Goal: Task Accomplishment & Management: Complete application form

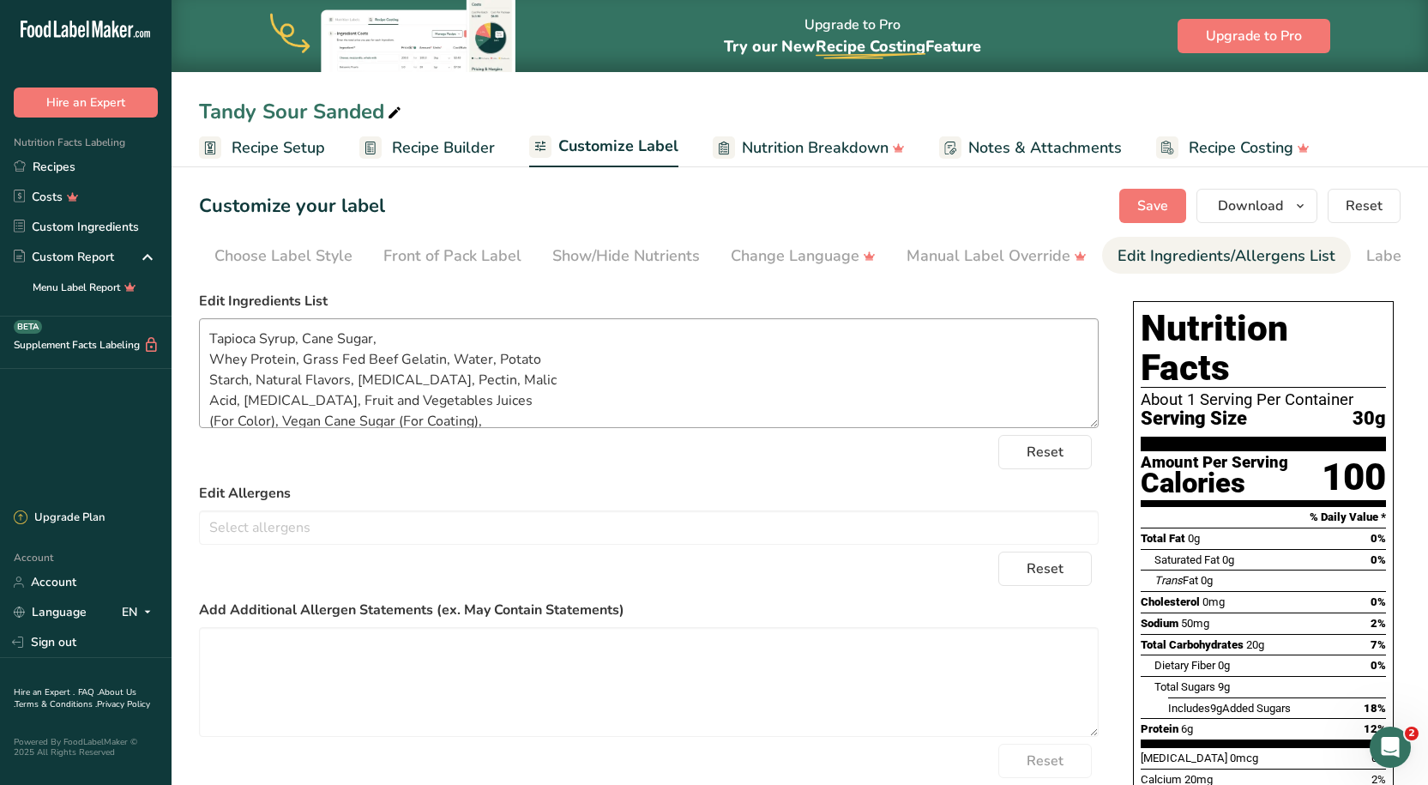
scroll to position [34, 0]
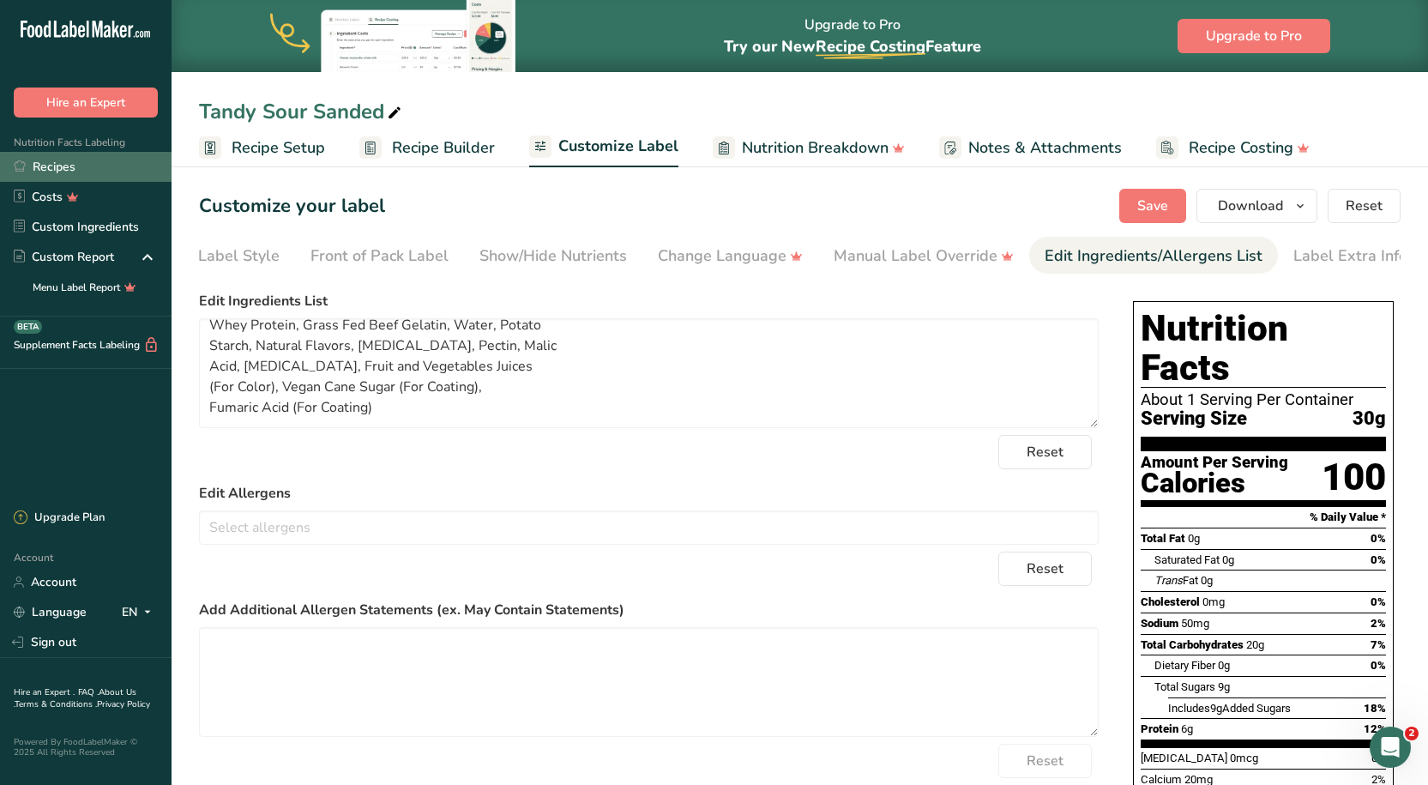
click at [74, 165] on link "Recipes" at bounding box center [85, 167] width 171 height 30
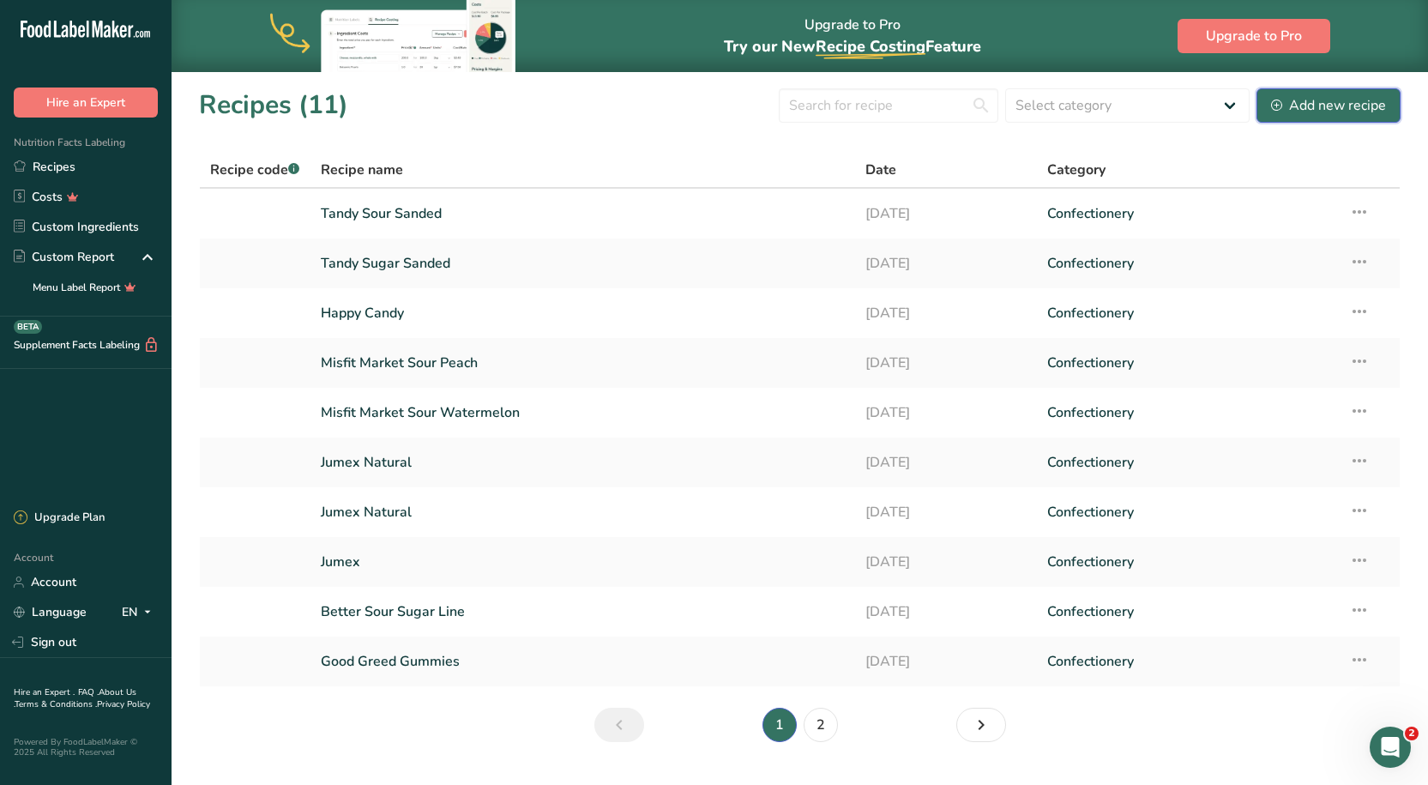
click at [1346, 105] on div "Add new recipe" at bounding box center [1328, 105] width 115 height 21
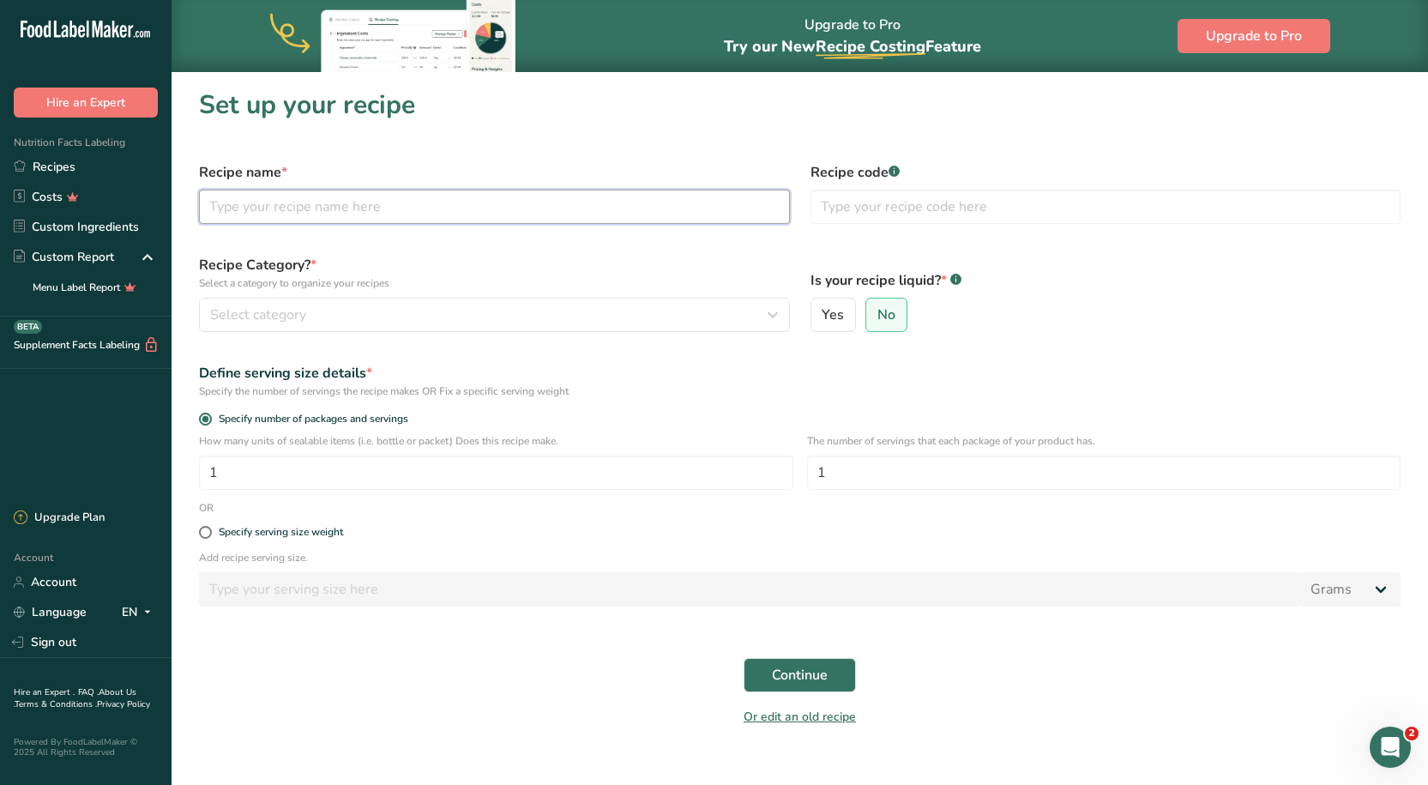
click at [364, 203] on input "text" at bounding box center [494, 207] width 591 height 34
click at [99, 172] on link "Recipes" at bounding box center [85, 167] width 171 height 30
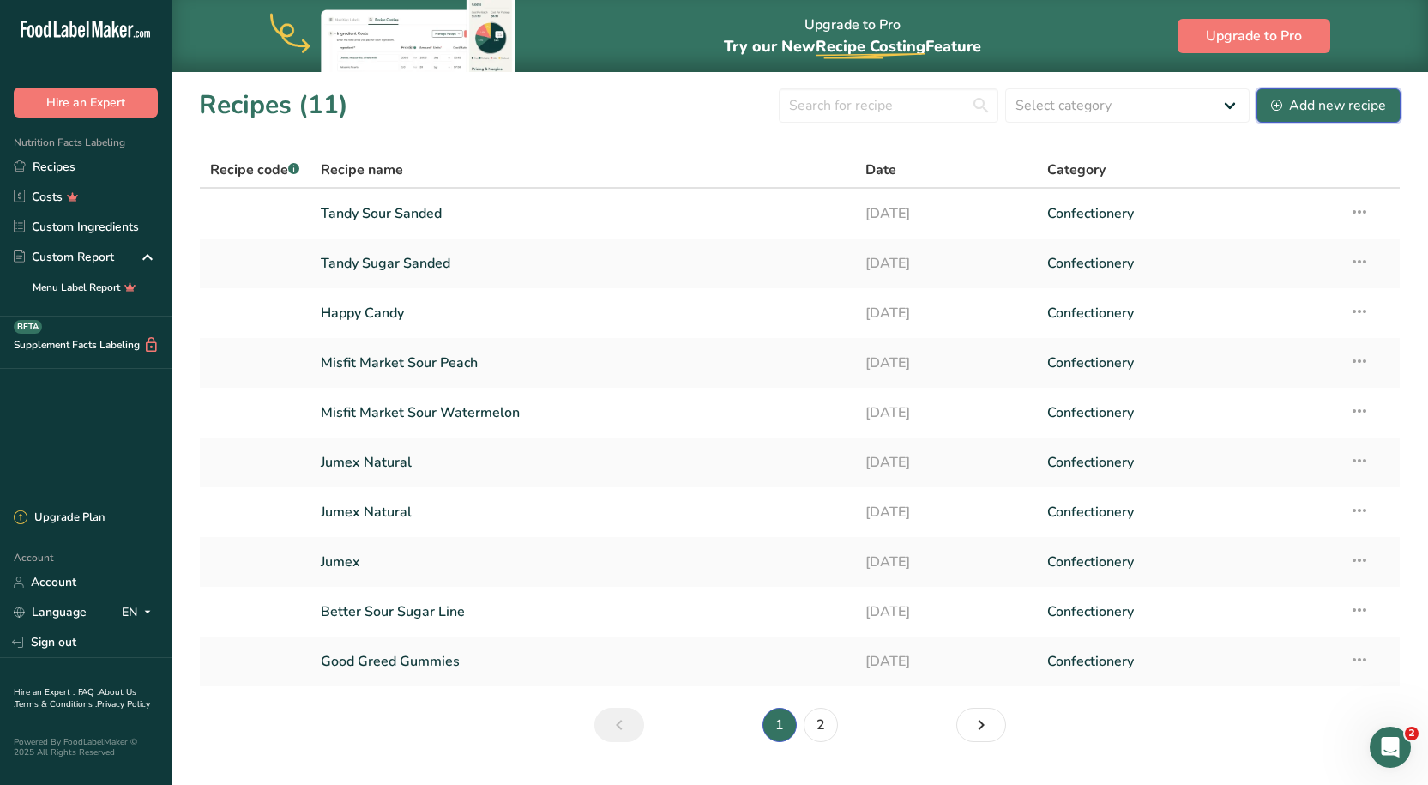
click at [1313, 97] on div "Add new recipe" at bounding box center [1328, 105] width 115 height 21
click at [827, 734] on link "2" at bounding box center [820, 724] width 34 height 34
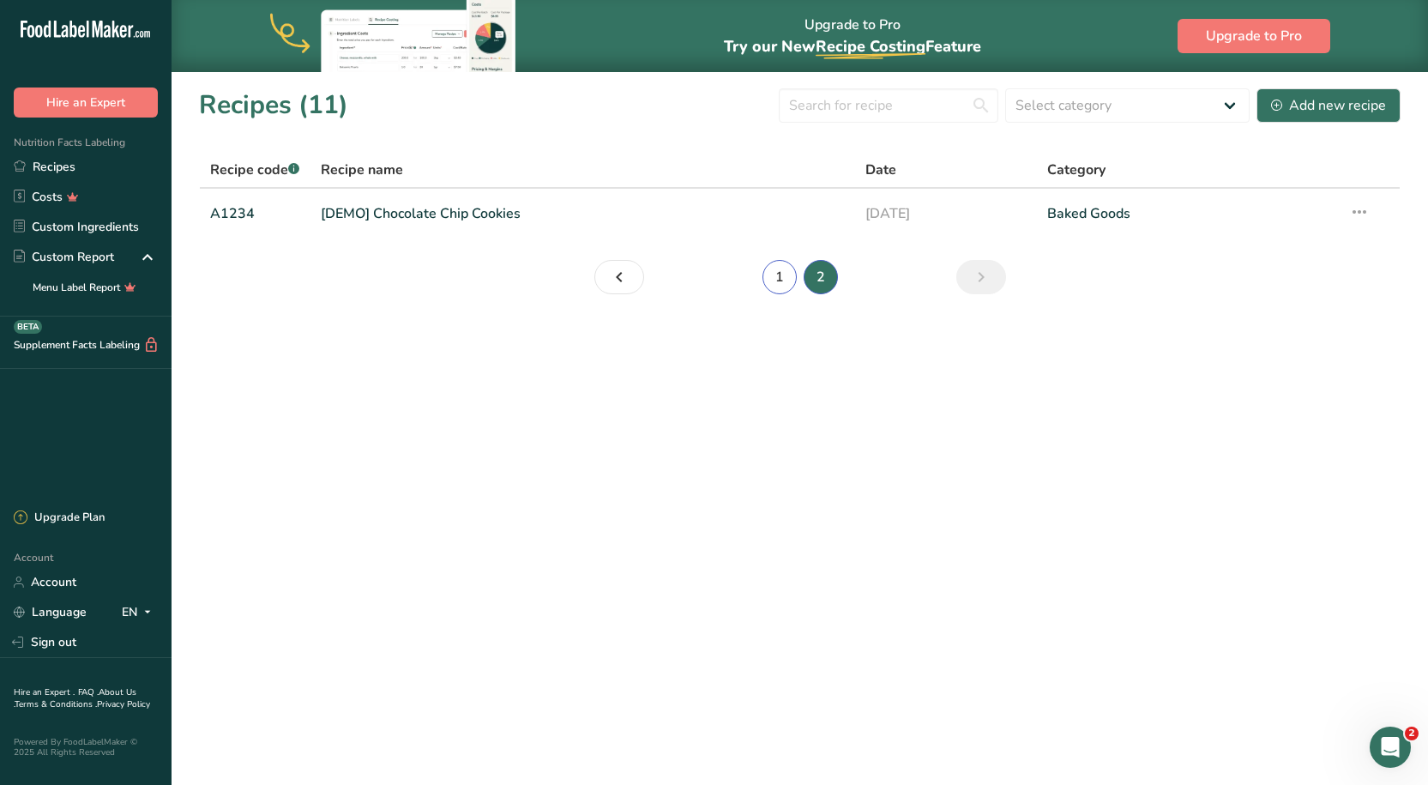
click at [773, 274] on link "1" at bounding box center [779, 277] width 34 height 34
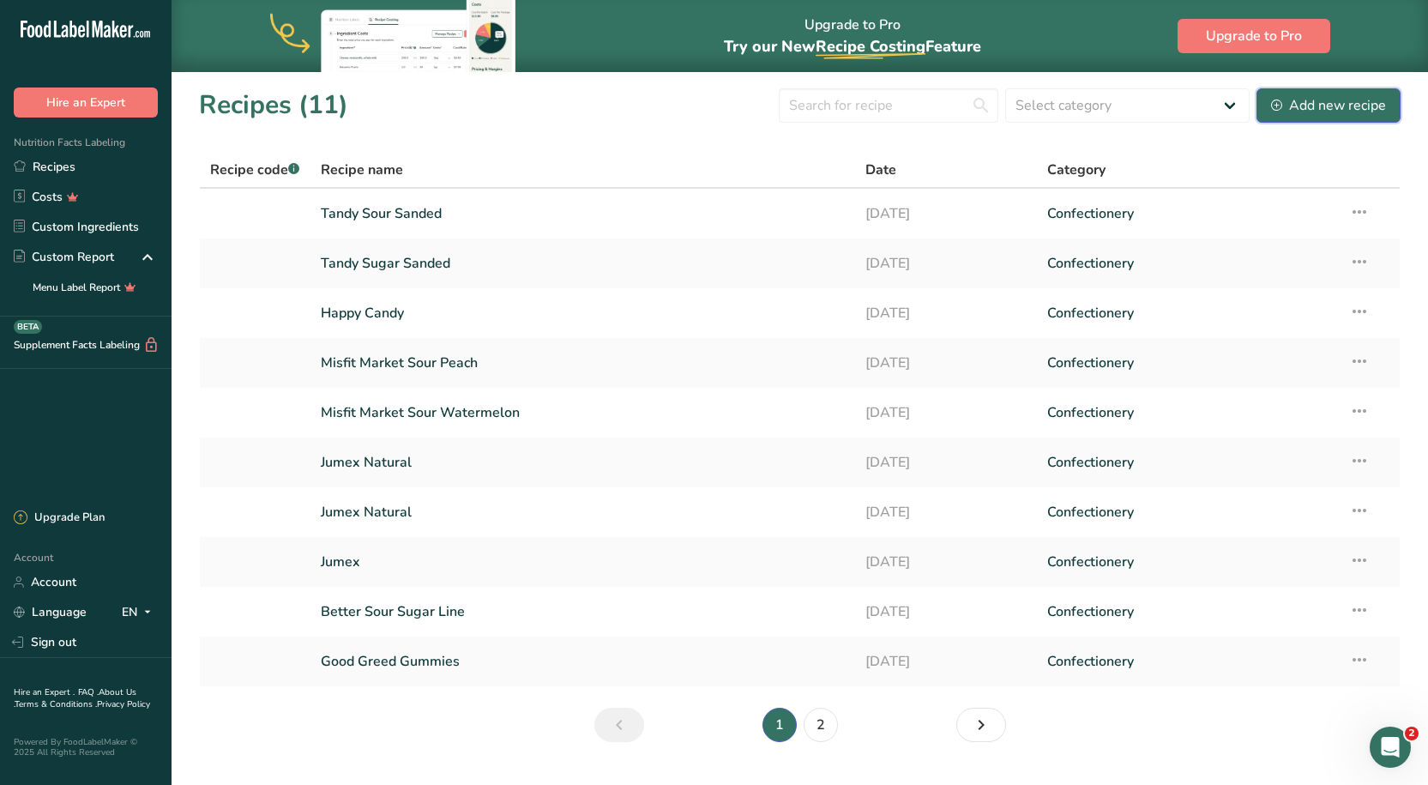
click at [1311, 110] on div "Add new recipe" at bounding box center [1328, 105] width 115 height 21
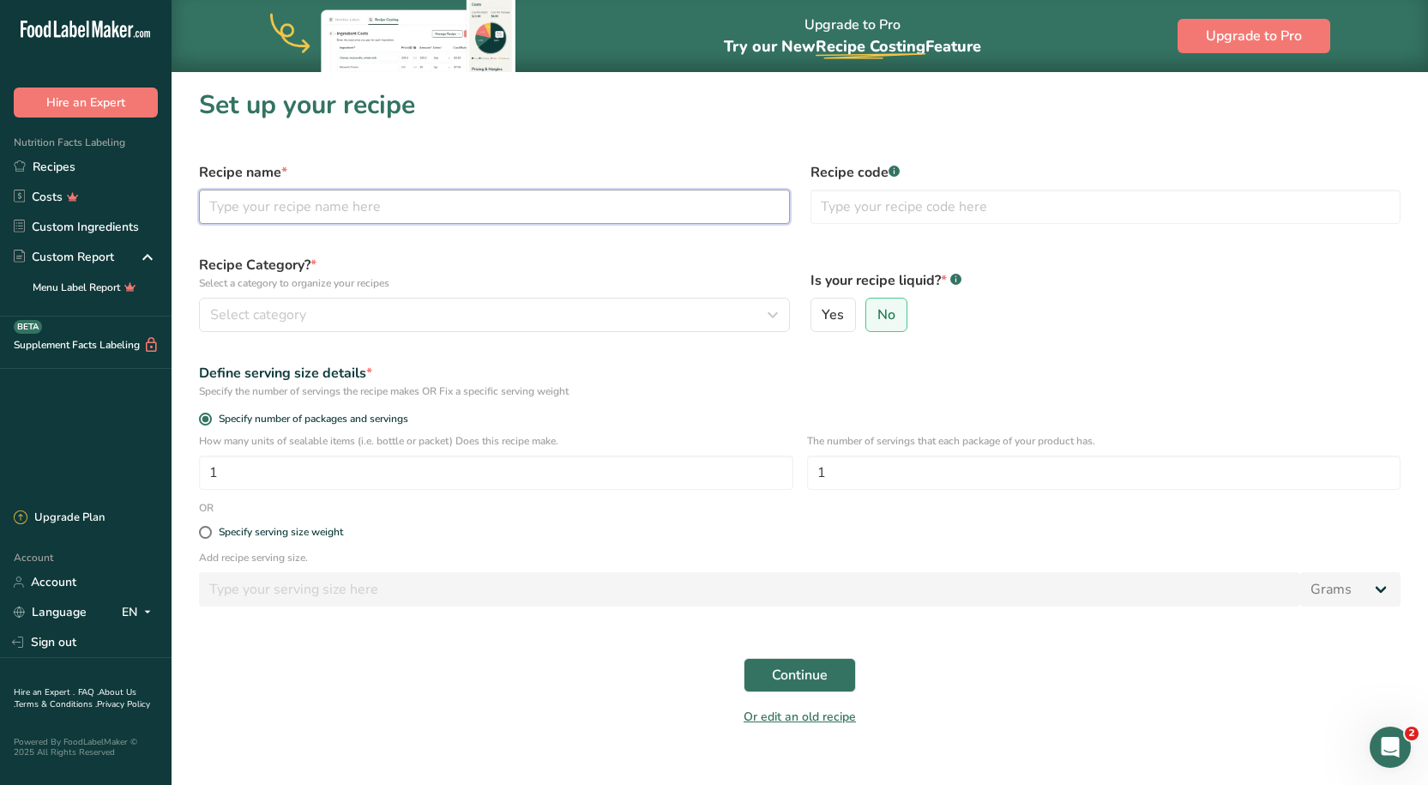
click at [338, 208] on input "text" at bounding box center [494, 207] width 591 height 34
type input "Lypid Protein Gummies"
click at [504, 117] on h1 "Set up your recipe" at bounding box center [799, 105] width 1201 height 39
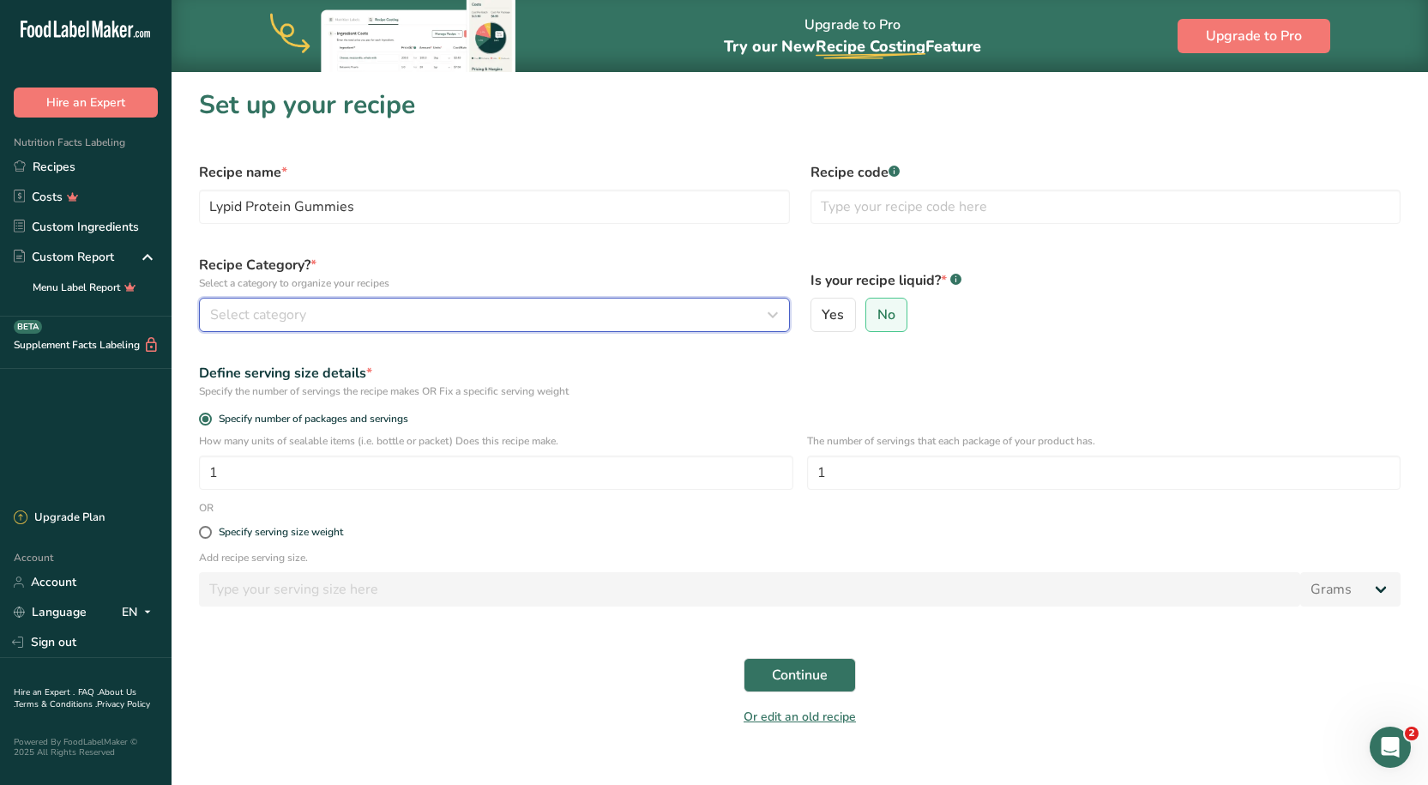
click at [334, 318] on div "Select category" at bounding box center [489, 314] width 558 height 21
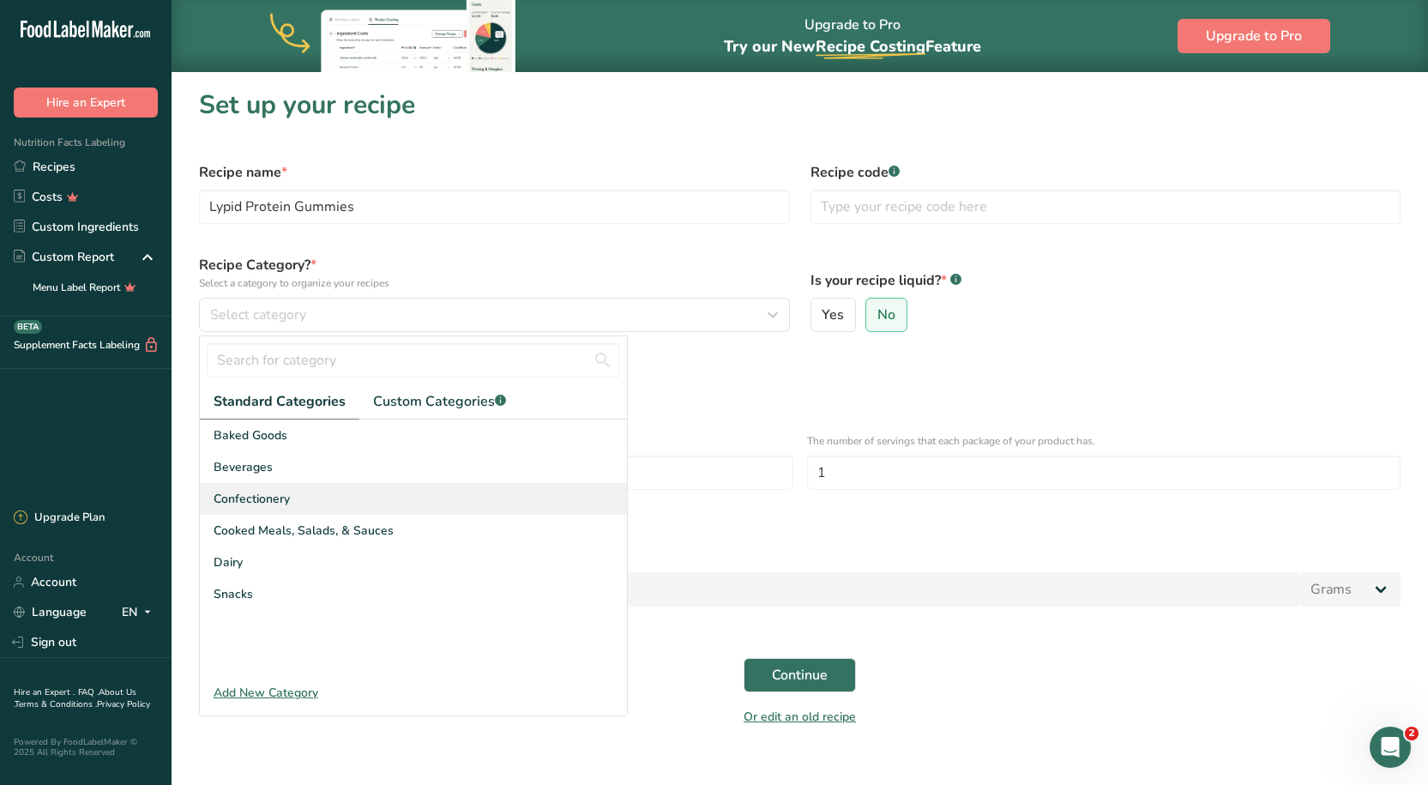
click at [284, 492] on span "Confectionery" at bounding box center [252, 499] width 76 height 18
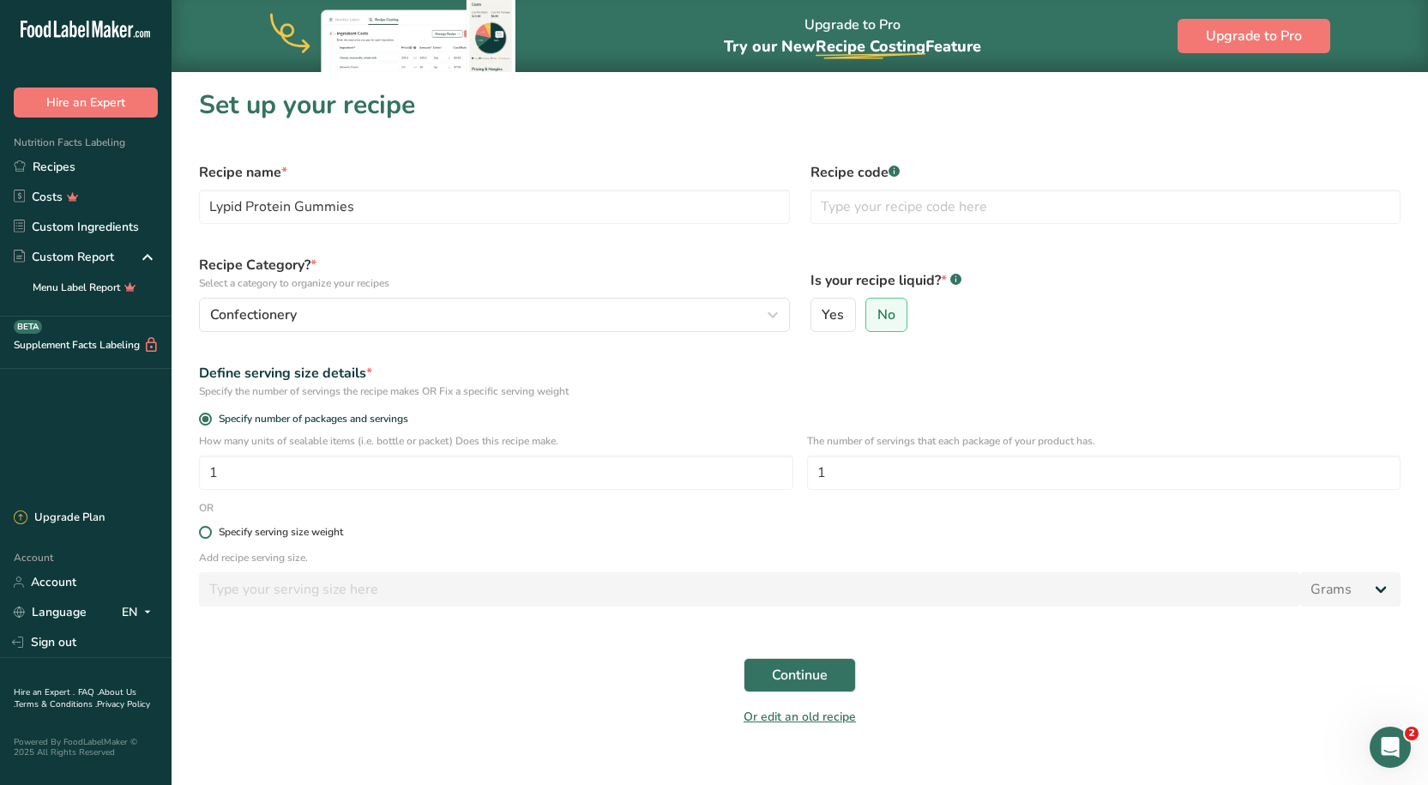
click at [211, 528] on span at bounding box center [205, 532] width 13 height 13
click at [210, 528] on input "Specify serving size weight" at bounding box center [204, 531] width 11 height 11
radio input "true"
radio input "false"
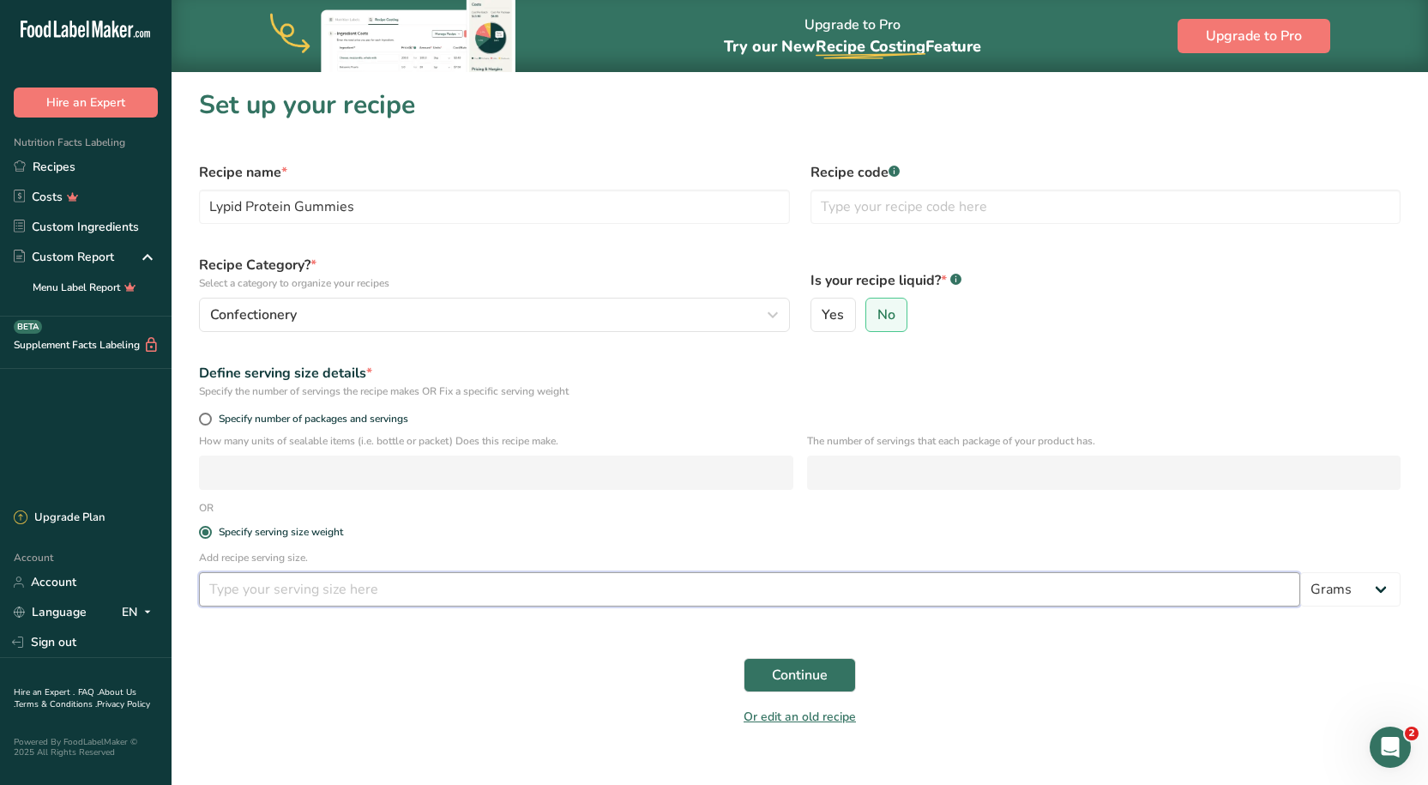
click at [319, 594] on input "number" at bounding box center [749, 589] width 1101 height 34
type input "50"
click at [321, 613] on div "Add recipe serving size. 50 Grams kg mg mcg lb oz l mL fl oz tbsp tsp cup qt ga…" at bounding box center [800, 583] width 1222 height 67
click at [763, 696] on div "Continue" at bounding box center [800, 674] width 1222 height 55
click at [771, 687] on button "Continue" at bounding box center [799, 675] width 112 height 34
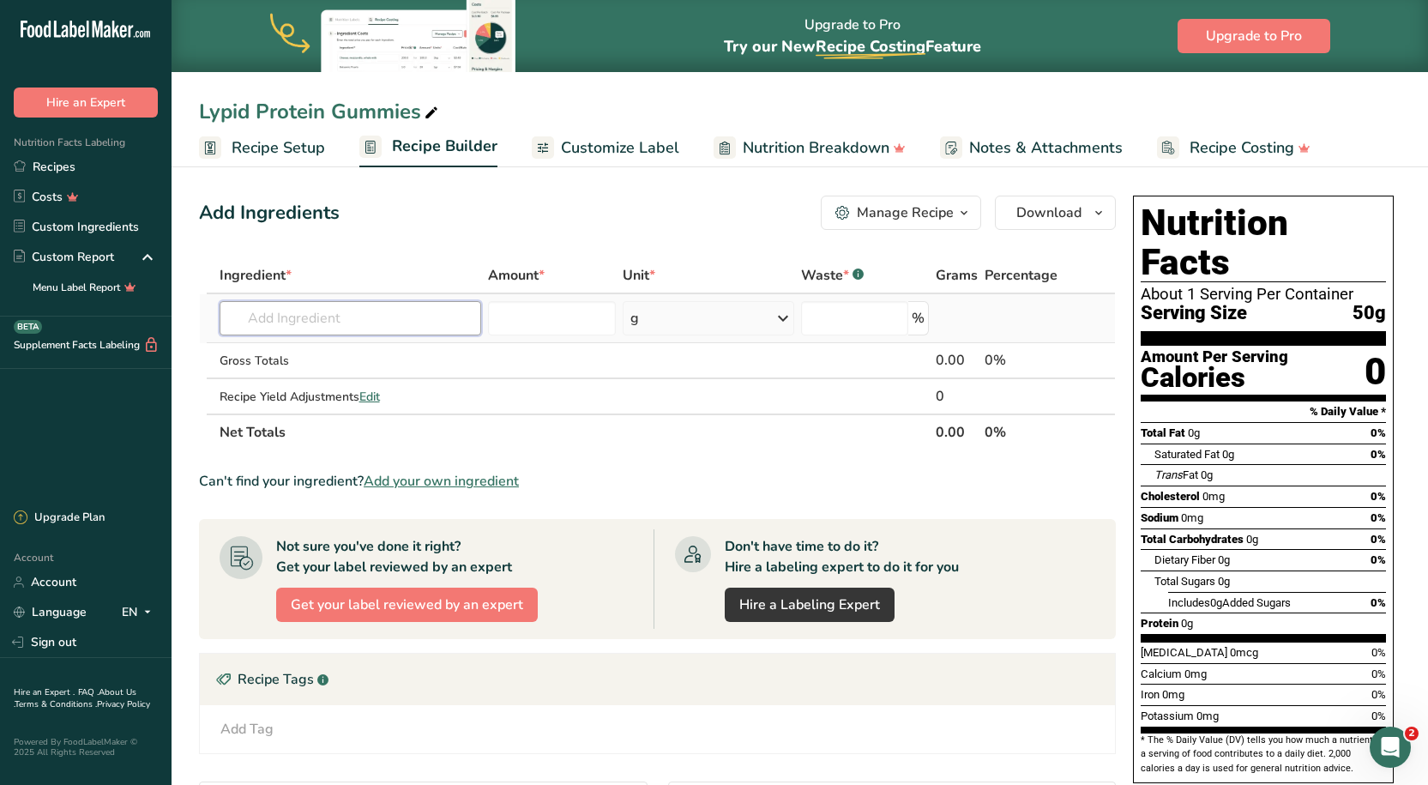
click at [261, 308] on input "text" at bounding box center [351, 318] width 262 height 34
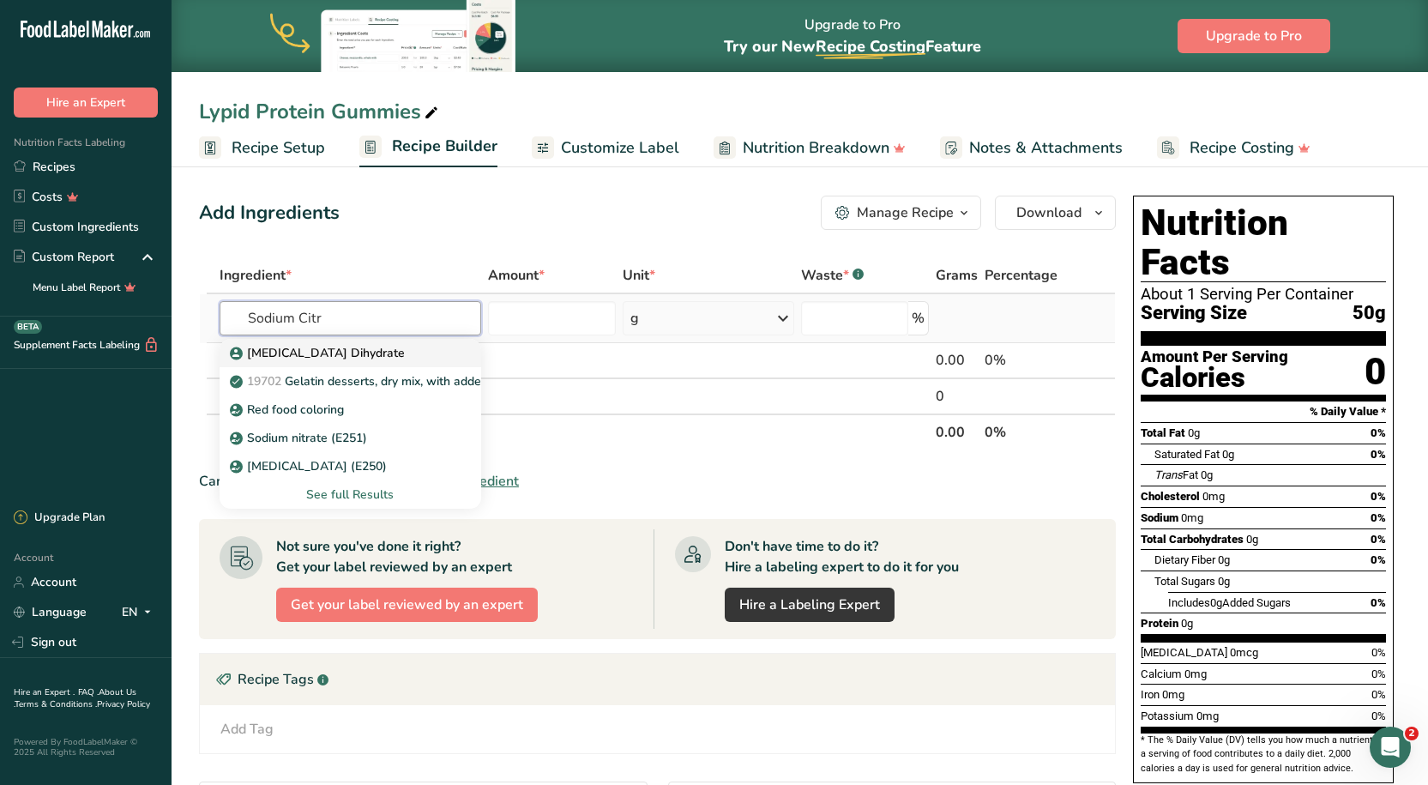
type input "Sodium Citr"
click at [328, 346] on p "Sodium Citrate Dihydrate" at bounding box center [318, 353] width 171 height 18
type input "Sodium Citrate Dihydrate"
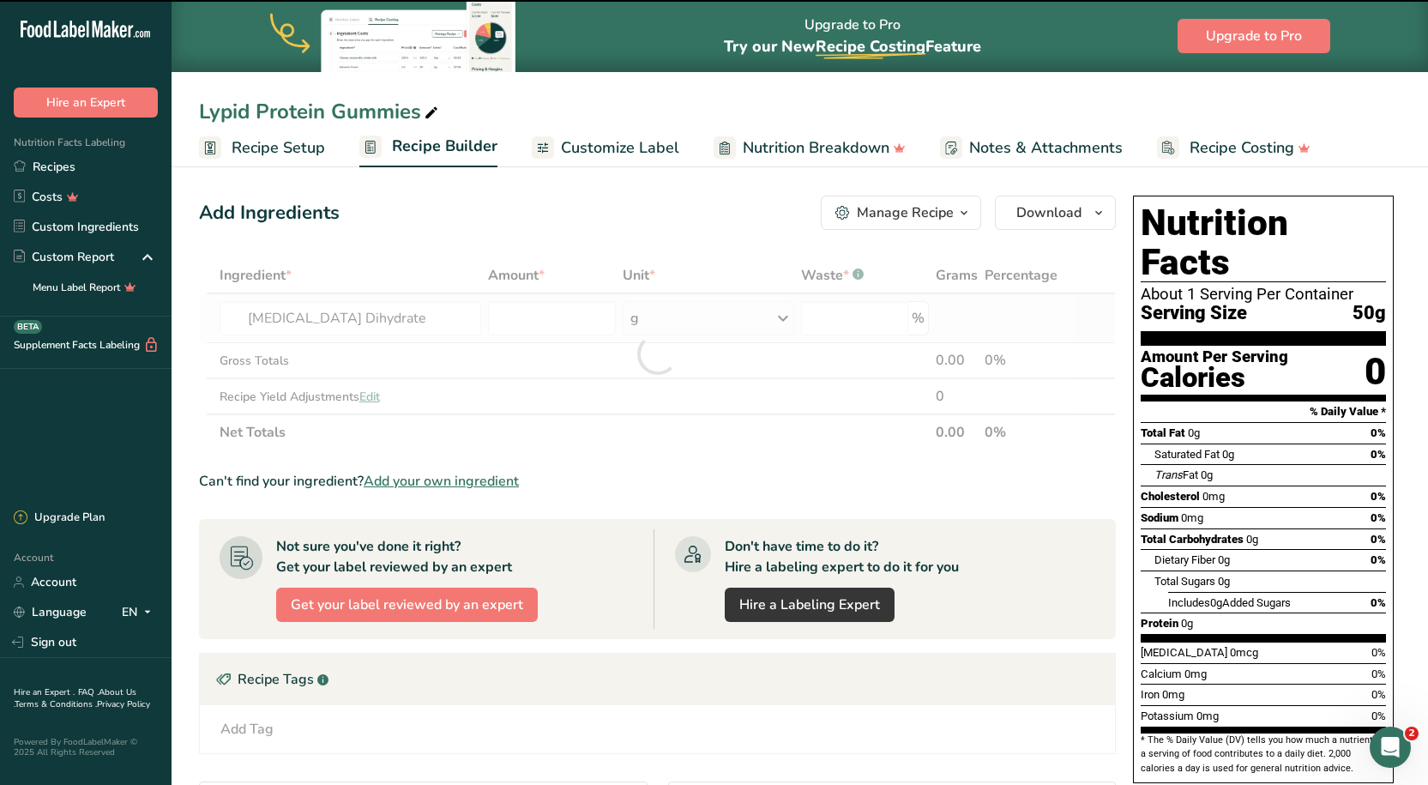
type input "0"
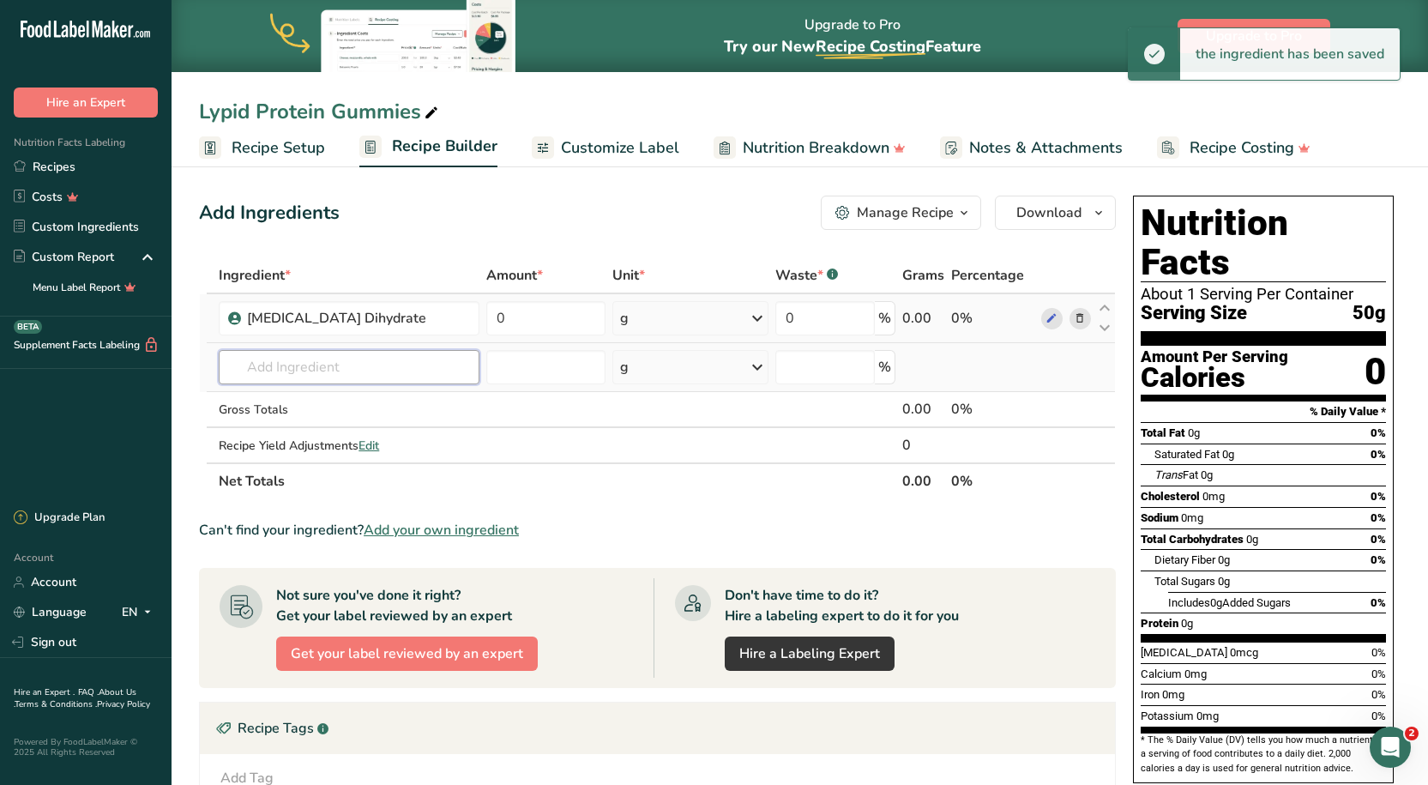
click at [308, 363] on input "text" at bounding box center [349, 367] width 261 height 34
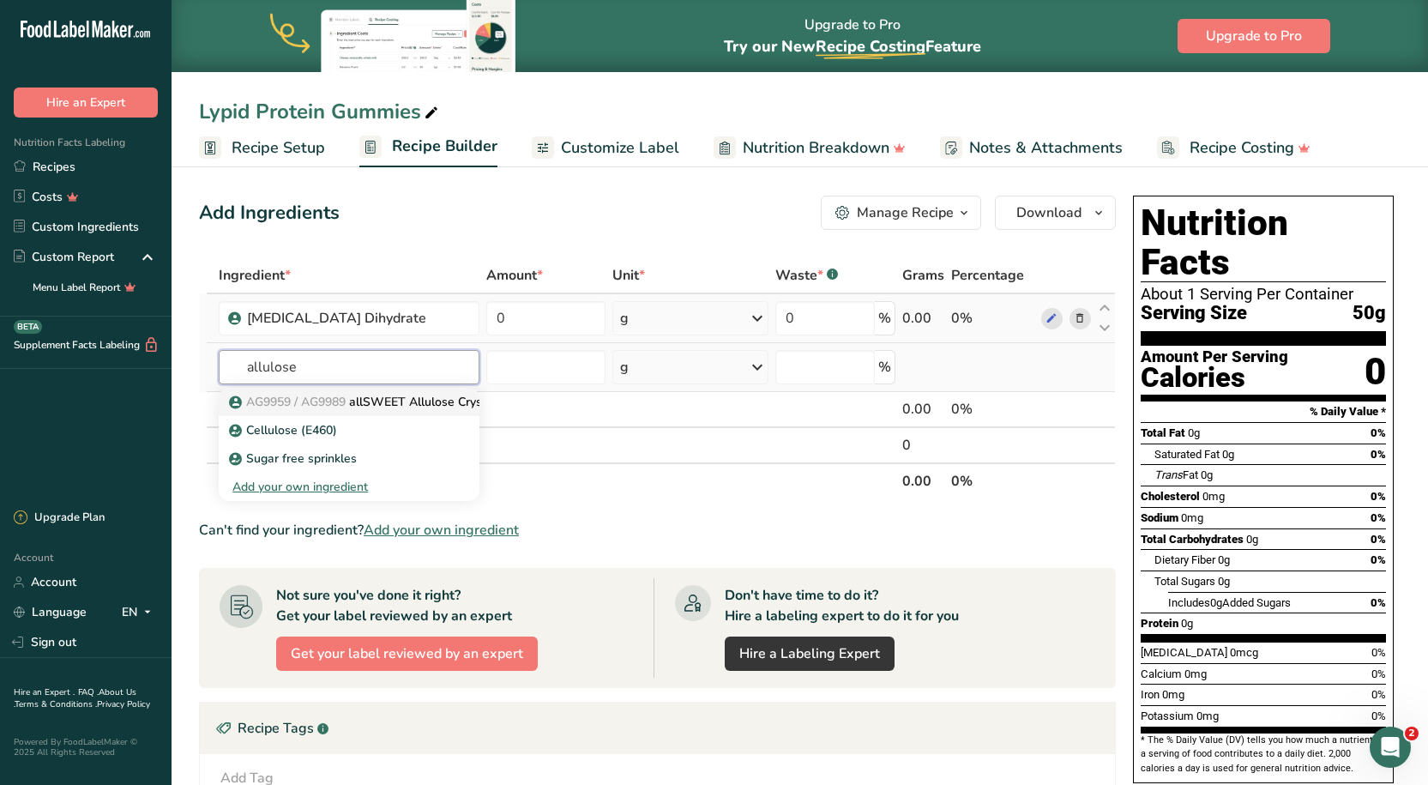
type input "allulose"
click at [316, 408] on span "AG9959 / AG9989" at bounding box center [295, 402] width 99 height 16
type input "allSWEET Allulose Crystalline Powder"
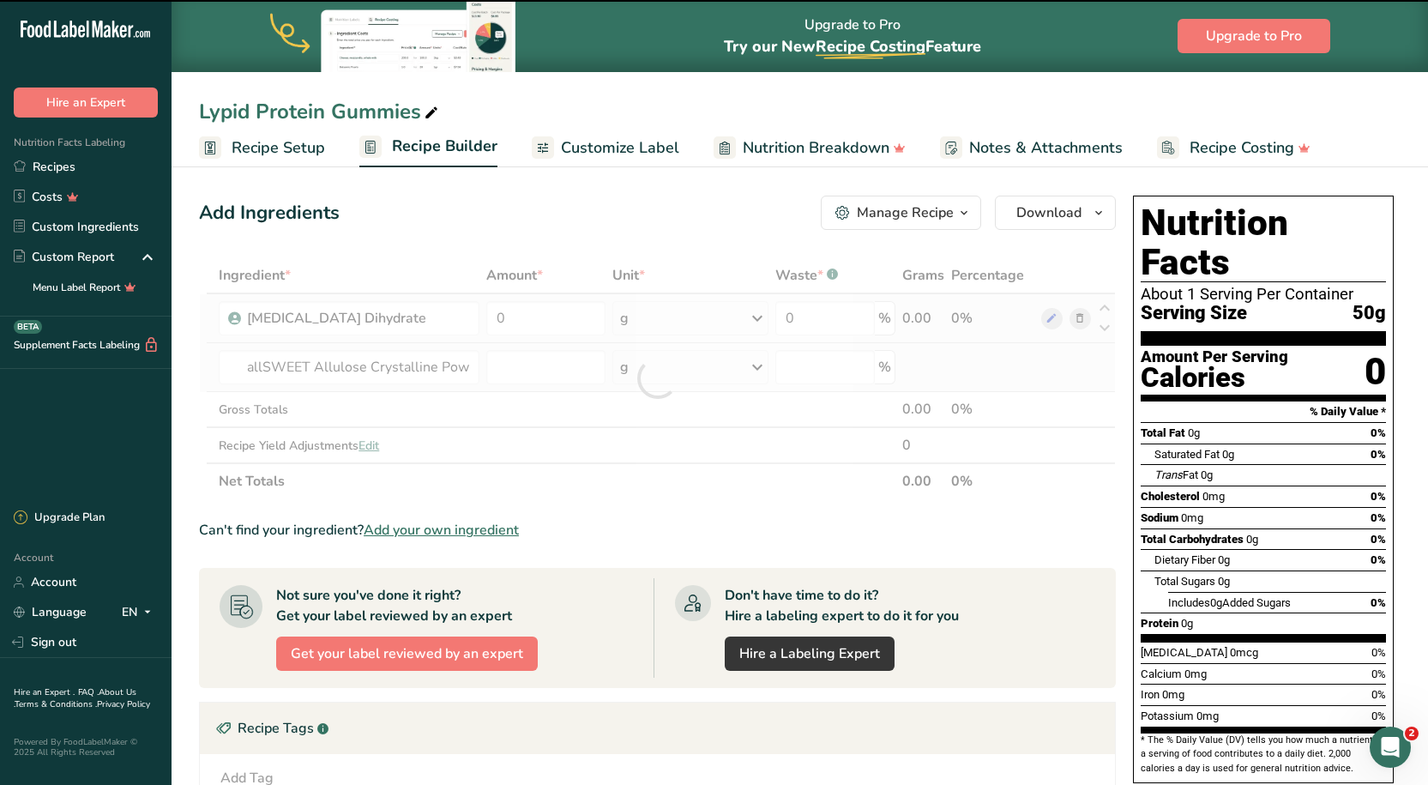
type input "0"
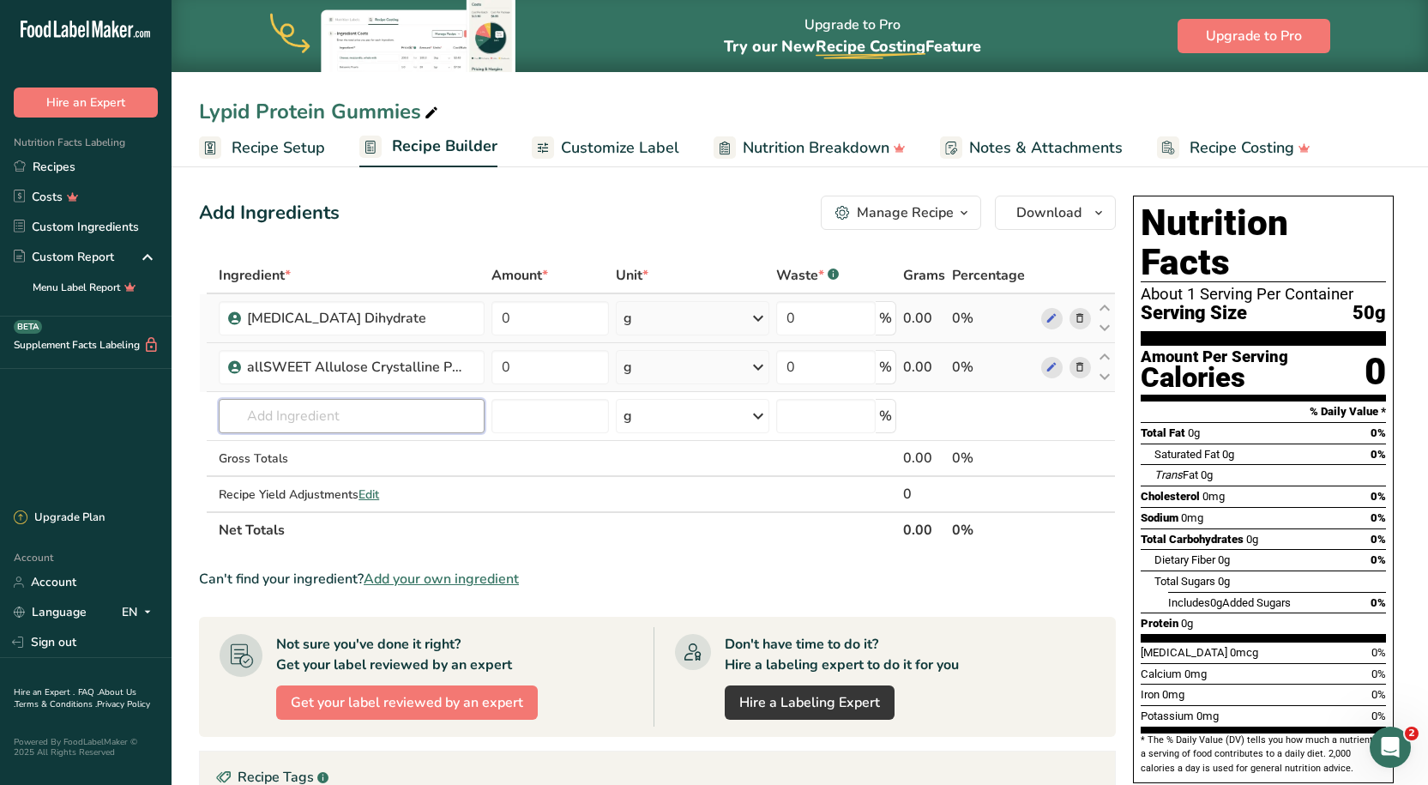
click at [316, 408] on input "text" at bounding box center [351, 416] width 265 height 34
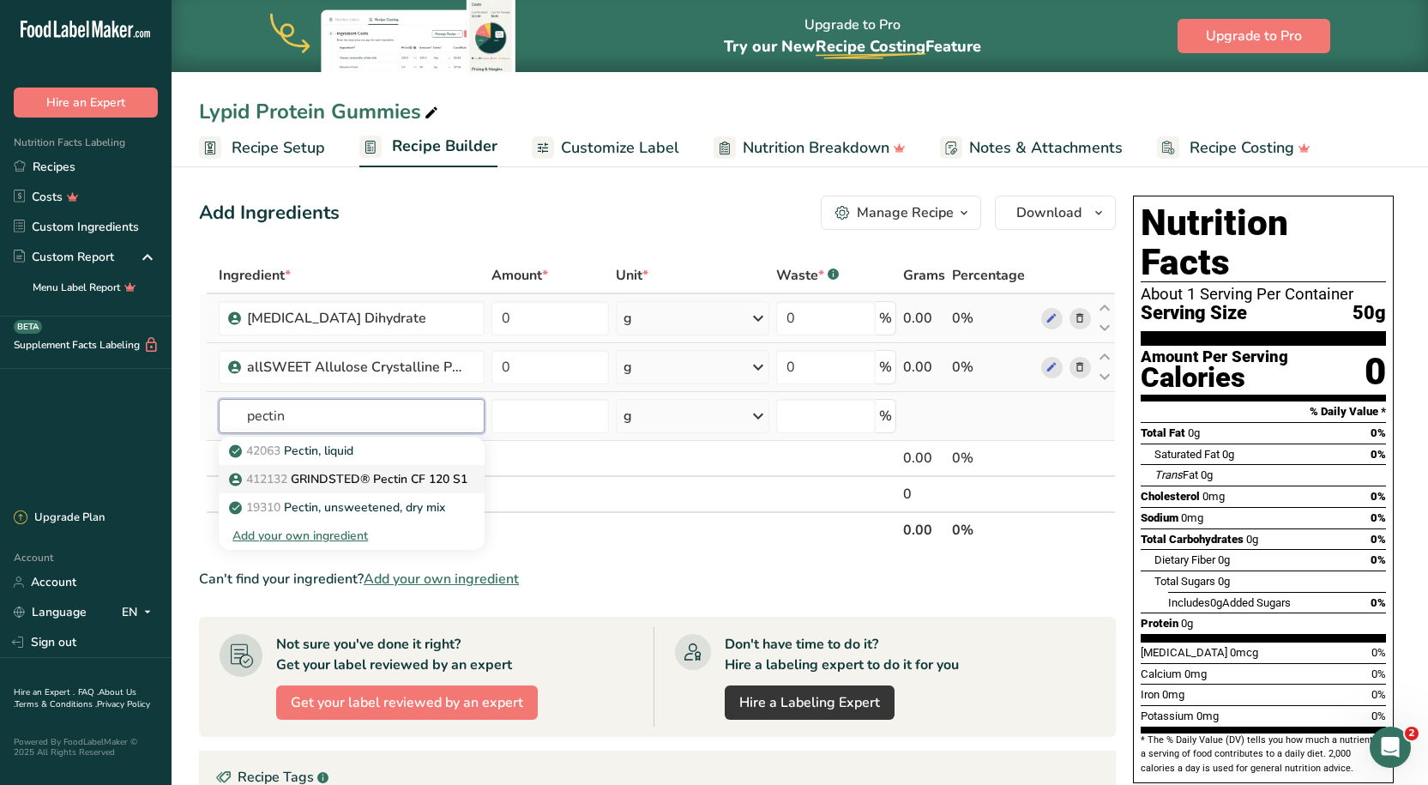
type input "pectin"
click at [345, 474] on p "412132 GRINDSTED® Pectin CF 120 S1" at bounding box center [349, 479] width 235 height 18
type input "GRINDSTED® Pectin CF 120 S1"
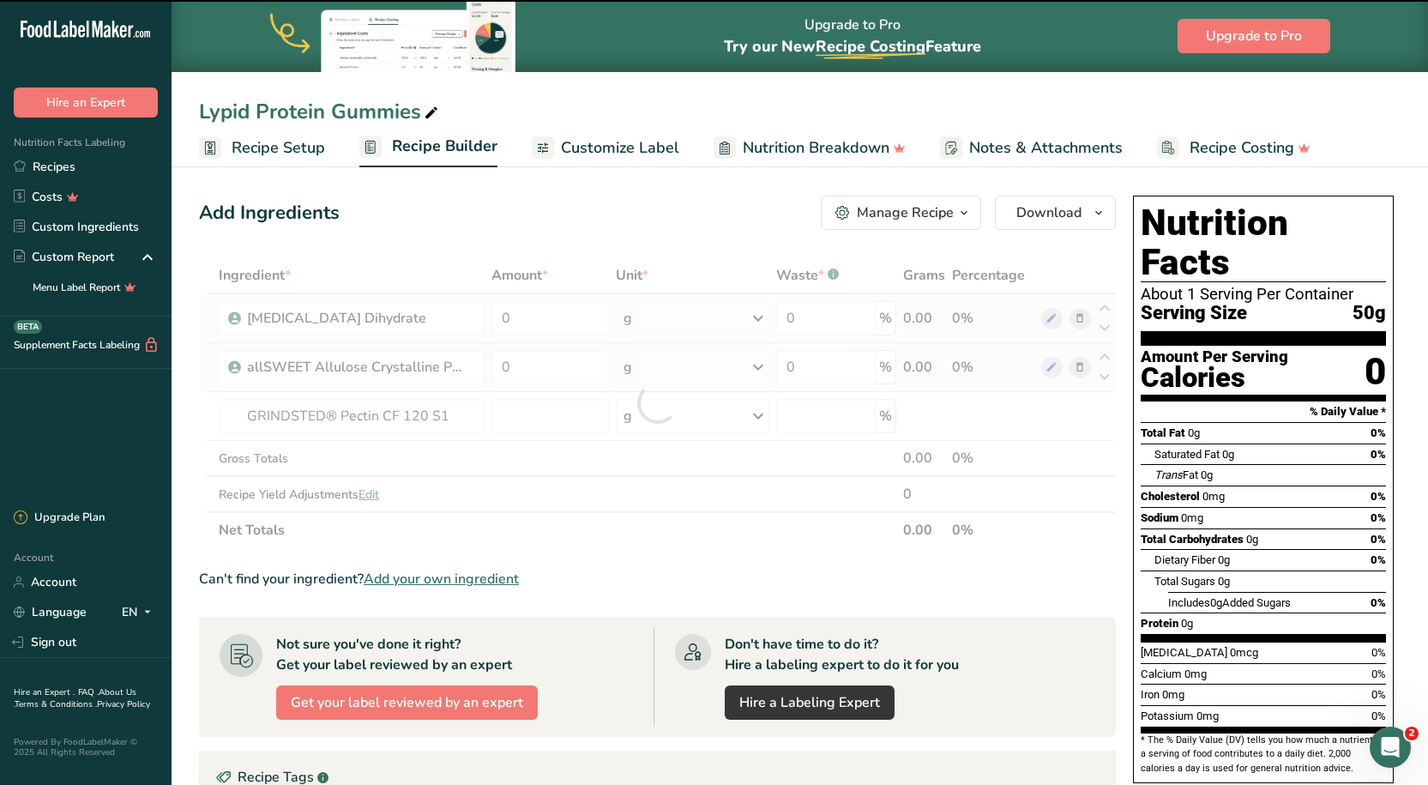
type input "0"
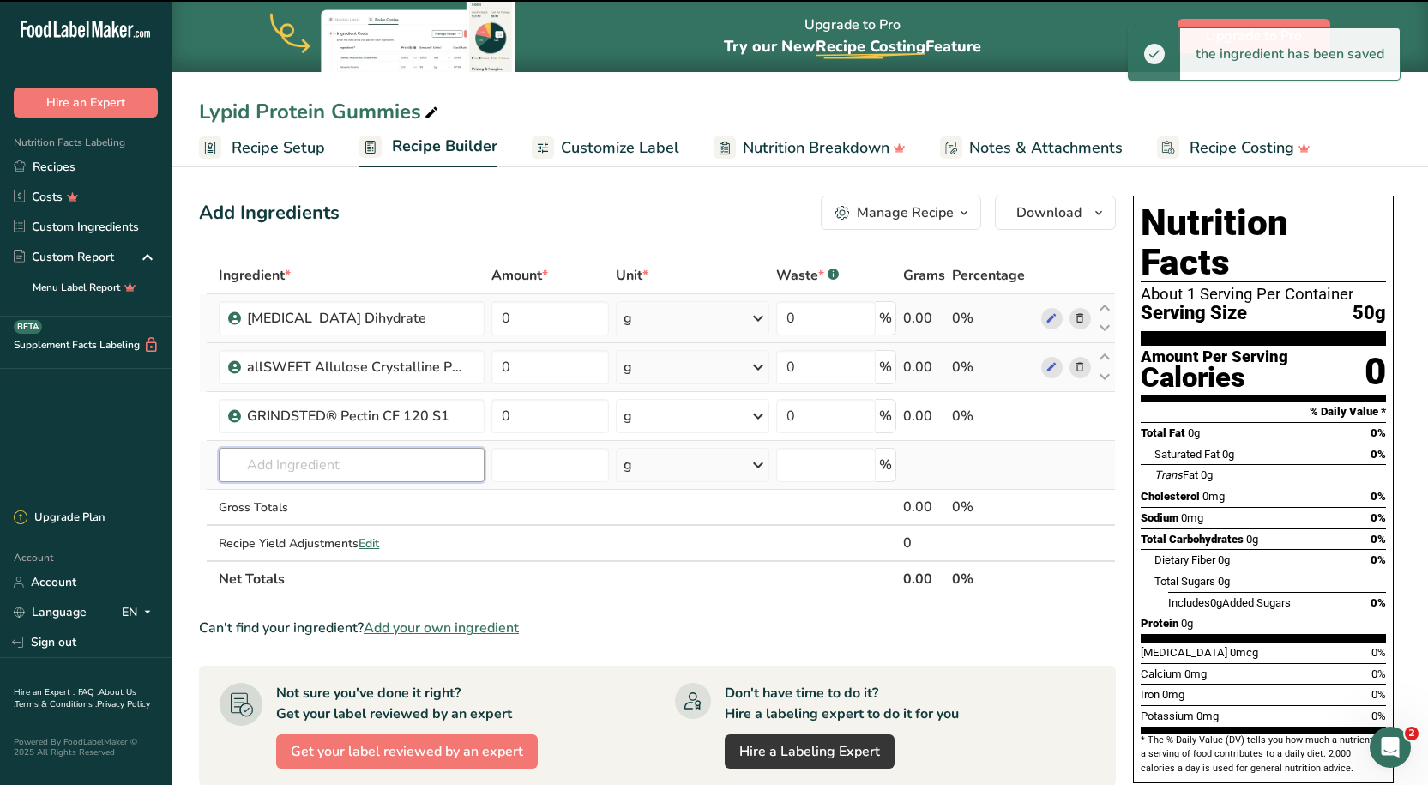
click at [308, 454] on input "text" at bounding box center [351, 465] width 265 height 34
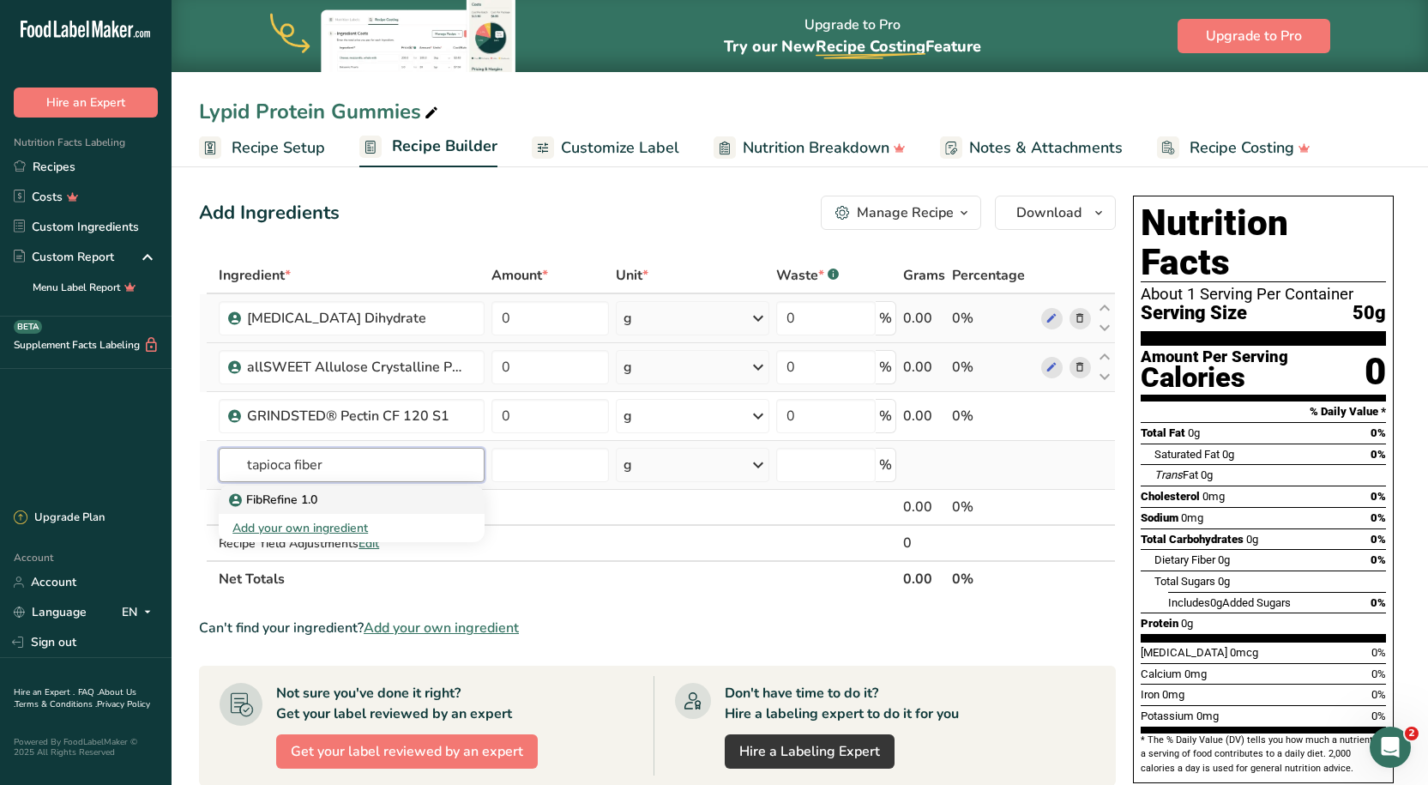
type input "tapioca fiber"
click at [304, 501] on p "FibRefine 1.0" at bounding box center [274, 499] width 85 height 18
type input "FibRefine 1.0"
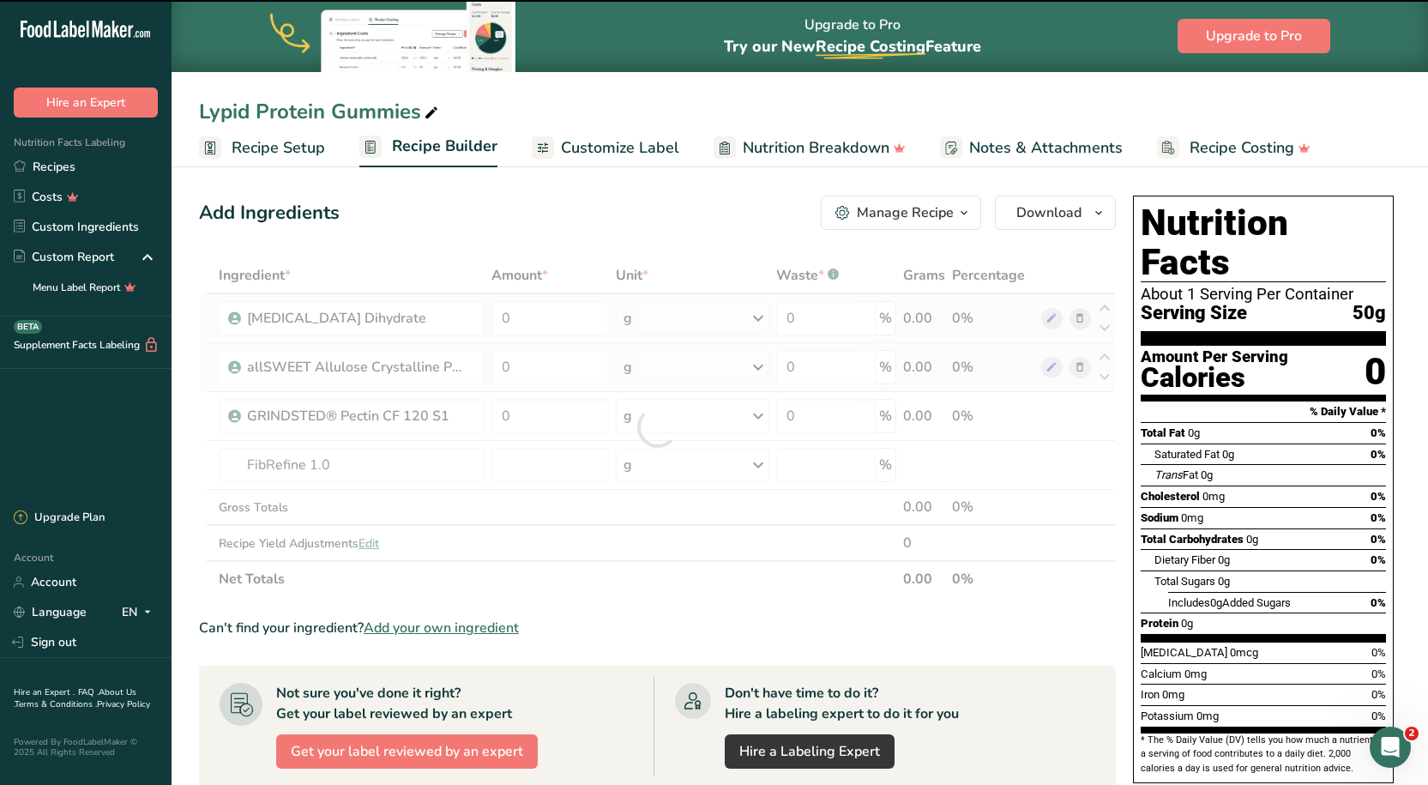
type input "0"
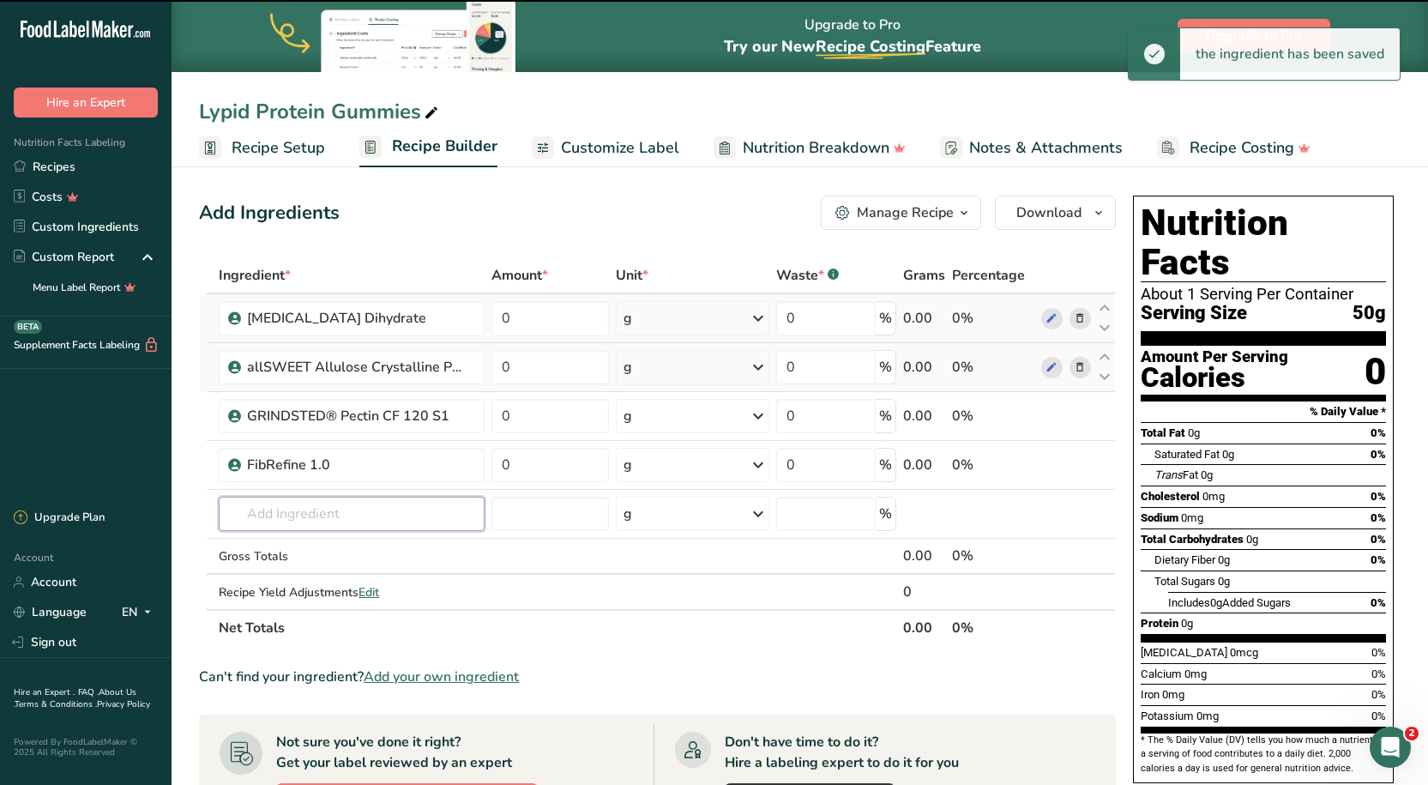
click at [303, 496] on input "text" at bounding box center [351, 513] width 265 height 34
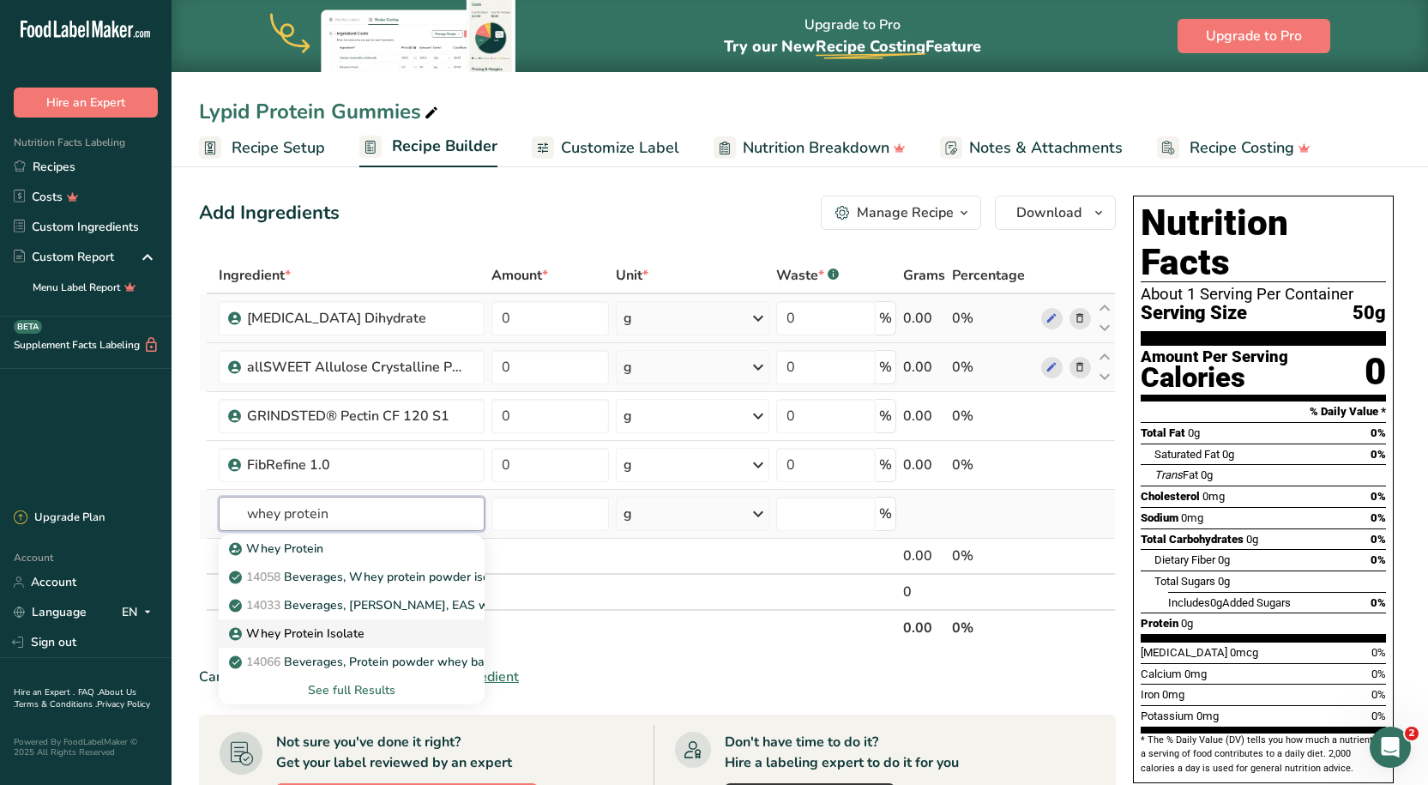
type input "whey protein"
click at [345, 635] on p "Whey Protein Isolate" at bounding box center [298, 633] width 132 height 18
type input "Whey Protein Isolate"
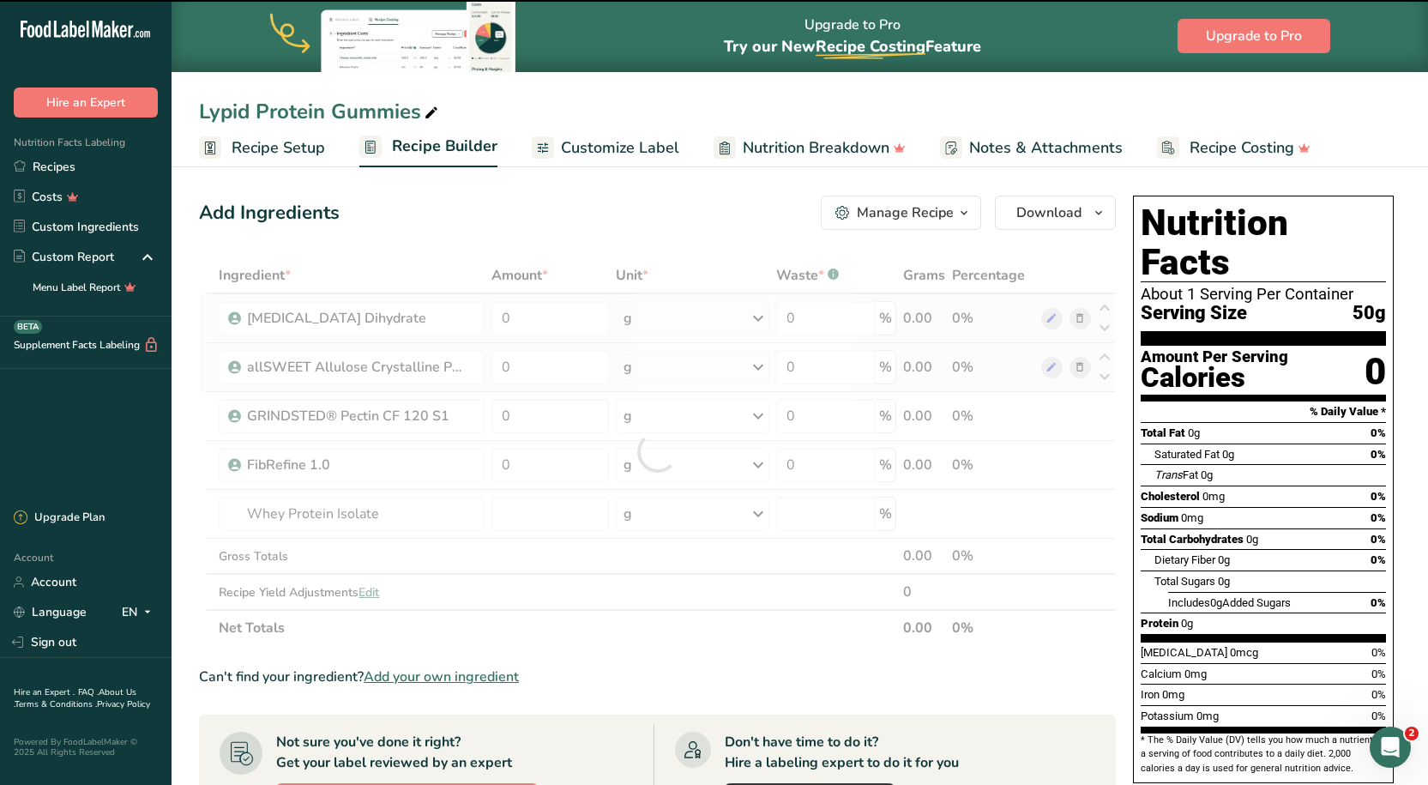
type input "0"
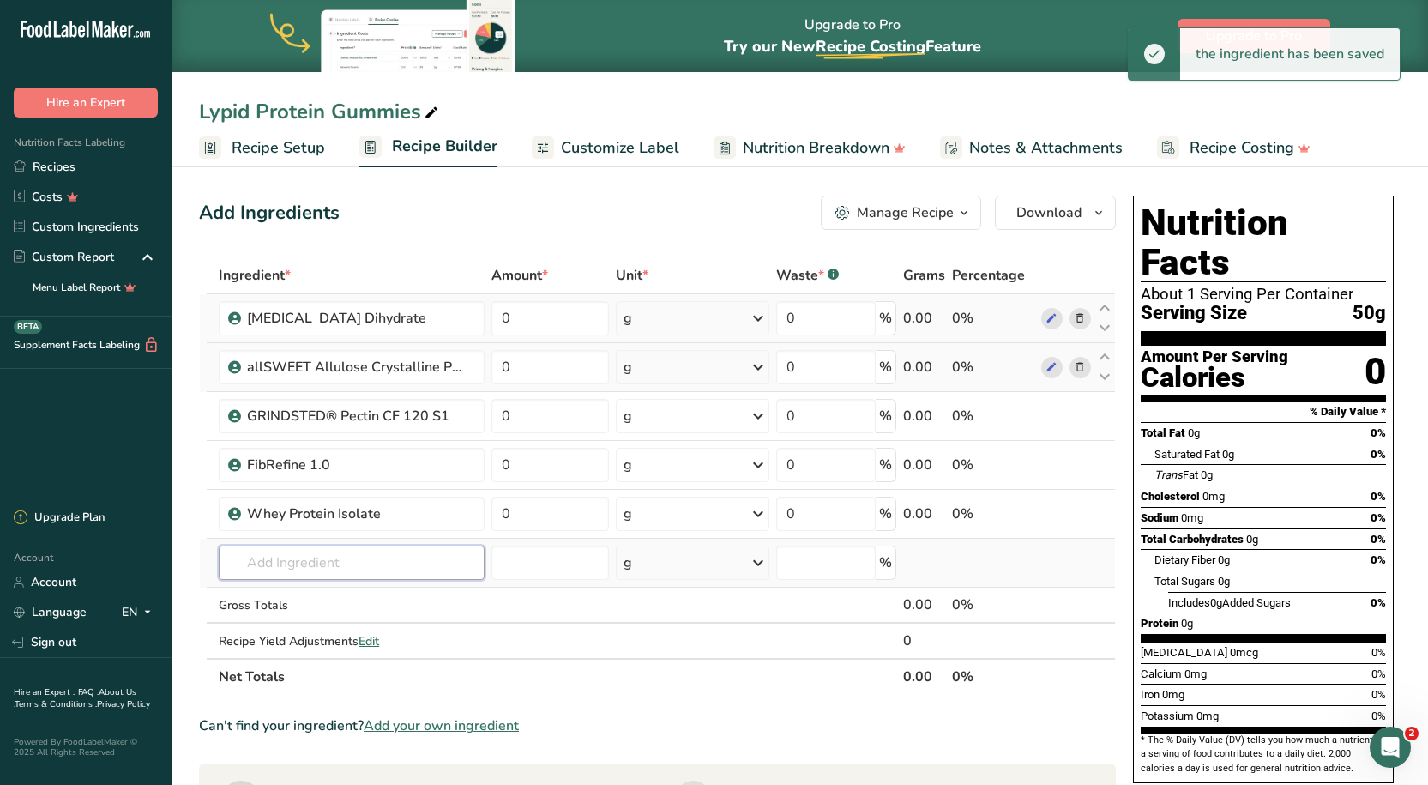
click at [302, 551] on input "text" at bounding box center [351, 562] width 265 height 34
click at [356, 554] on input "text" at bounding box center [351, 562] width 265 height 34
drag, startPoint x: 332, startPoint y: 563, endPoint x: 302, endPoint y: 560, distance: 30.1
click at [302, 560] on input "text" at bounding box center [351, 562] width 265 height 34
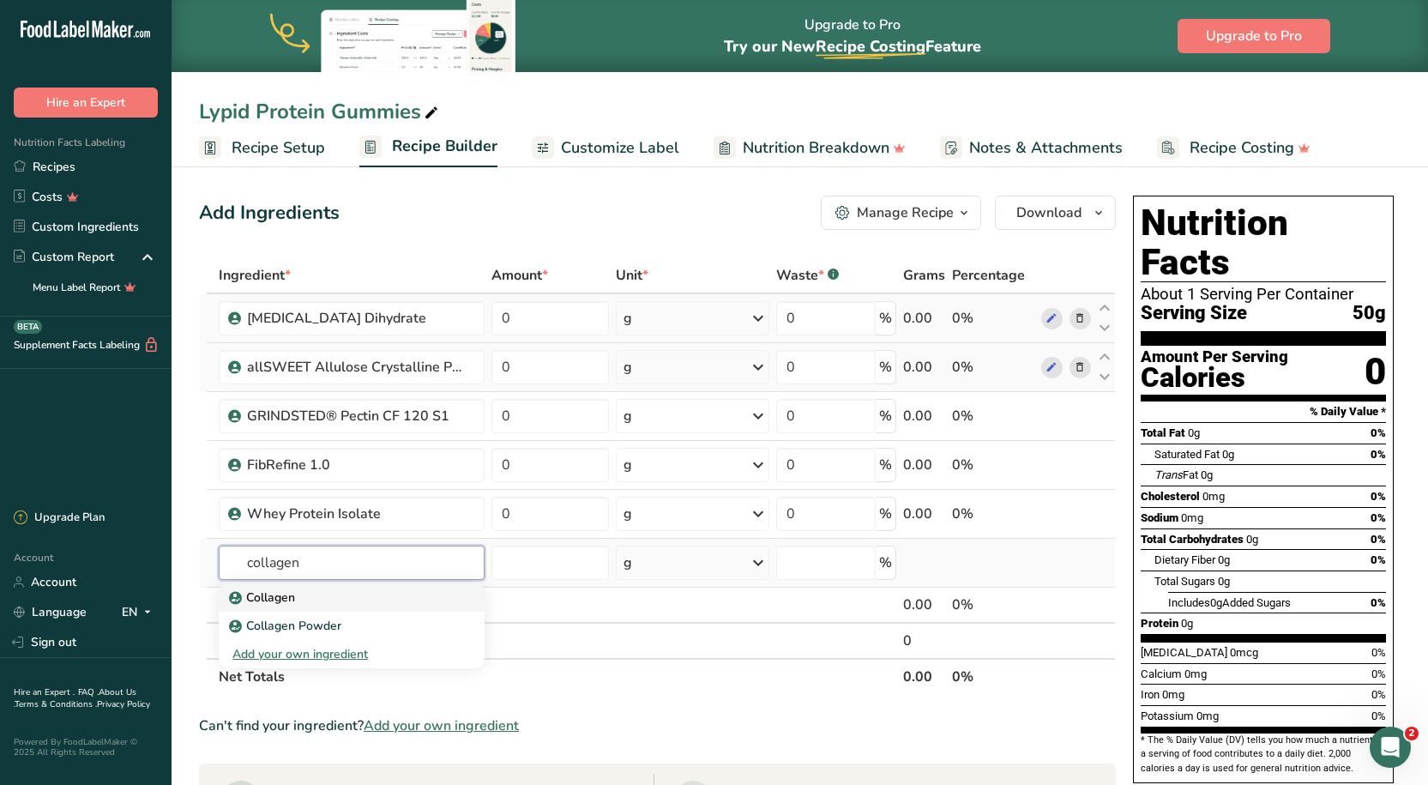
type input "collagen"
click at [296, 593] on div "Collagen" at bounding box center [337, 597] width 210 height 18
type input "Collagen"
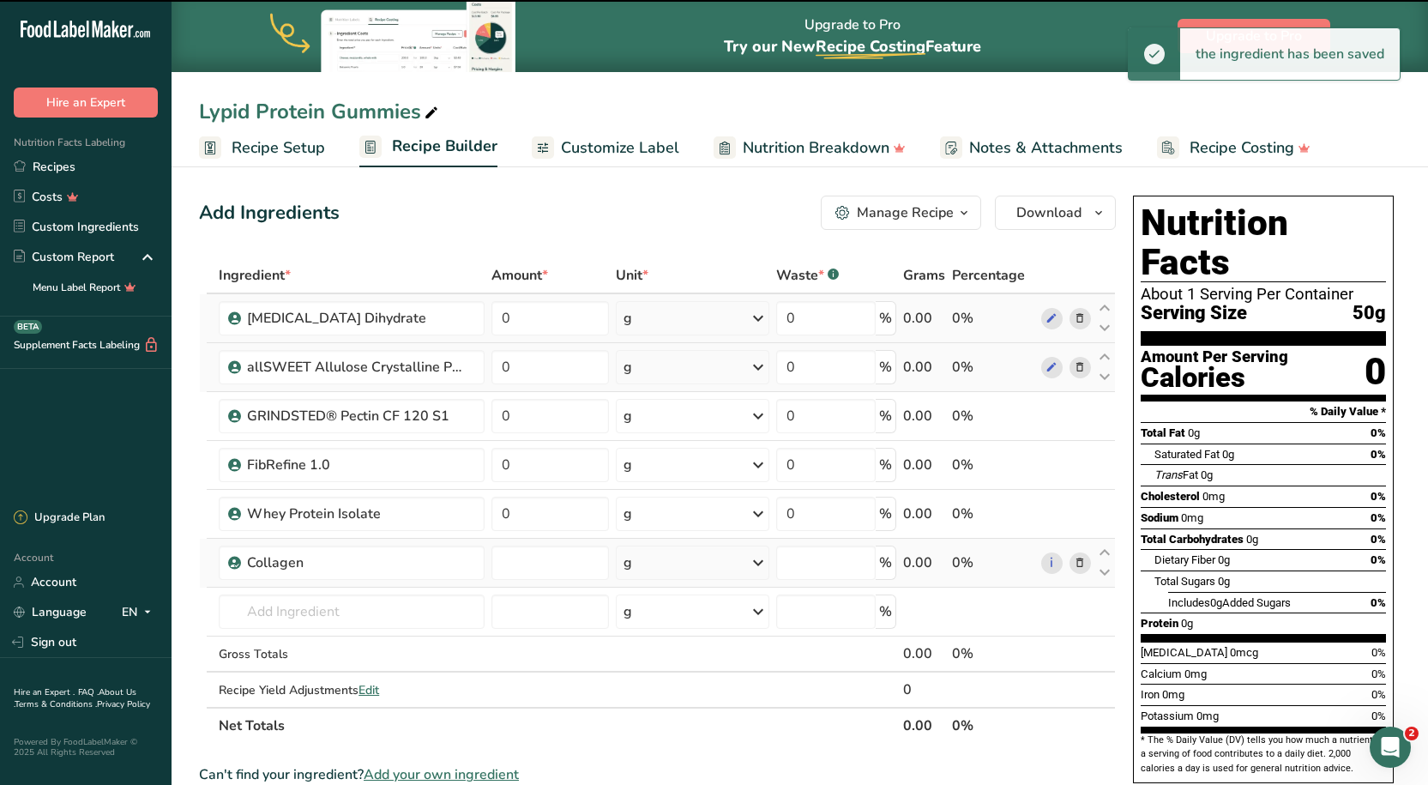
type input "0"
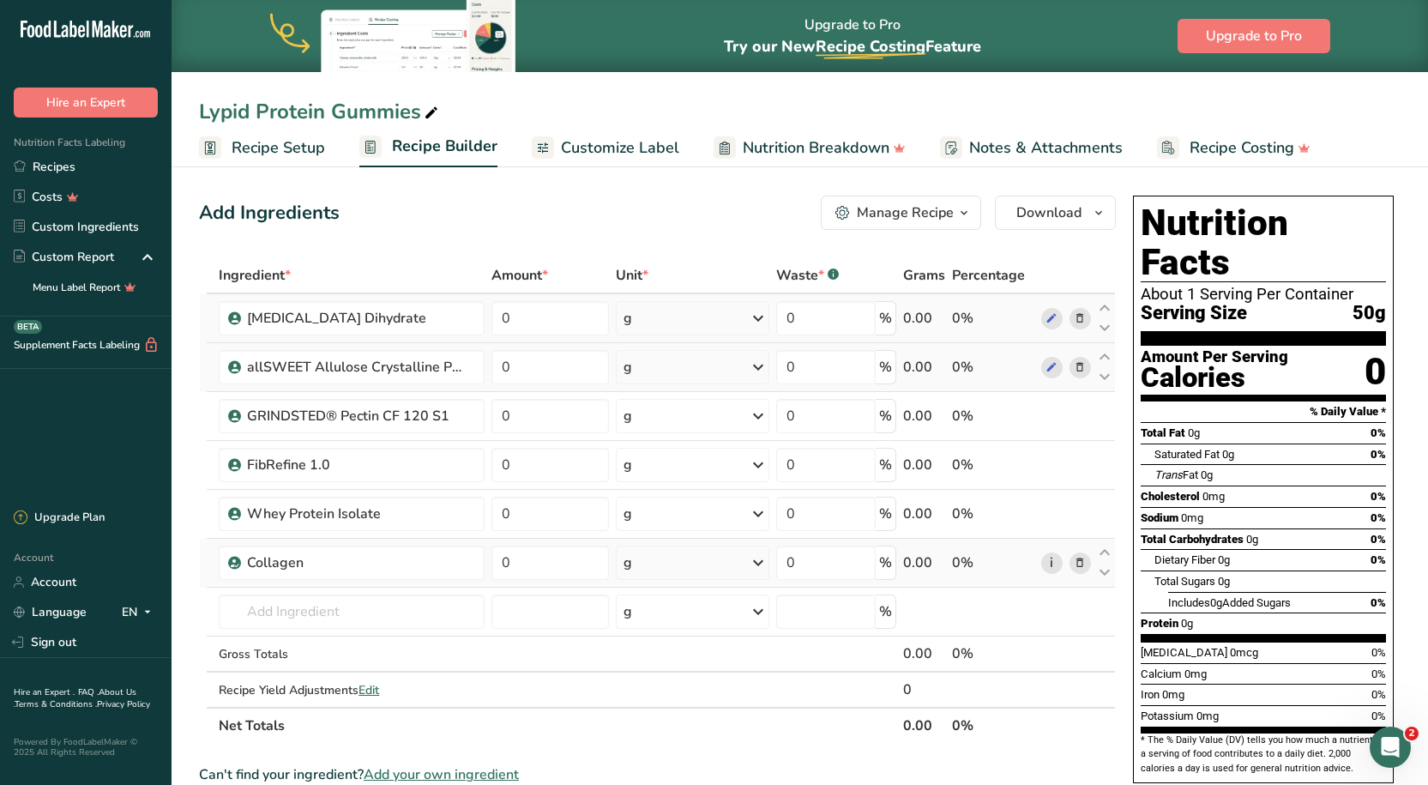
click at [1053, 567] on link "i" at bounding box center [1051, 562] width 21 height 21
click at [265, 601] on input "text" at bounding box center [351, 611] width 265 height 34
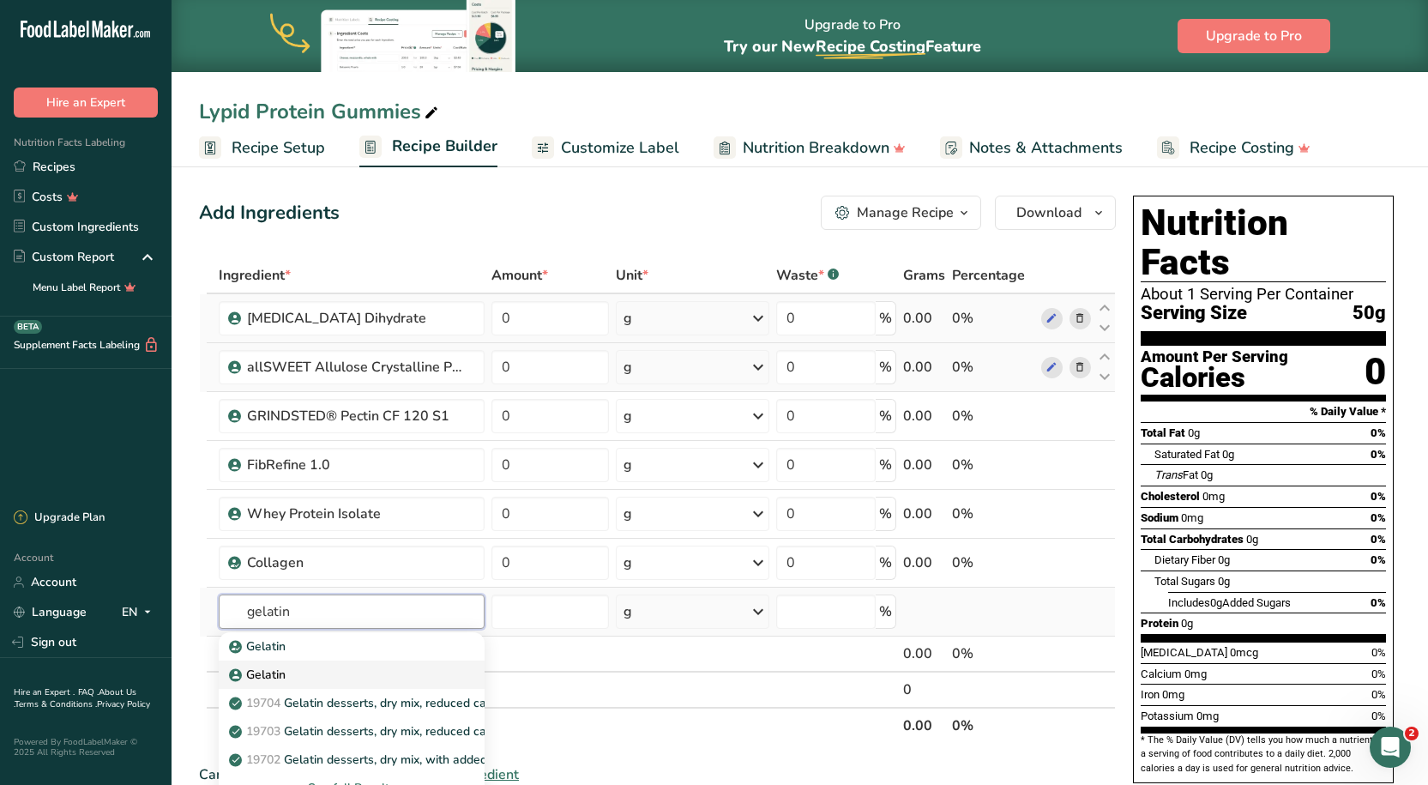
type input "gelatin"
click at [270, 655] on p "Gelatin" at bounding box center [258, 646] width 53 height 18
type input "Gelatin"
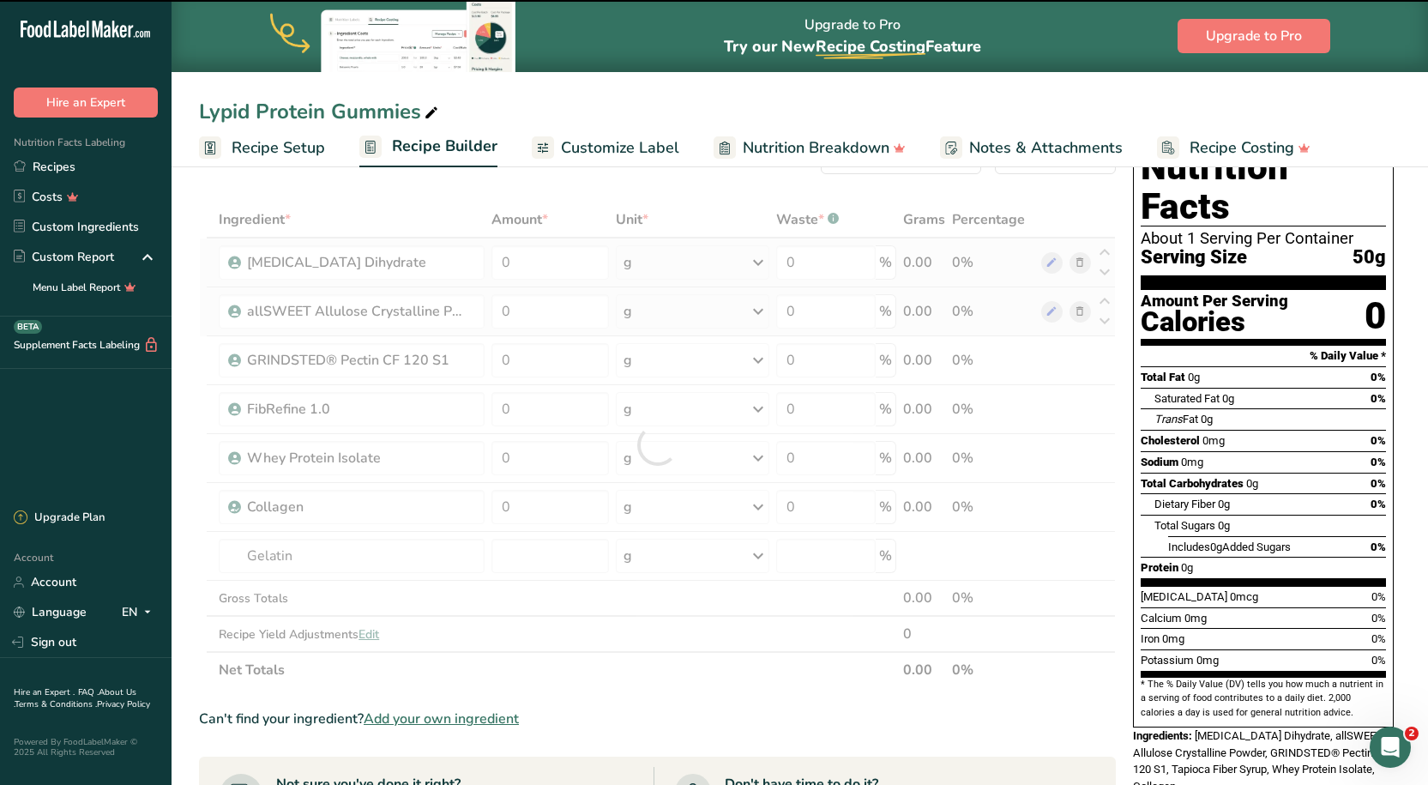
scroll to position [86, 0]
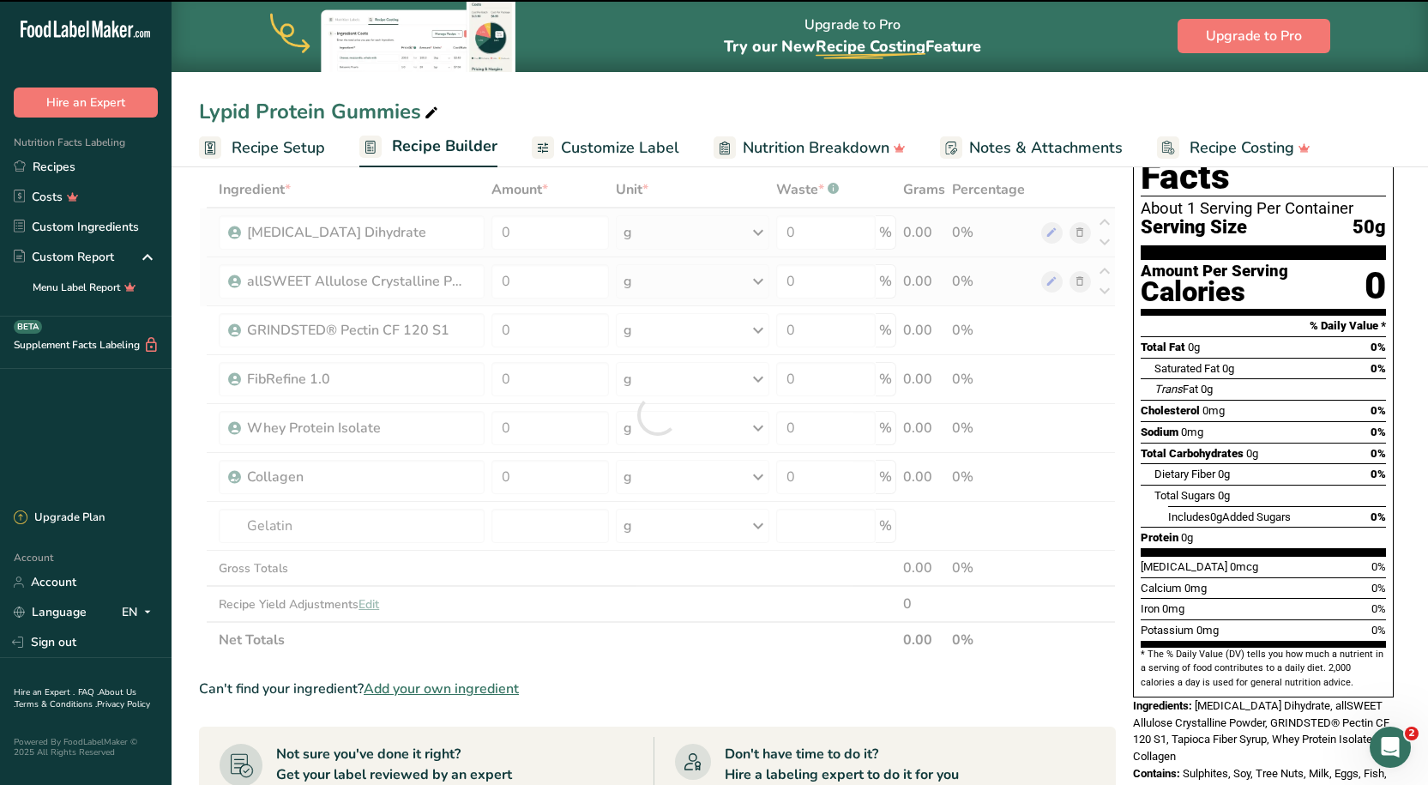
type input "0"
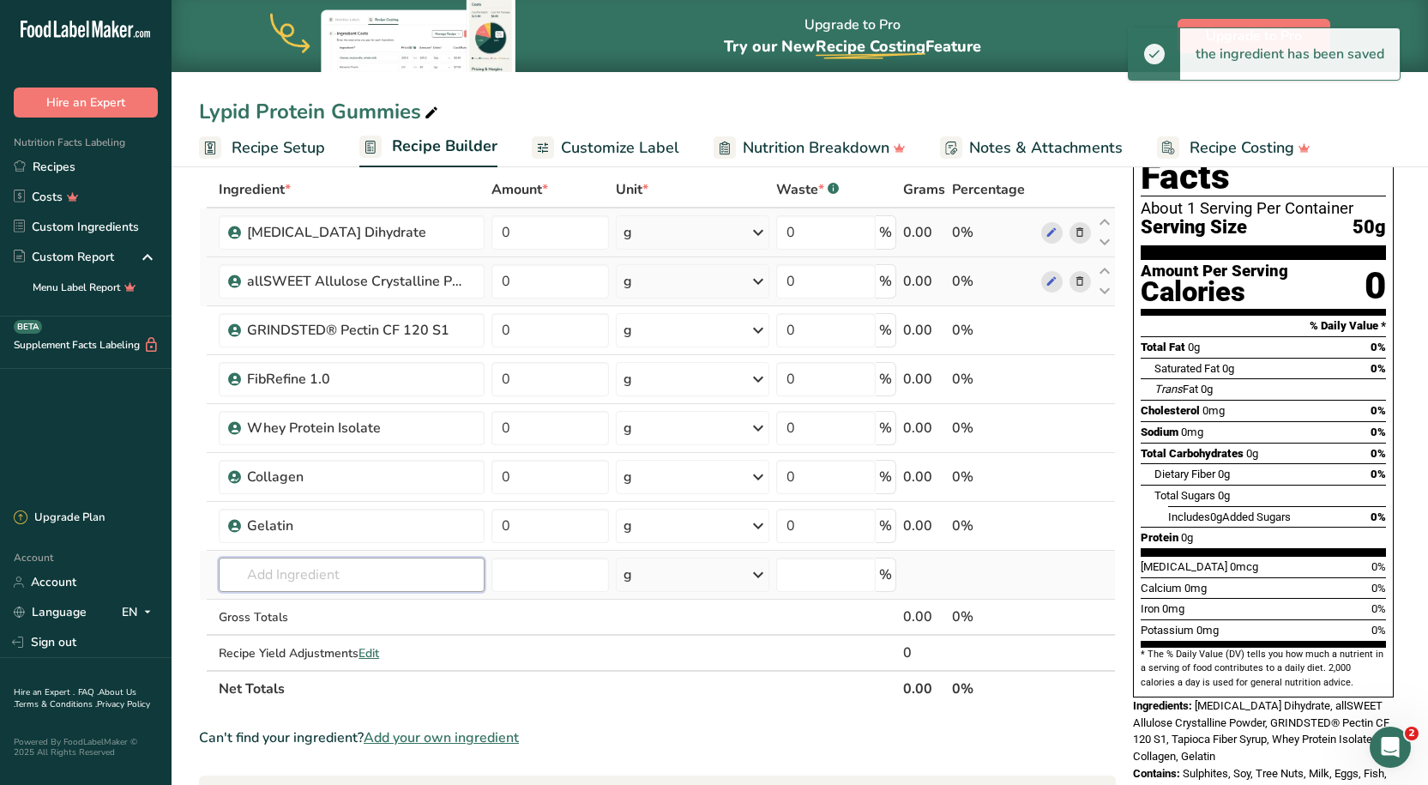
click at [298, 573] on input "text" at bounding box center [351, 574] width 265 height 34
click at [352, 574] on input "text" at bounding box center [351, 574] width 265 height 34
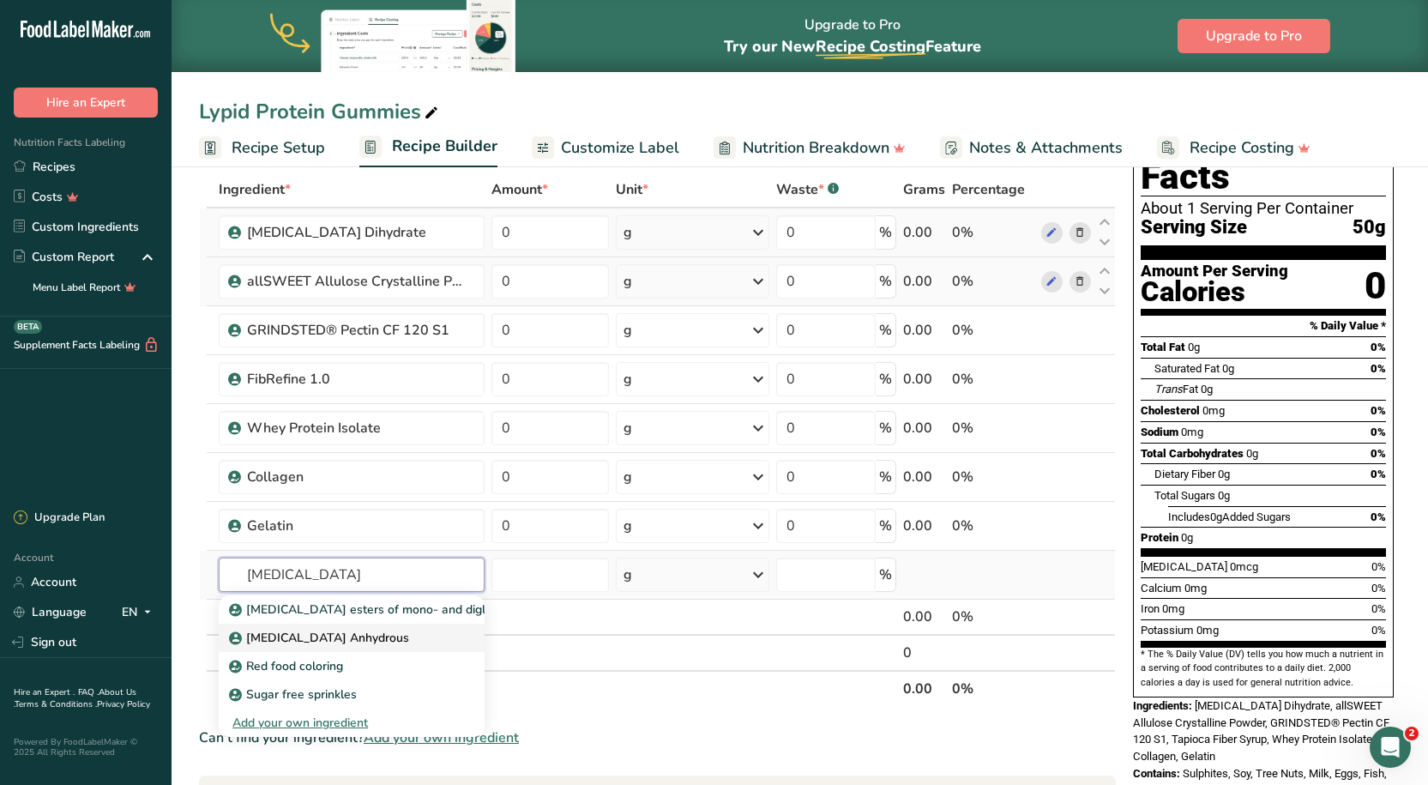
type input "citric acid"
click at [327, 631] on p "Citric Acid Anhydrous" at bounding box center [320, 638] width 177 height 18
type input "Citric Acid Anhydrous"
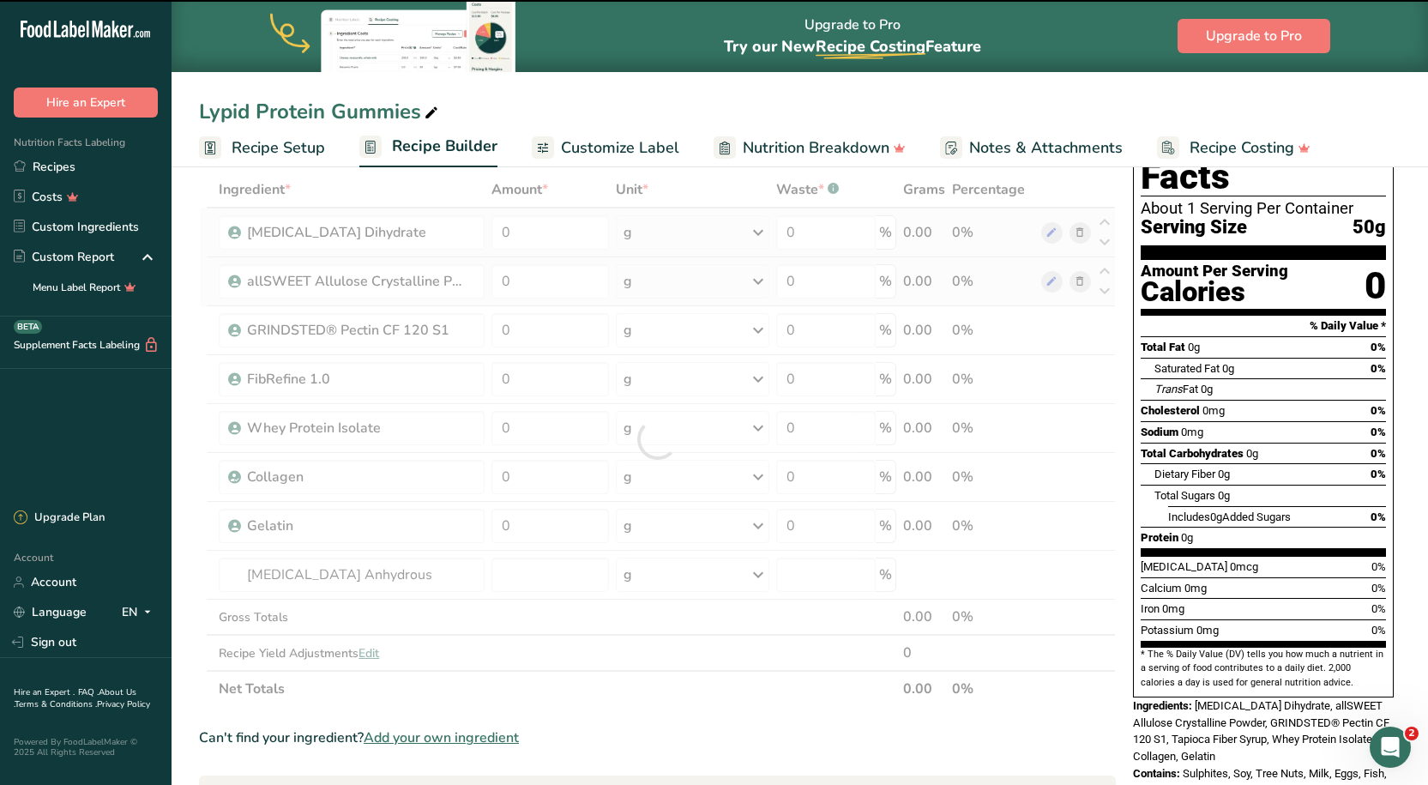
type input "0"
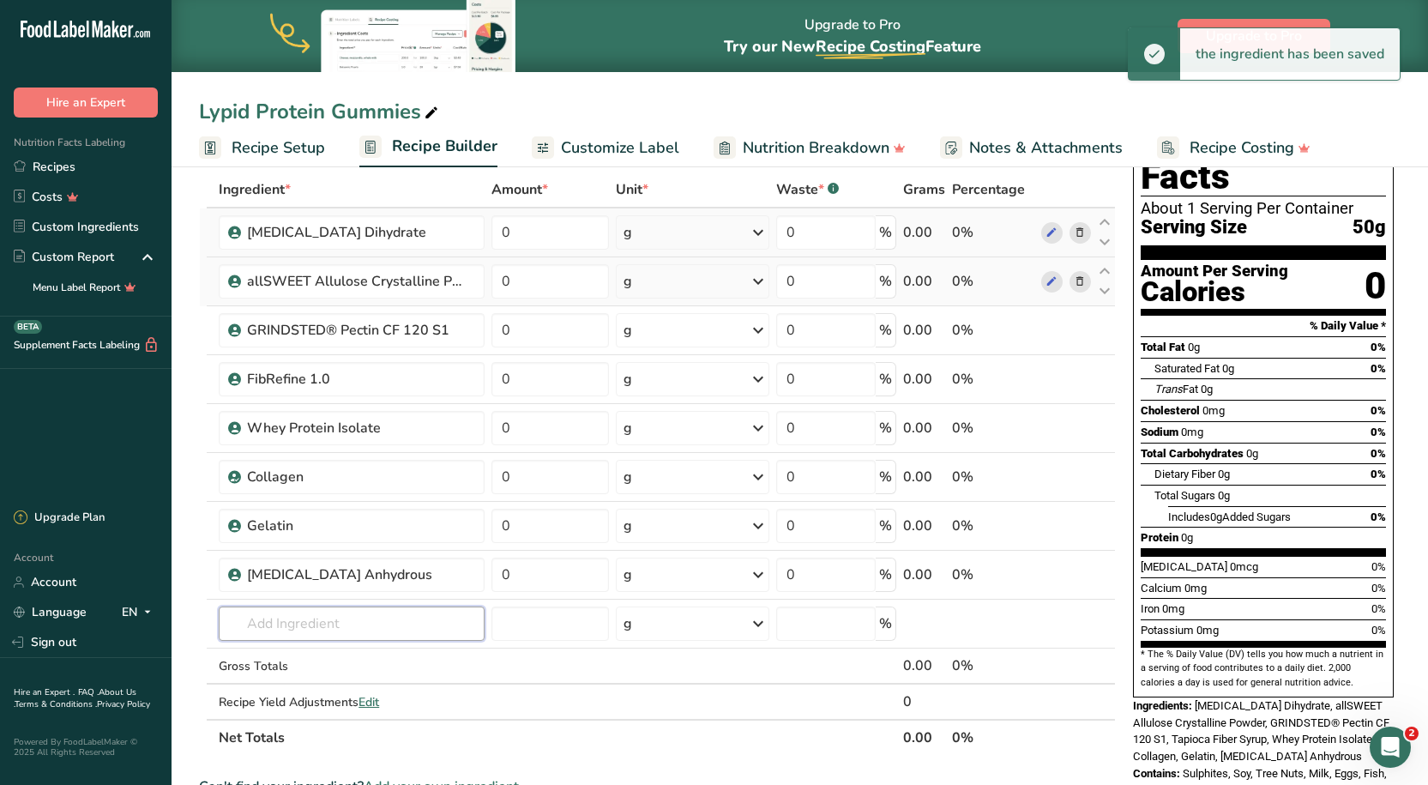
click at [280, 609] on input "text" at bounding box center [351, 623] width 265 height 34
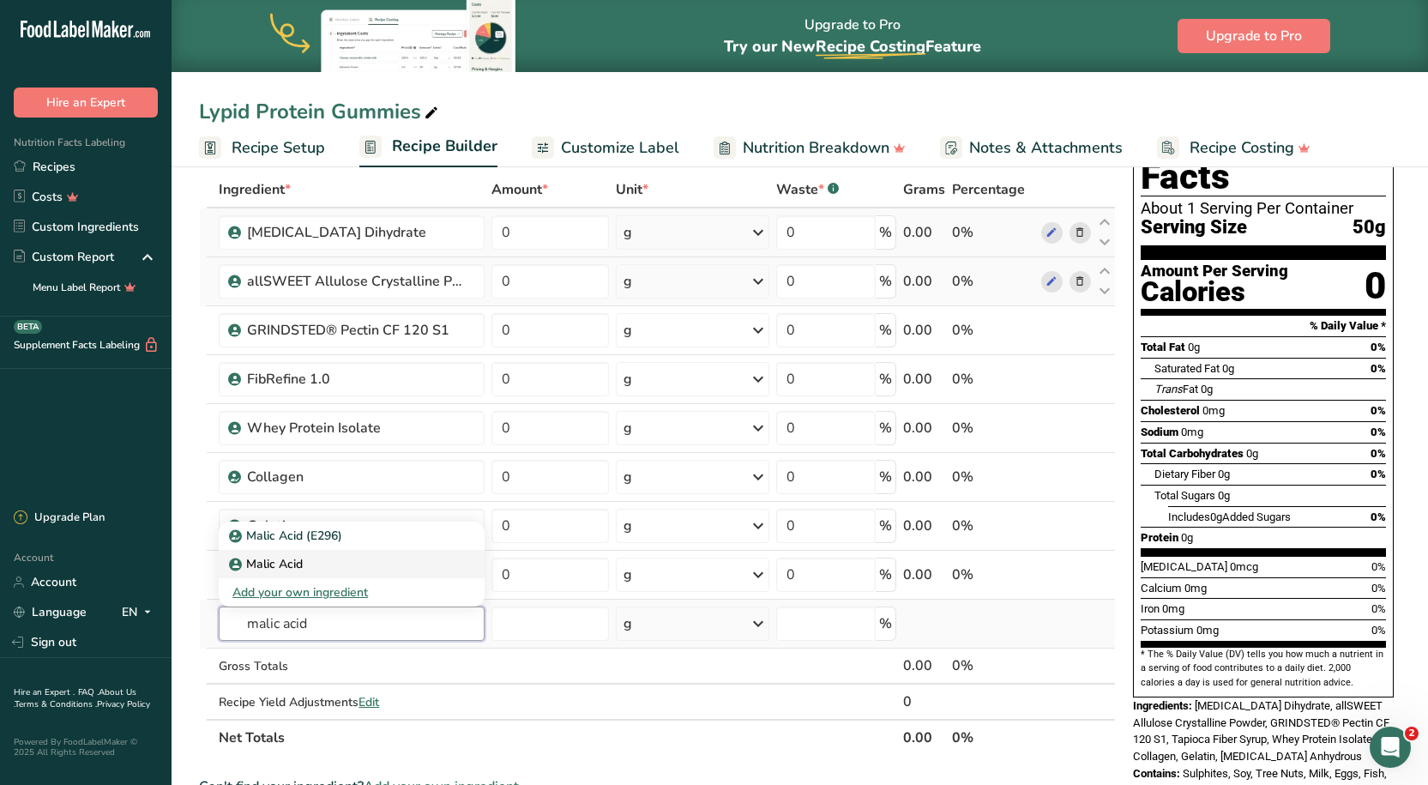
type input "malic acid"
click at [293, 570] on p "Malic Acid" at bounding box center [267, 564] width 70 height 18
type input "Malic Acid"
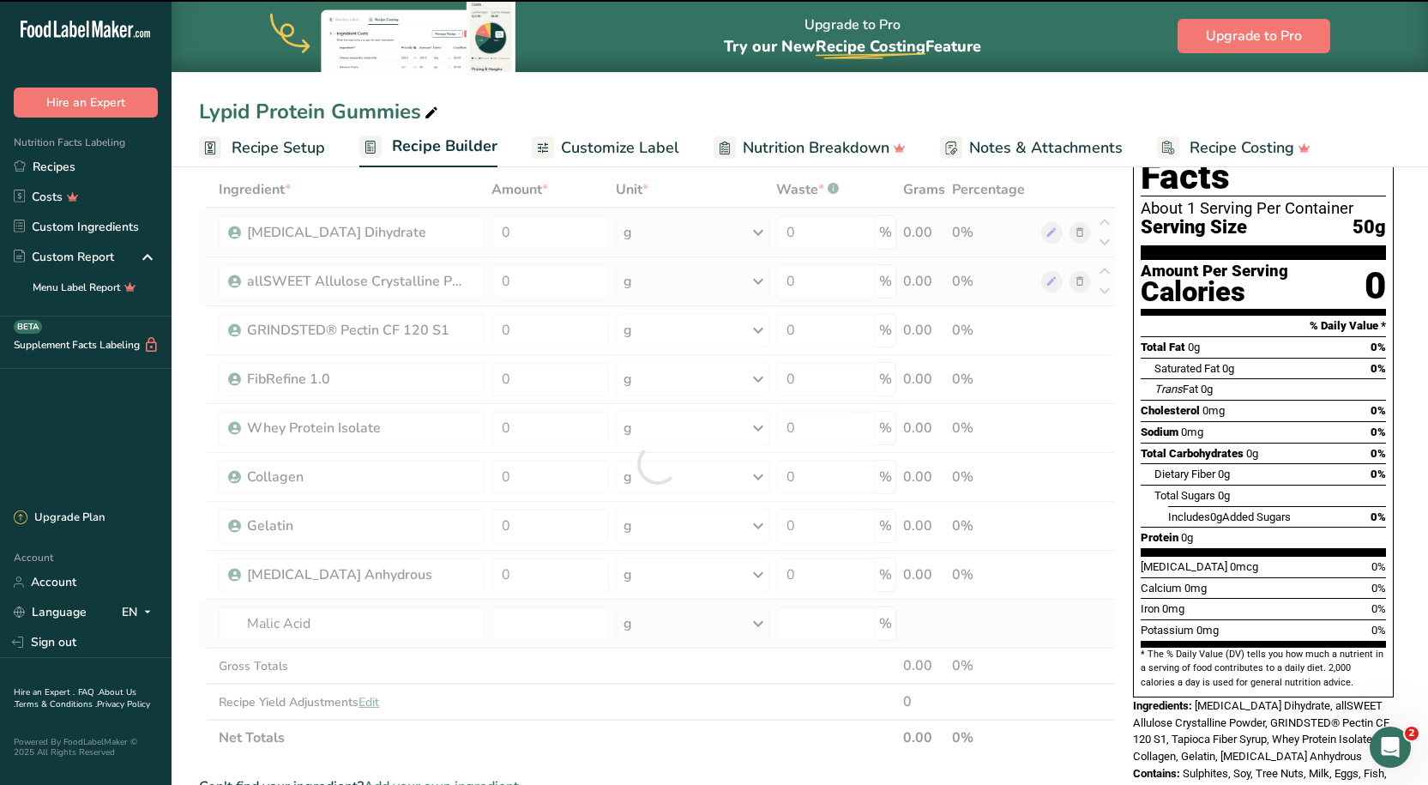
type input "0"
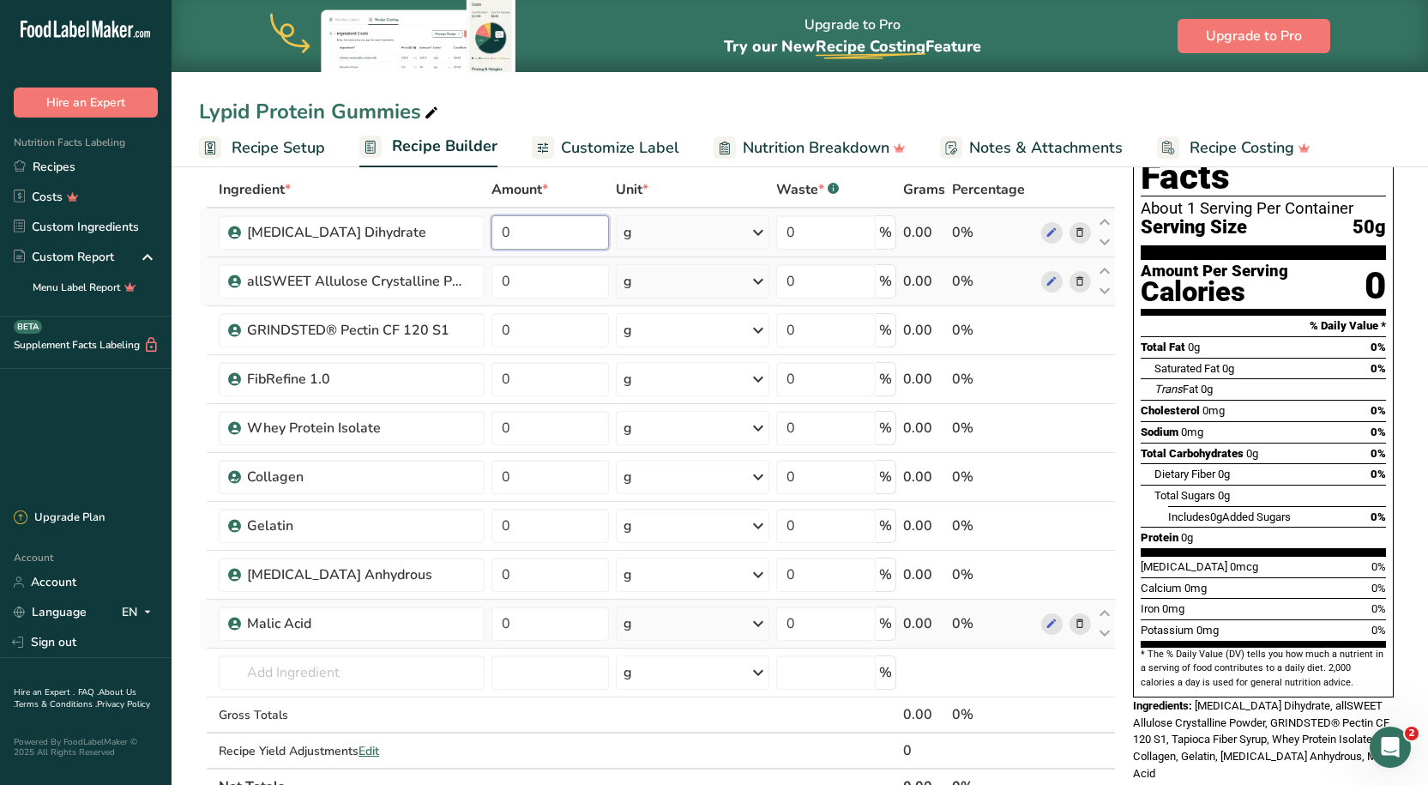
click at [571, 229] on input "0" at bounding box center [550, 232] width 118 height 34
type input "0.24"
click at [553, 289] on div "Ingredient * Amount * Unit * Waste * .a-a{fill:#347362;}.b-a{fill:#fff;} Grams …" at bounding box center [657, 487] width 917 height 633
type input "9.7573"
click at [576, 357] on div "Ingredient * Amount * Unit * Waste * .a-a{fill:#347362;}.b-a{fill:#fff;} Grams …" at bounding box center [657, 487] width 917 height 633
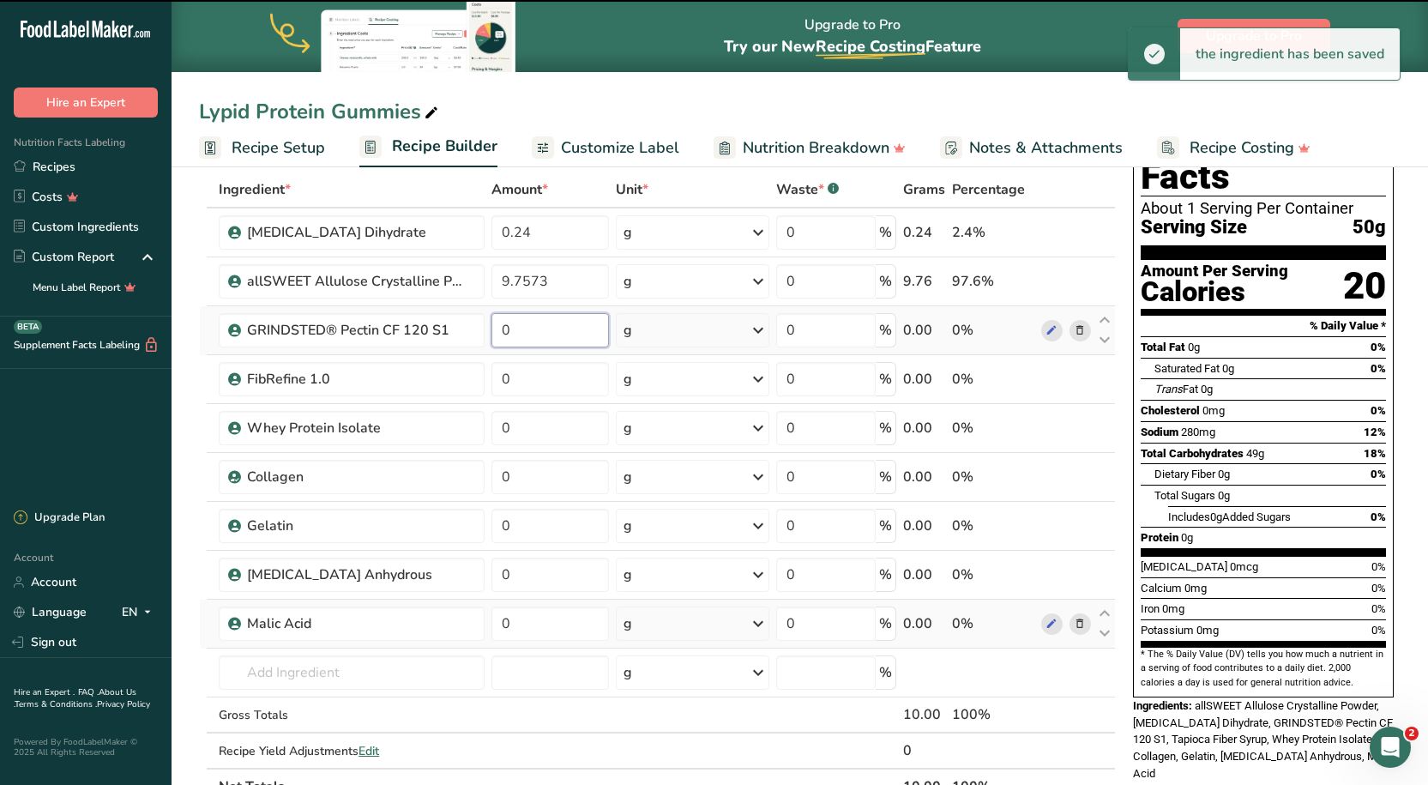
click at [518, 331] on input "0" at bounding box center [550, 330] width 118 height 34
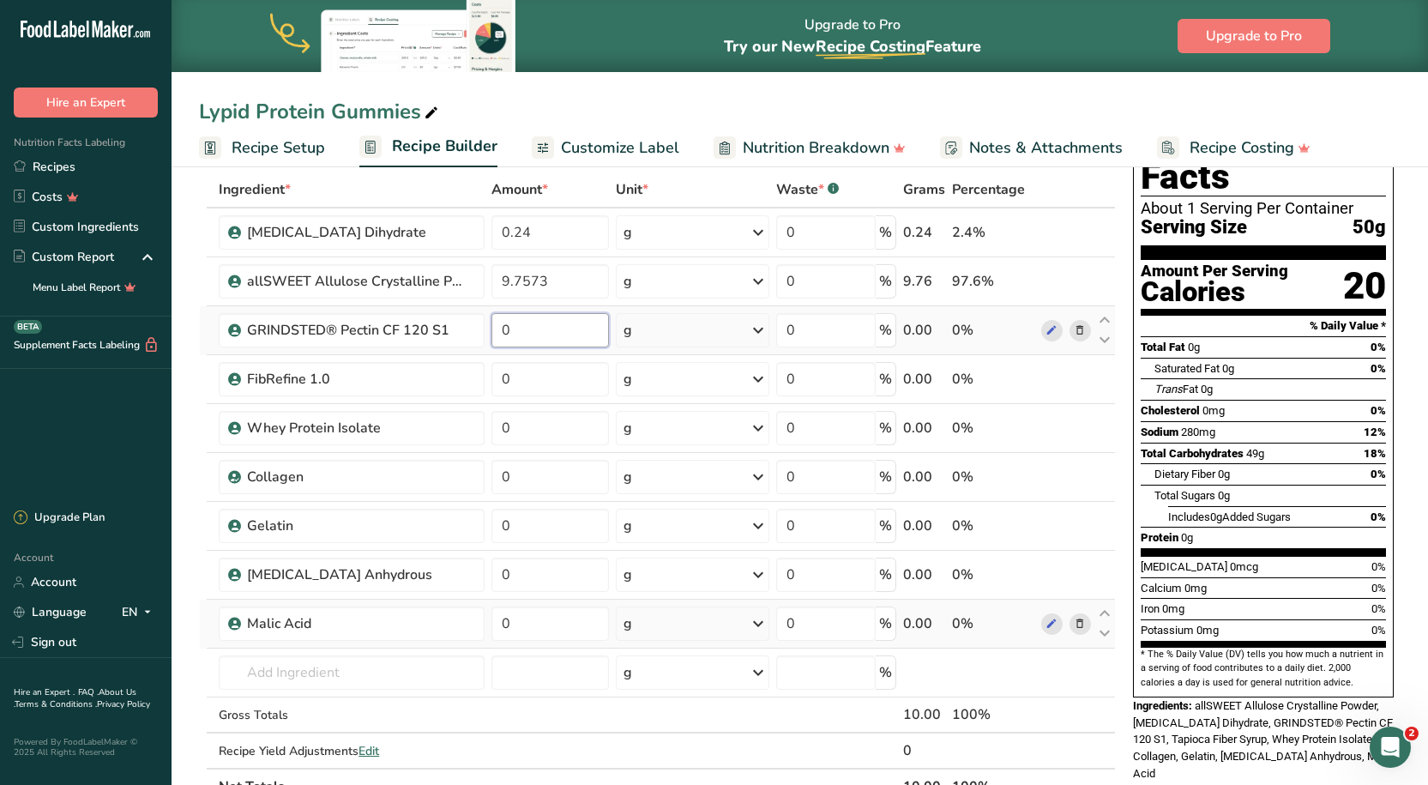
type input "1"
type input "1.578"
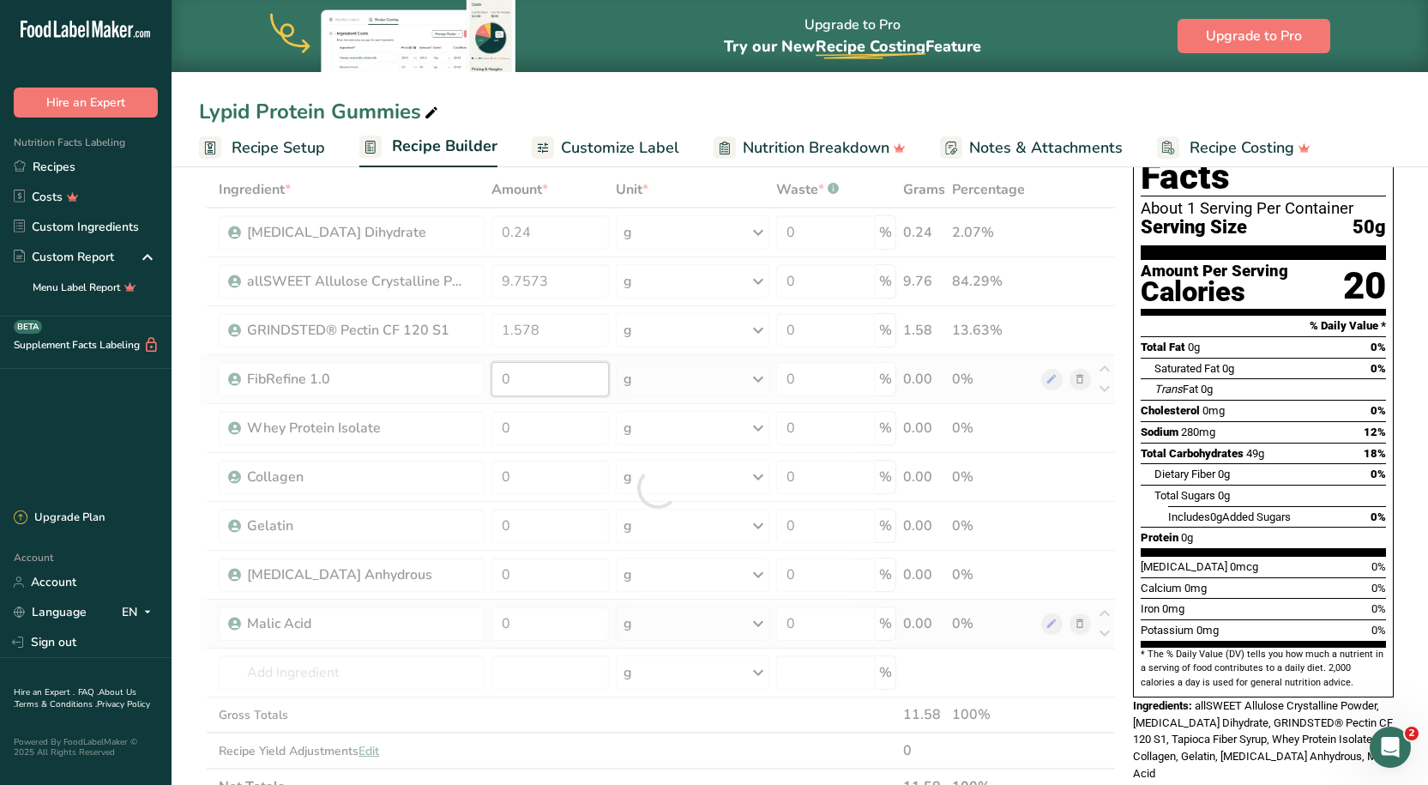
click at [519, 382] on div "Ingredient * Amount * Unit * Waste * .a-a{fill:#347362;}.b-a{fill:#fff;} Grams …" at bounding box center [657, 487] width 917 height 633
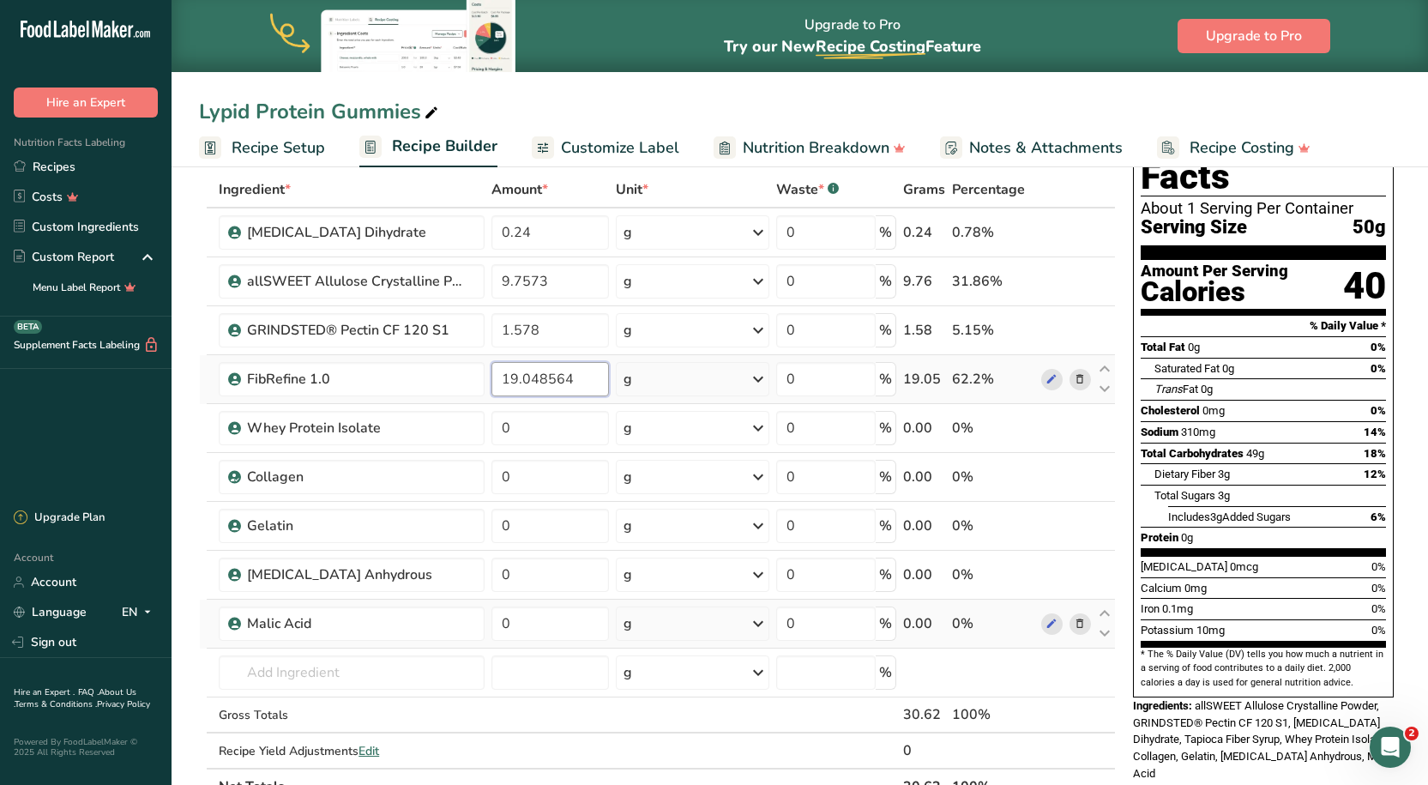
type input "19.048564"
click at [540, 430] on div "Ingredient * Amount * Unit * Waste * .a-a{fill:#347362;}.b-a{fill:#fff;} Grams …" at bounding box center [657, 487] width 917 height 633
click at [540, 417] on input "0" at bounding box center [550, 428] width 118 height 34
click at [564, 417] on input "0" at bounding box center [550, 428] width 118 height 34
click at [524, 424] on input "0" at bounding box center [550, 428] width 118 height 34
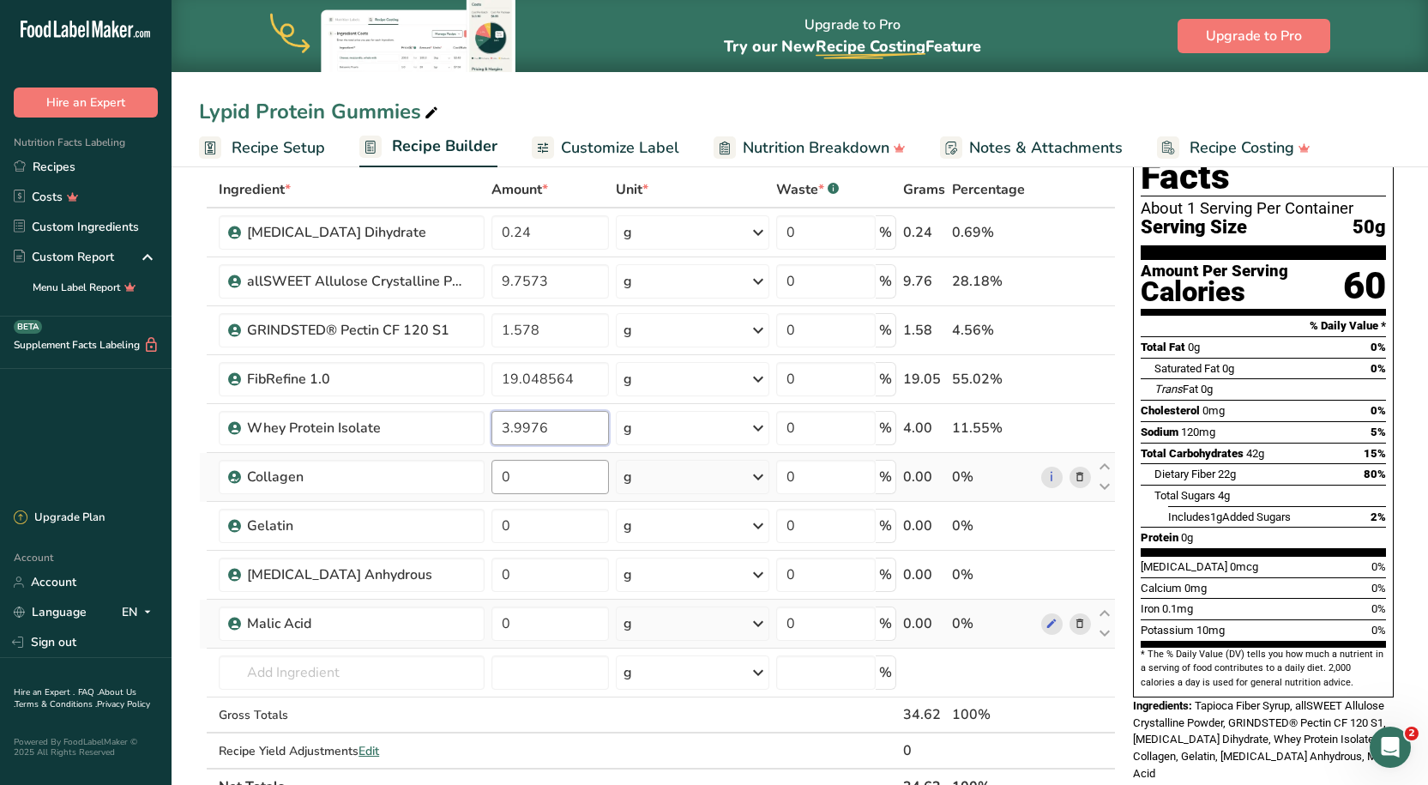
type input "3.9976"
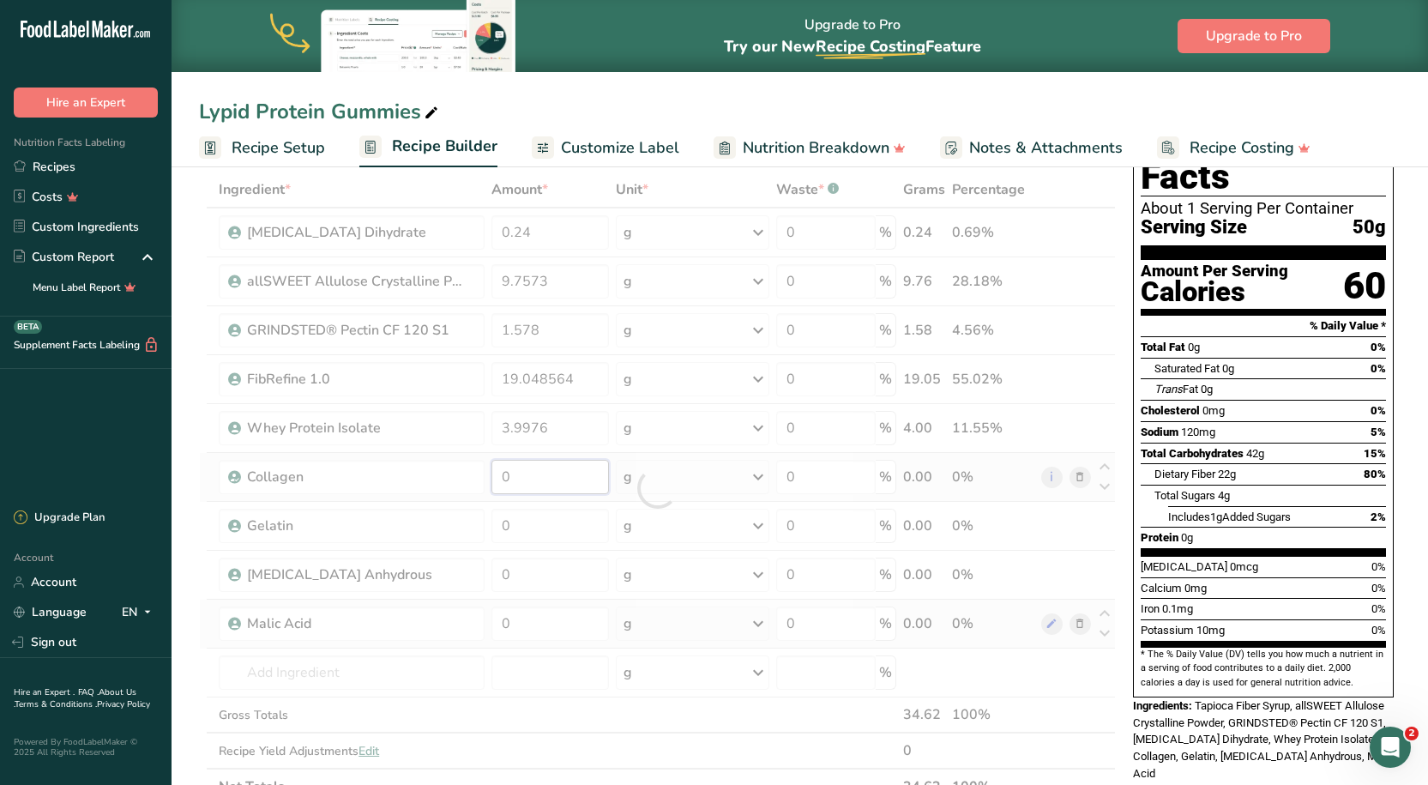
click at [524, 475] on div "Ingredient * Amount * Unit * Waste * .a-a{fill:#347362;}.b-a{fill:#fff;} Grams …" at bounding box center [657, 487] width 917 height 633
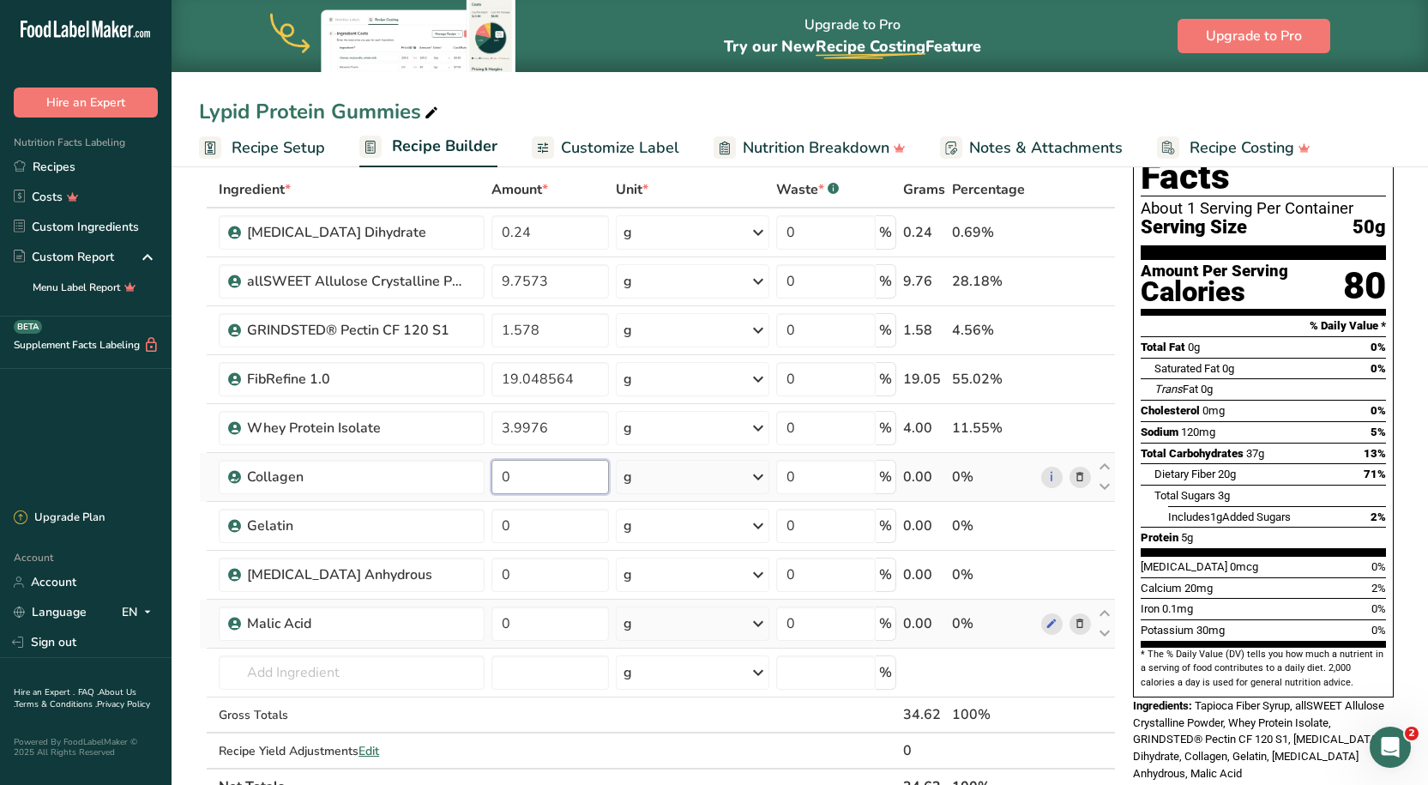
click at [530, 484] on input "0" at bounding box center [550, 477] width 118 height 34
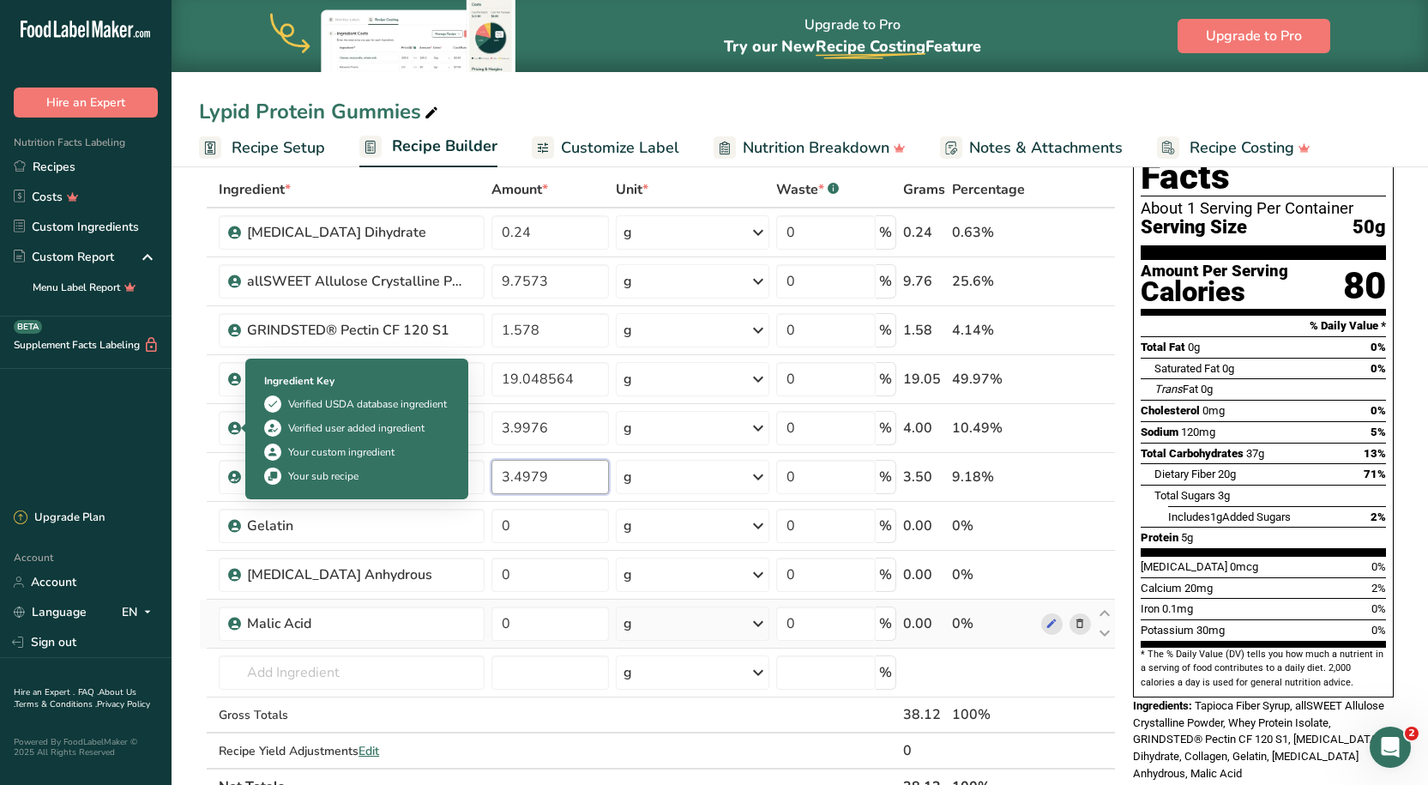
type input "3.4979"
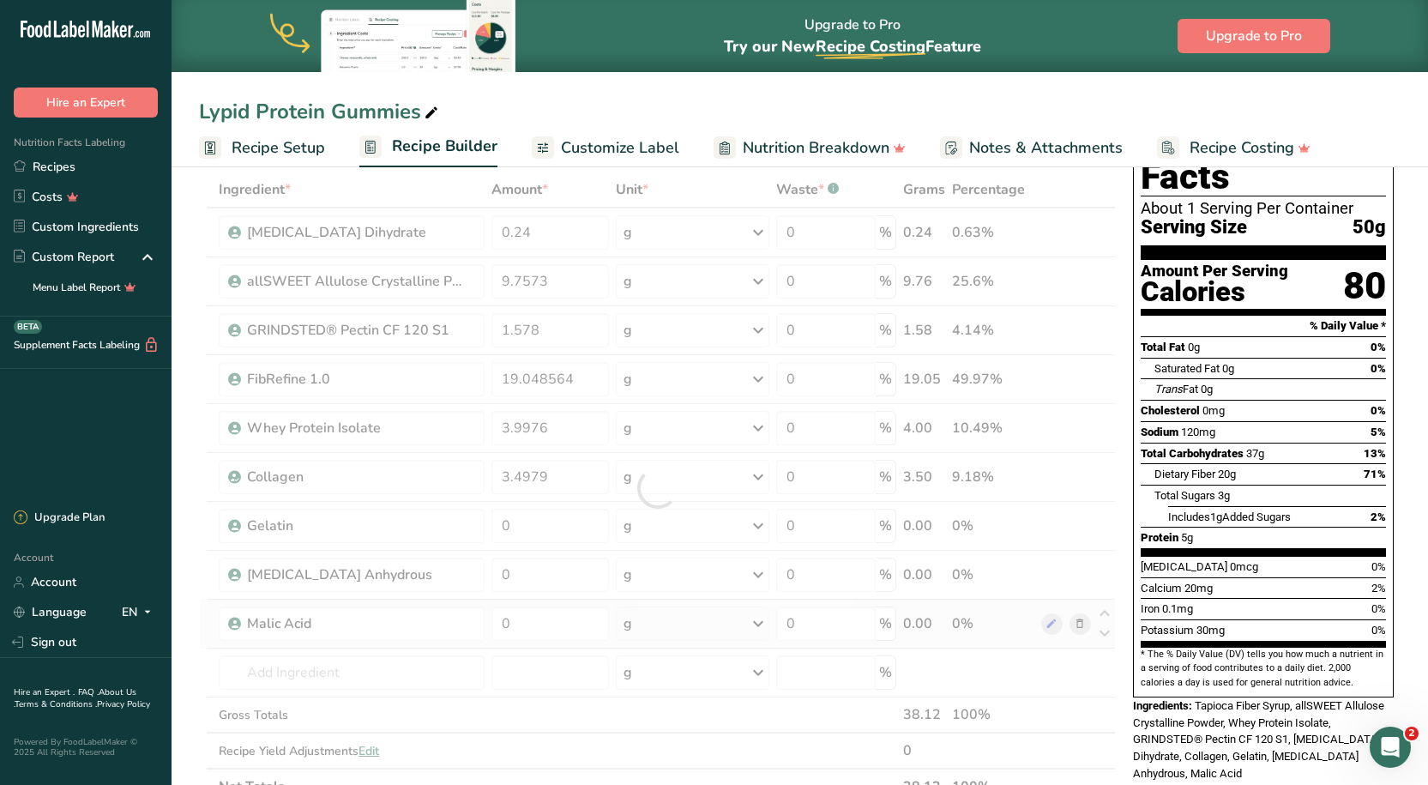
click at [126, 475] on div ".a-20{fill:#fff;} Hire an Expert Nutrition Facts Labeling Recipes Costs Custom …" at bounding box center [85, 256] width 171 height 485
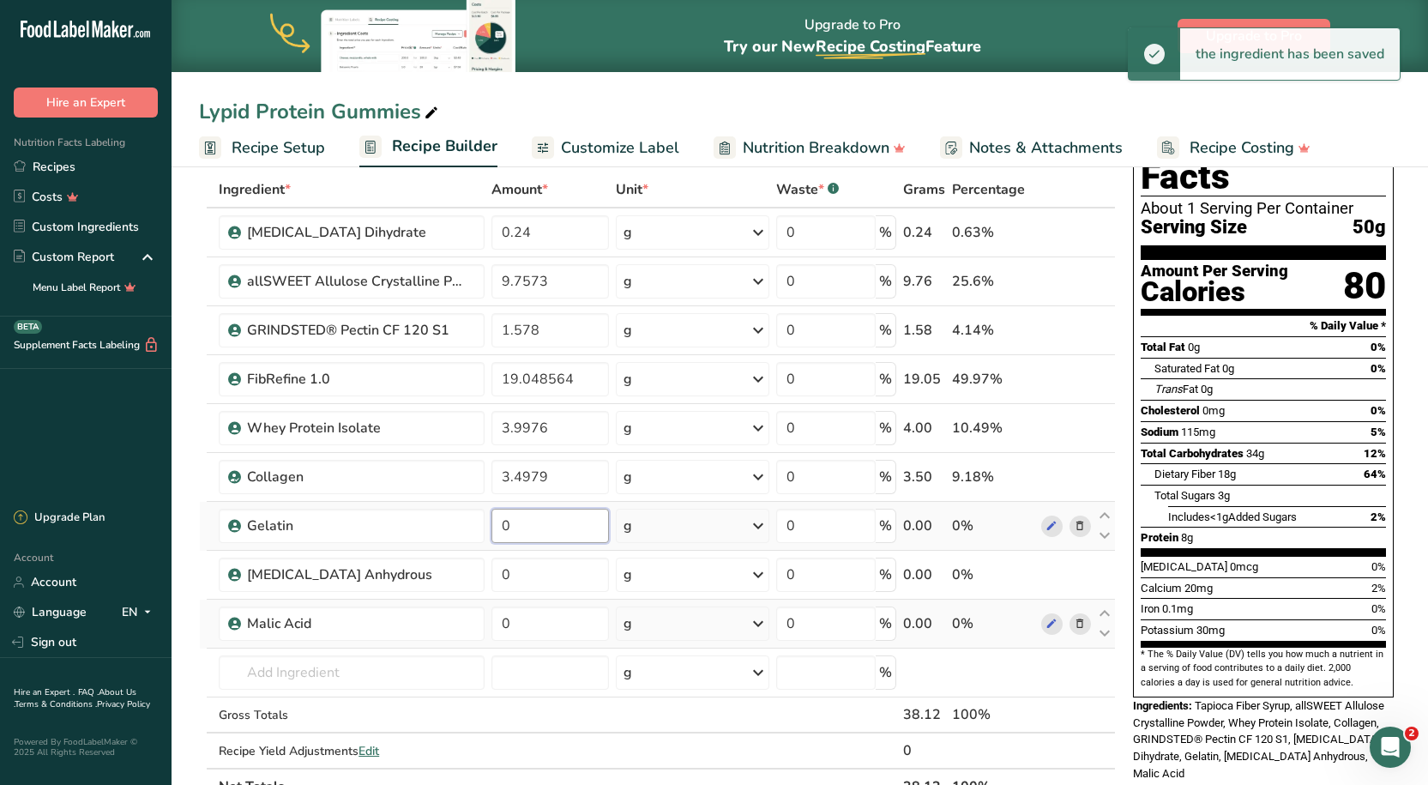
click at [570, 534] on input "0" at bounding box center [550, 525] width 118 height 34
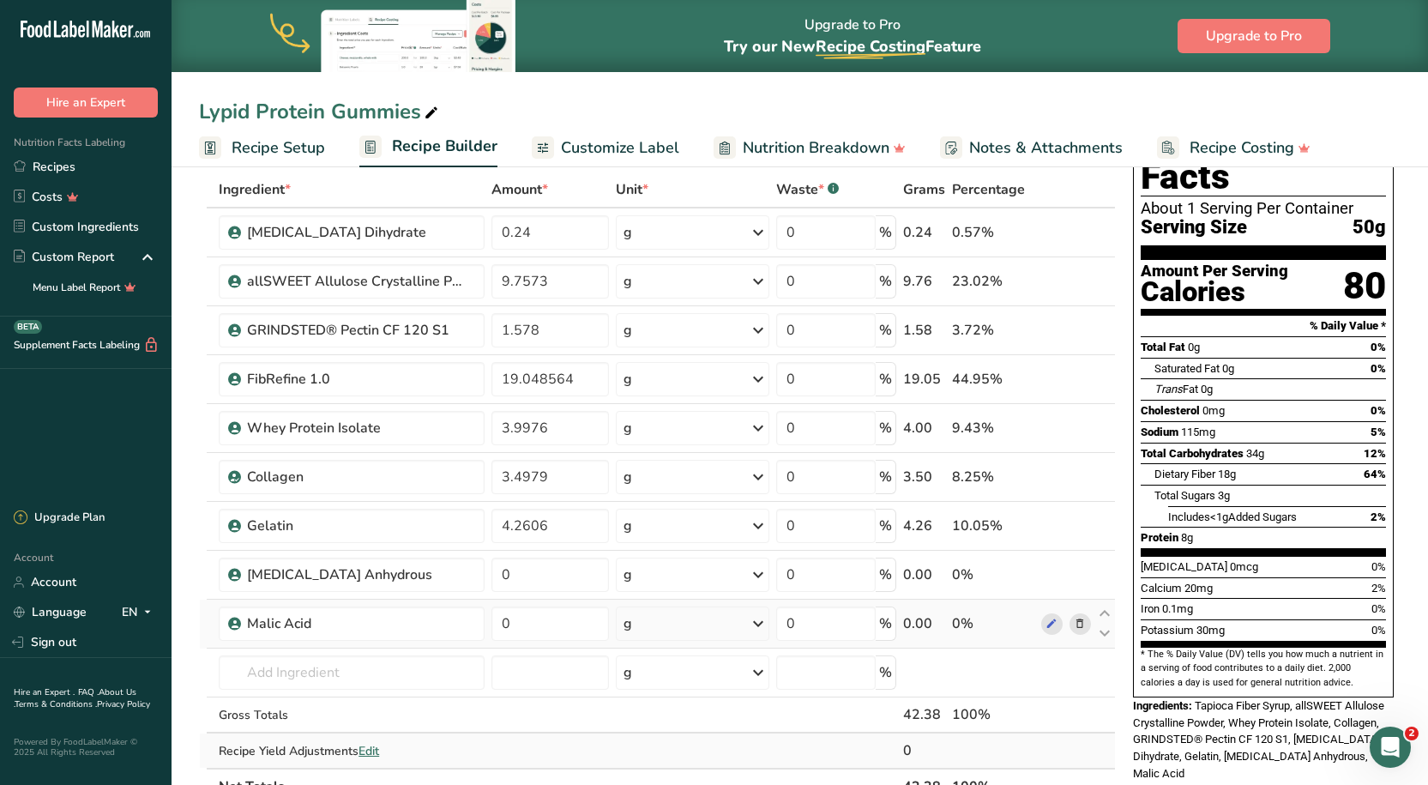
click at [746, 733] on div "Ingredient * Amount * Unit * Waste * .a-a{fill:#347362;}.b-a{fill:#fff;} Grams …" at bounding box center [657, 487] width 917 height 633
click at [524, 465] on input "3.4979" at bounding box center [550, 477] width 118 height 34
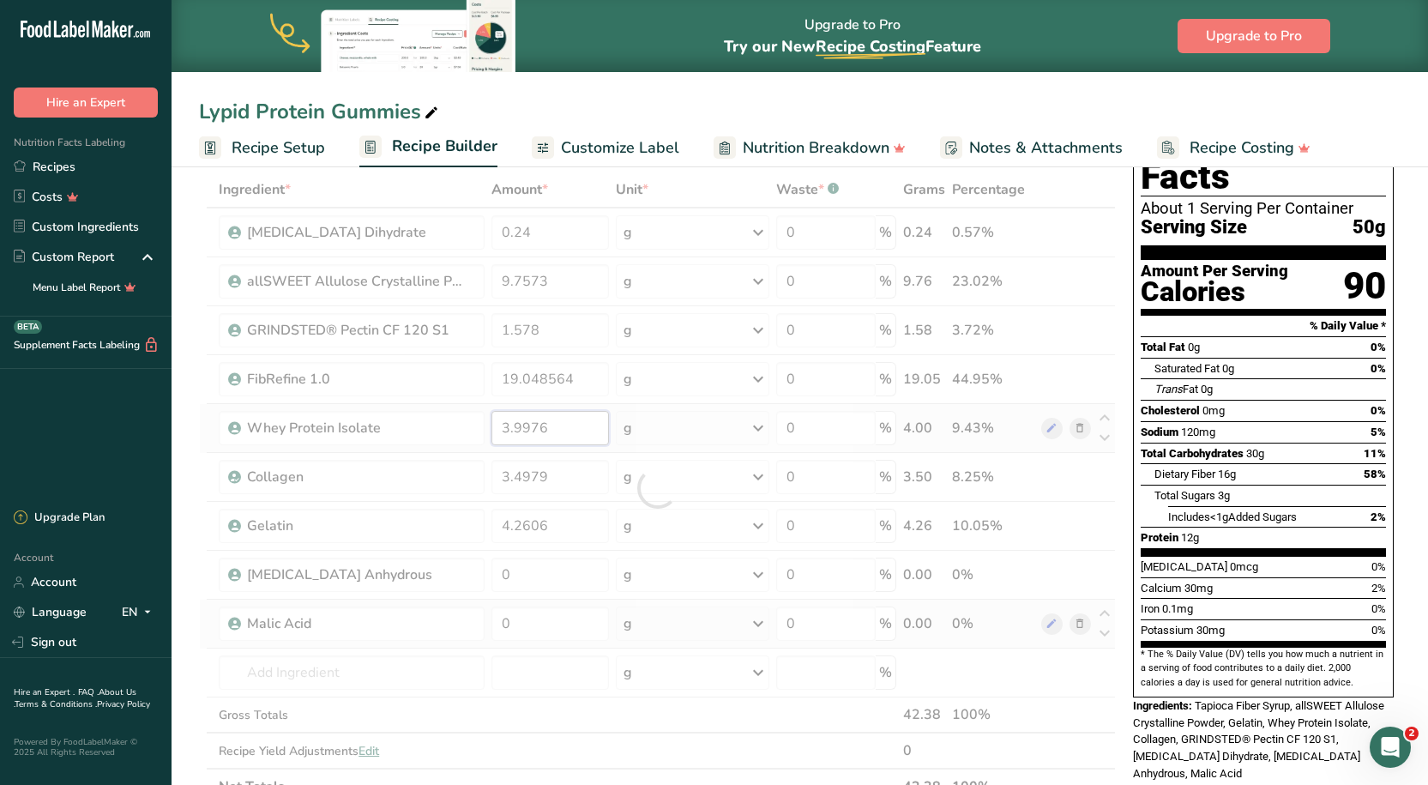
click at [510, 426] on div "Ingredient * Amount * Unit * Waste * .a-a{fill:#347362;}.b-a{fill:#fff;} Grams …" at bounding box center [657, 487] width 917 height 633
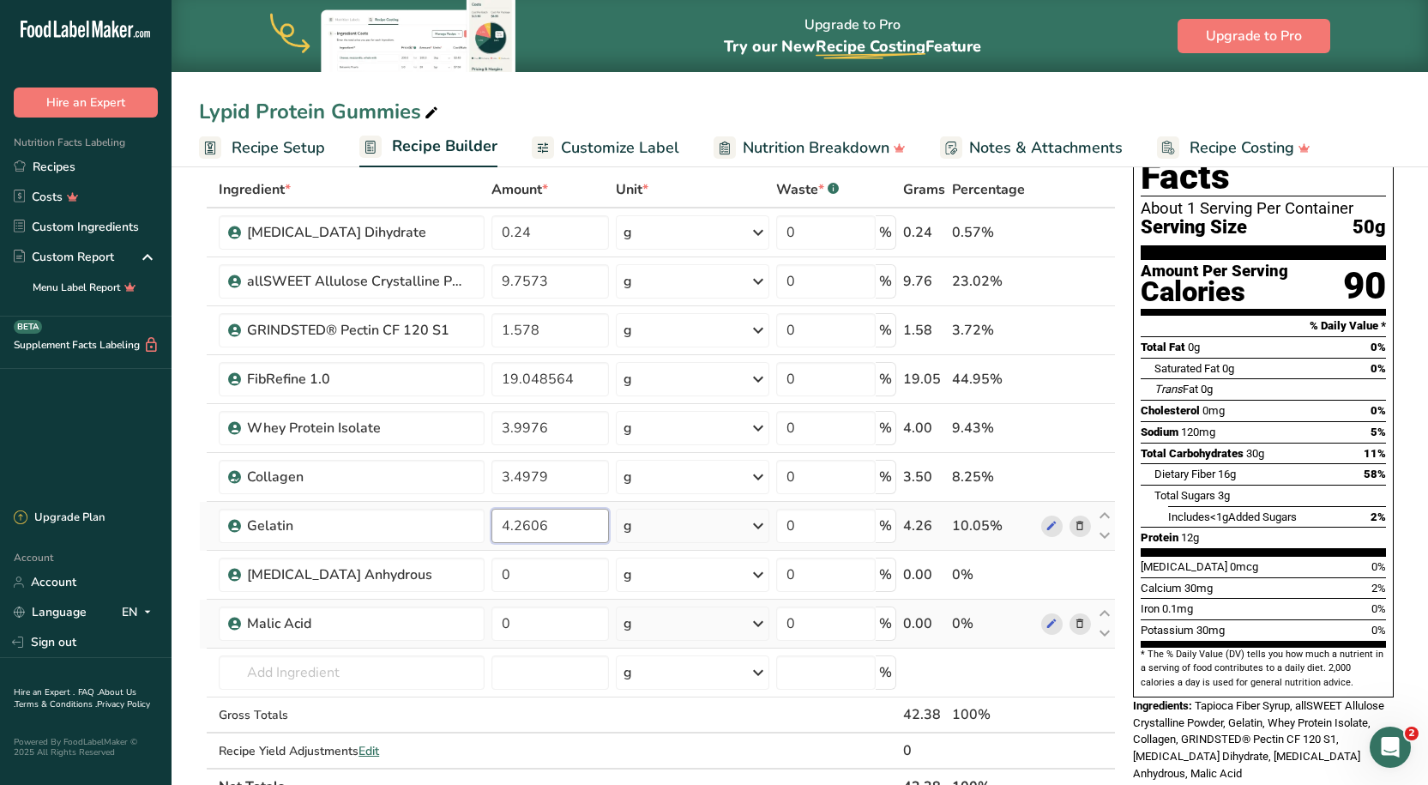
click at [529, 525] on div "Ingredient * Amount * Unit * Waste * .a-a{fill:#347362;}.b-a{fill:#fff;} Grams …" at bounding box center [657, 487] width 917 height 633
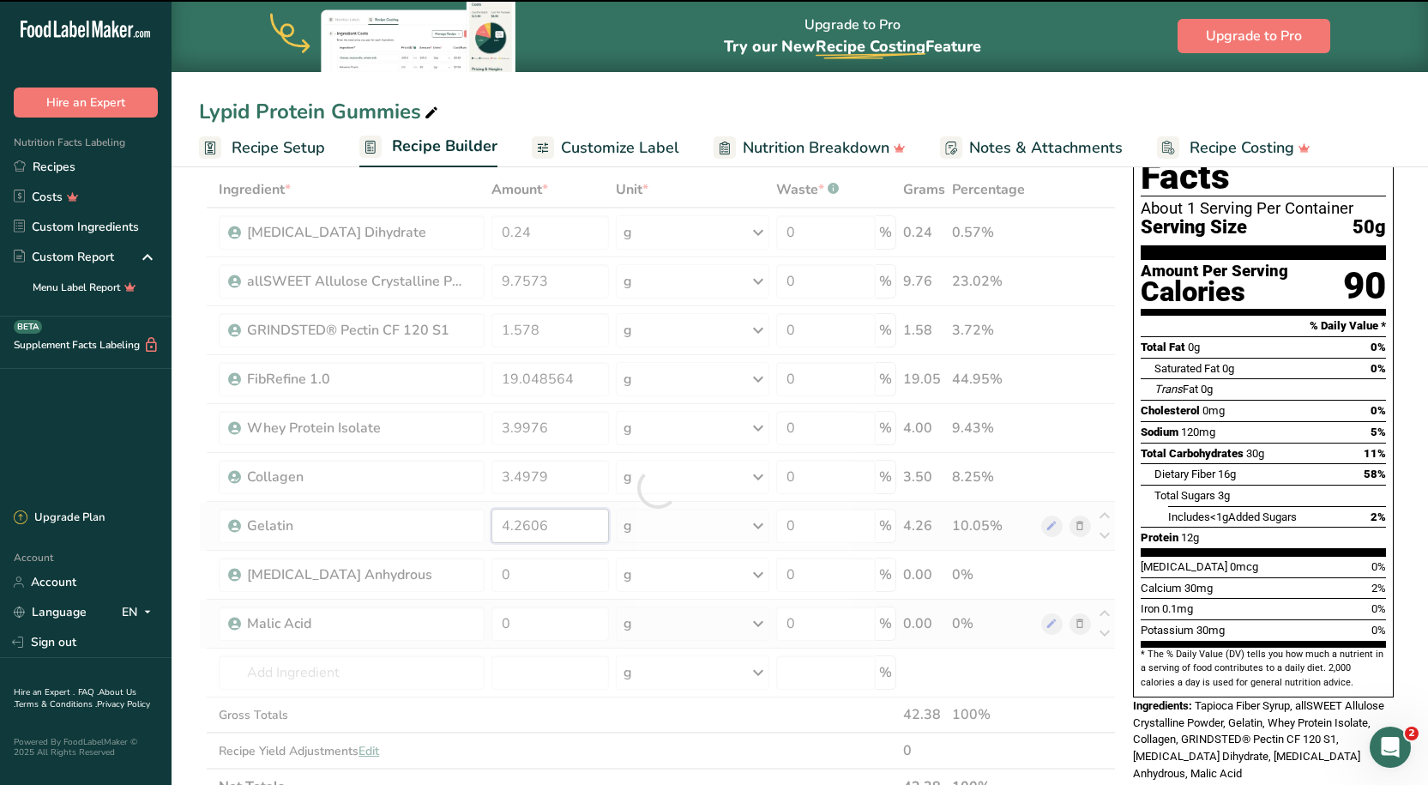
click at [510, 524] on input "4.2606" at bounding box center [550, 525] width 118 height 34
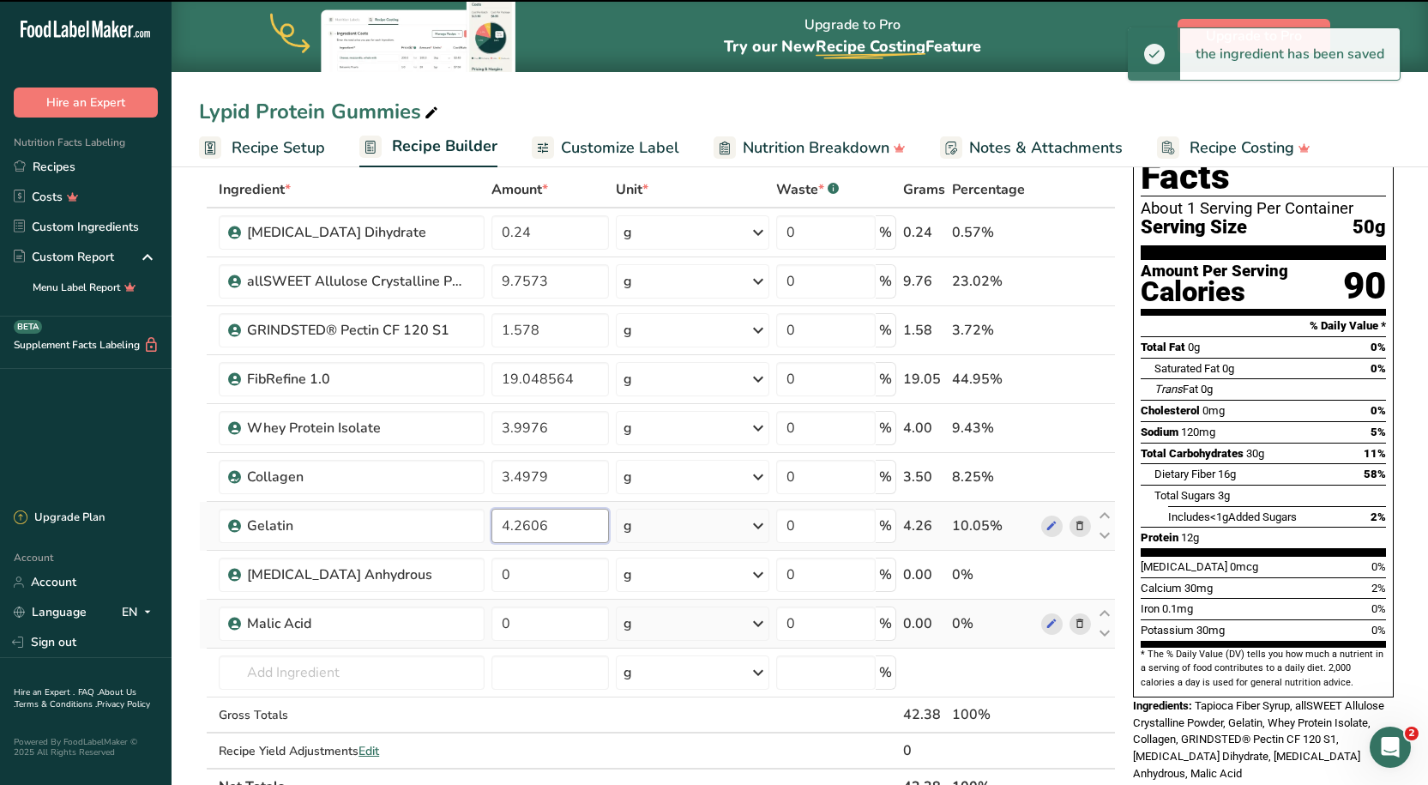
click at [510, 524] on input "4.2606" at bounding box center [550, 525] width 118 height 34
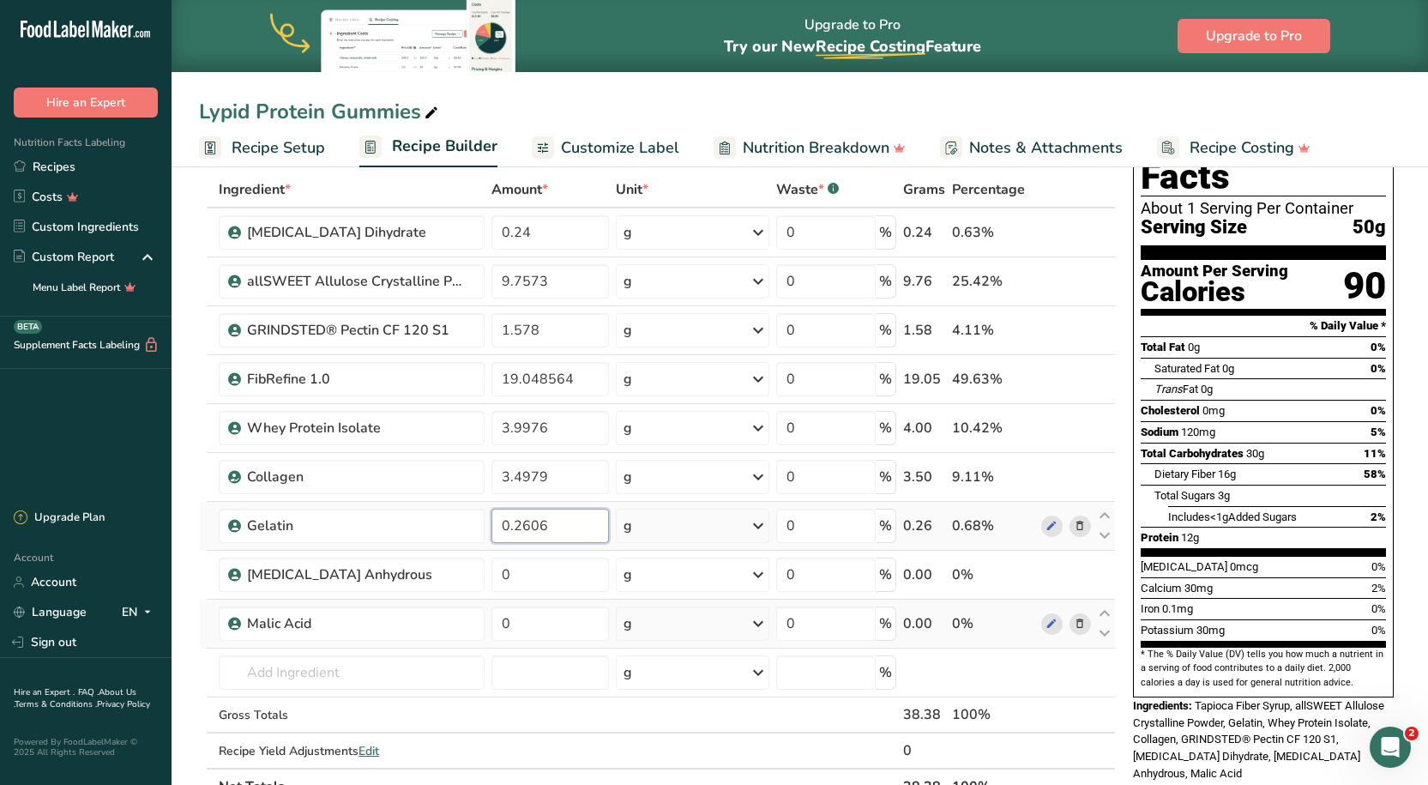
click at [510, 524] on input "0.2606" at bounding box center [550, 525] width 118 height 34
type input "3.2606"
click at [686, 92] on div "Lypid Protein Gummies Recipe Setup Recipe Builder Customize Label Nutrition Bre…" at bounding box center [799, 83] width 1256 height 167
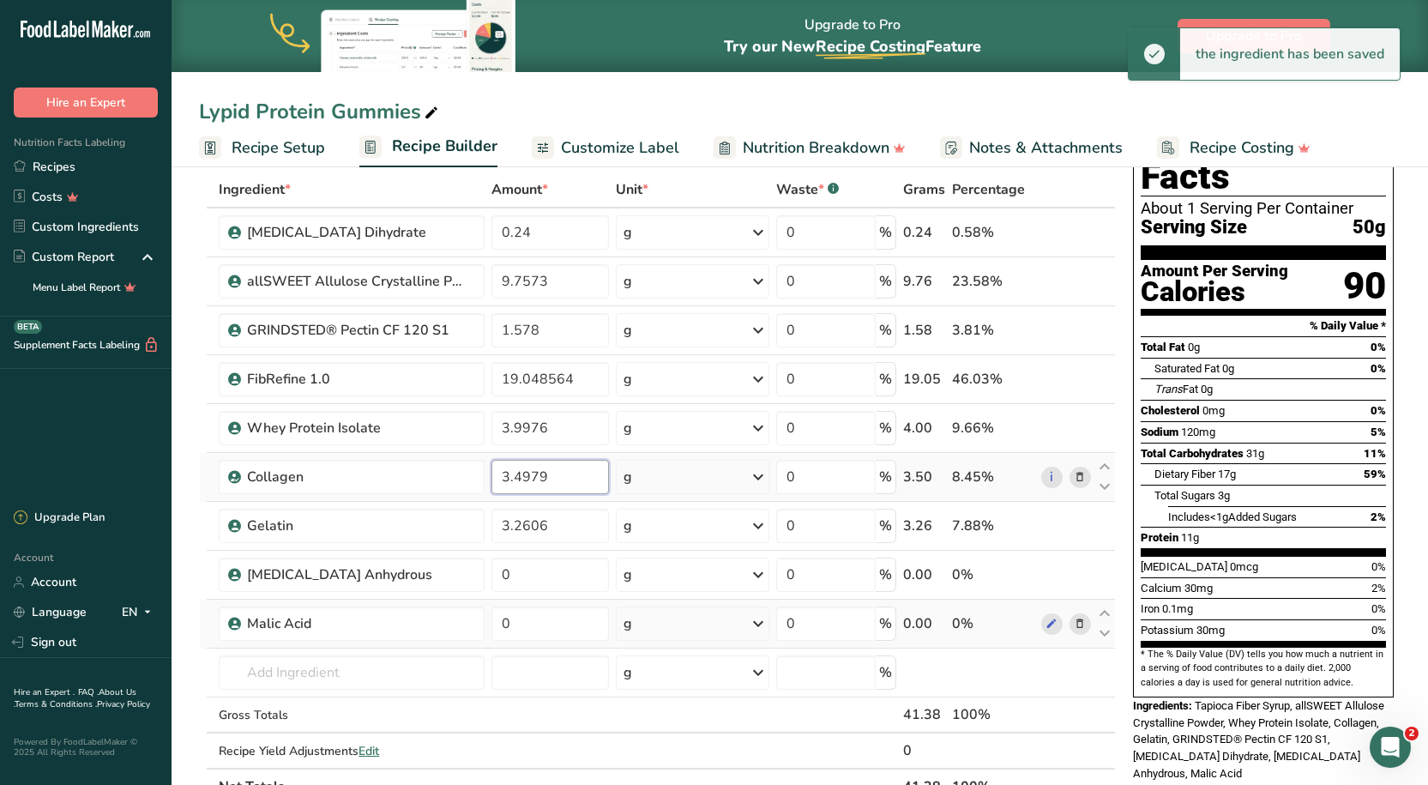
click at [491, 483] on input "3.4979" at bounding box center [550, 477] width 118 height 34
click at [510, 479] on input "3.4979" at bounding box center [550, 477] width 118 height 34
click at [525, 477] on input "3.4979" at bounding box center [550, 477] width 118 height 34
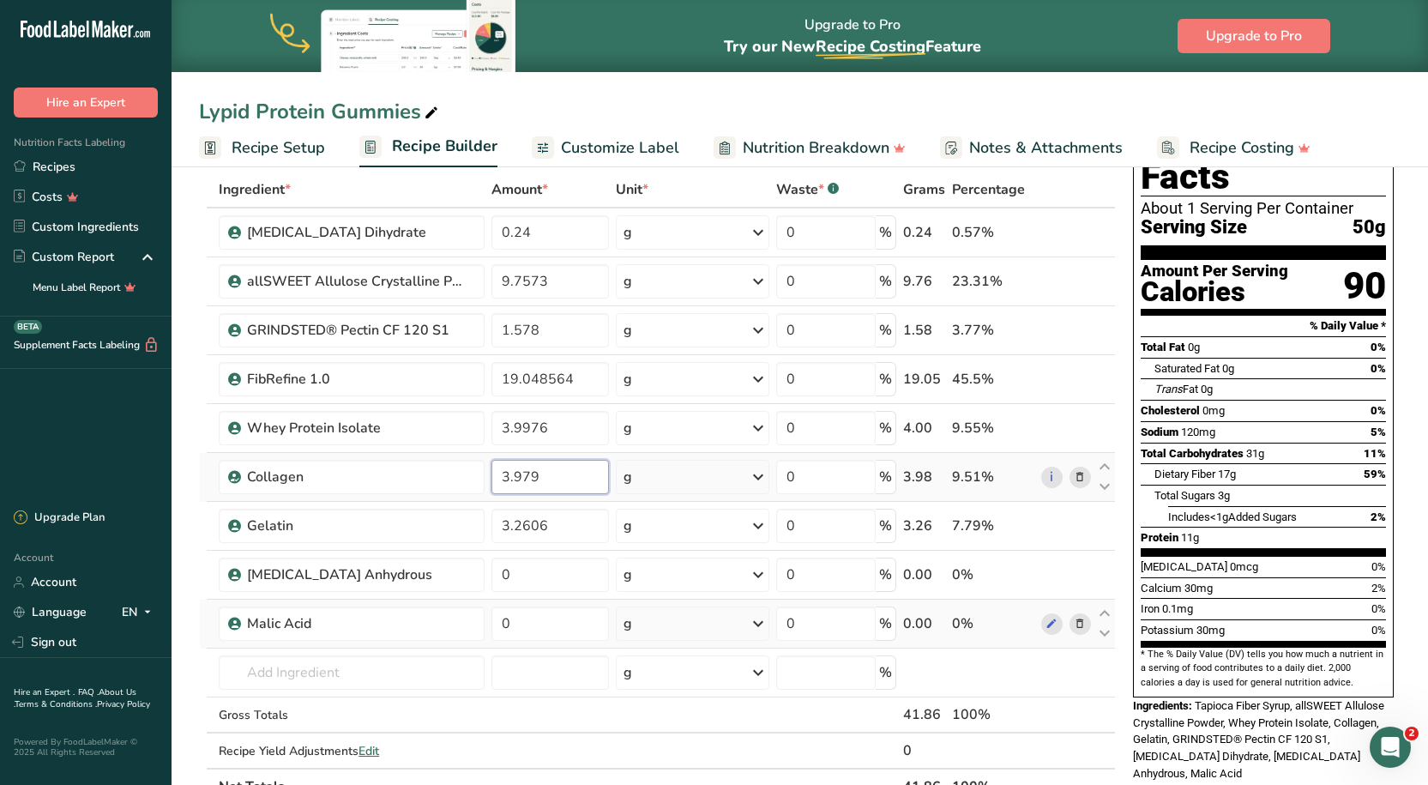
type input "3.4979"
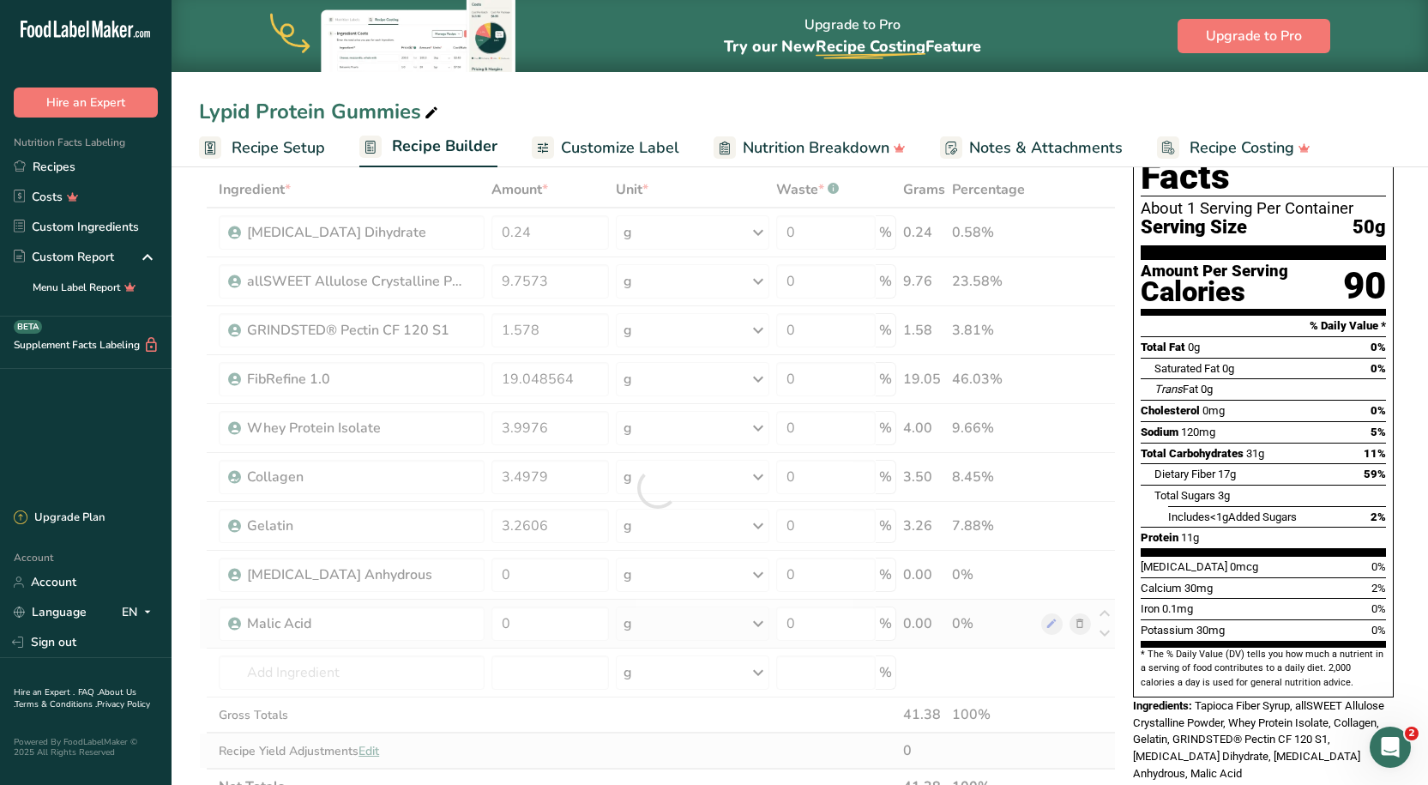
click at [590, 738] on div "Ingredient * Amount * Unit * Waste * .a-a{fill:#347362;}.b-a{fill:#fff;} Grams …" at bounding box center [657, 487] width 917 height 633
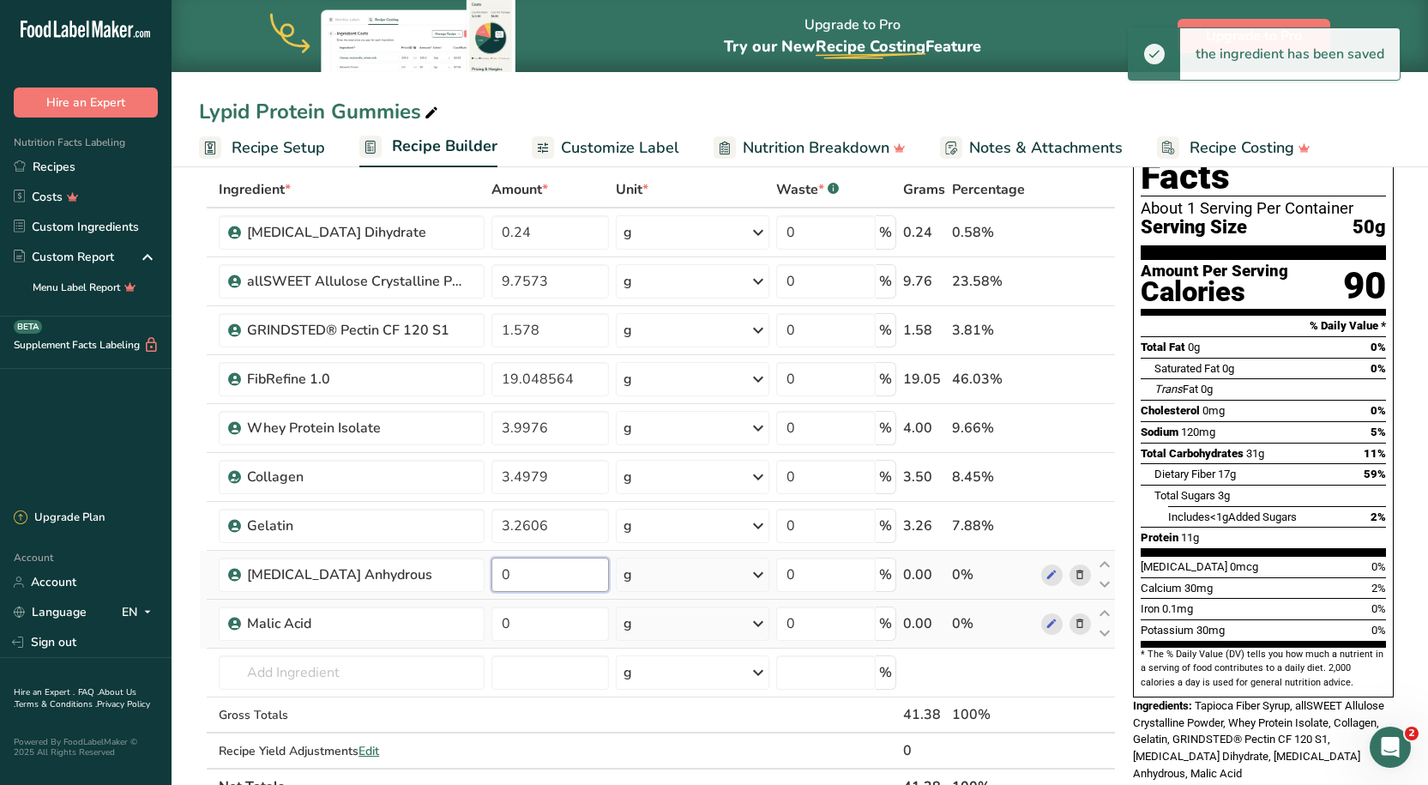
click at [533, 574] on input "0" at bounding box center [550, 574] width 118 height 34
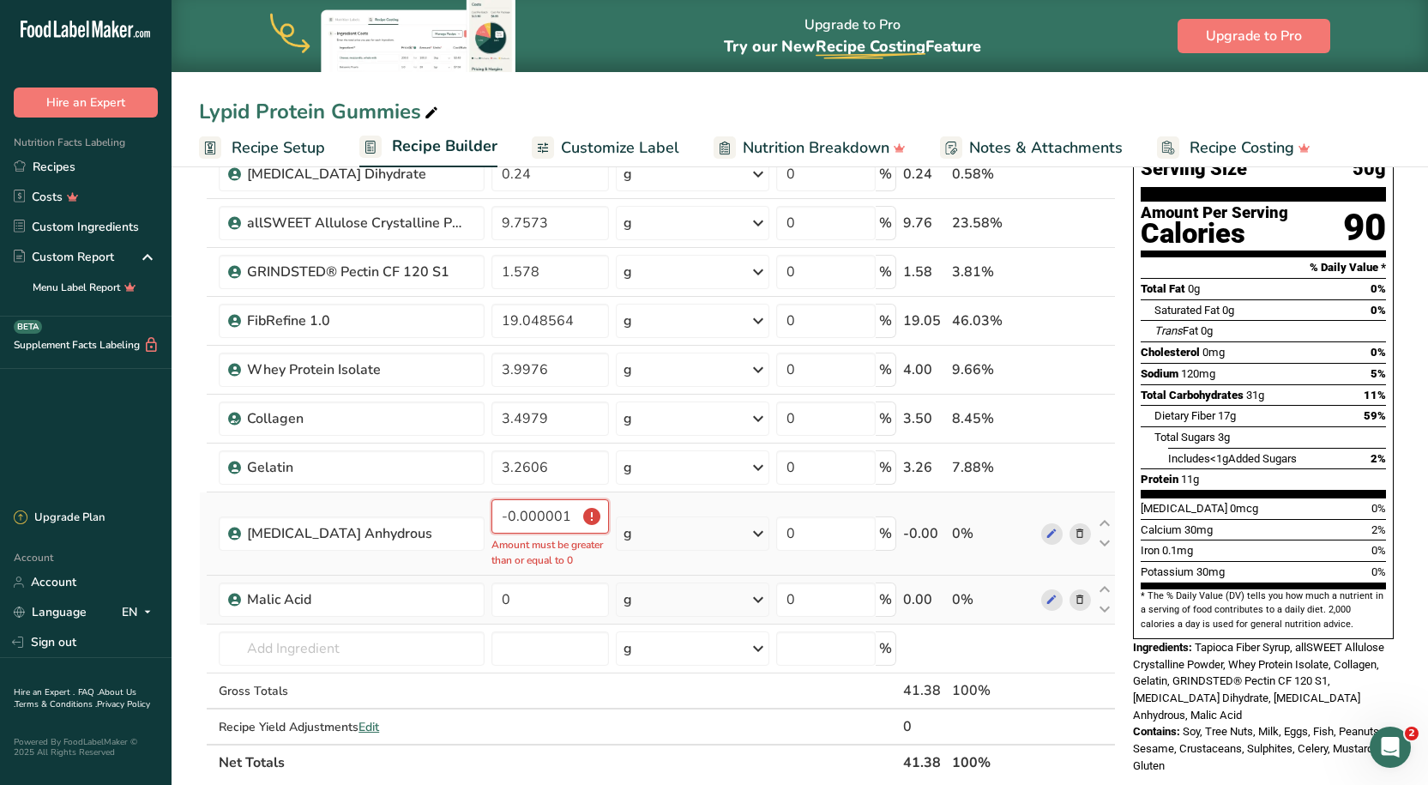
scroll to position [171, 0]
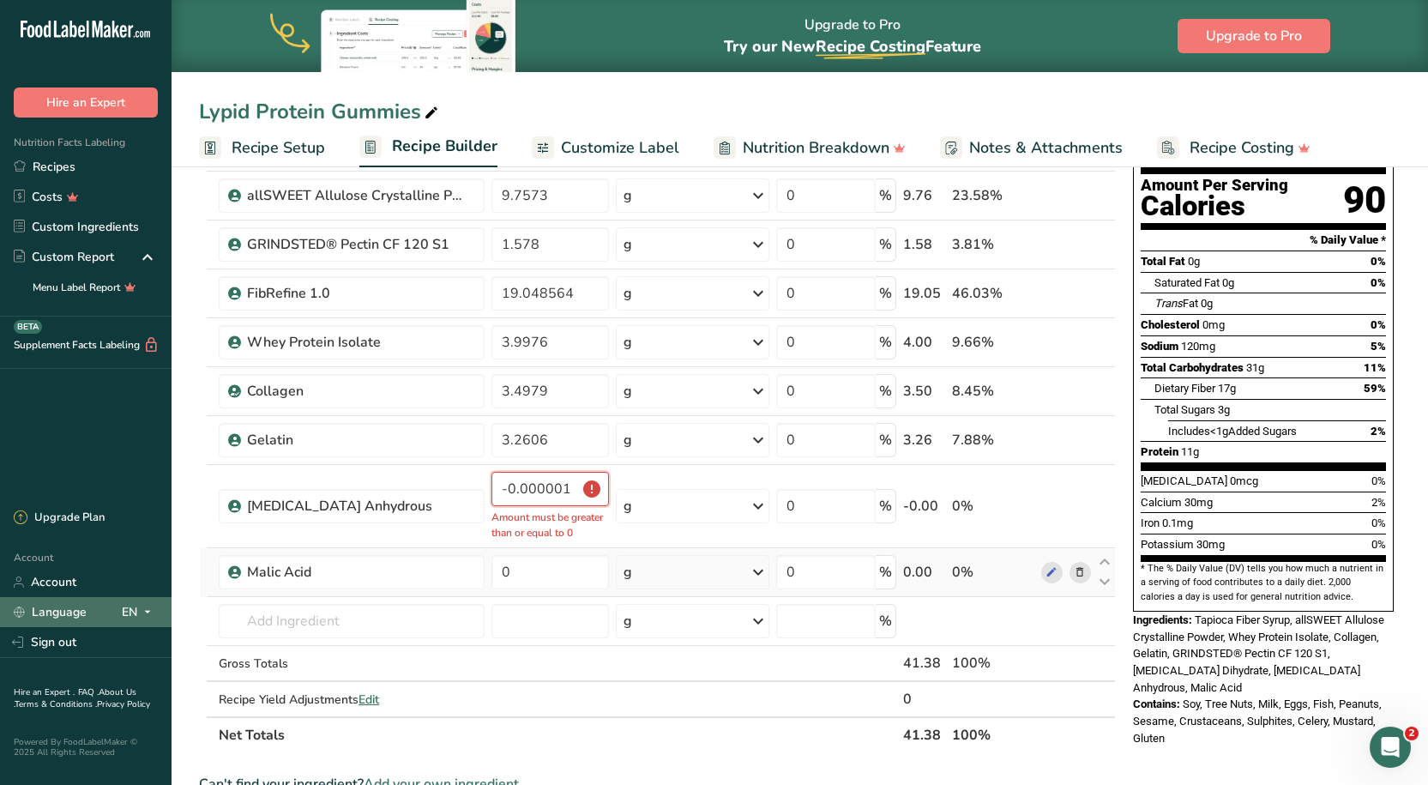
type input "-0.000001"
click at [563, 517] on p "Amount must be greater than or equal to 0" at bounding box center [550, 524] width 118 height 31
click at [678, 513] on div "g" at bounding box center [692, 506] width 153 height 34
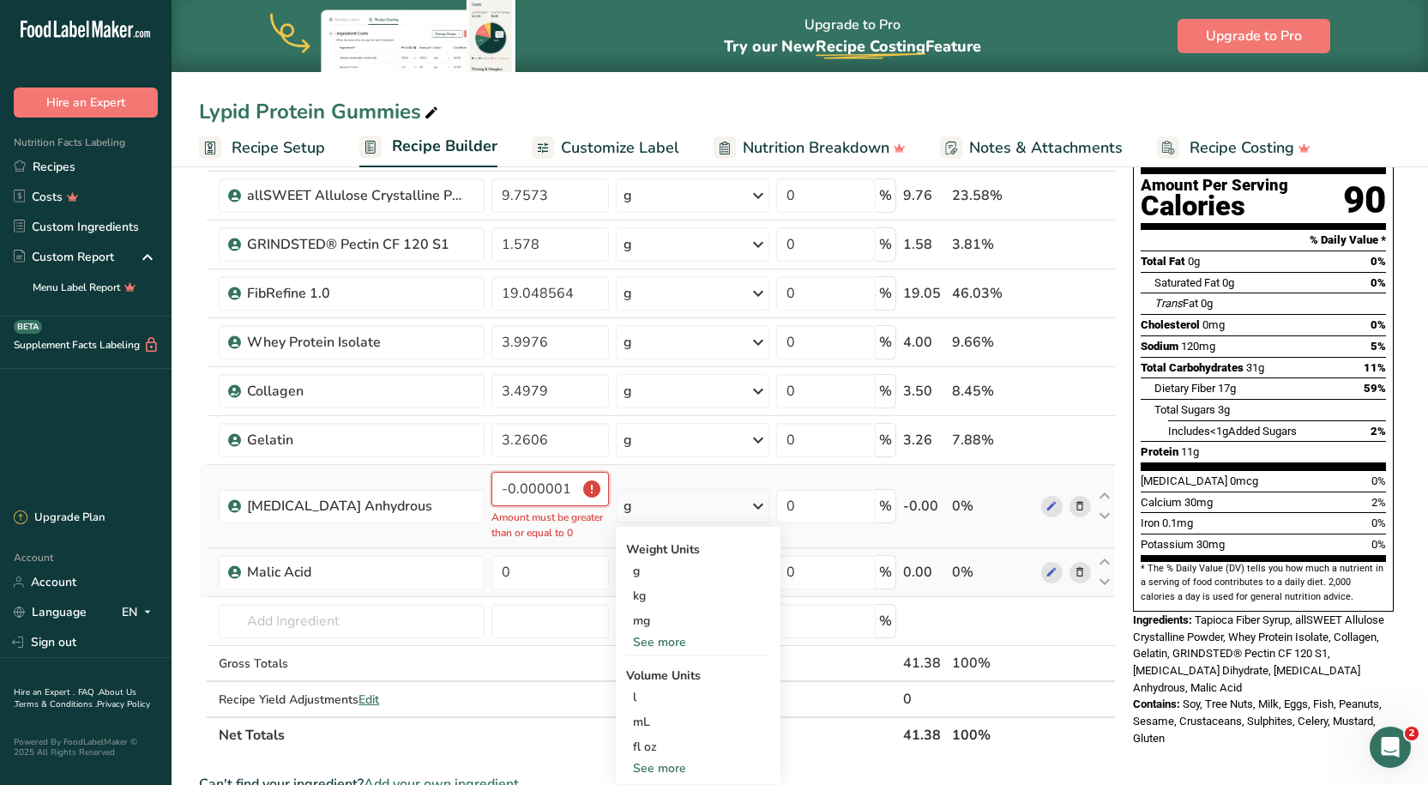
click at [545, 489] on input "-0.000001" at bounding box center [550, 489] width 118 height 34
drag, startPoint x: 574, startPoint y: 490, endPoint x: 257, endPoint y: 498, distance: 316.5
click at [257, 498] on tr "Citric Acid Anhydrous -0.000001 Amount must be greater than or equal to 0 g Wei…" at bounding box center [657, 506] width 915 height 83
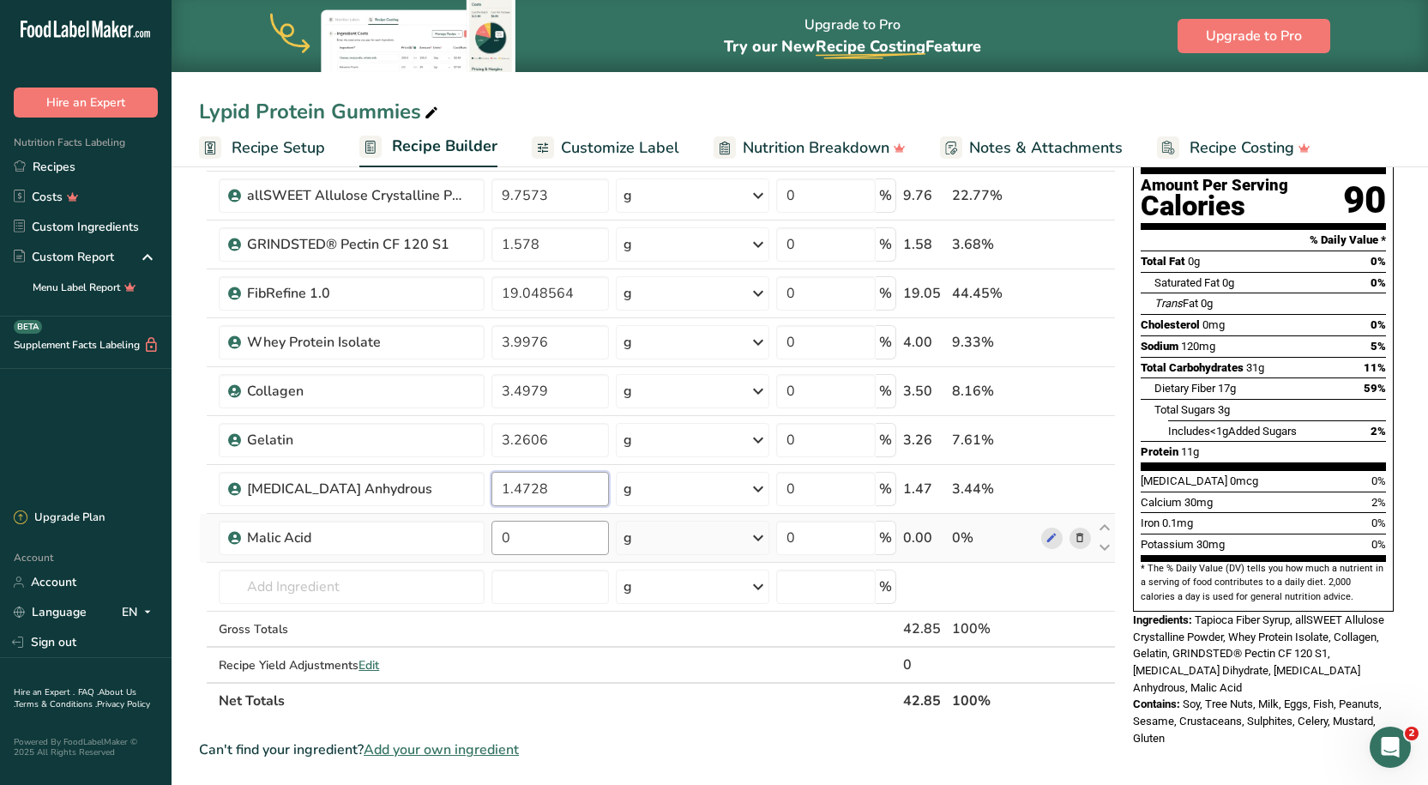
type input "1.4728"
click at [563, 535] on div "Ingredient * Amount * Unit * Waste * .a-a{fill:#347362;}.b-a{fill:#fff;} Grams …" at bounding box center [657, 402] width 917 height 633
click at [511, 198] on div "Ingredient * Amount * Unit * Waste * .a-a{fill:#347362;}.b-a{fill:#fff;} Grams …" at bounding box center [657, 402] width 917 height 633
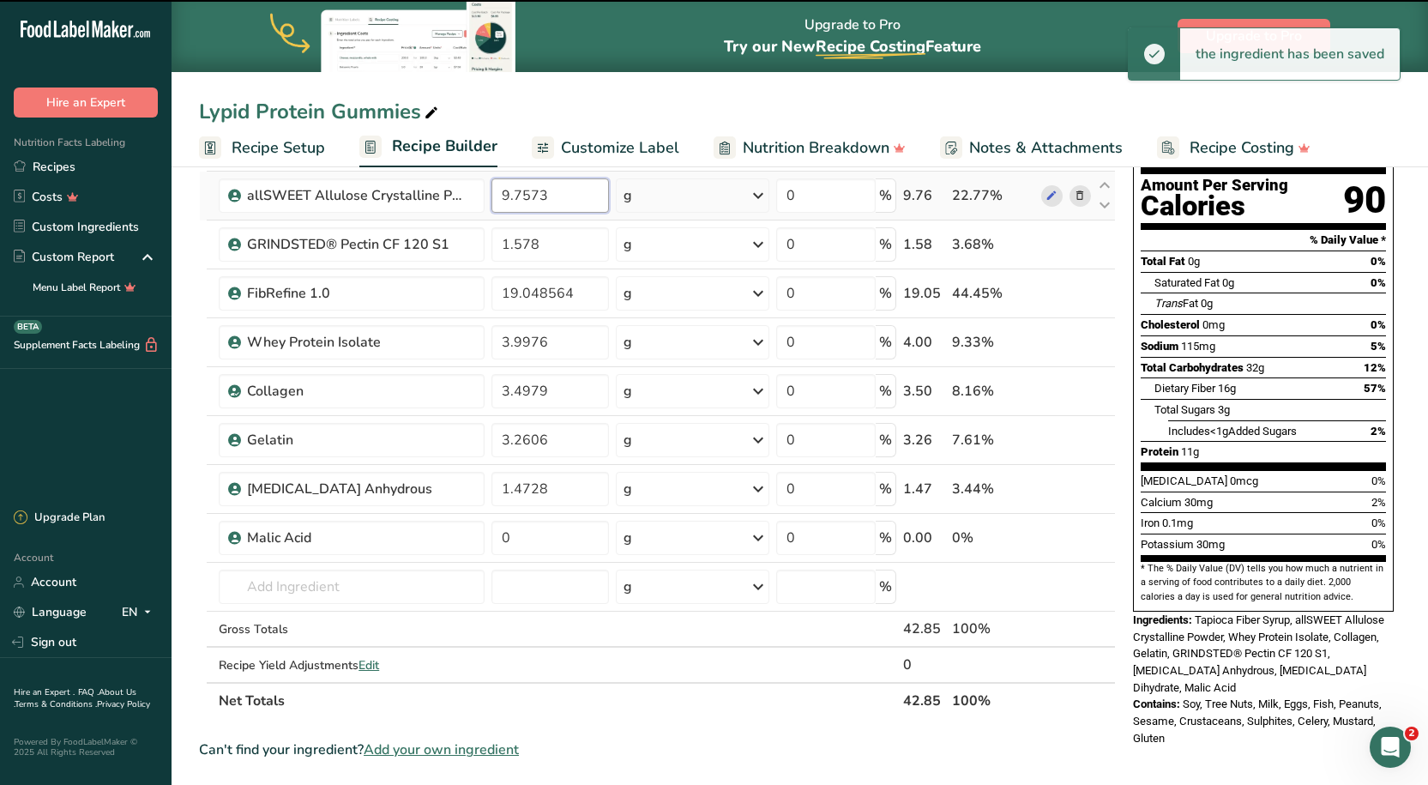
click at [508, 195] on input "9.7573" at bounding box center [550, 195] width 118 height 34
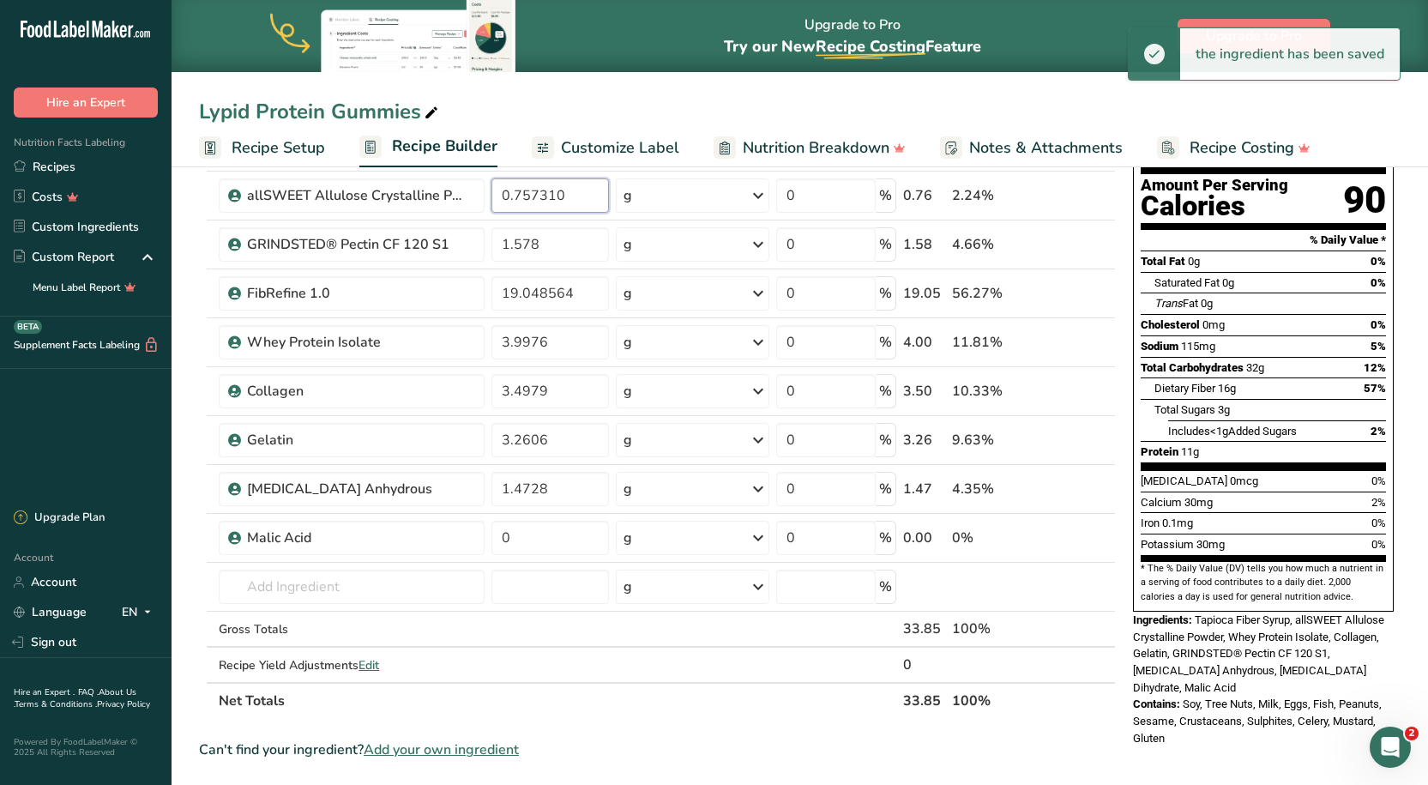
type input "0.757310"
click at [646, 728] on section "Ingredient * Amount * Unit * Waste * .a-a{fill:#347362;}.b-a{fill:#fff;} Grams …" at bounding box center [657, 661] width 917 height 1151
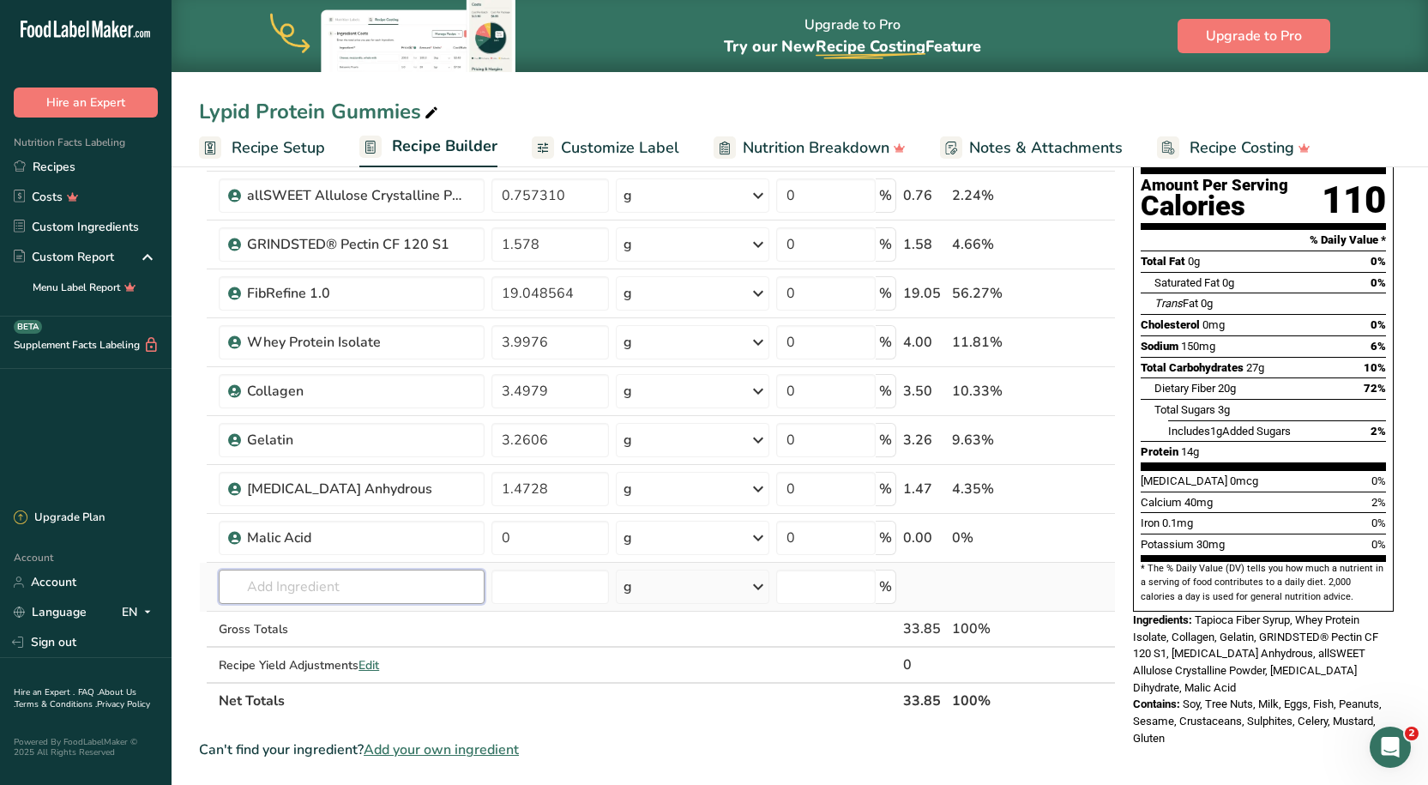
click at [298, 588] on input "text" at bounding box center [351, 586] width 265 height 34
click at [582, 294] on input "19.048564" at bounding box center [550, 293] width 118 height 34
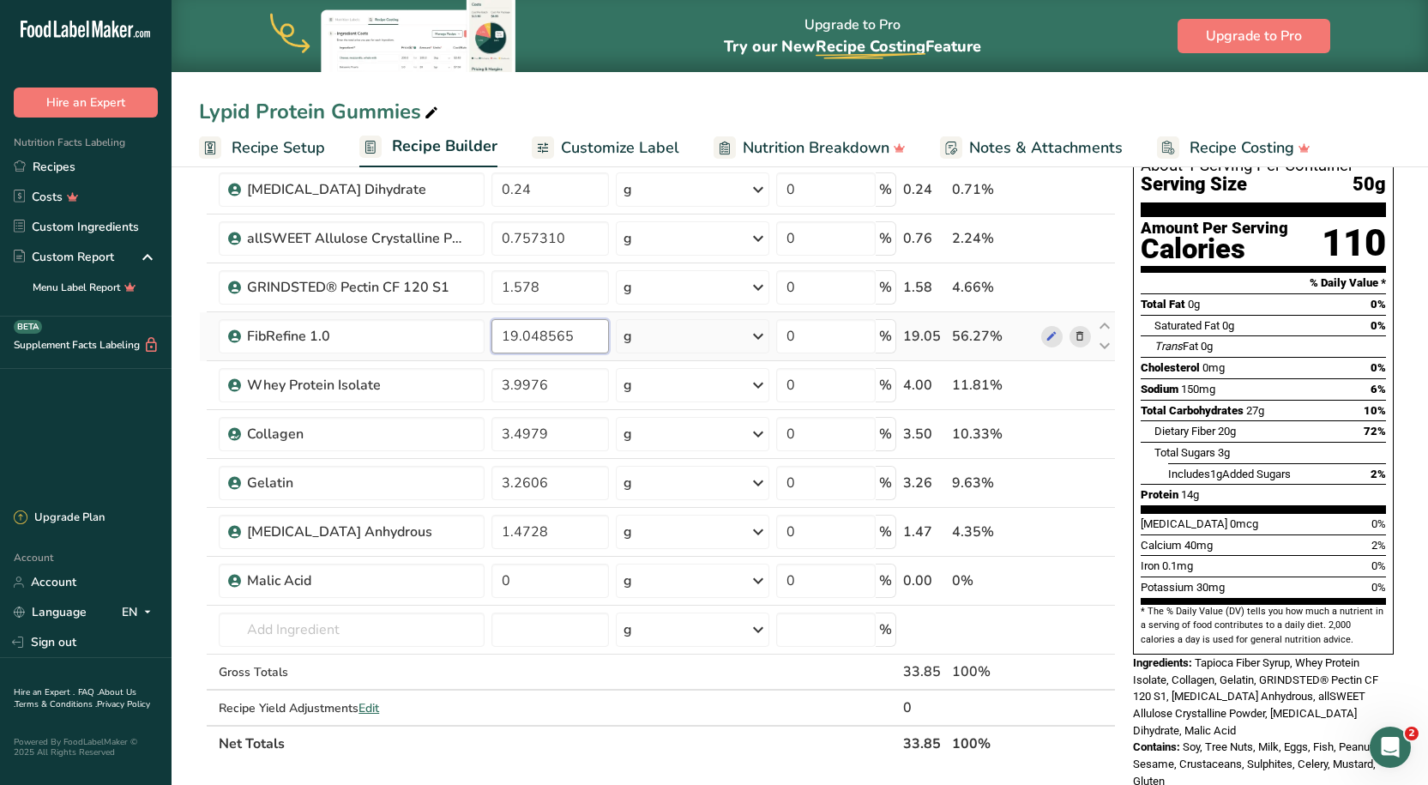
scroll to position [86, 0]
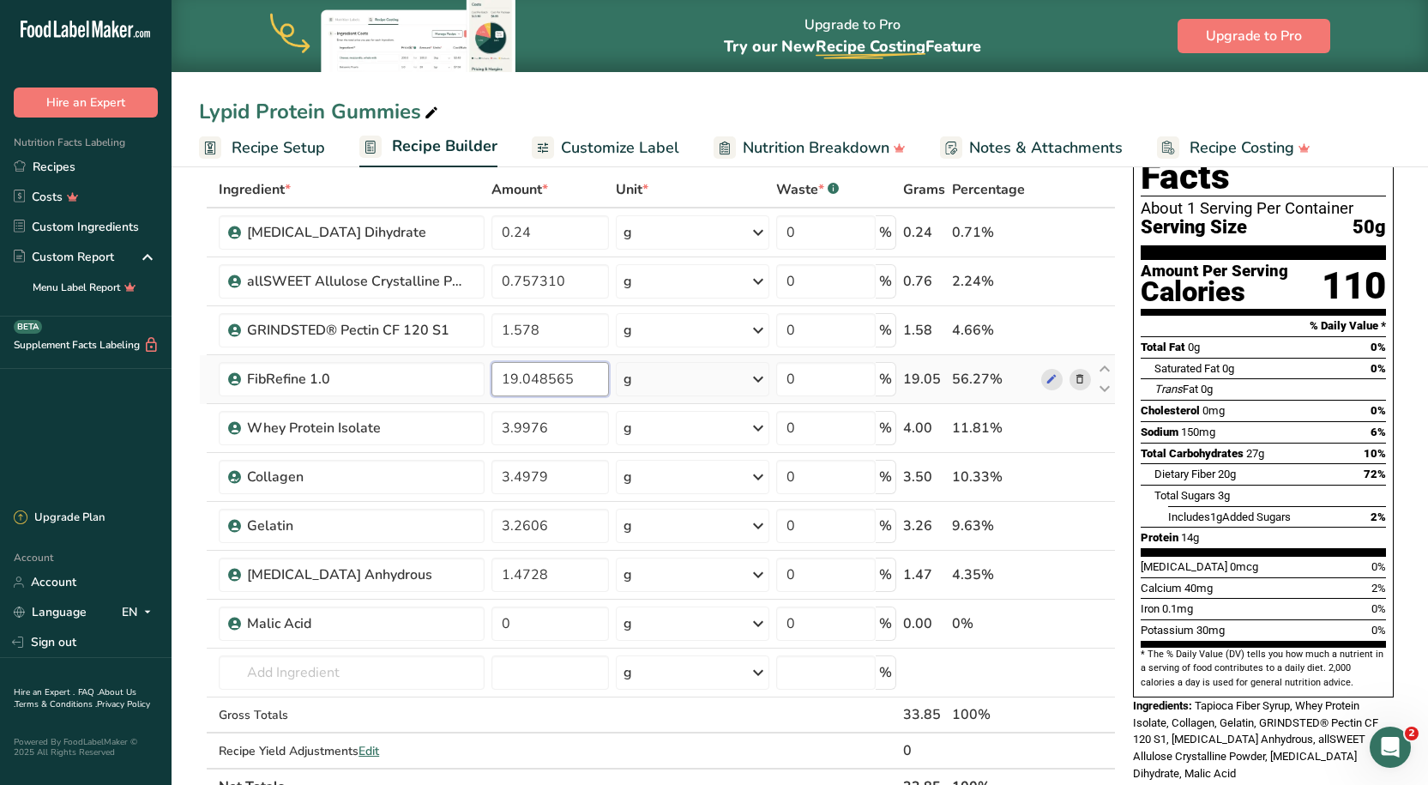
type input "19.048564"
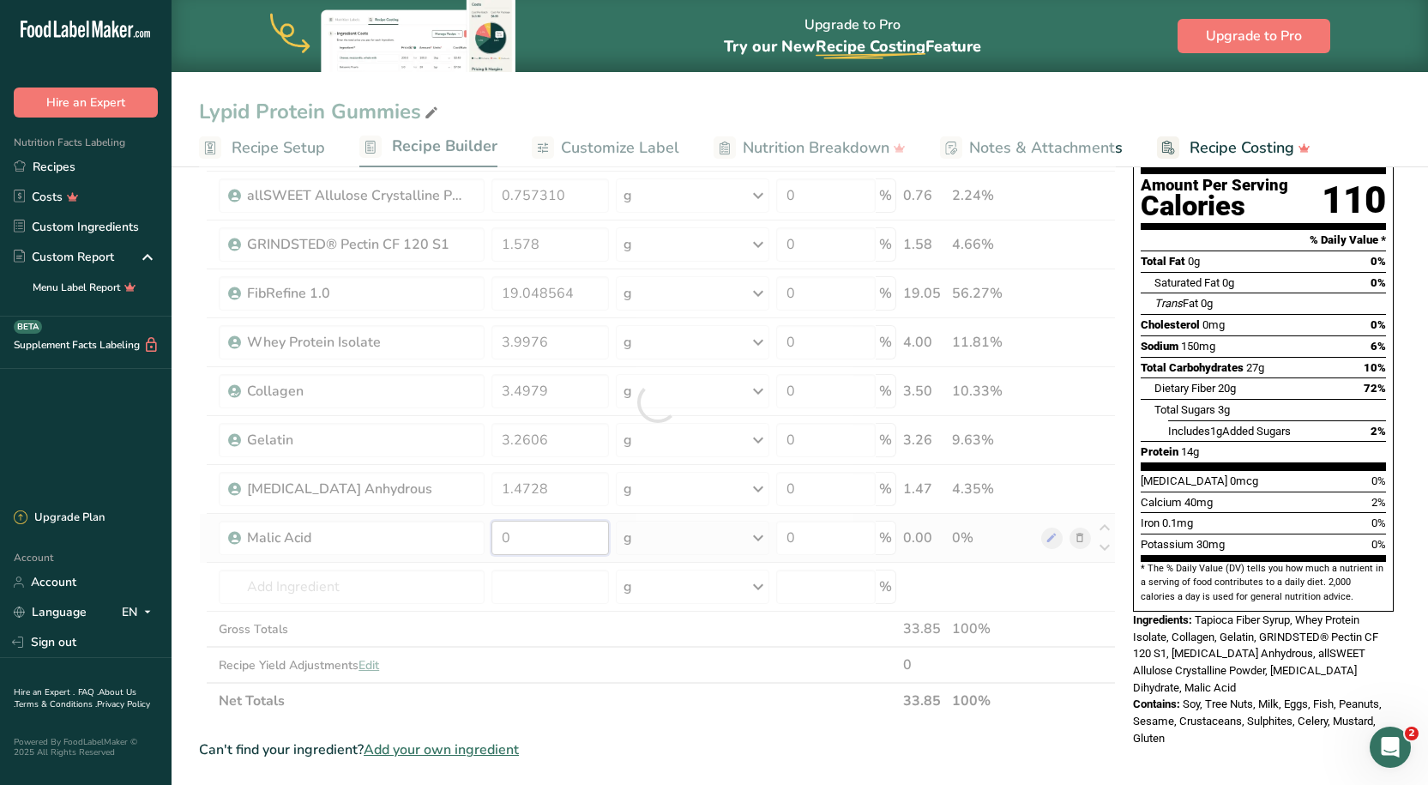
click at [535, 542] on div "Ingredient * Amount * Unit * Waste * .a-a{fill:#347362;}.b-a{fill:#fff;} Grams …" at bounding box center [657, 402] width 917 height 633
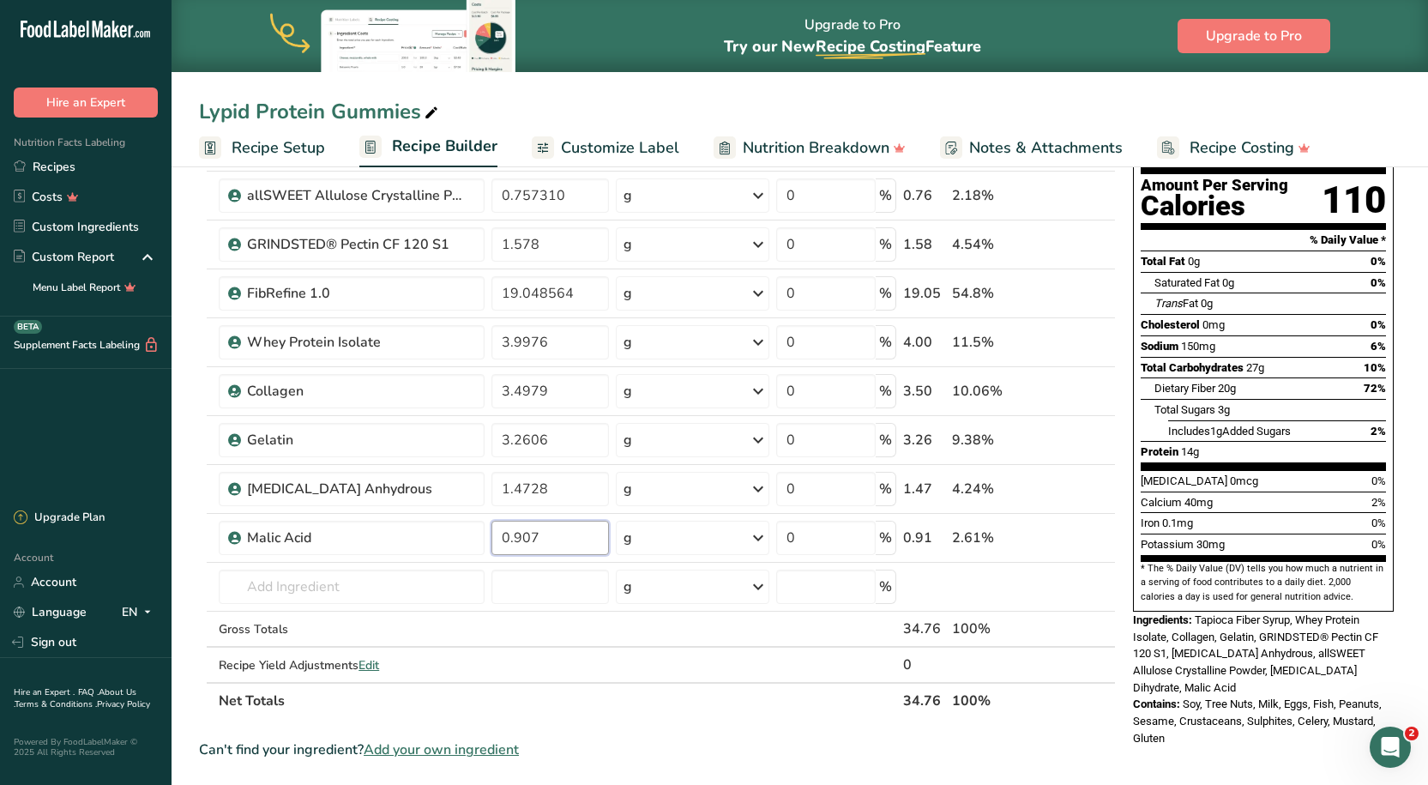
type input "0.907"
click at [357, 593] on div "Ingredient * Amount * Unit * Waste * .a-a{fill:#347362;}.b-a{fill:#fff;} Grams …" at bounding box center [657, 402] width 917 height 633
click at [317, 573] on input "text" at bounding box center [351, 586] width 265 height 34
click at [291, 591] on input "text" at bounding box center [351, 586] width 265 height 34
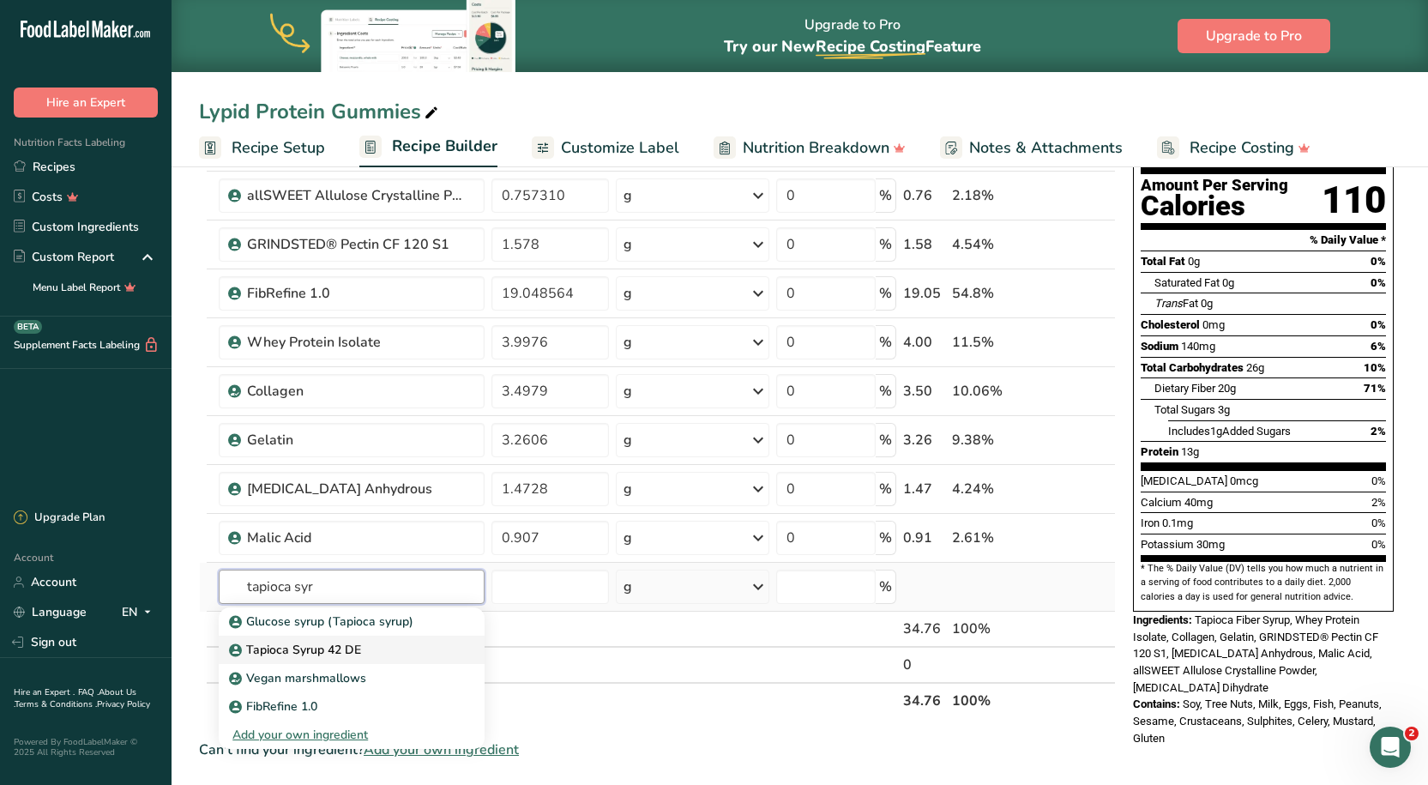
type input "tapioca syr"
click at [323, 651] on p "Tapioca Syrup 42 DE" at bounding box center [296, 650] width 129 height 18
type input "Tapioca Syrup 42 DE"
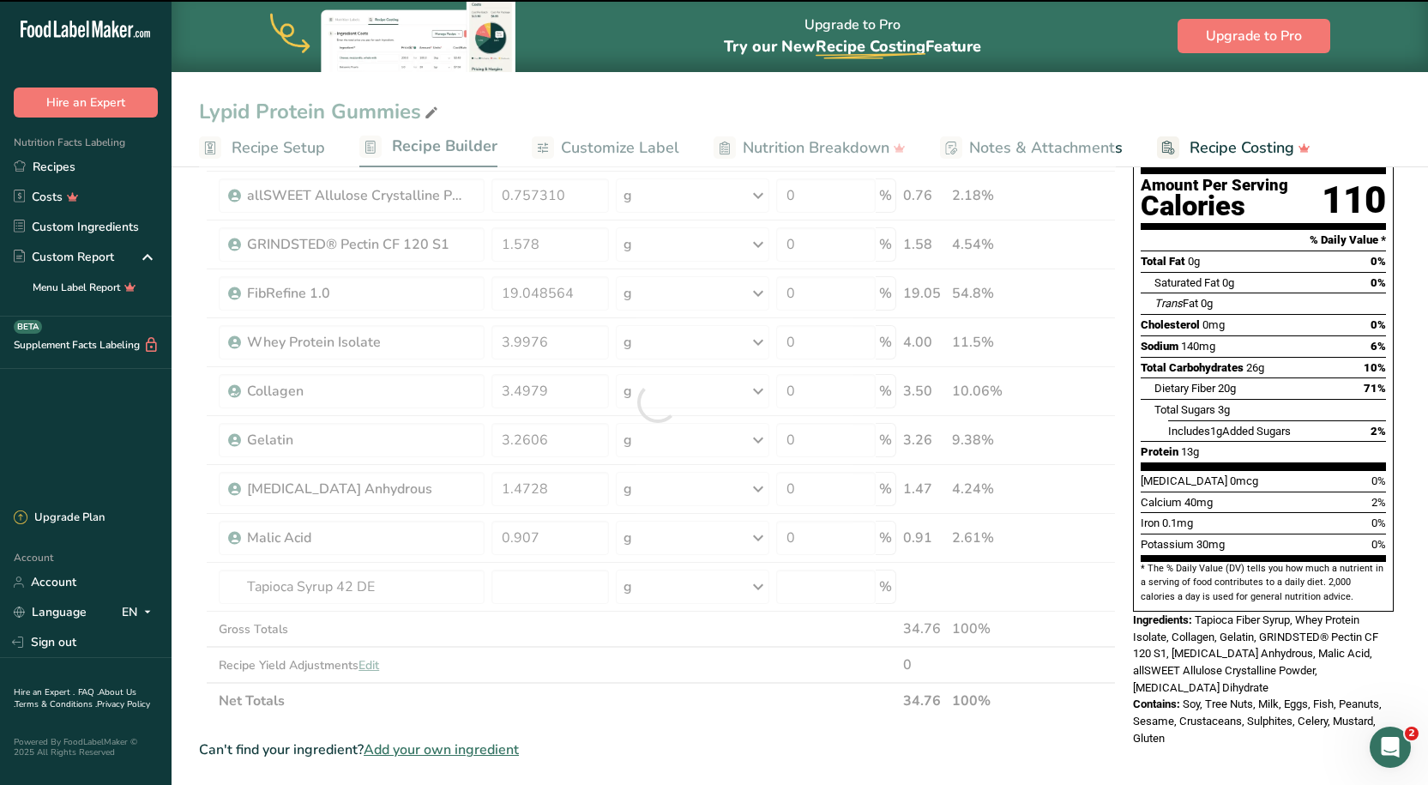
type input "0"
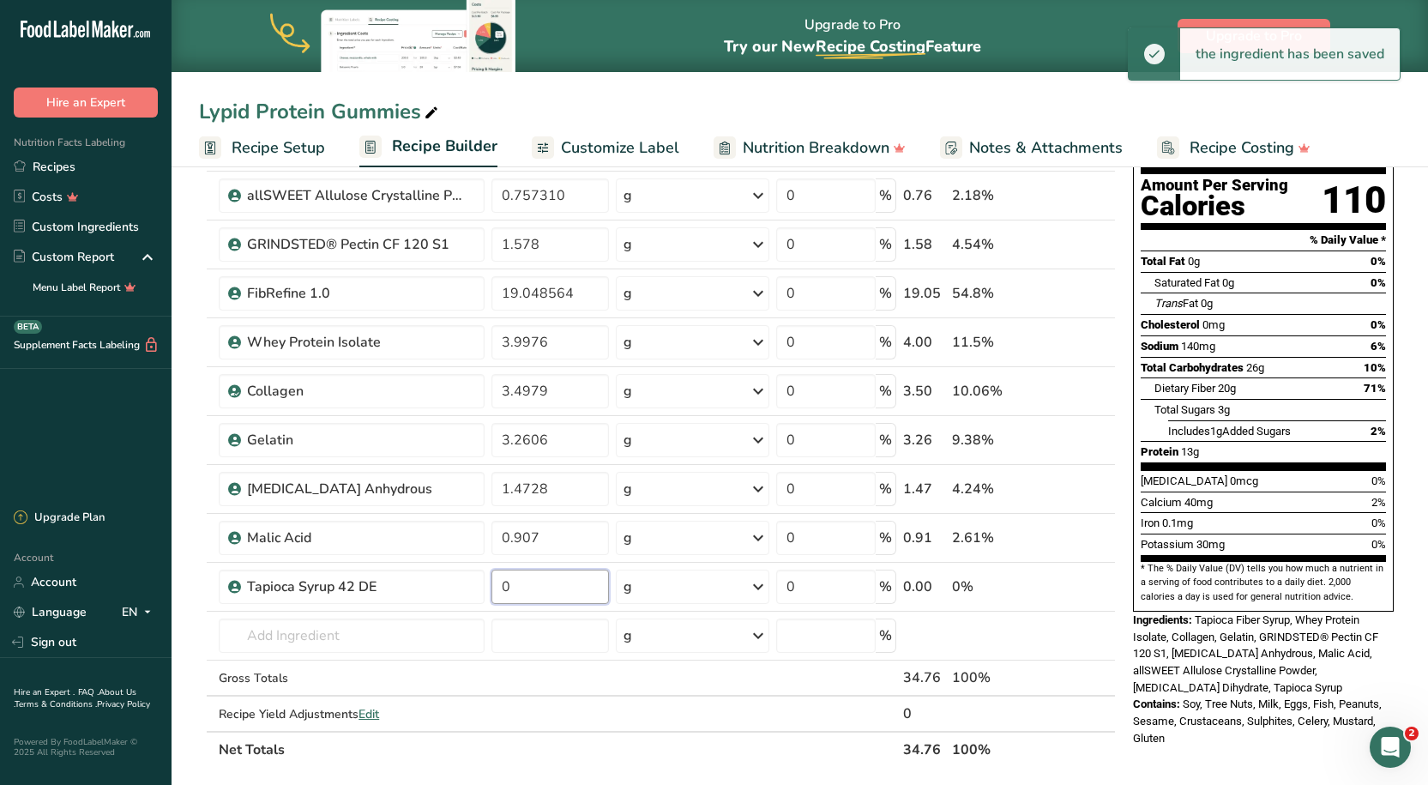
click at [538, 588] on input "0" at bounding box center [550, 586] width 118 height 34
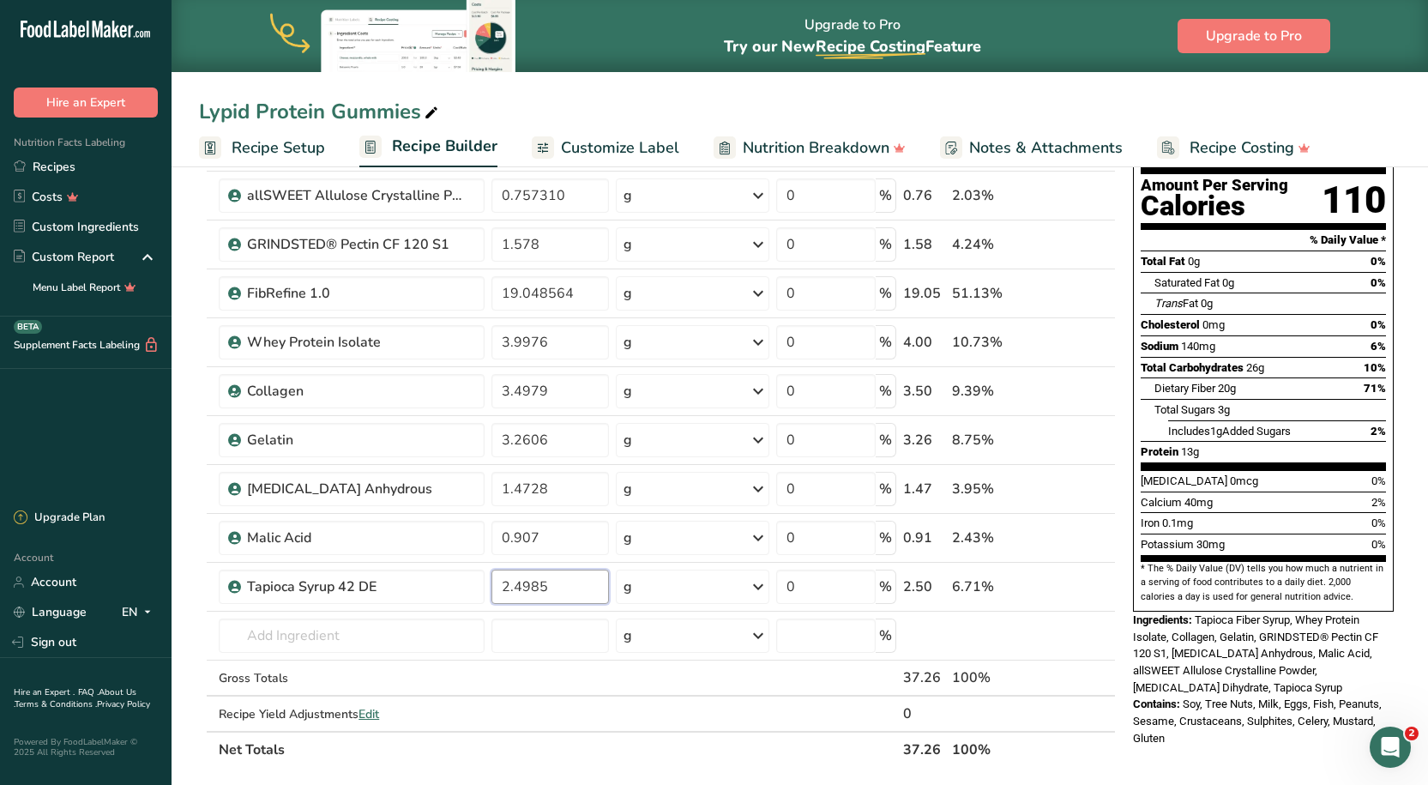
type input "2.4985"
click at [824, 82] on div "Lypid Protein Gummies Recipe Setup Recipe Builder Customize Label Nutrition Bre…" at bounding box center [799, 83] width 1256 height 167
click at [410, 624] on input "text" at bounding box center [351, 635] width 265 height 34
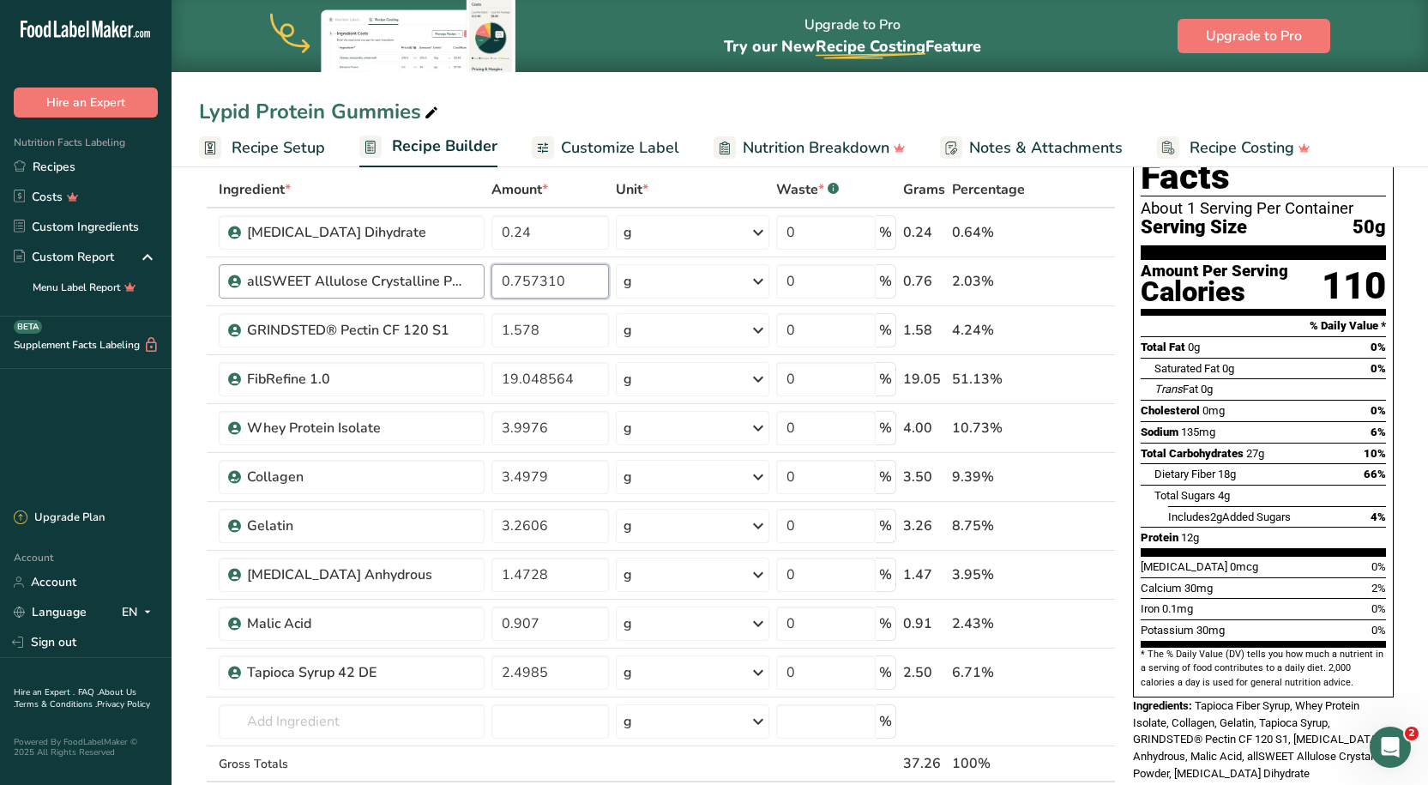
drag, startPoint x: 576, startPoint y: 292, endPoint x: 479, endPoint y: 288, distance: 97.0
click at [479, 288] on tr "allSWEET Allulose Crystalline Powder 0.757310 g Weight Units g kg mg See more V…" at bounding box center [657, 281] width 915 height 49
type input "9.958626"
click at [713, 196] on div "Ingredient * Amount * Unit * Waste * .a-a{fill:#347362;}.b-a{fill:#fff;} Grams …" at bounding box center [657, 512] width 917 height 682
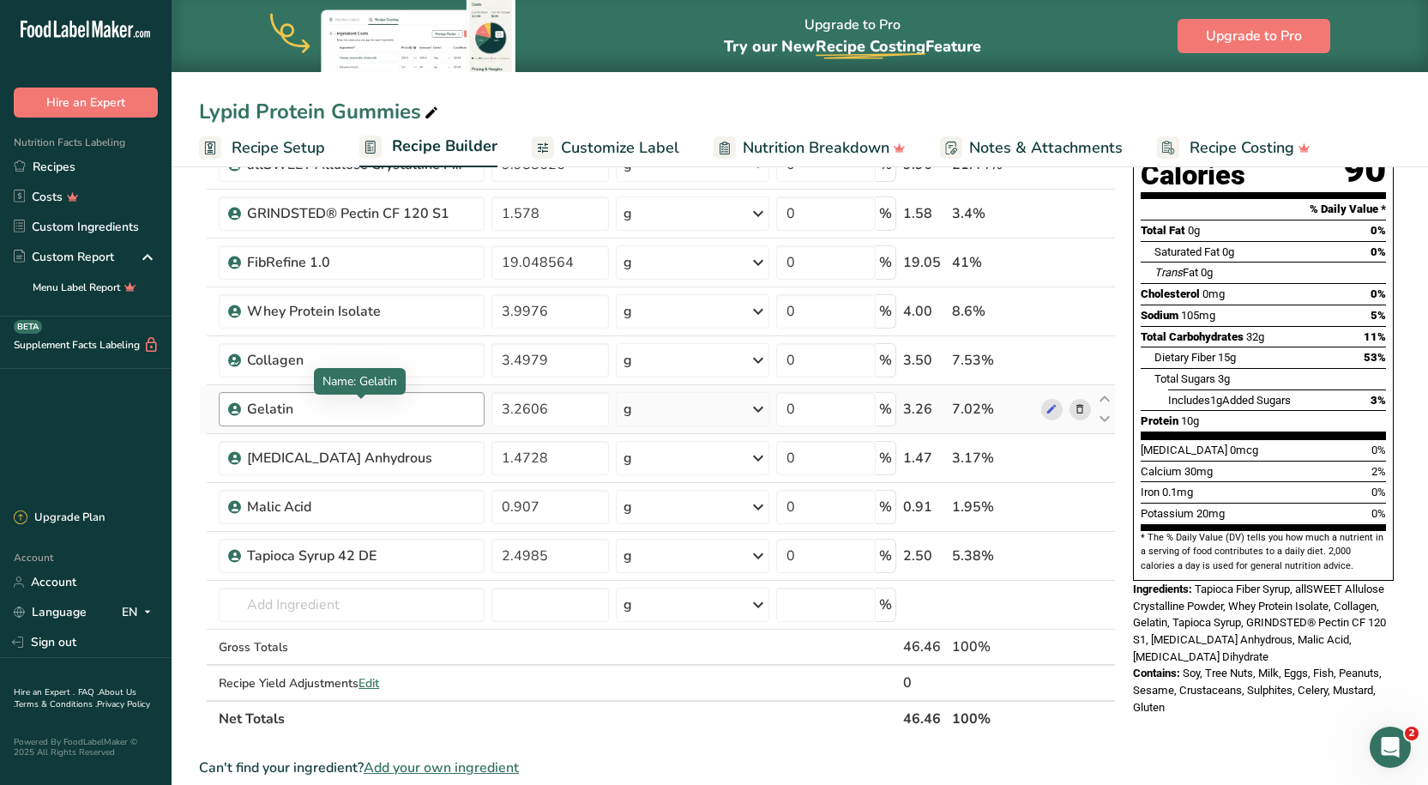
scroll to position [171, 0]
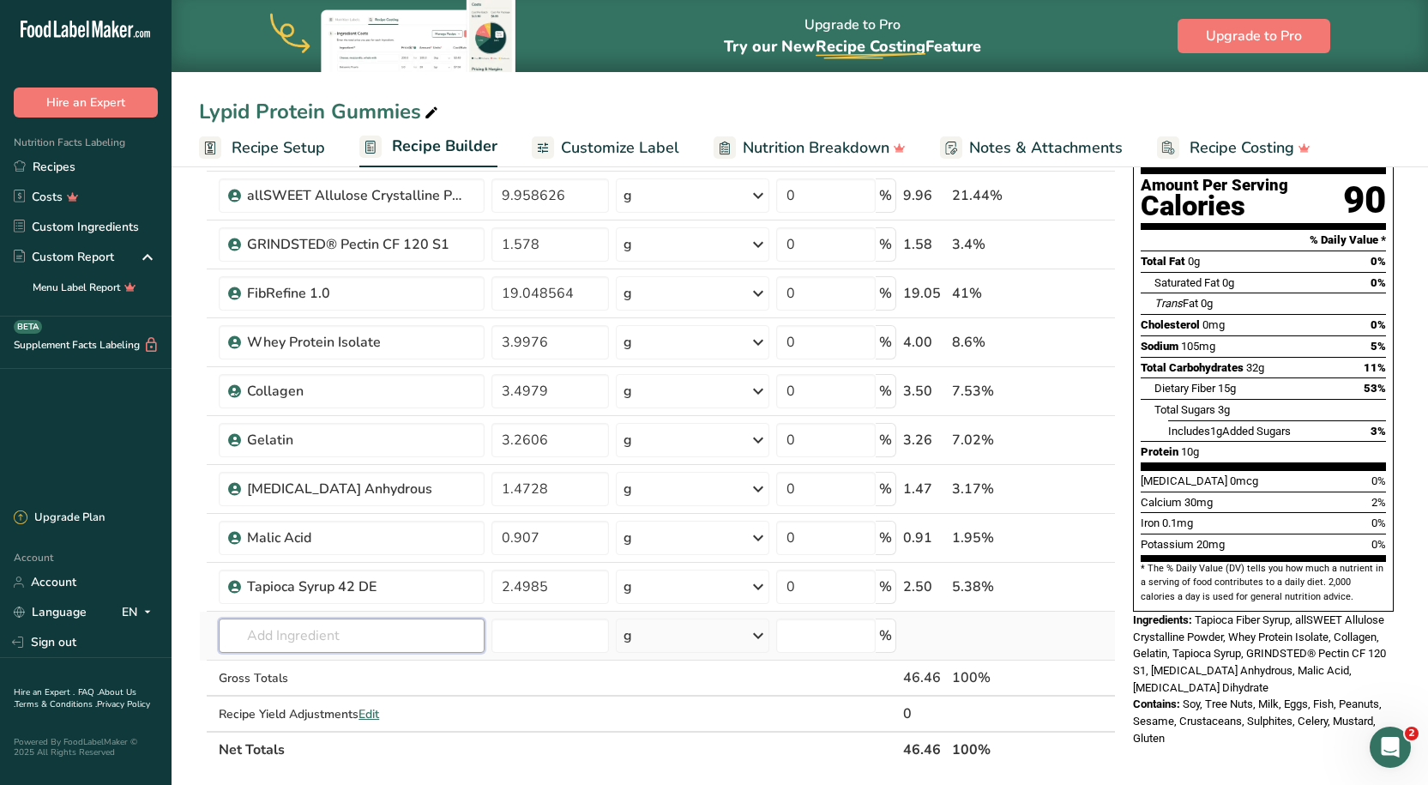
click at [343, 624] on input "text" at bounding box center [351, 635] width 265 height 34
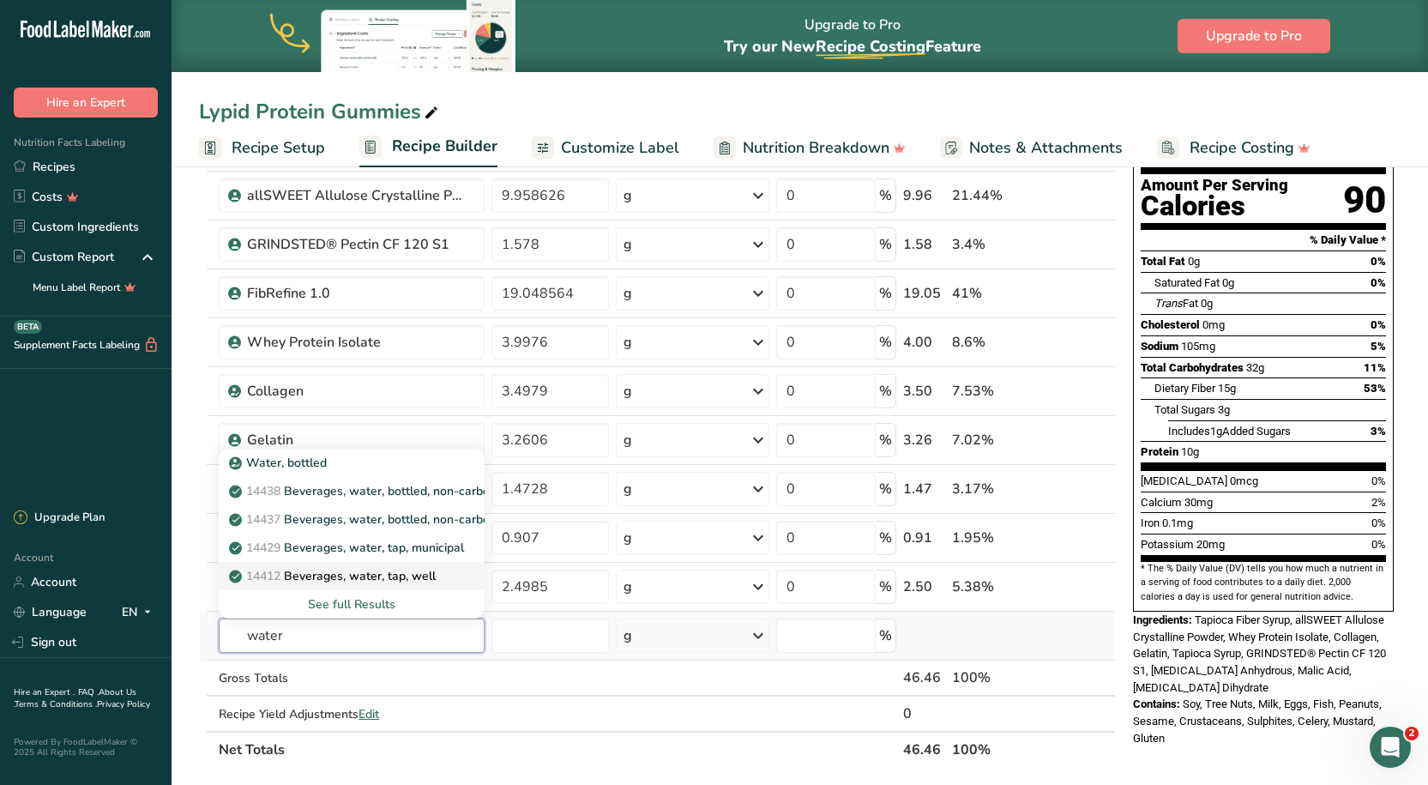
type input "water"
click at [337, 576] on p "14412 Beverages, water, tap, well" at bounding box center [333, 576] width 203 height 18
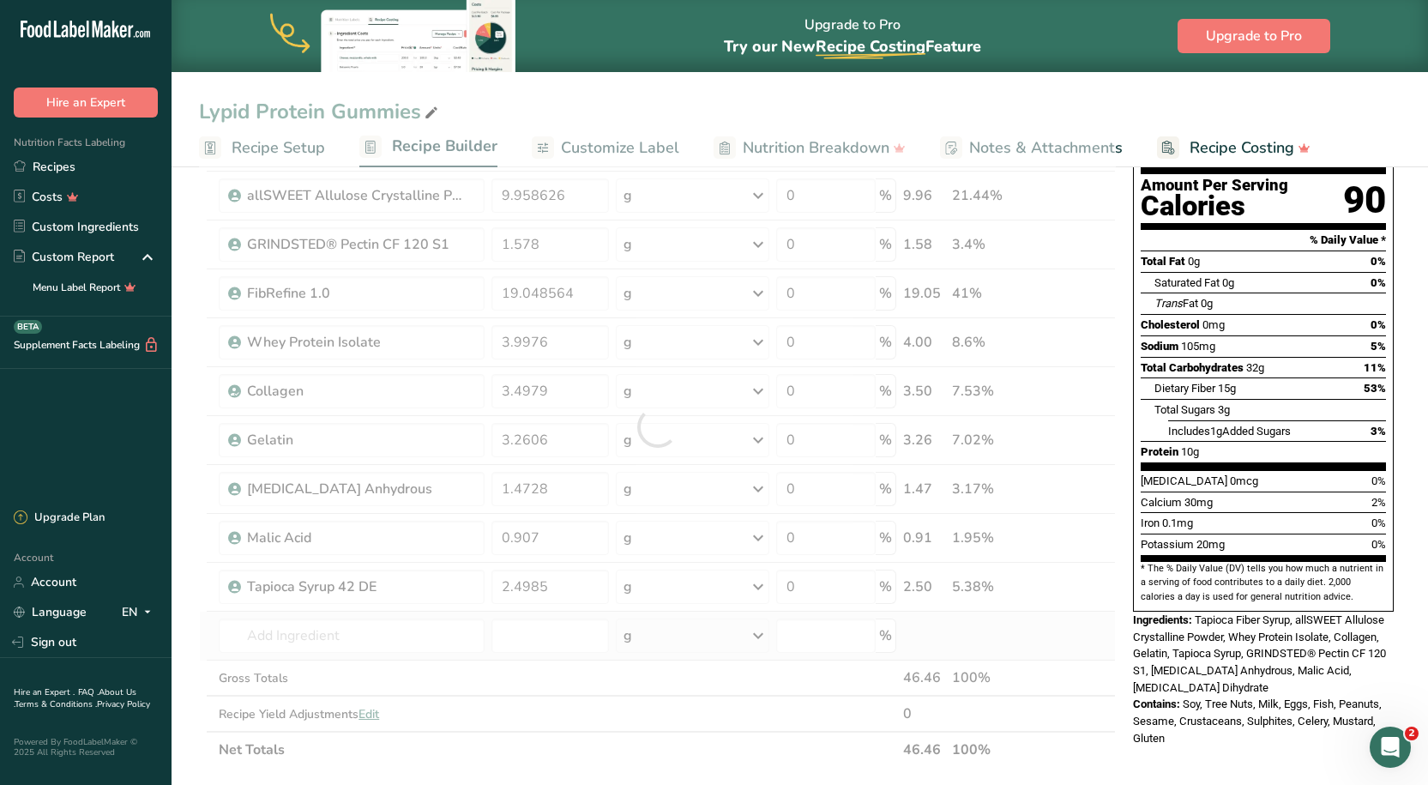
type input "Beverages, water, tap, well"
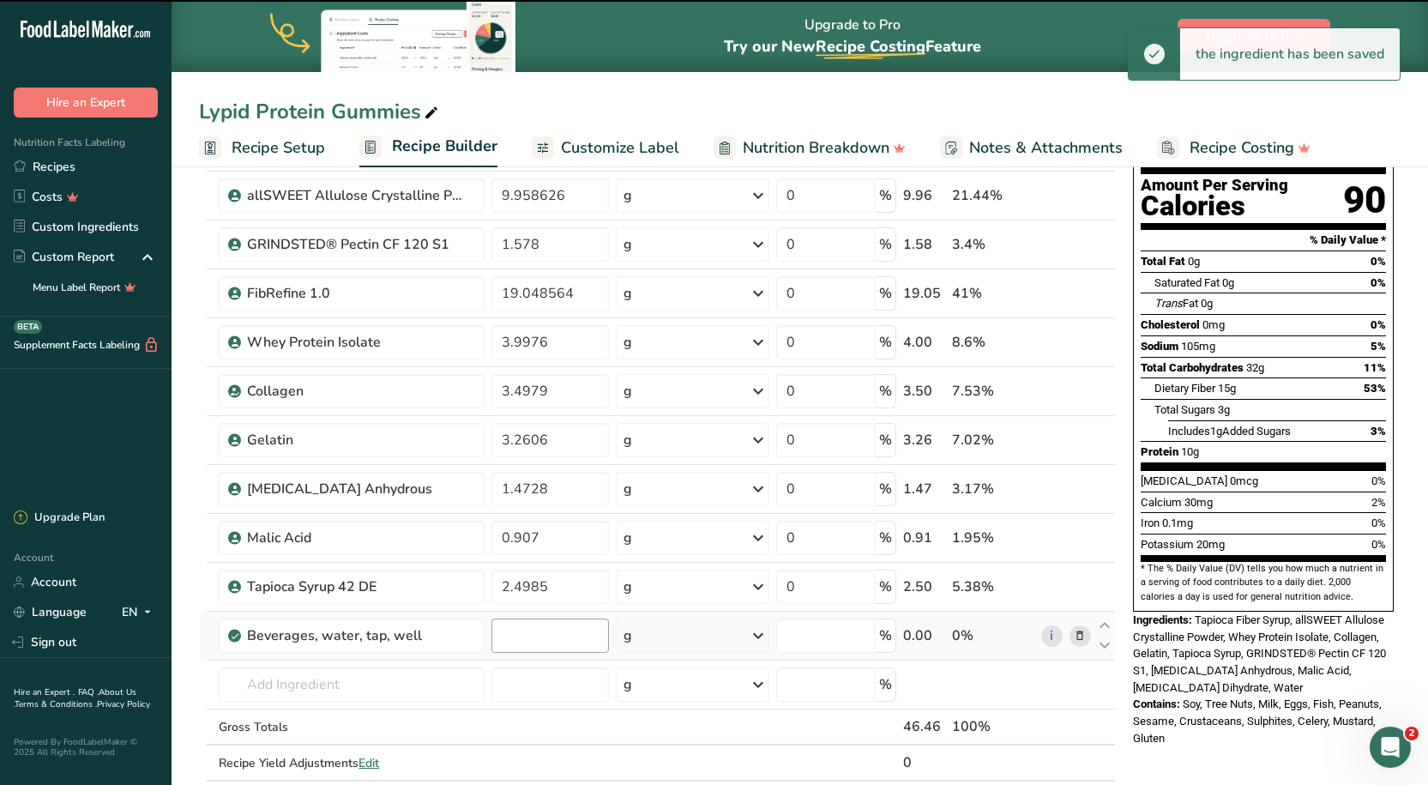
type input "0"
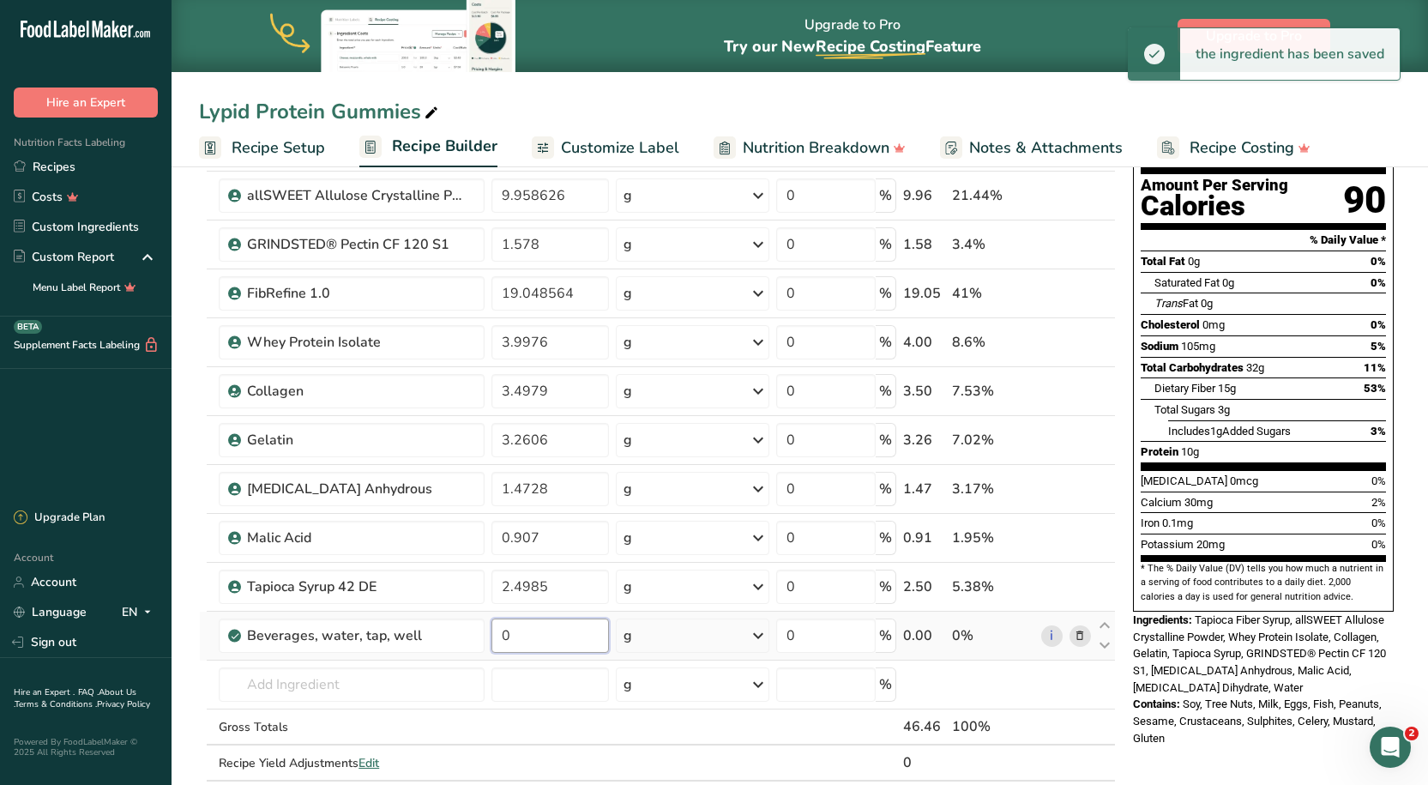
click at [556, 640] on input "0" at bounding box center [550, 635] width 118 height 34
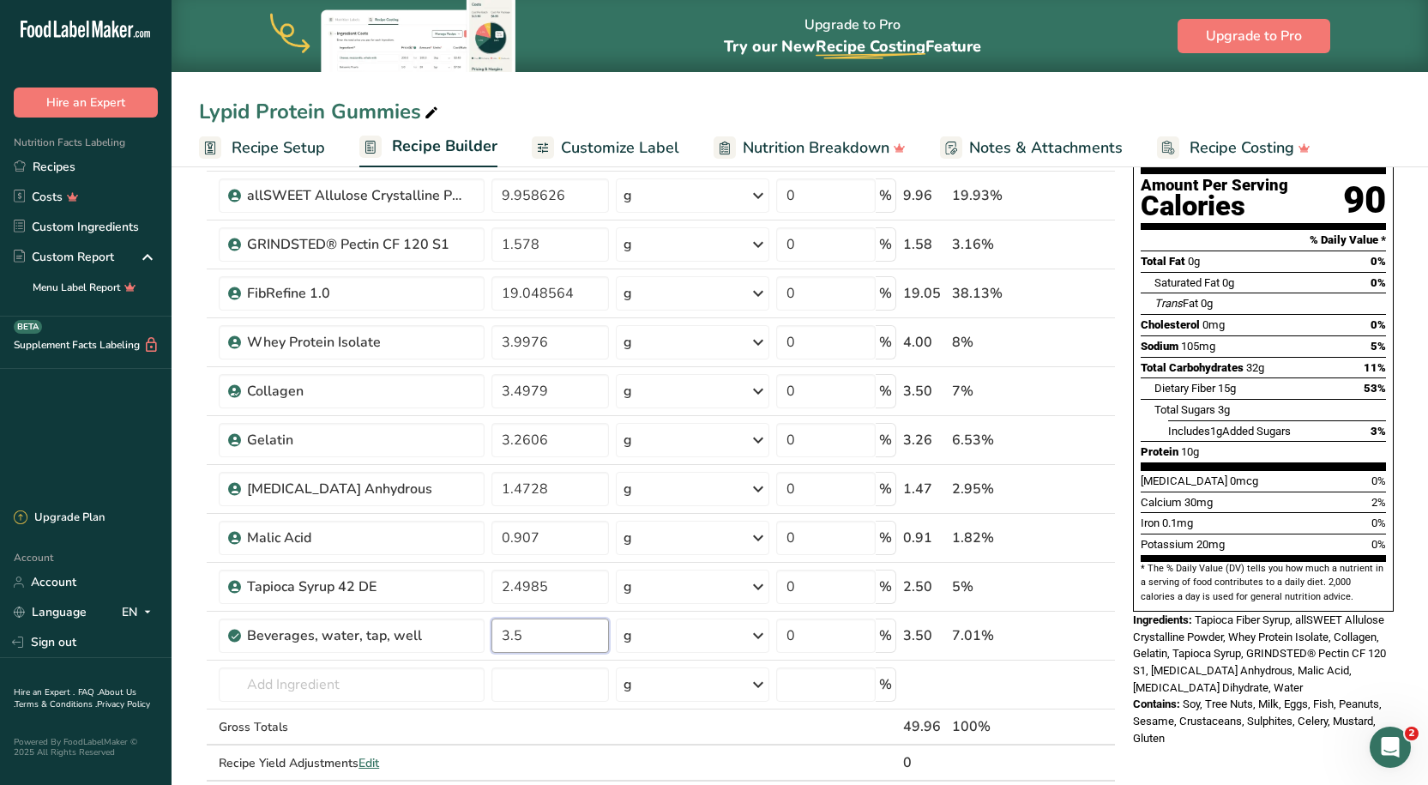
type input "3.5"
click at [808, 87] on div "Lypid Protein Gummies Recipe Setup Recipe Builder Customize Label Nutrition Bre…" at bounding box center [799, 689] width 1256 height 1399
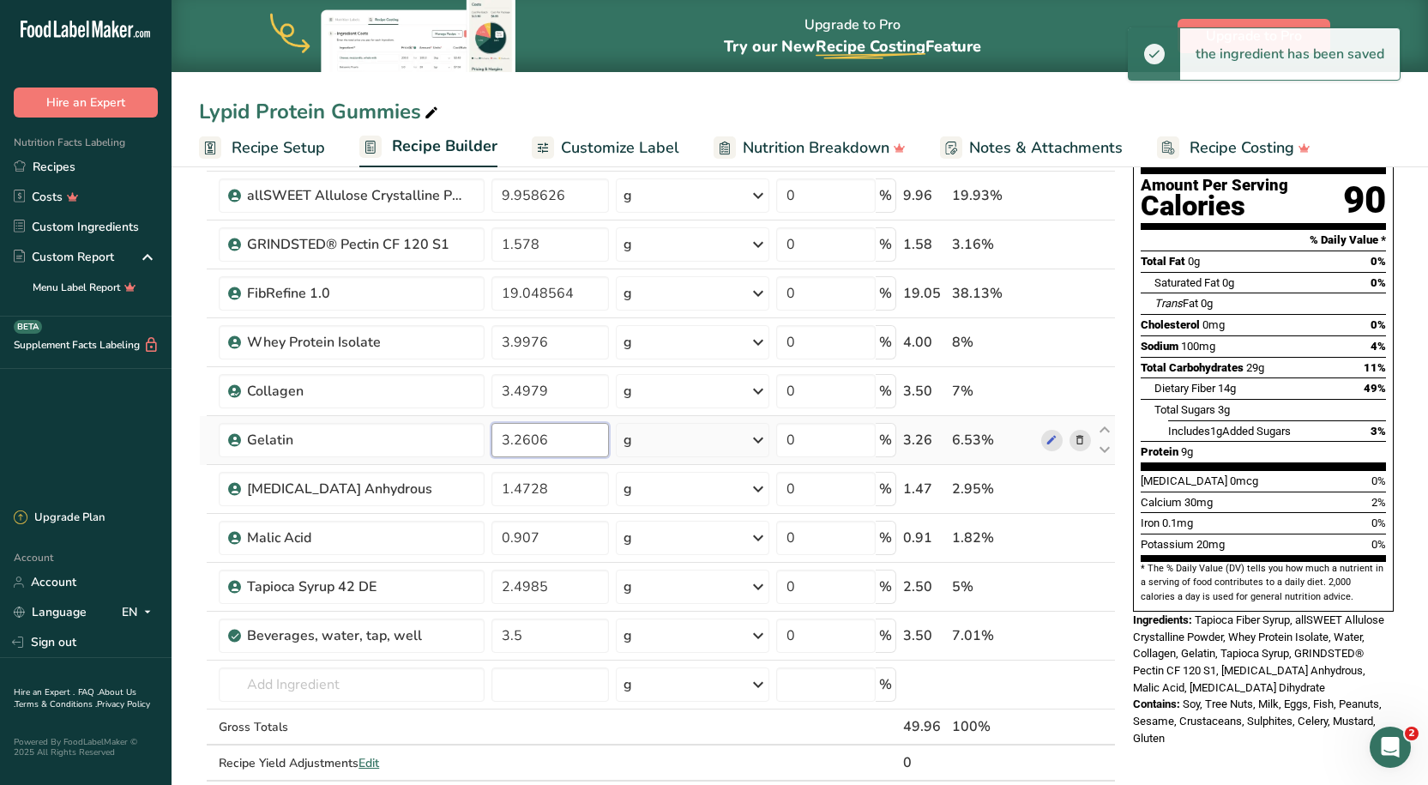
click at [509, 443] on input "3.2606" at bounding box center [550, 440] width 118 height 34
click at [525, 439] on input "3.2606" at bounding box center [550, 440] width 118 height 34
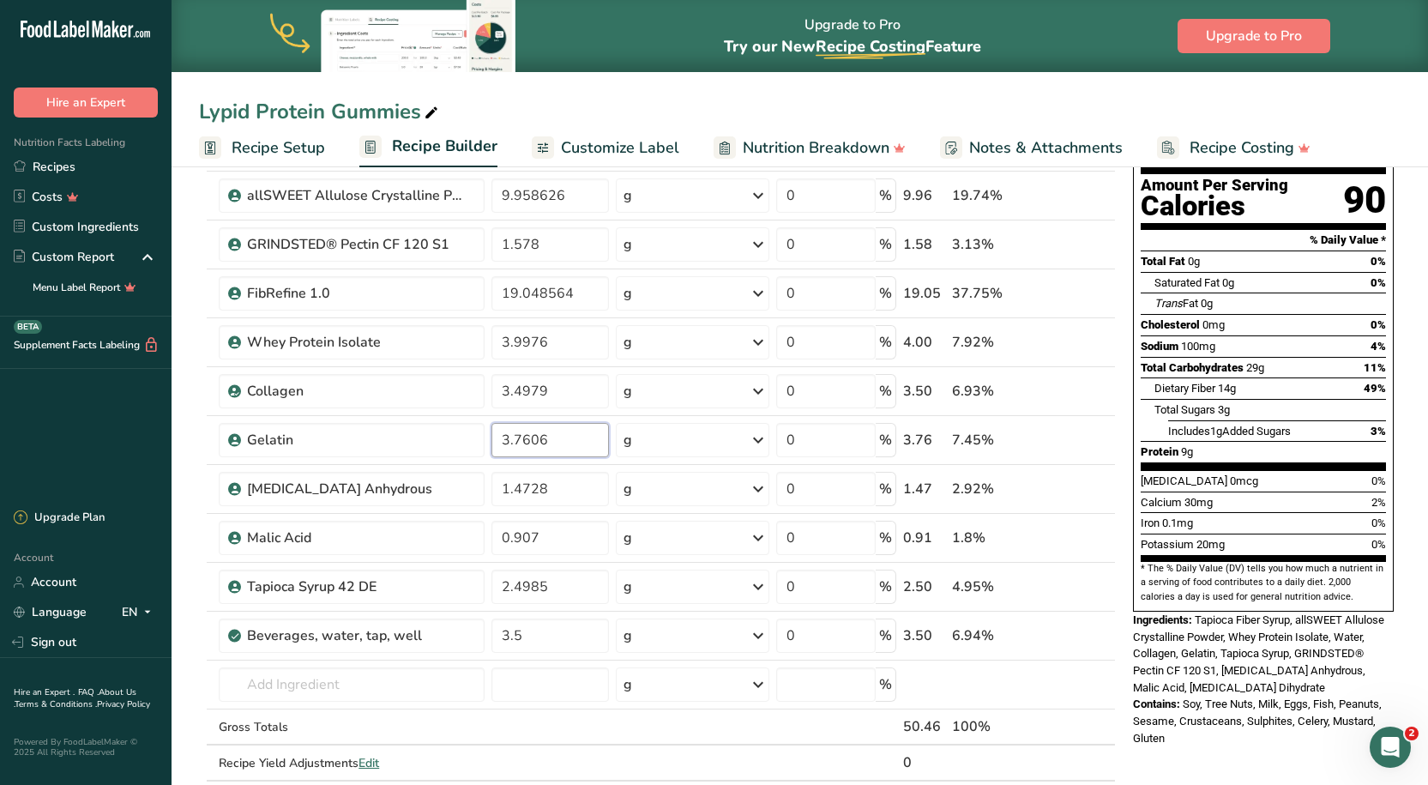
type input "3.7606"
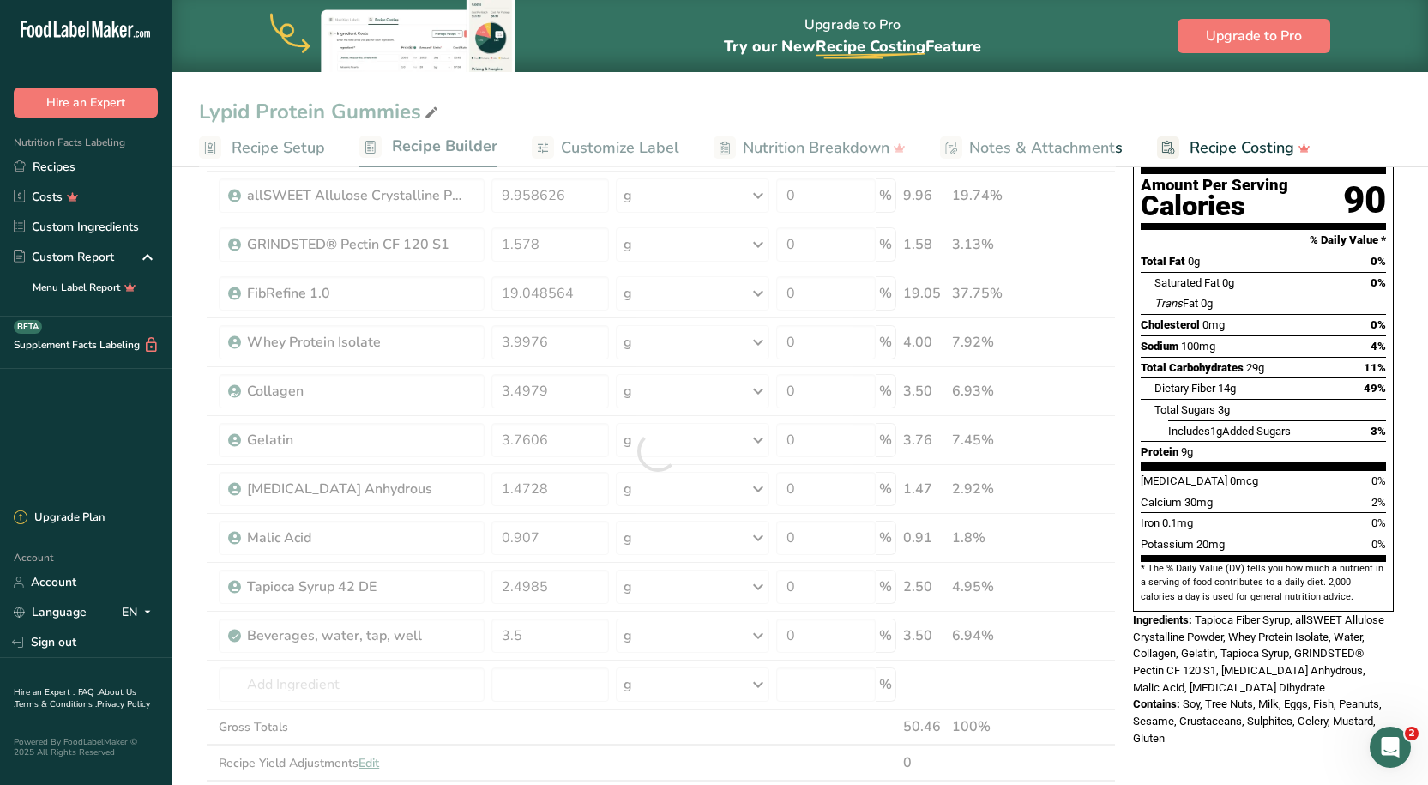
click at [581, 92] on div "Lypid Protein Gummies Recipe Setup Recipe Builder Customize Label Nutrition Bre…" at bounding box center [799, 689] width 1256 height 1399
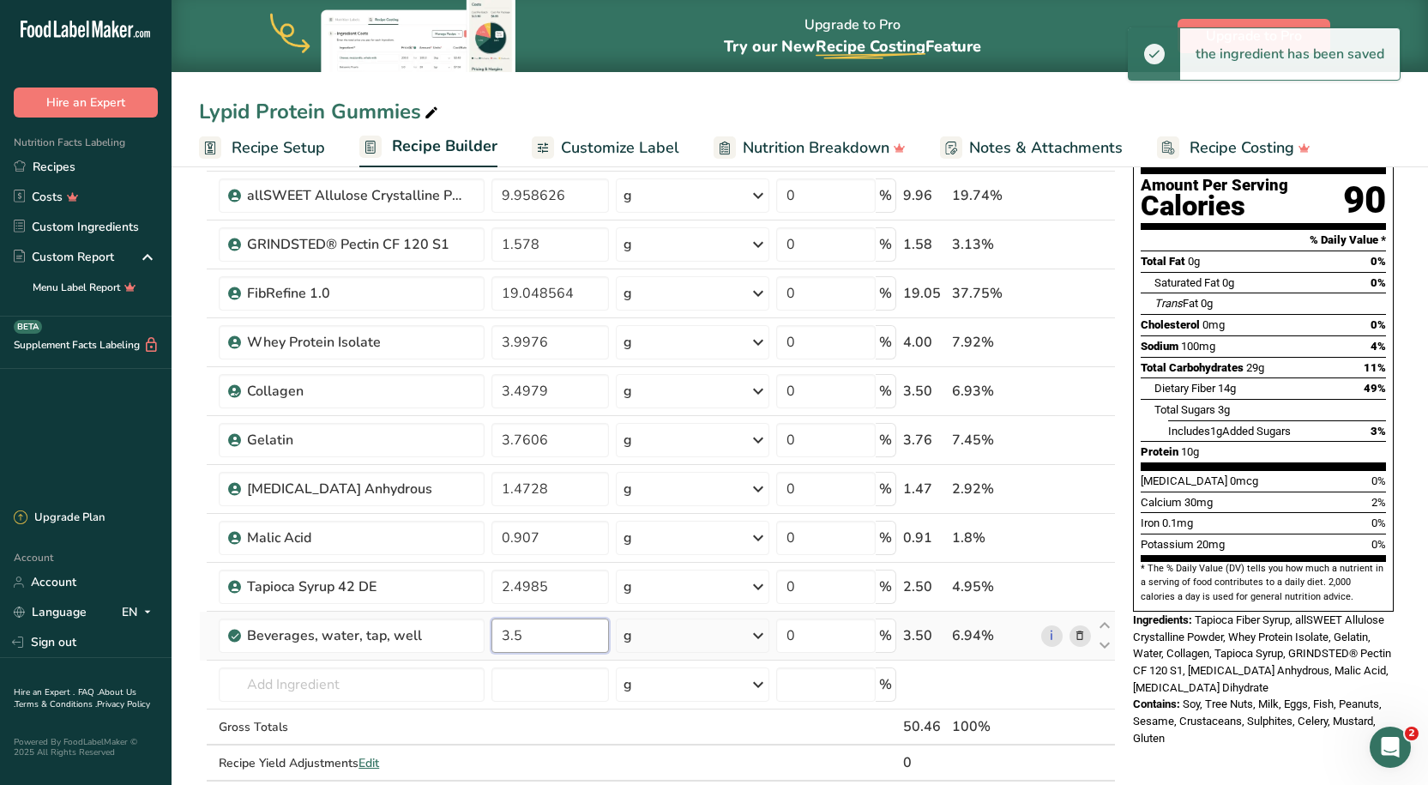
click at [533, 644] on input "3.5" at bounding box center [550, 635] width 118 height 34
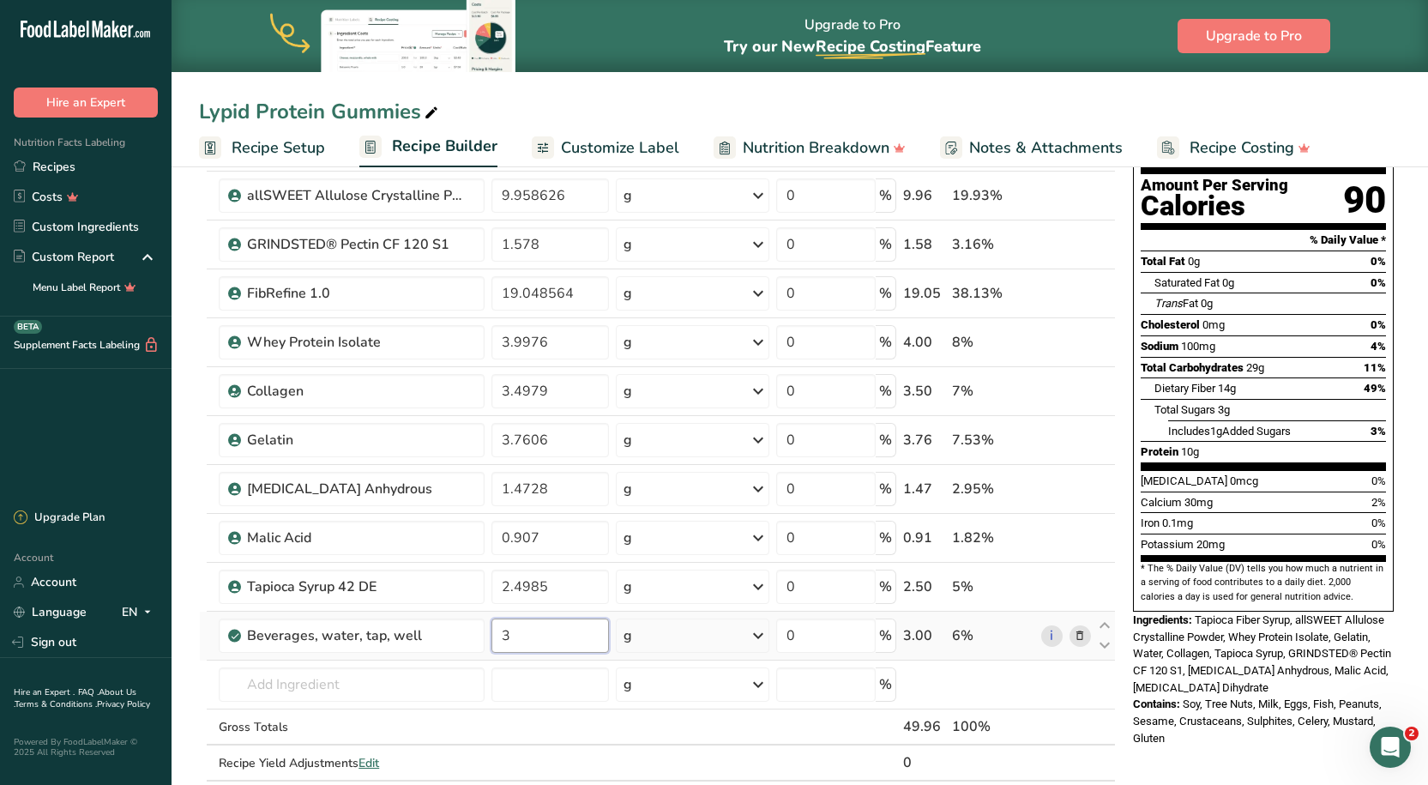
type input "3"
click at [707, 85] on div "Lypid Protein Gummies Recipe Setup Recipe Builder Customize Label Nutrition Bre…" at bounding box center [799, 83] width 1256 height 167
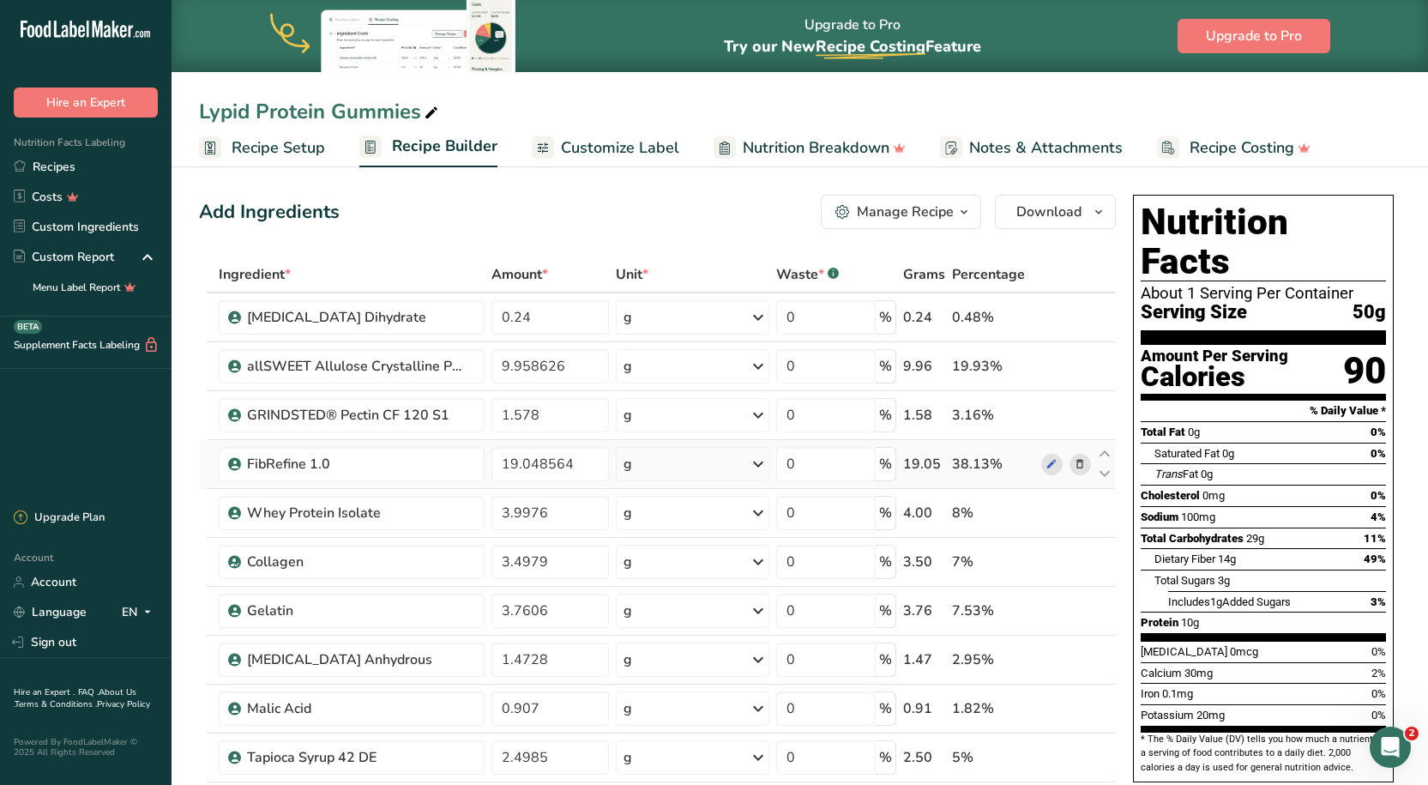
scroll to position [0, 0]
click at [592, 140] on span "Customize Label" at bounding box center [620, 147] width 118 height 23
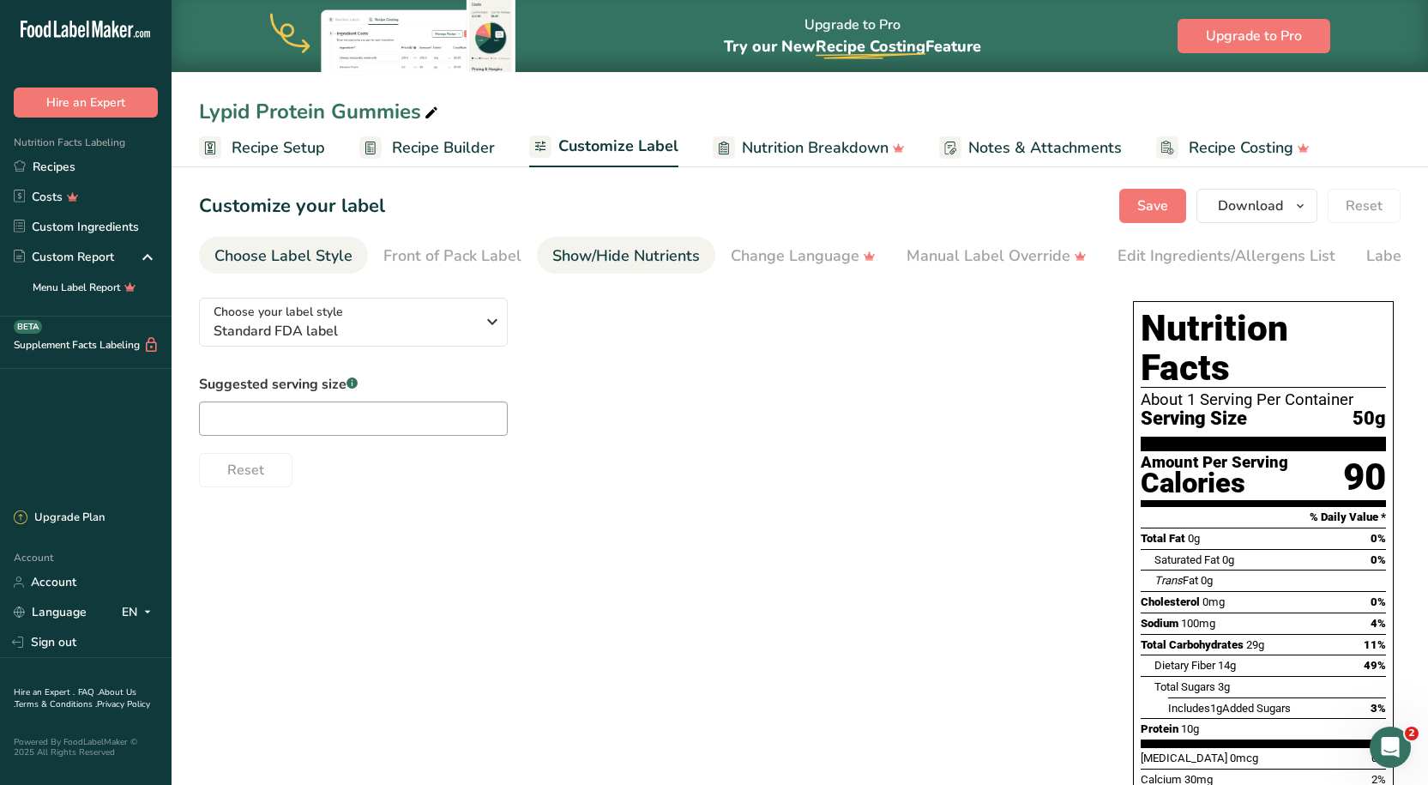
click at [615, 265] on div "Show/Hide Nutrients" at bounding box center [625, 255] width 147 height 23
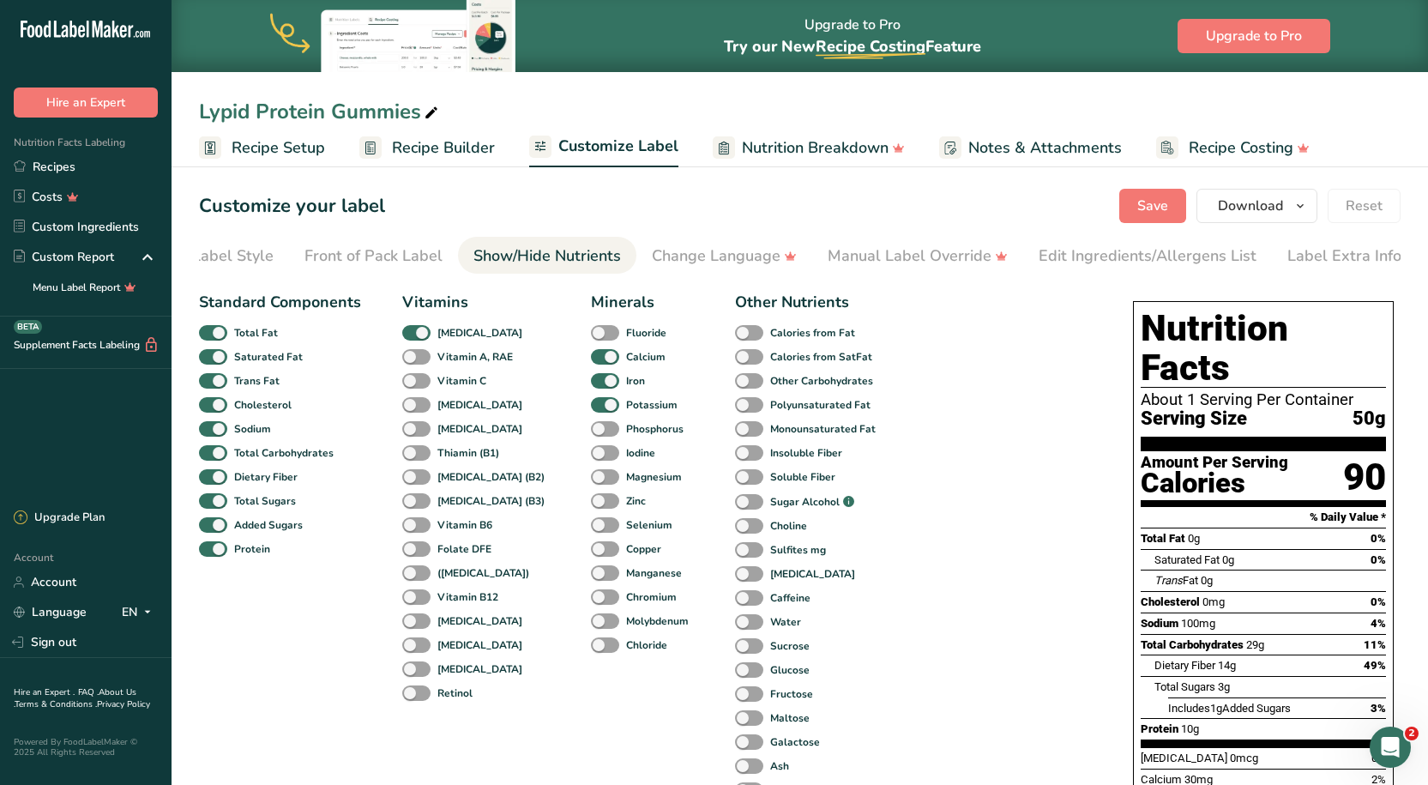
scroll to position [0, 86]
click at [735, 381] on span at bounding box center [749, 381] width 28 height 16
click at [735, 381] on input "Other Carbohydrates" at bounding box center [740, 380] width 11 height 11
click at [735, 382] on span at bounding box center [749, 381] width 28 height 16
click at [735, 382] on input "Other Carbohydrates" at bounding box center [740, 380] width 11 height 11
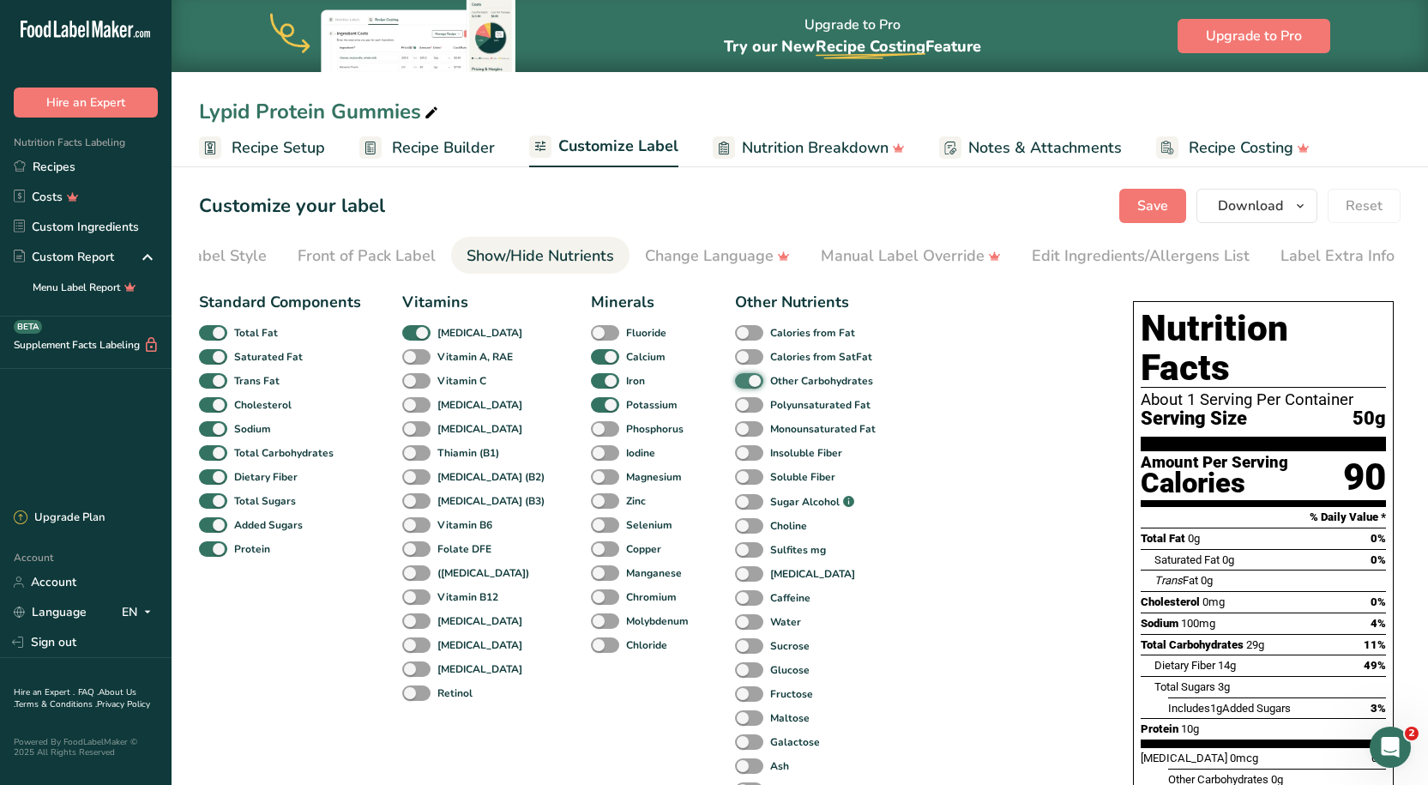
checkbox input "false"
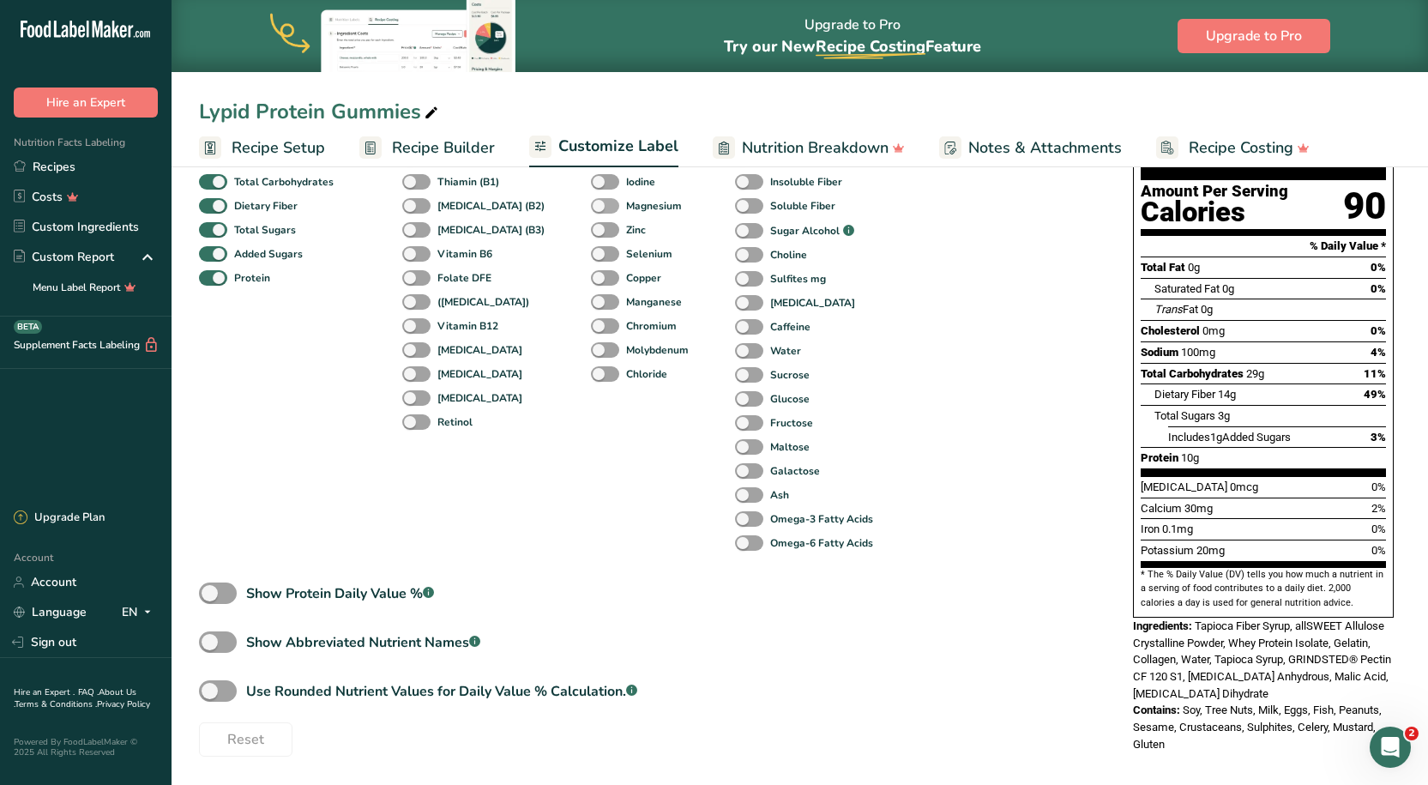
scroll to position [274, 0]
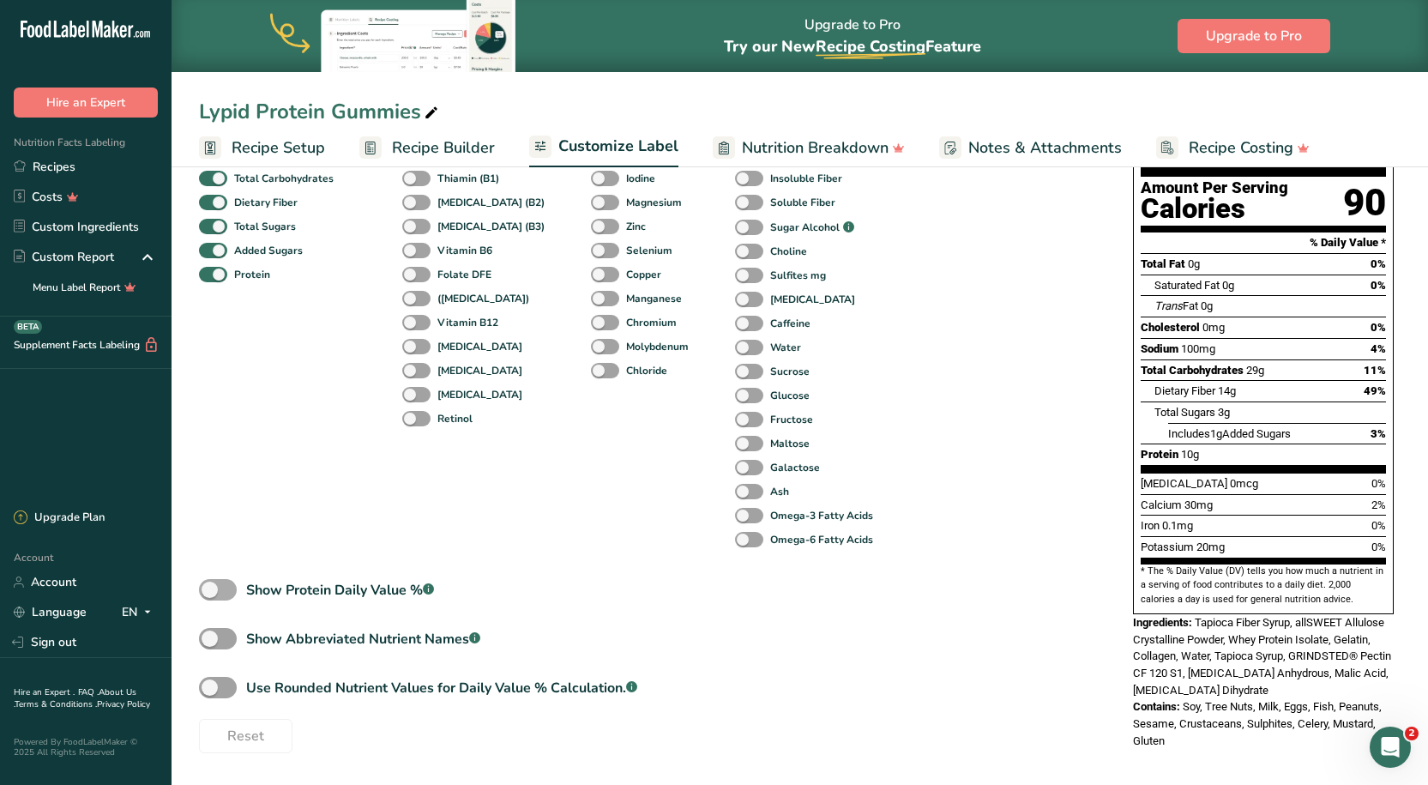
click at [226, 589] on span at bounding box center [218, 589] width 38 height 21
click at [210, 589] on input "Show Protein Daily Value % .a-a{fill:#347362;}.b-a{fill:#fff;}" at bounding box center [204, 589] width 11 height 11
checkbox input "true"
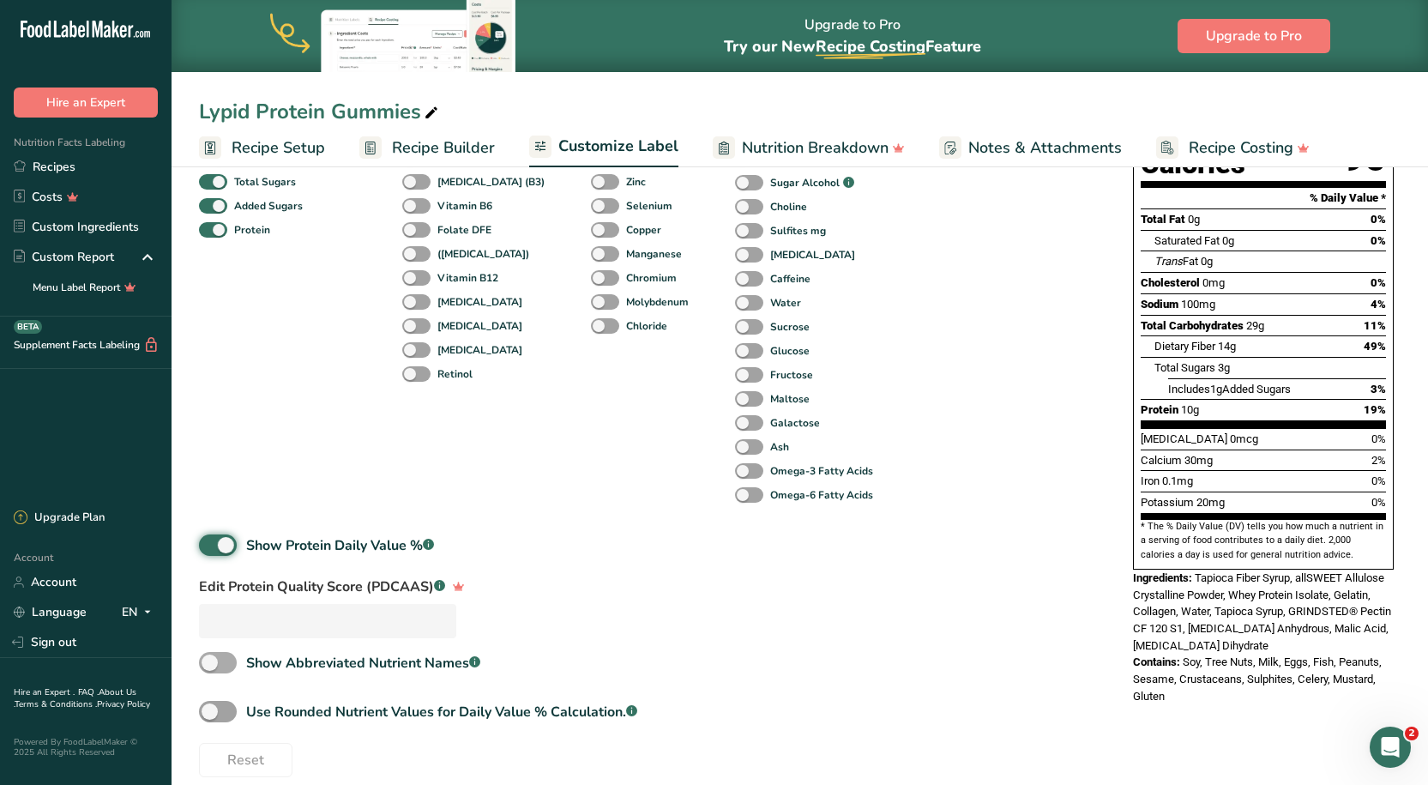
scroll to position [343, 0]
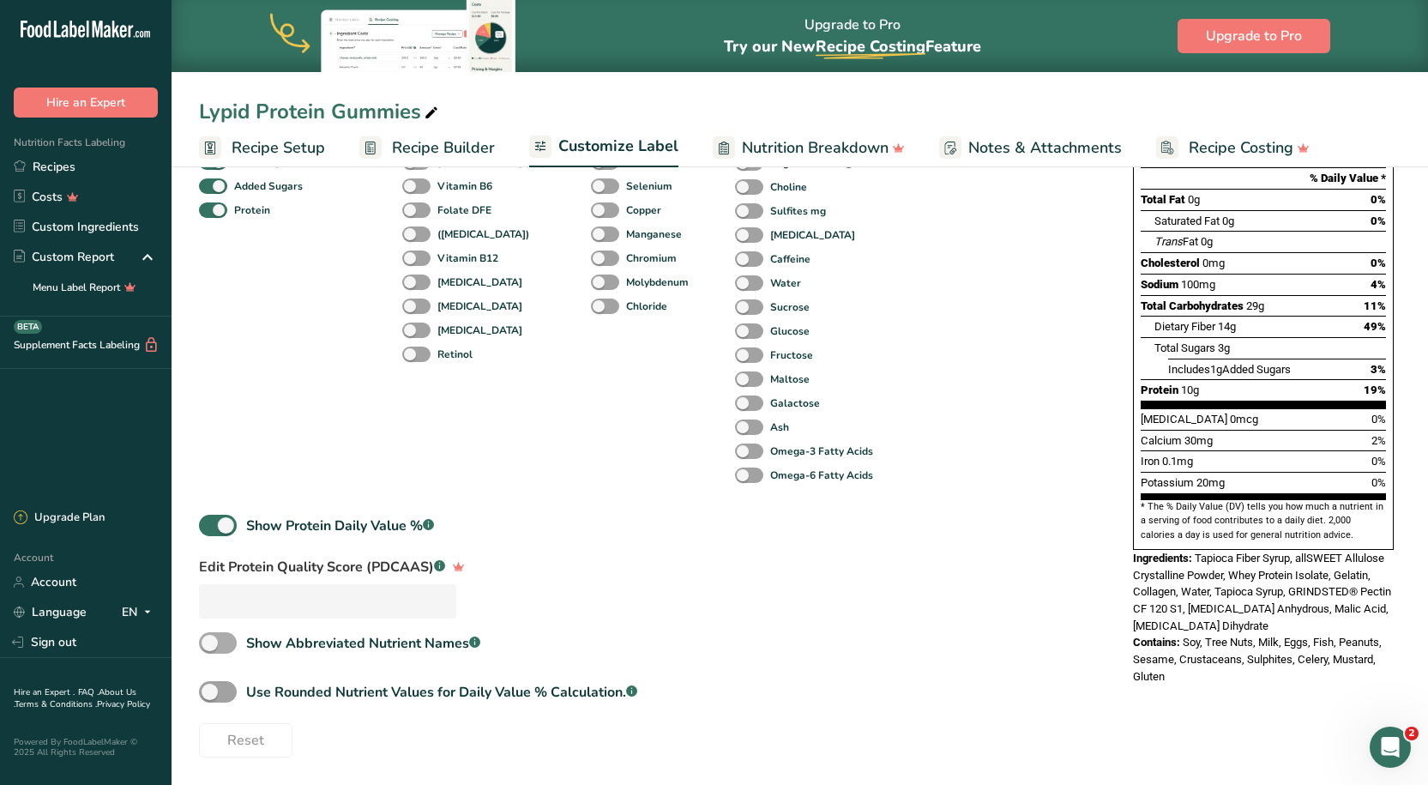
click at [216, 641] on span at bounding box center [218, 642] width 38 height 21
click at [210, 641] on input "Show Abbreviated Nutrient Names .a-a{fill:#347362;}.b-a{fill:#fff;}" at bounding box center [204, 642] width 11 height 11
checkbox input "true"
click at [212, 684] on span at bounding box center [218, 691] width 38 height 21
click at [210, 686] on input "Use Rounded Nutrient Values for Daily Value % Calculation. .a-a{fill:#347362;}.…" at bounding box center [204, 691] width 11 height 11
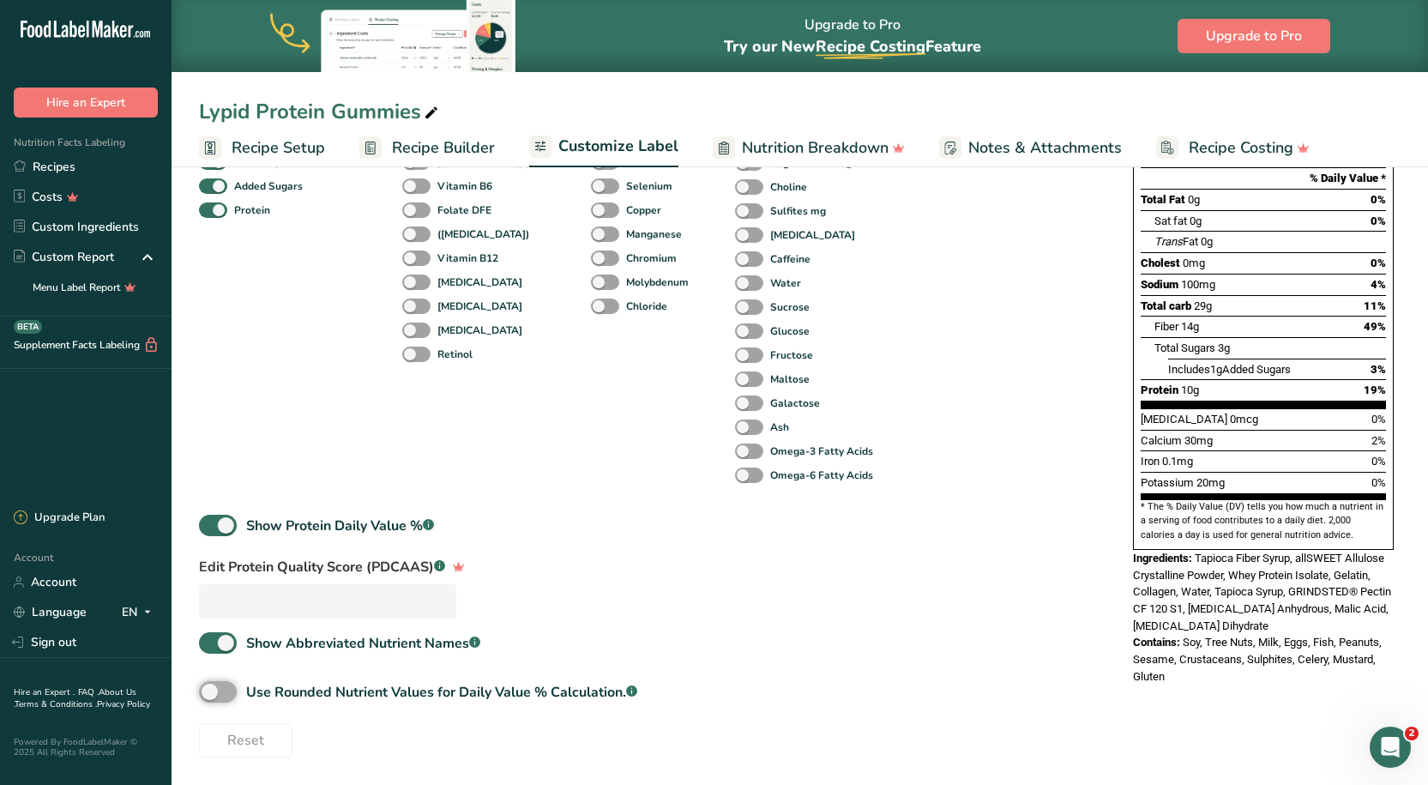
checkbox input "true"
click at [237, 647] on span "Show Abbreviated Nutrient Names .a-a{fill:#347362;}.b-a{fill:#fff;}" at bounding box center [359, 643] width 244 height 21
click at [210, 647] on input "Show Abbreviated Nutrient Names .a-a{fill:#347362;}.b-a{fill:#fff;}" at bounding box center [204, 642] width 11 height 11
checkbox input "false"
click at [756, 575] on div "Standard Components Total Fat Saturated Fat Trans Fat Cholesterol Sodium Total …" at bounding box center [648, 351] width 899 height 812
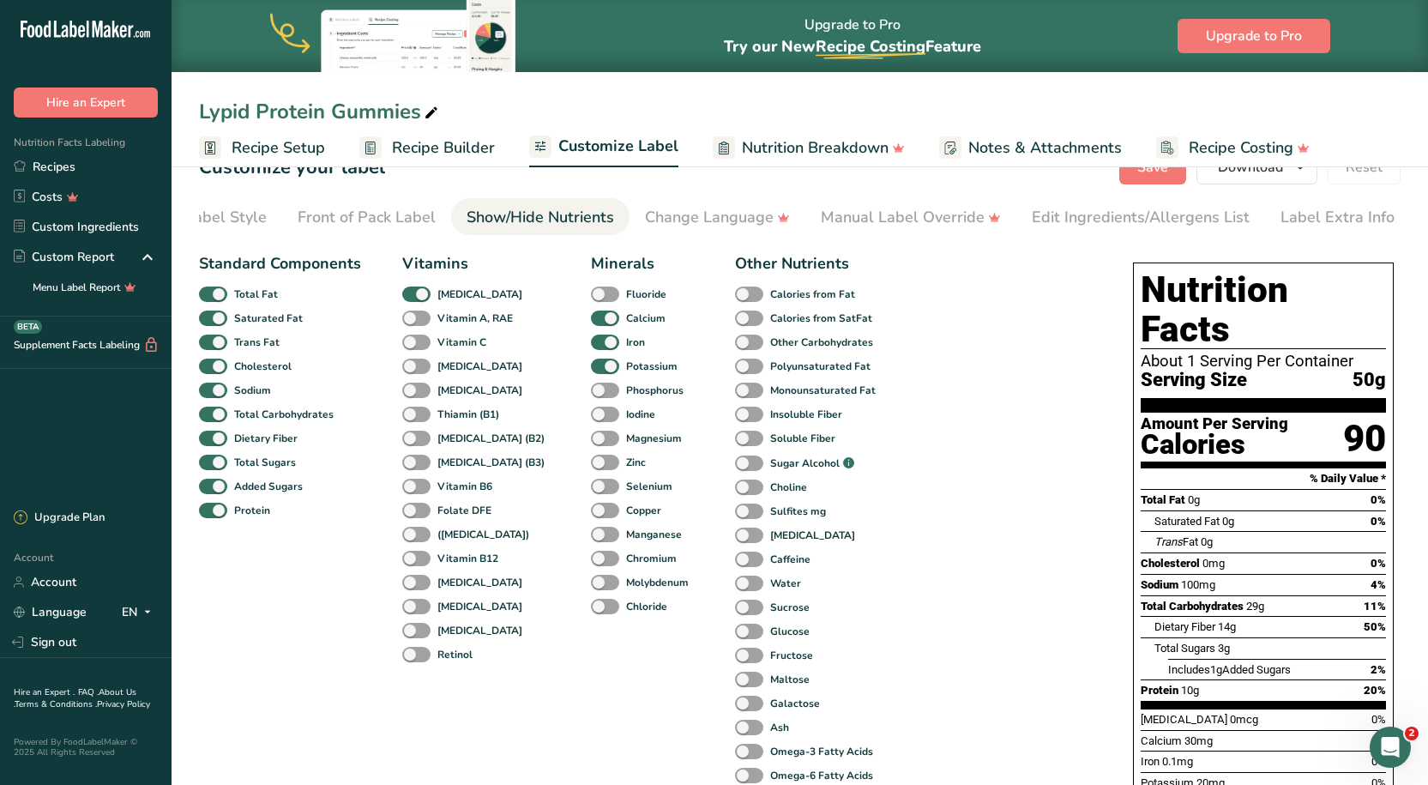
scroll to position [0, 0]
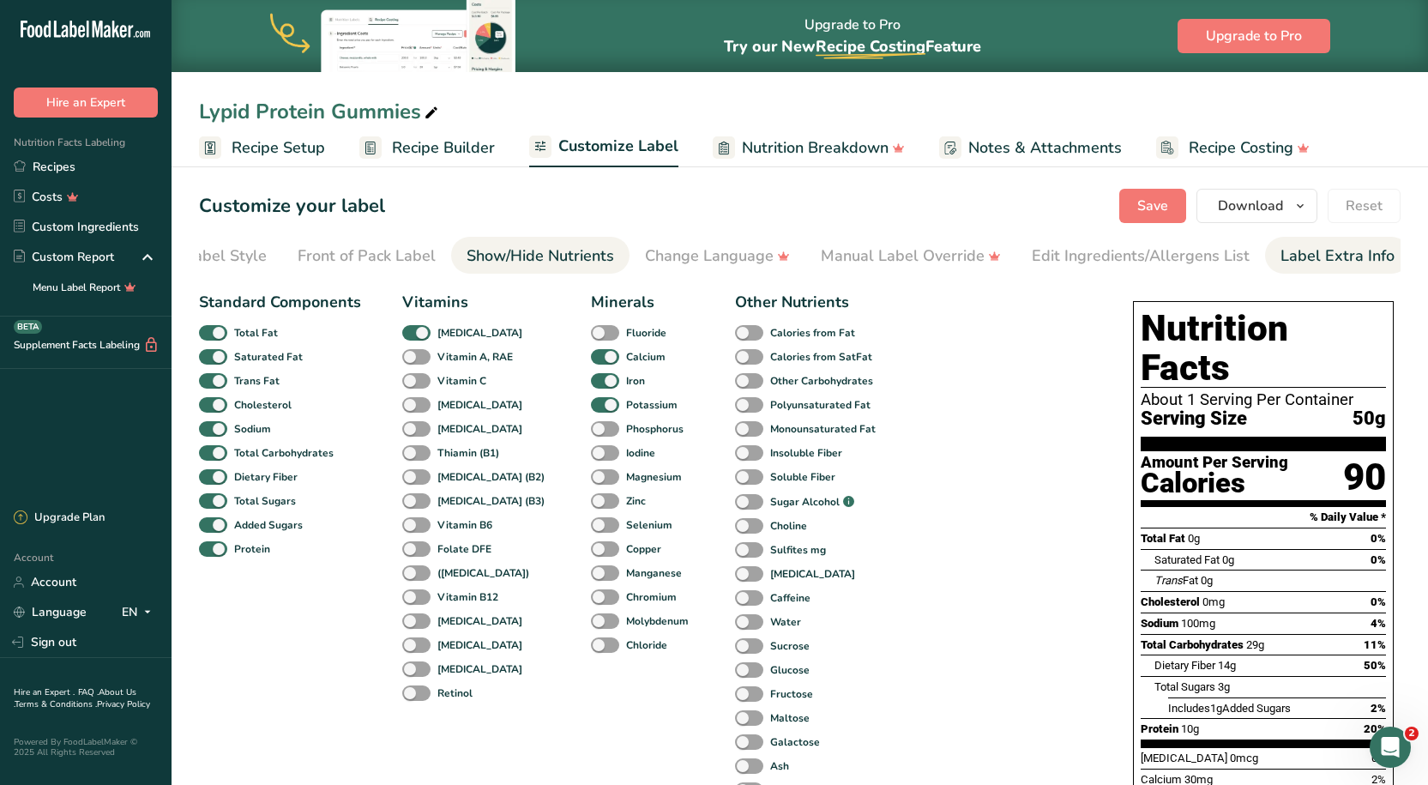
click at [1347, 268] on link "Label Extra Info" at bounding box center [1337, 256] width 114 height 39
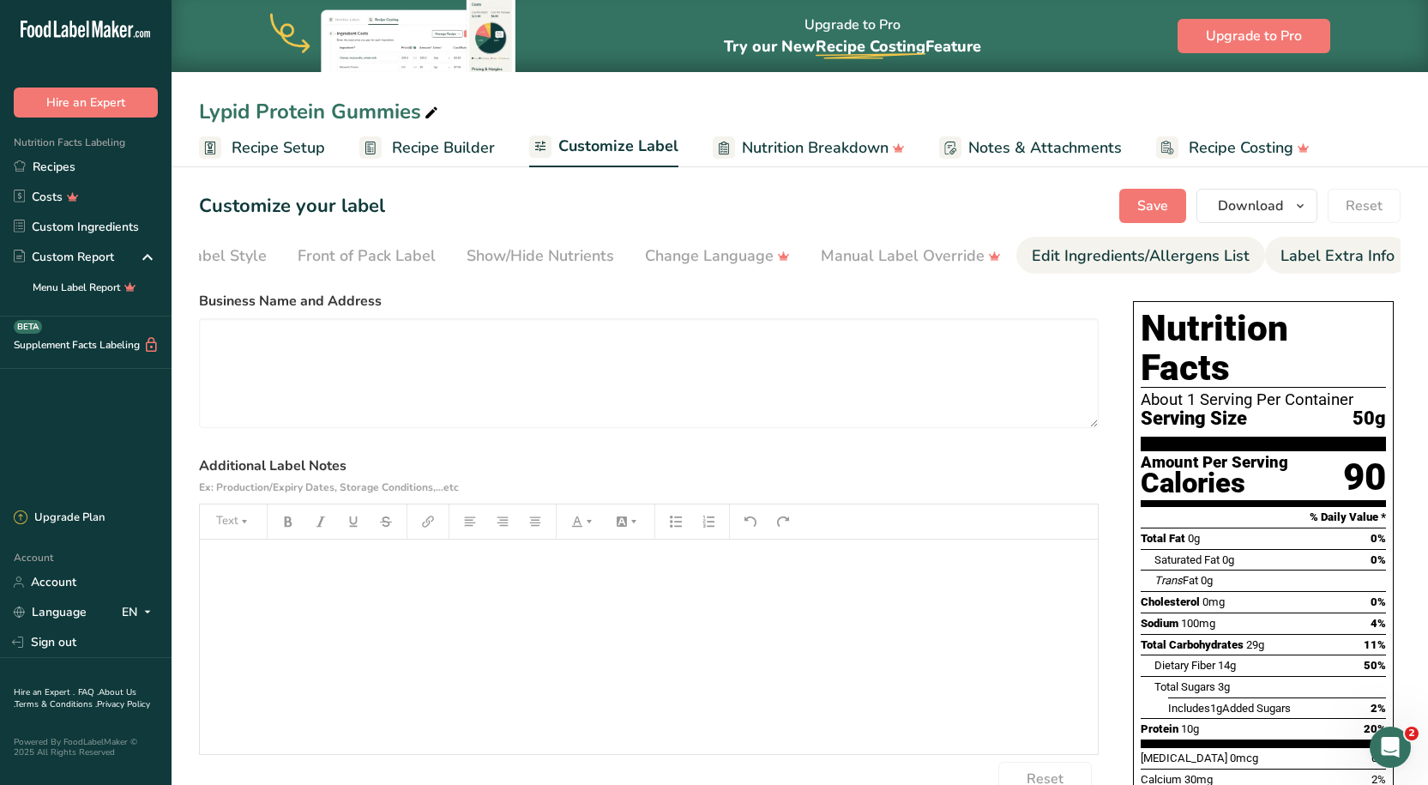
click at [1228, 243] on link "Edit Ingredients/Allergens List" at bounding box center [1141, 256] width 218 height 39
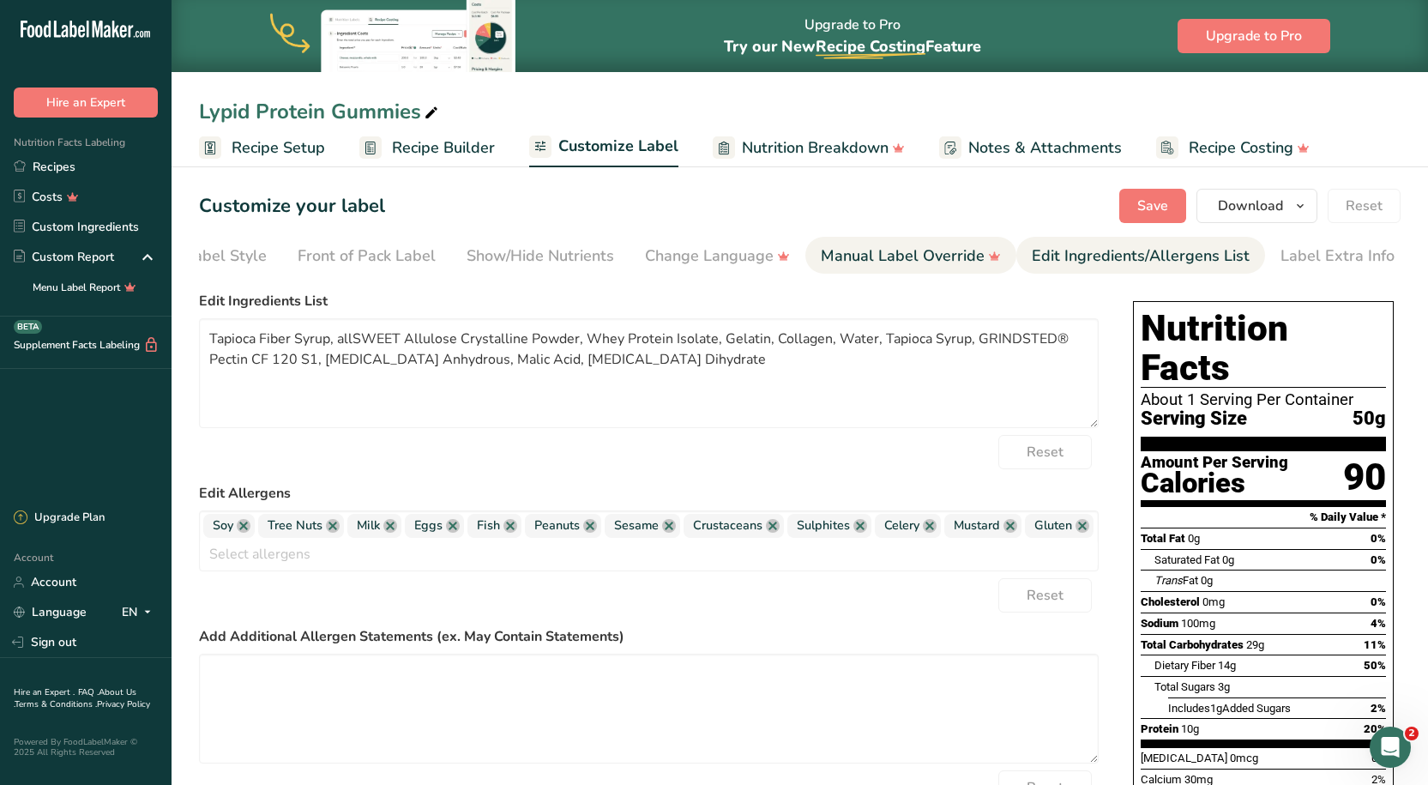
click at [934, 242] on link "Manual Label Override" at bounding box center [911, 256] width 180 height 39
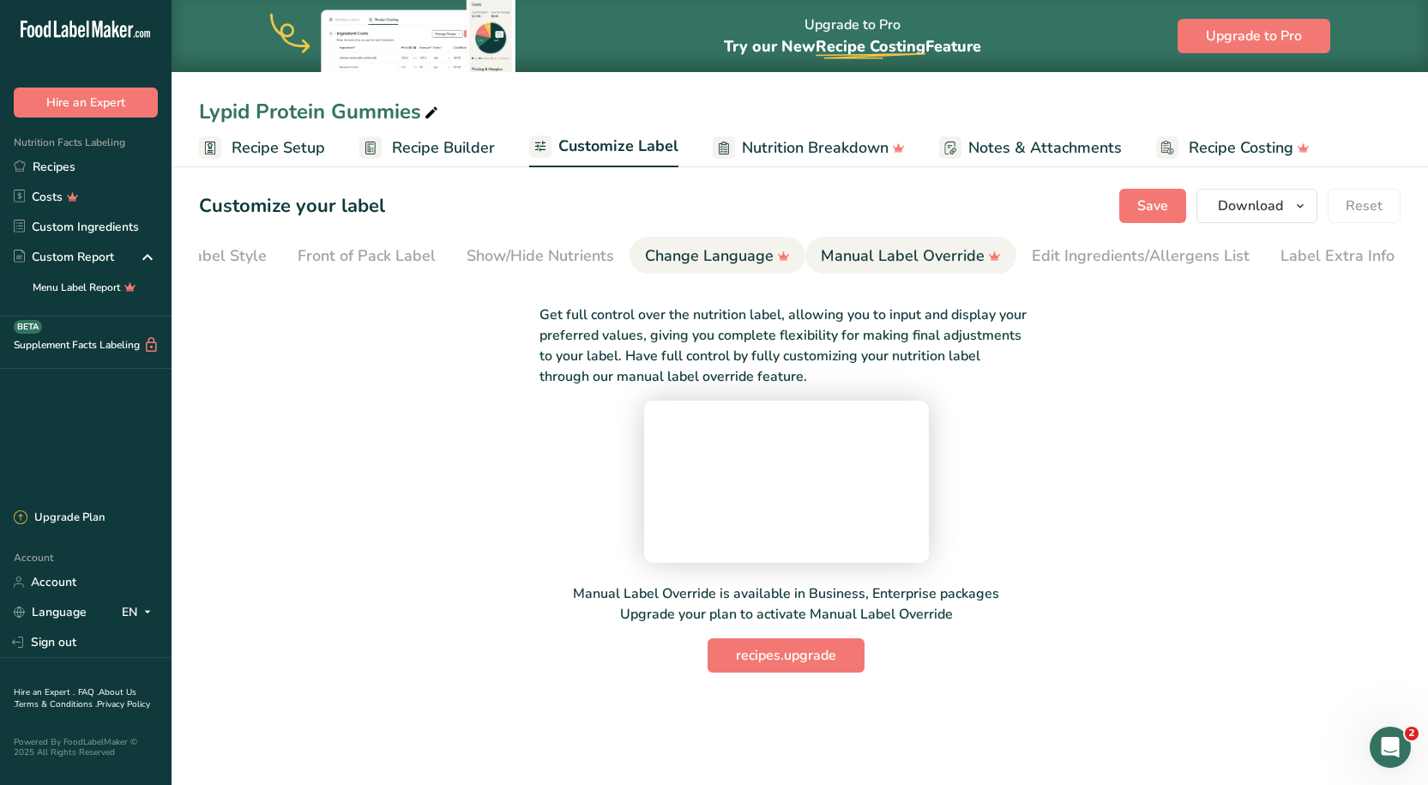
click at [676, 243] on link "Change Language" at bounding box center [717, 256] width 145 height 39
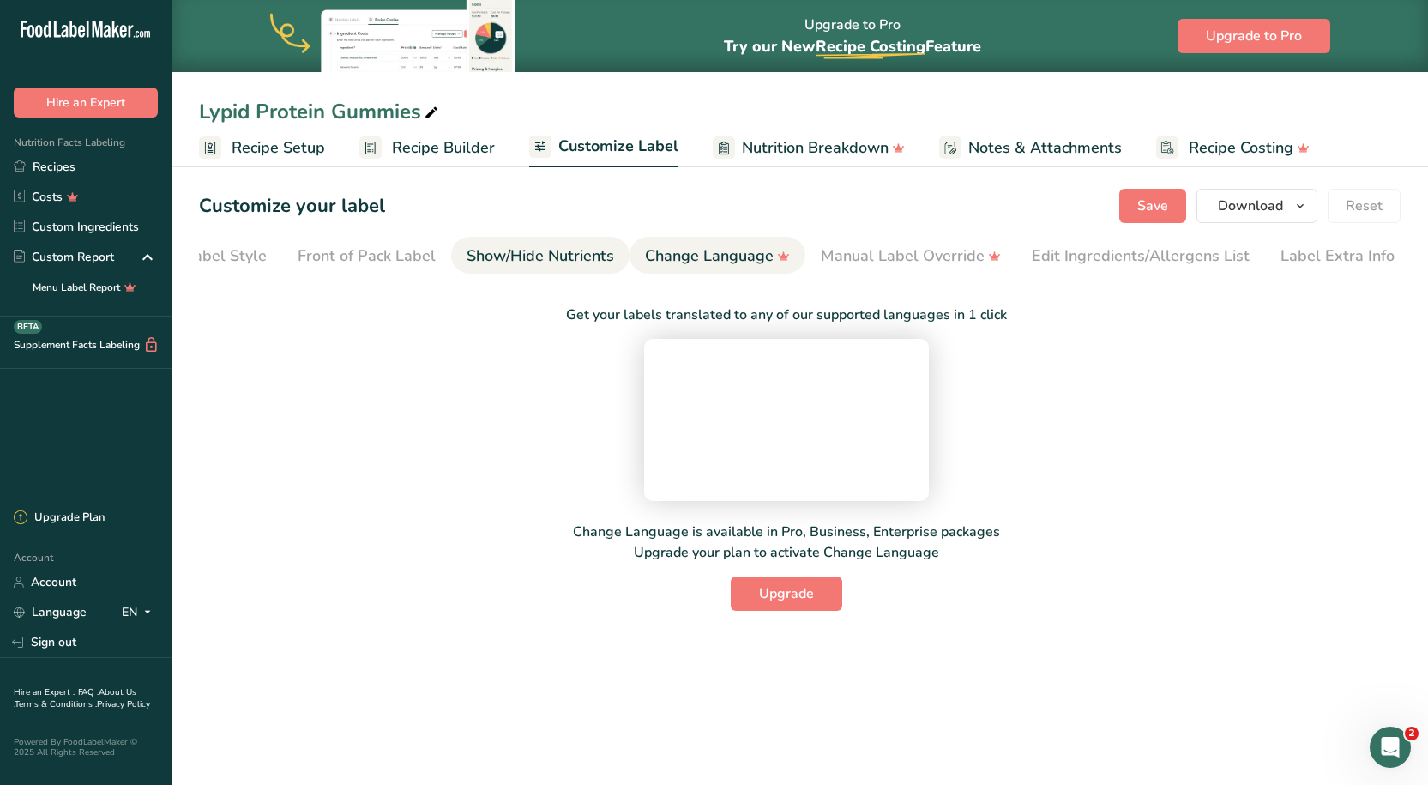
click at [520, 250] on div "Show/Hide Nutrients" at bounding box center [539, 255] width 147 height 23
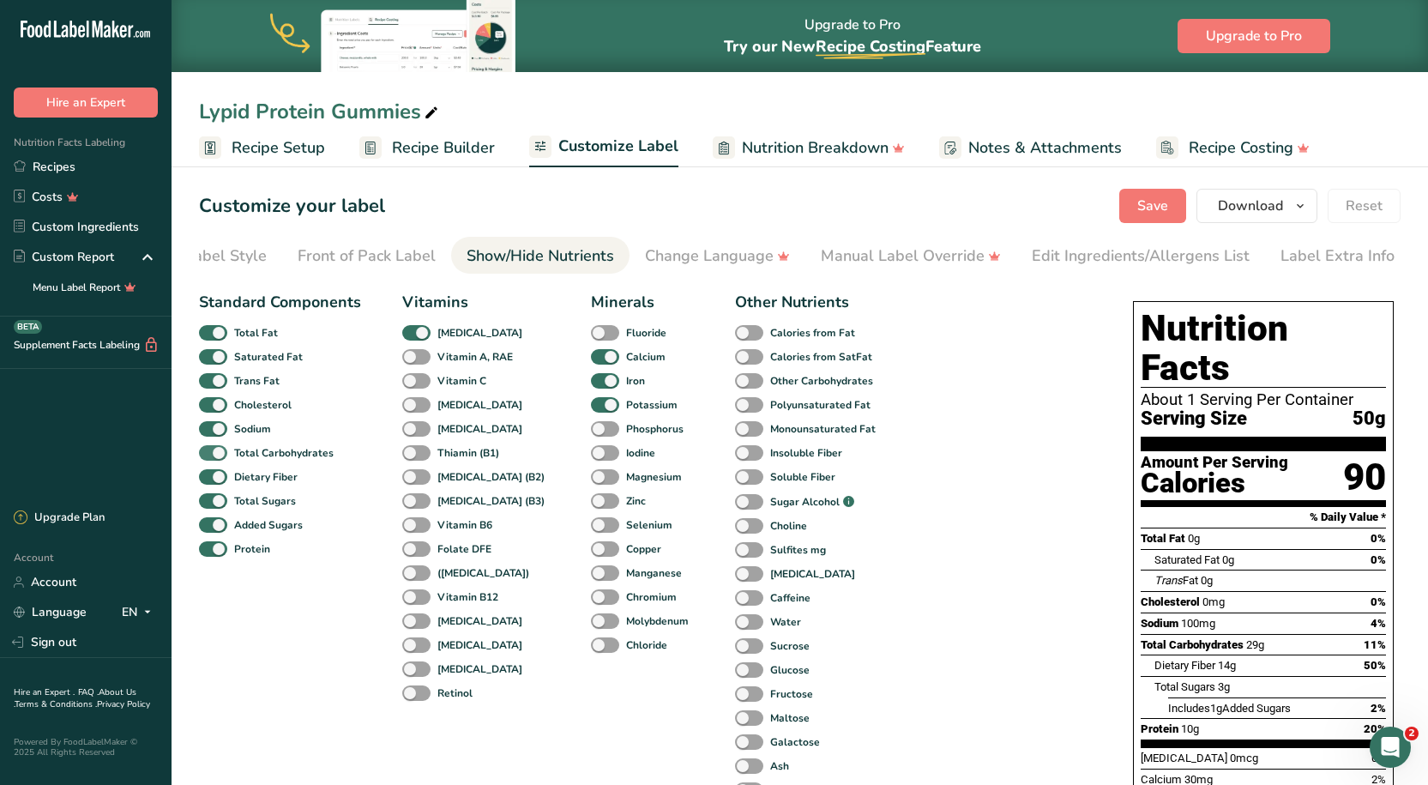
click at [256, 457] on b "Total Carbohydrates" at bounding box center [283, 452] width 99 height 15
click at [210, 457] on input "Total Carbohydrates" at bounding box center [204, 452] width 11 height 11
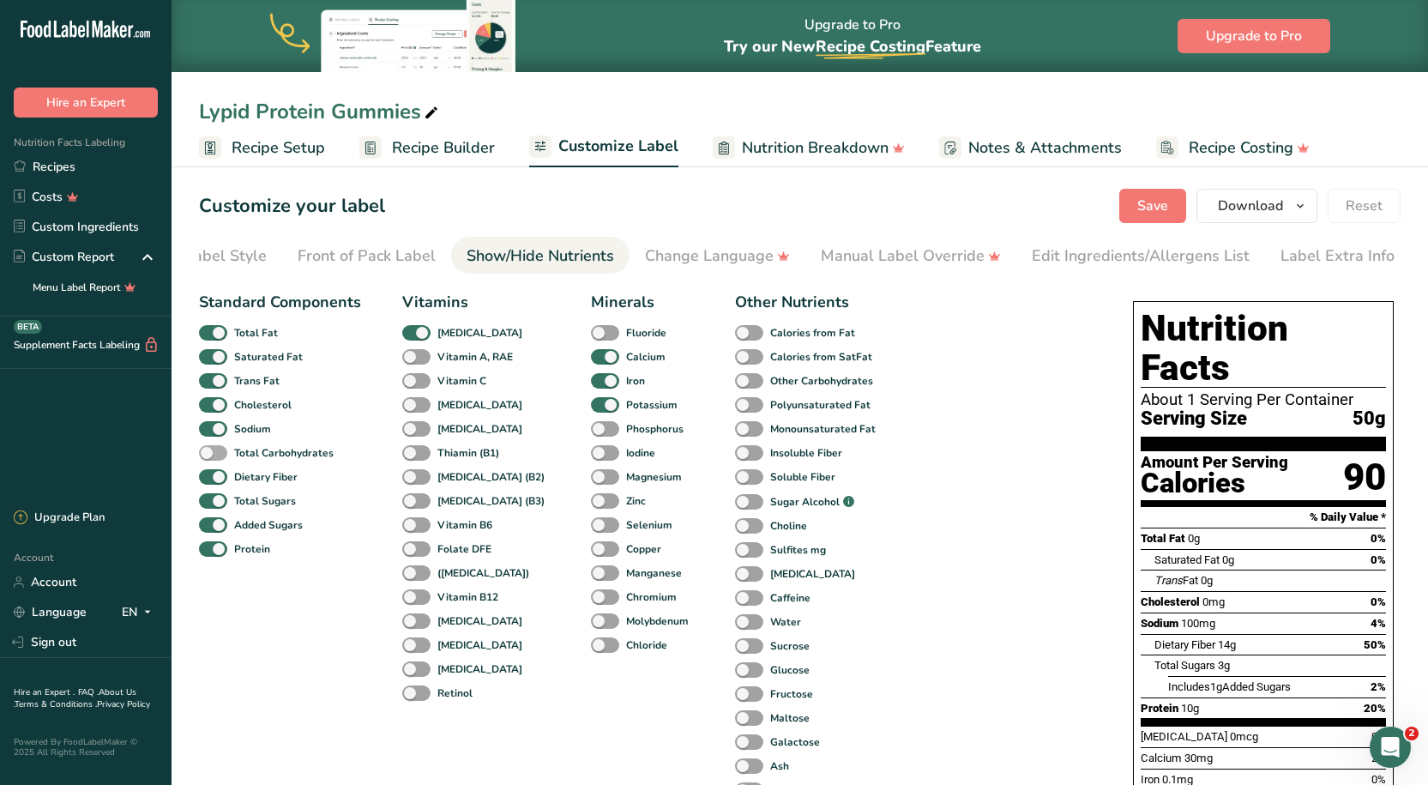
click at [256, 457] on b "Total Carbohydrates" at bounding box center [283, 452] width 99 height 15
click at [210, 457] on input "Total Carbohydrates" at bounding box center [204, 452] width 11 height 11
checkbox input "true"
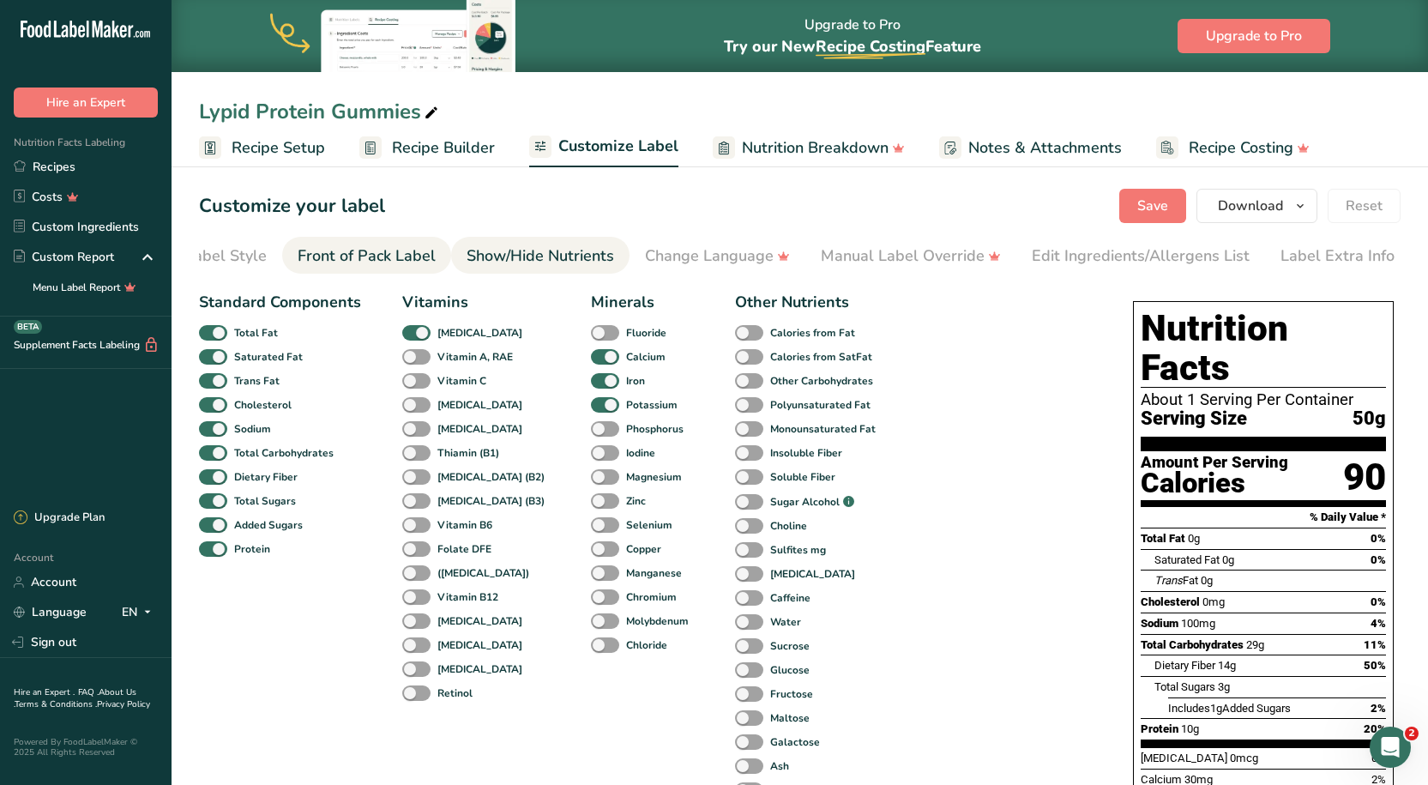
click at [369, 266] on div "Front of Pack Label" at bounding box center [367, 255] width 138 height 23
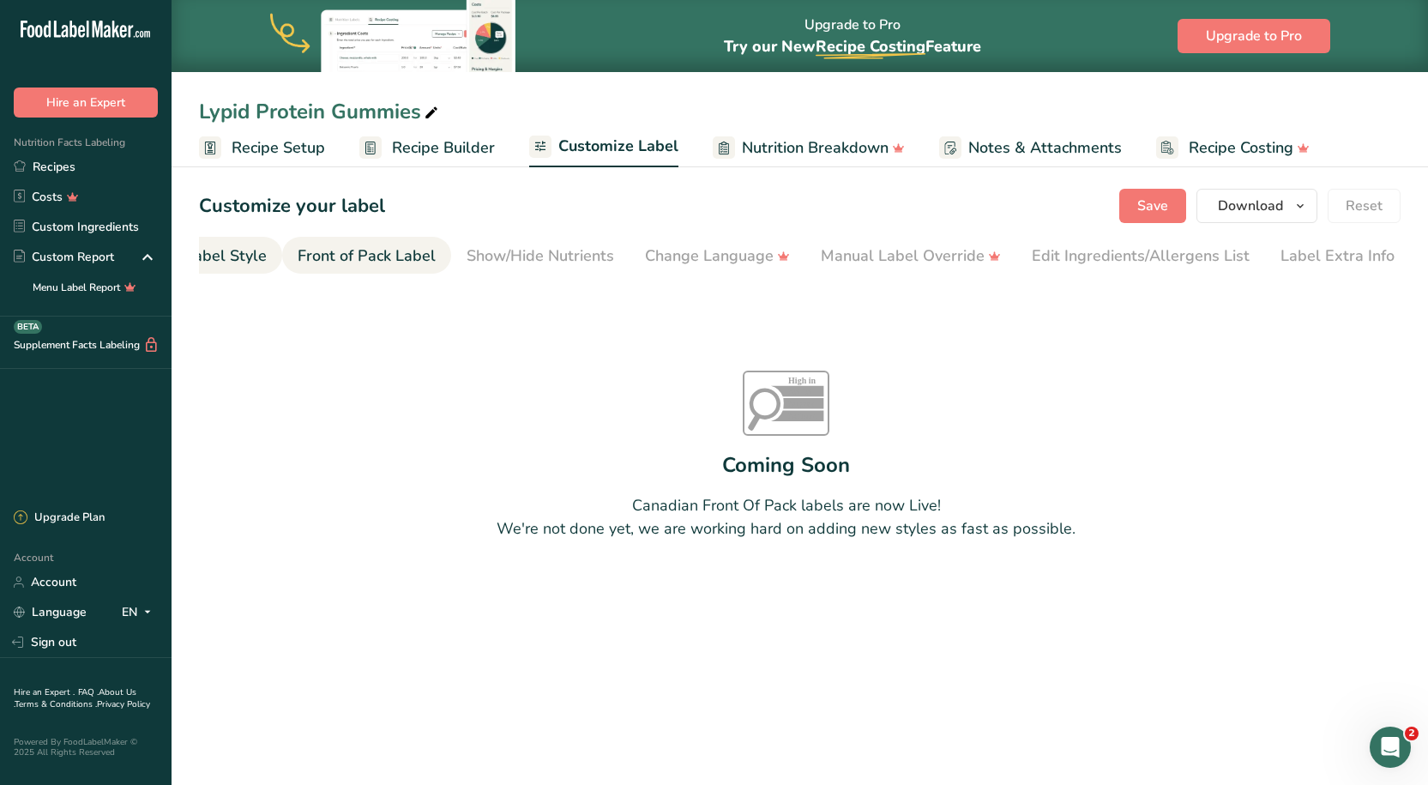
click at [256, 244] on link "Choose Label Style" at bounding box center [198, 256] width 138 height 39
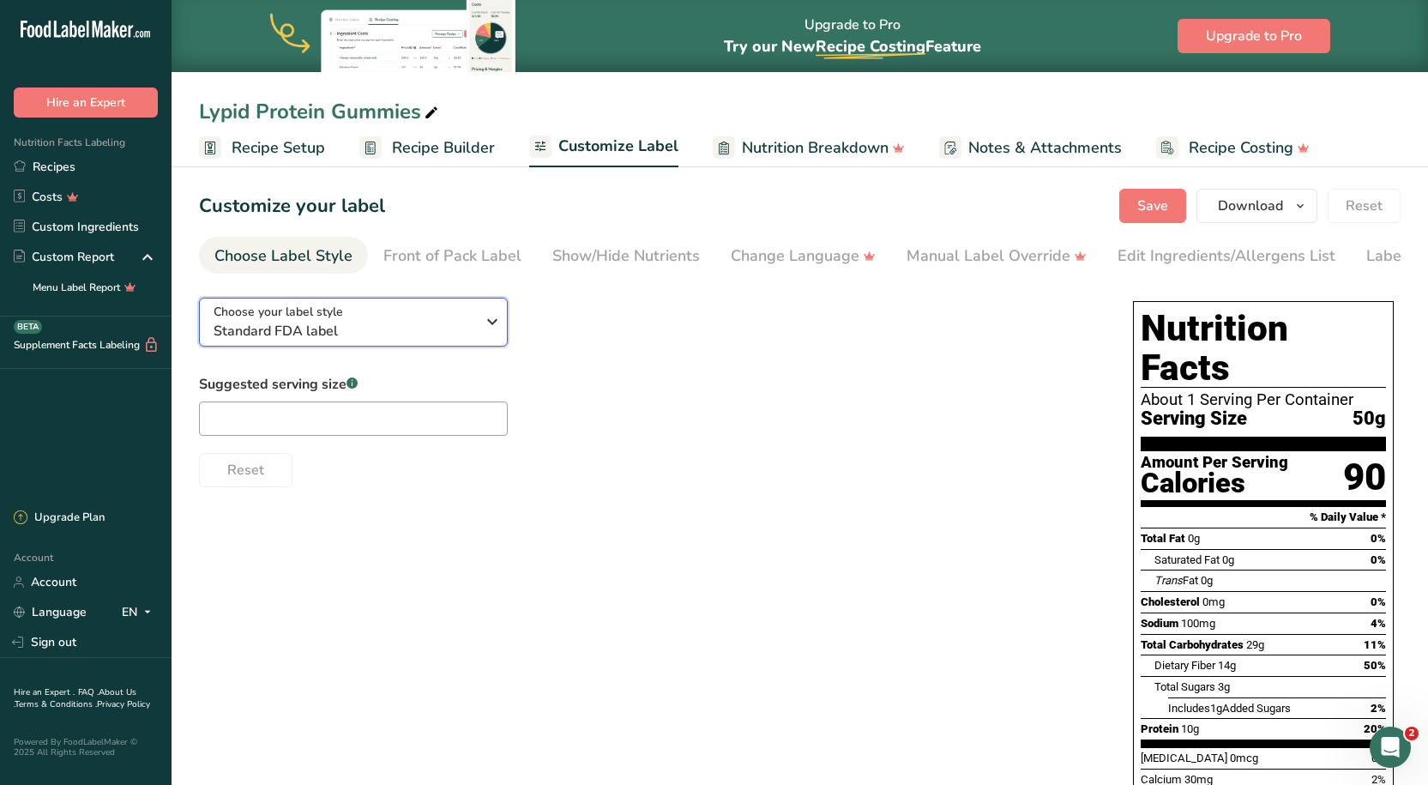
click at [419, 332] on span "Standard FDA label" at bounding box center [345, 331] width 262 height 21
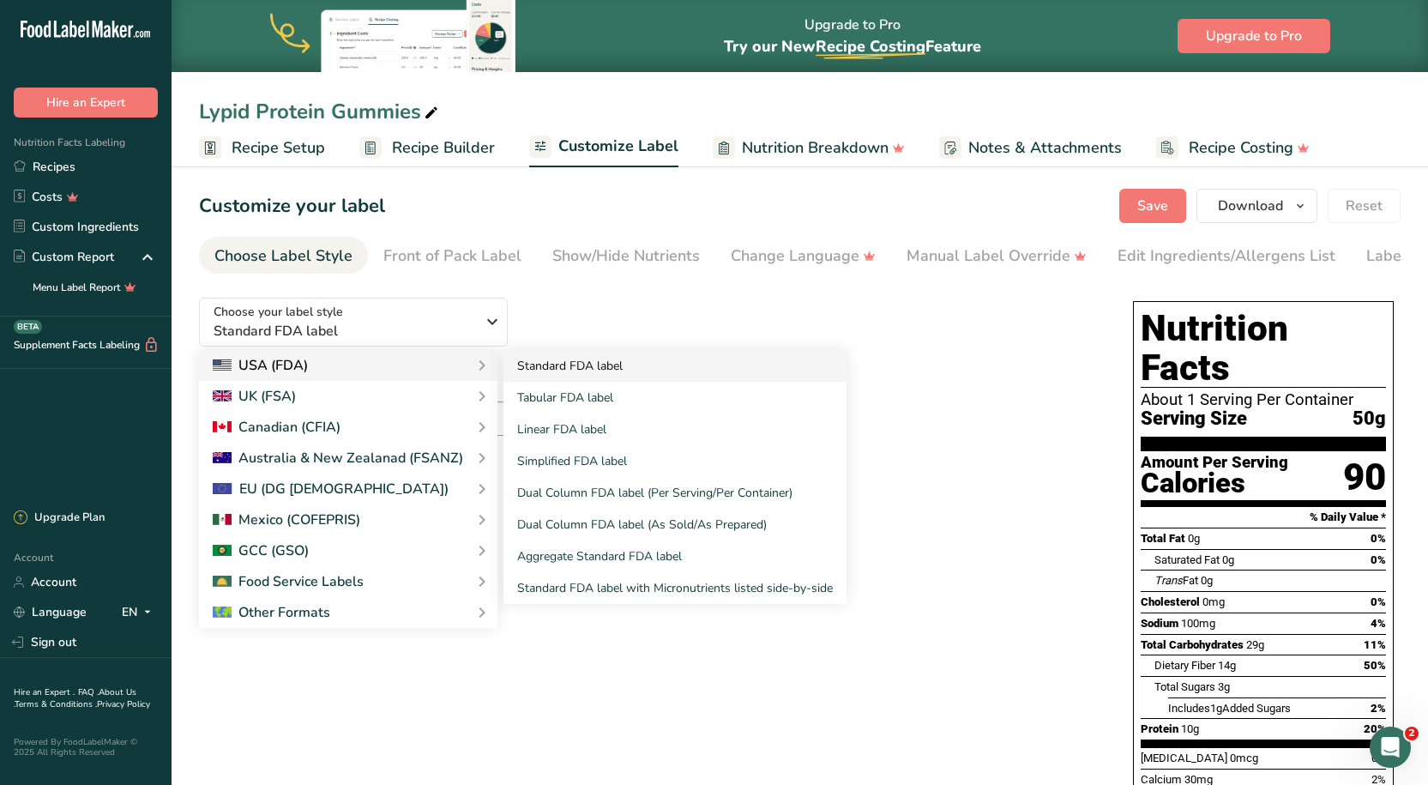
click at [616, 366] on link "Standard FDA label" at bounding box center [674, 366] width 343 height 32
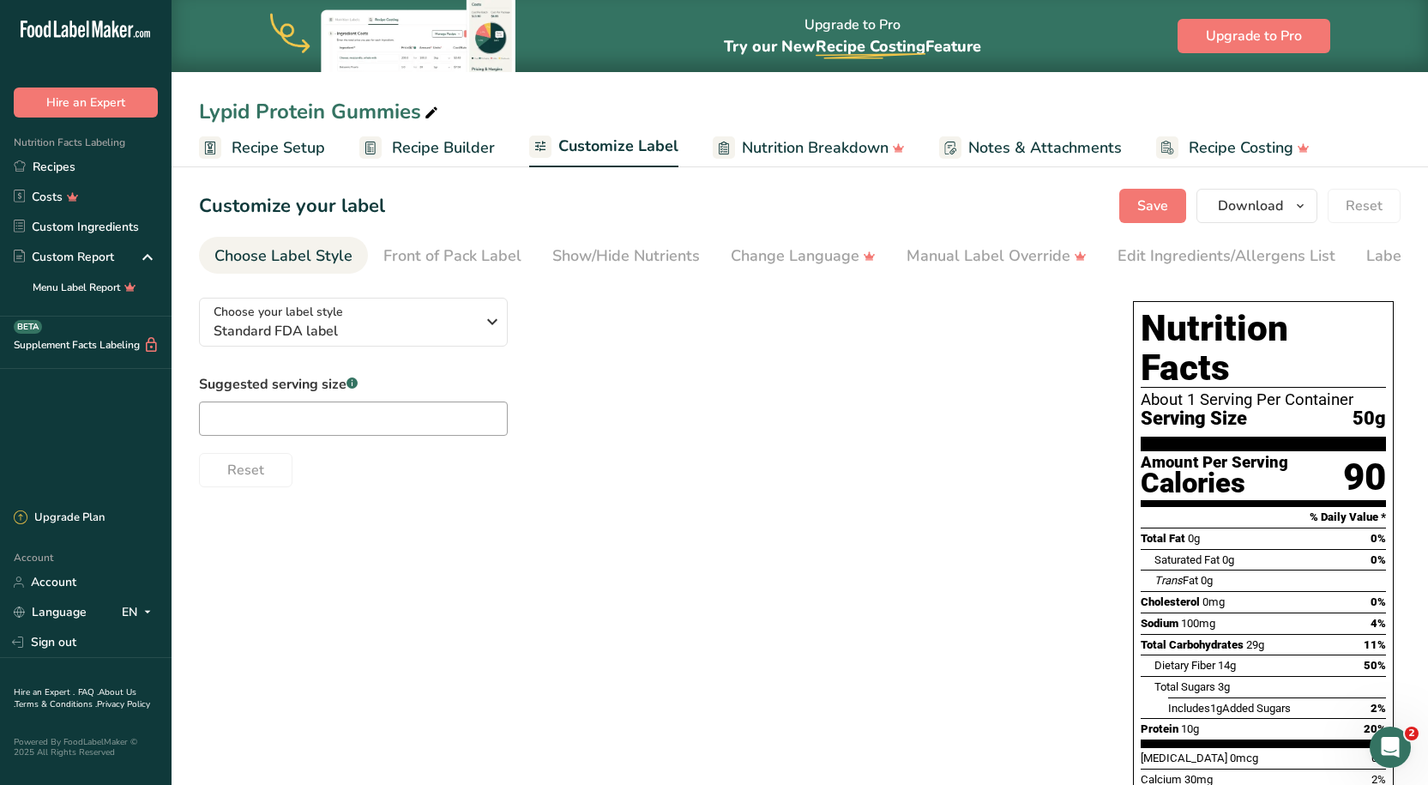
click at [724, 284] on section "Customize your label Save Download Choose what to show on your downloaded label…" at bounding box center [799, 614] width 1256 height 906
click at [490, 232] on section "Customize your label Save Download Choose what to show on your downloaded label…" at bounding box center [799, 614] width 1256 height 906
click at [486, 238] on link "Front of Pack Label" at bounding box center [452, 256] width 138 height 39
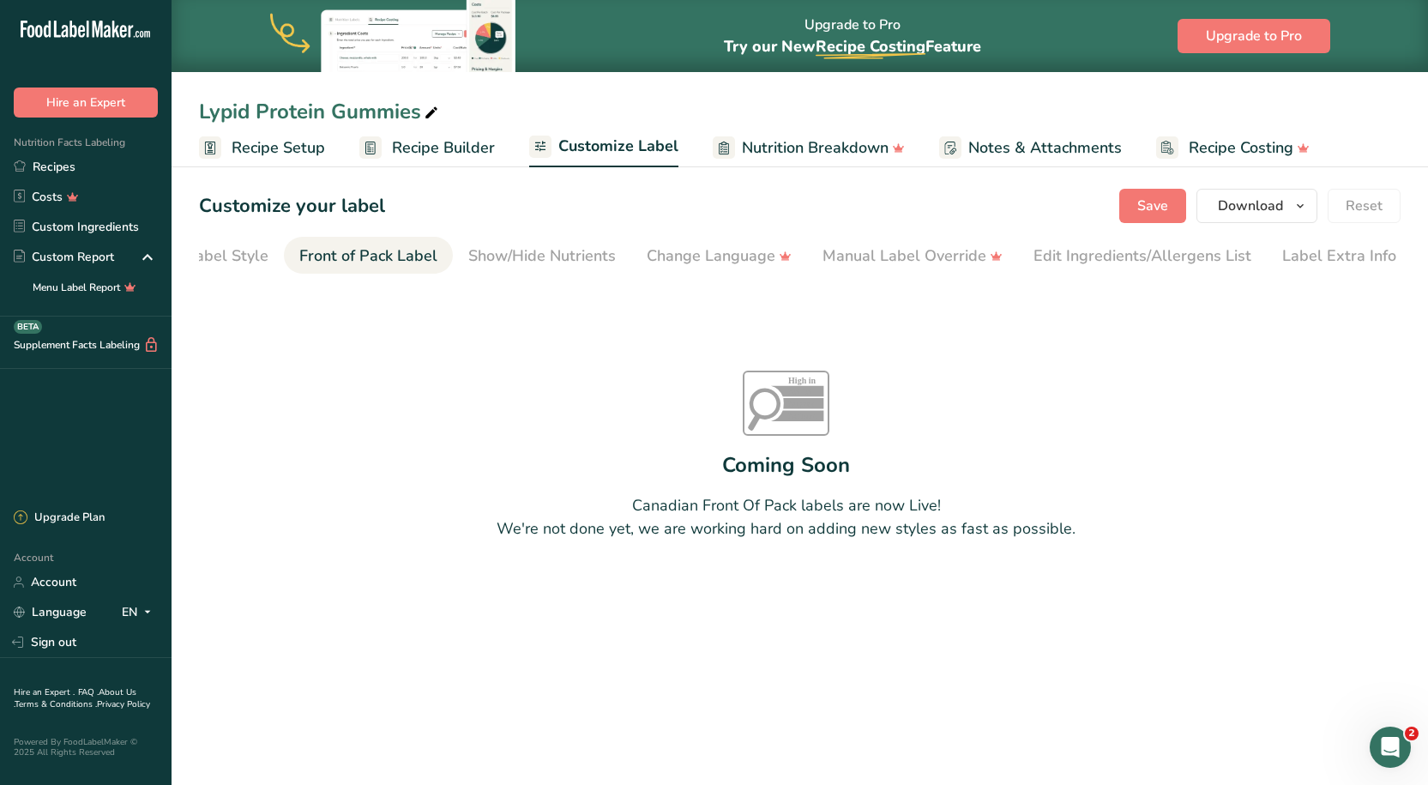
scroll to position [0, 86]
click at [268, 249] on li "Choose Label Style" at bounding box center [197, 255] width 169 height 37
click at [307, 244] on div "Choose Label Style" at bounding box center [283, 255] width 138 height 23
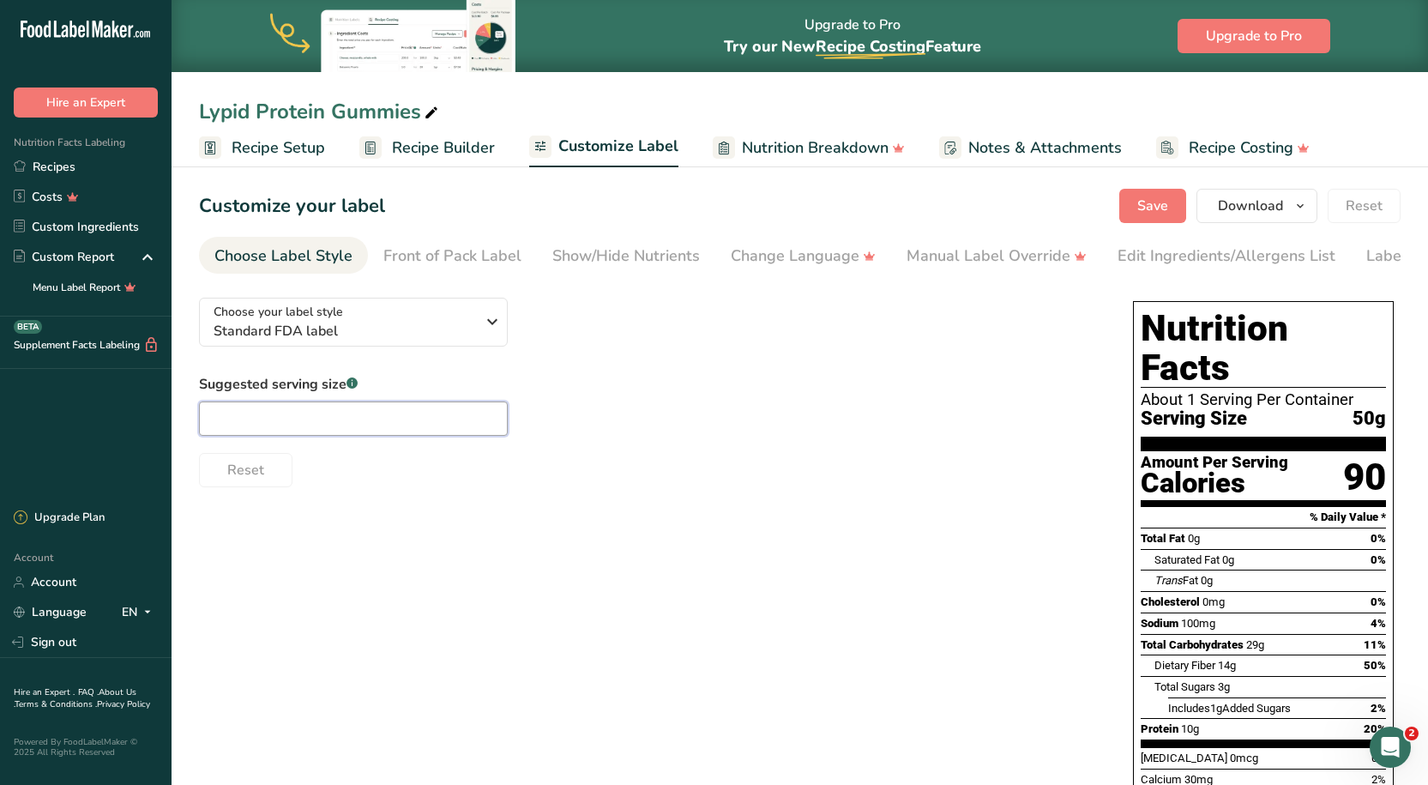
click at [349, 412] on input "text" at bounding box center [353, 418] width 309 height 34
click at [445, 256] on div "Front of Pack Label" at bounding box center [452, 255] width 138 height 23
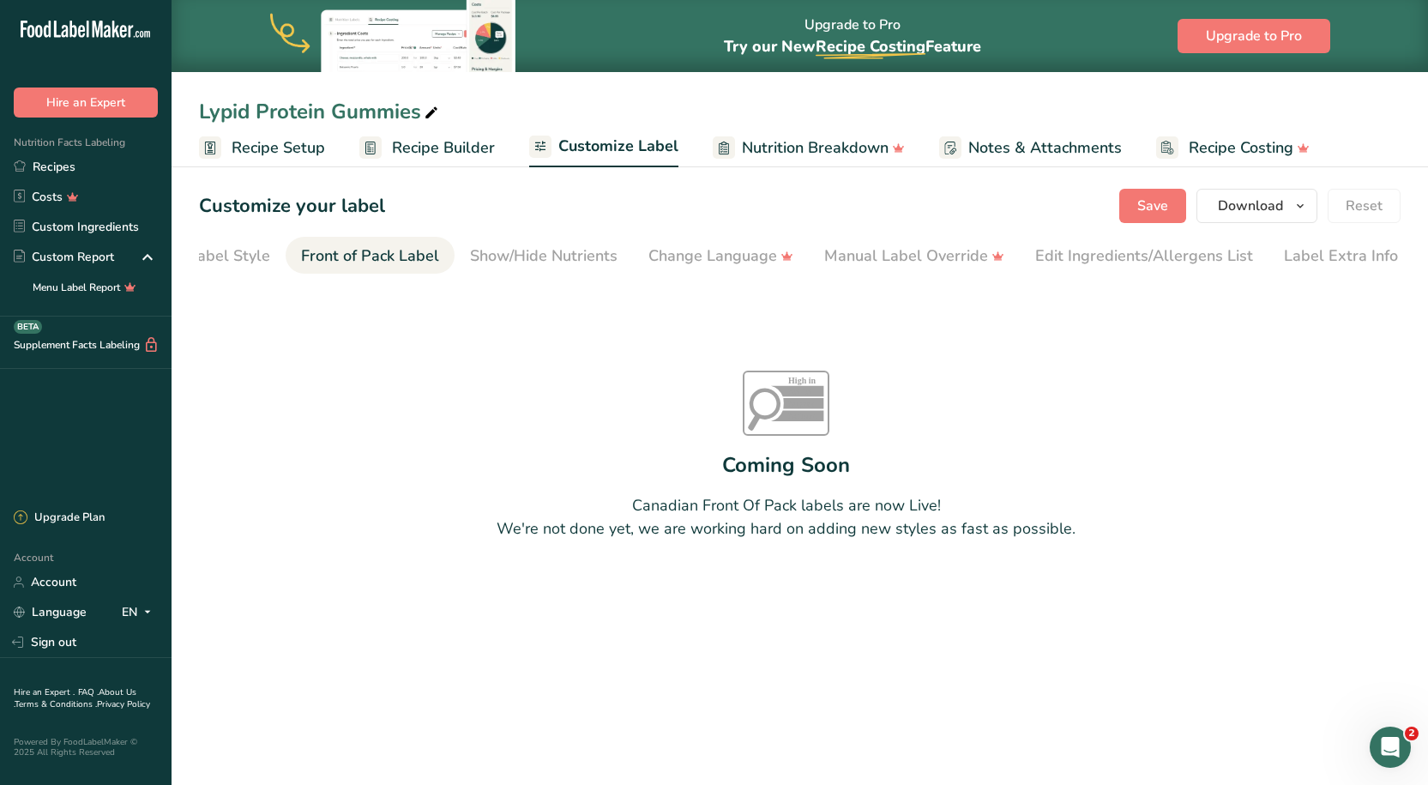
scroll to position [0, 86]
click at [555, 252] on div "Show/Hide Nutrients" at bounding box center [539, 255] width 147 height 23
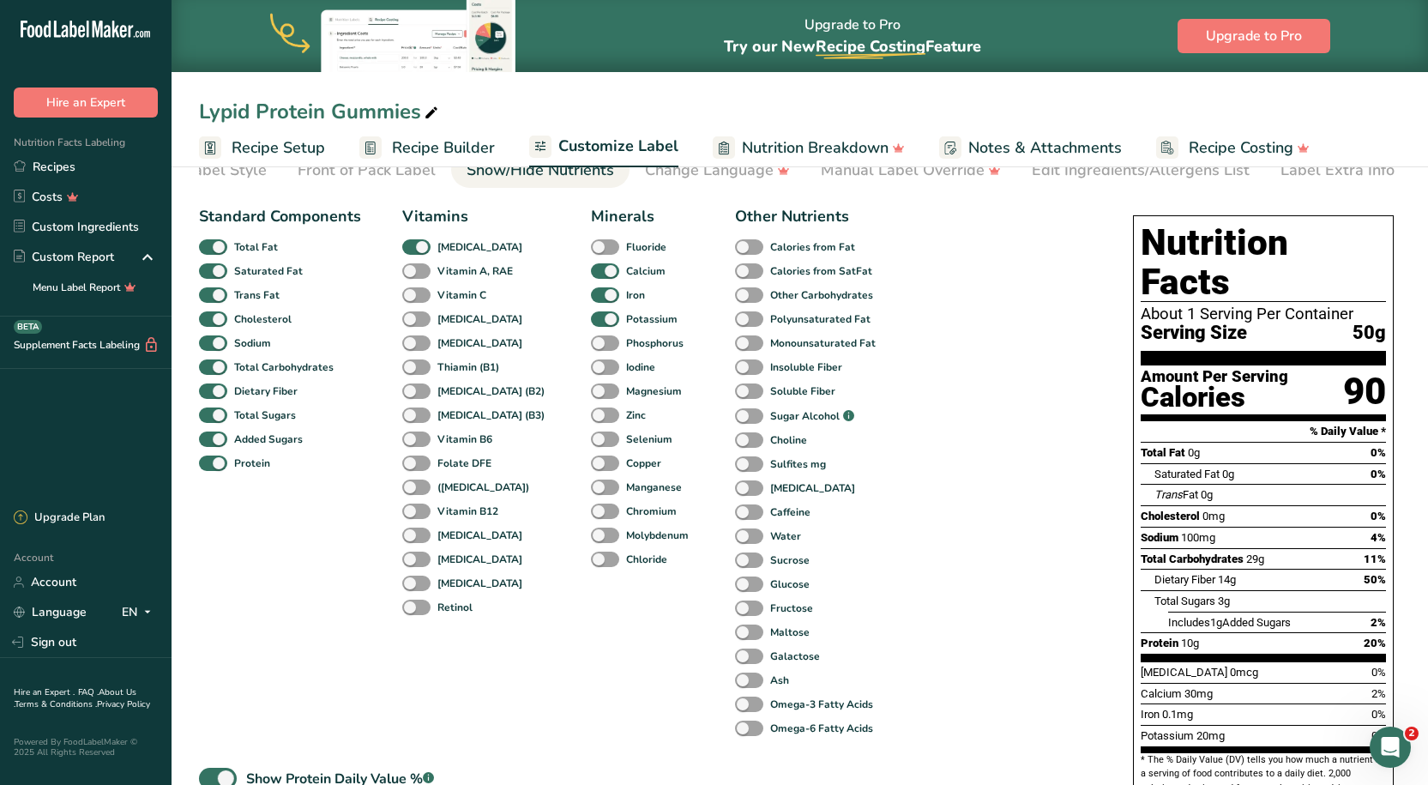
scroll to position [0, 0]
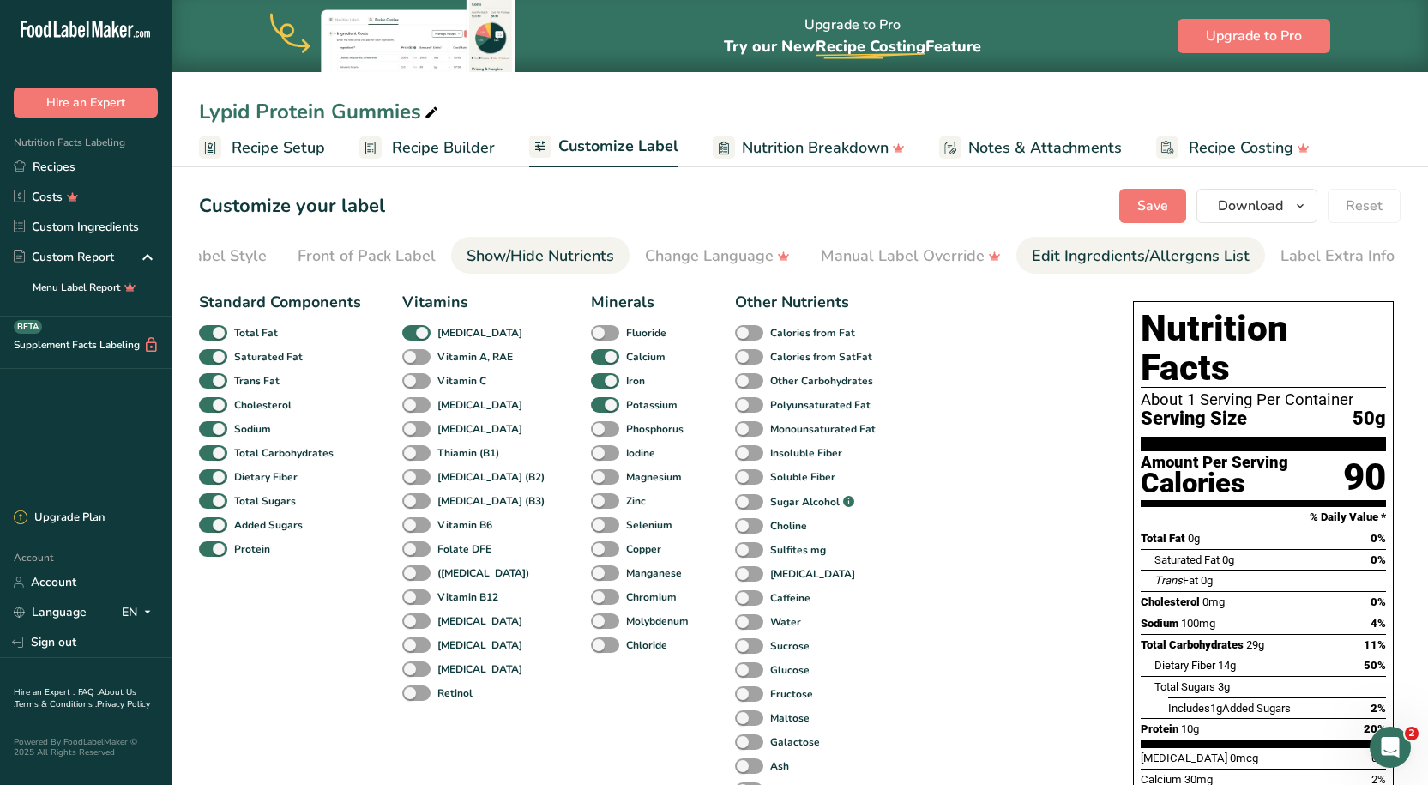
click at [1075, 256] on div "Edit Ingredients/Allergens List" at bounding box center [1141, 255] width 218 height 23
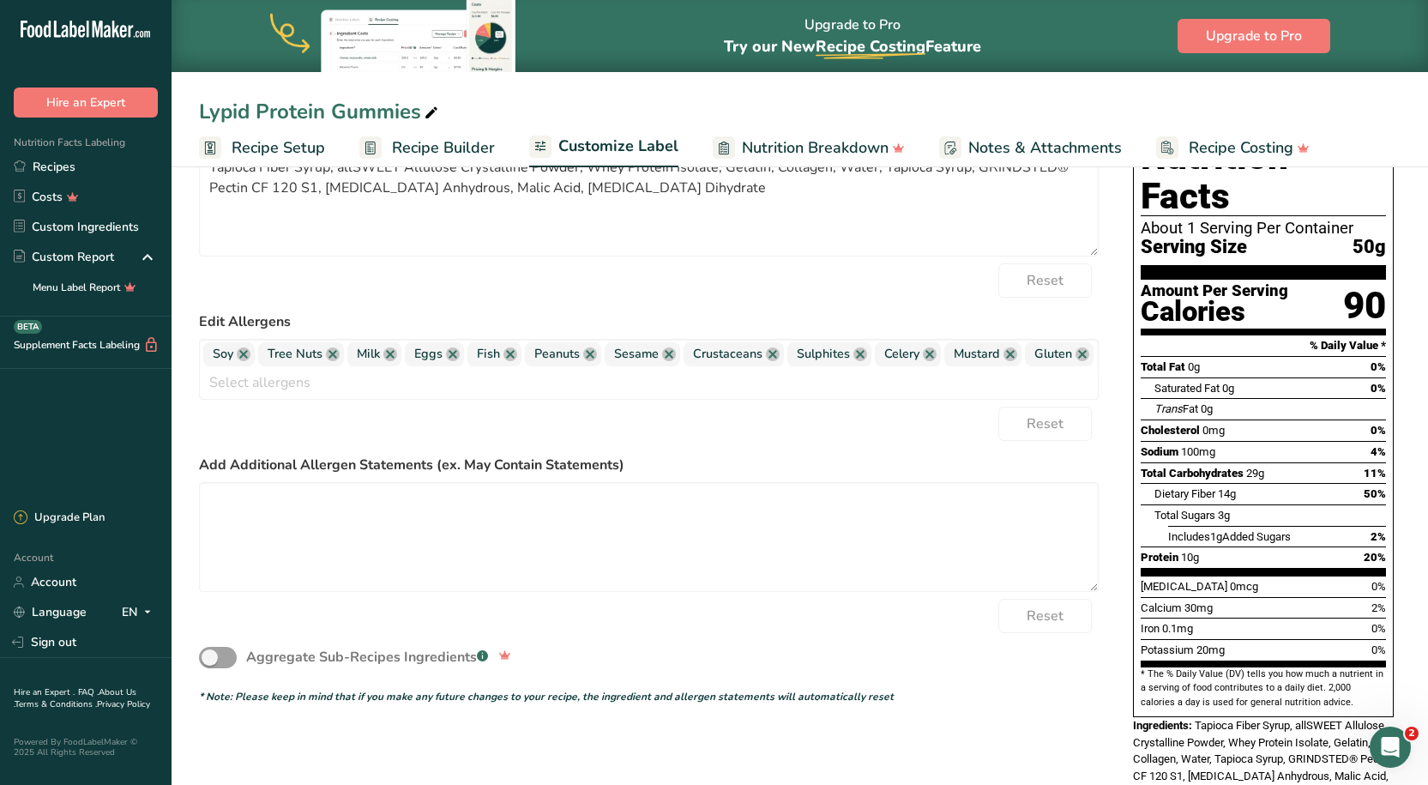
scroll to position [86, 0]
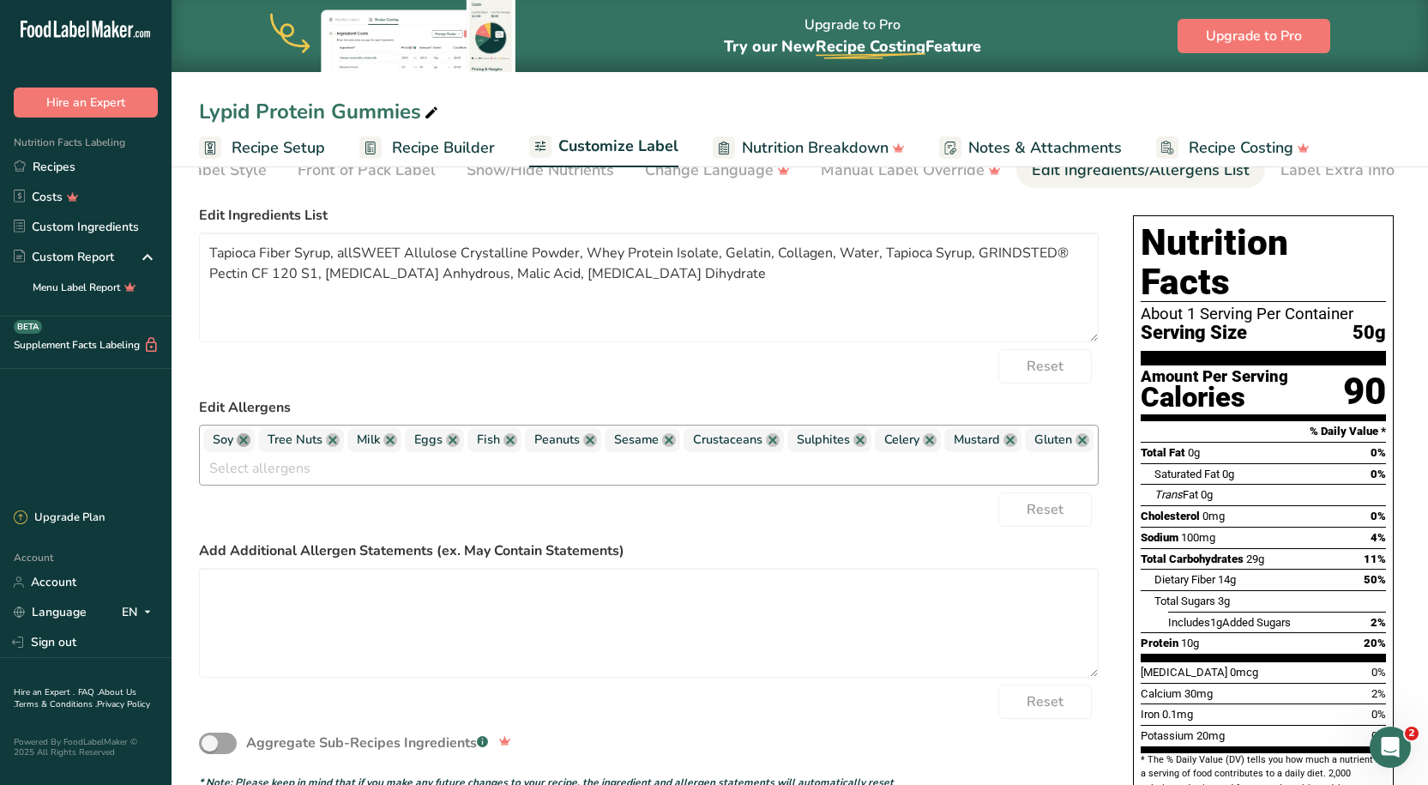
click at [247, 444] on link at bounding box center [244, 440] width 14 height 14
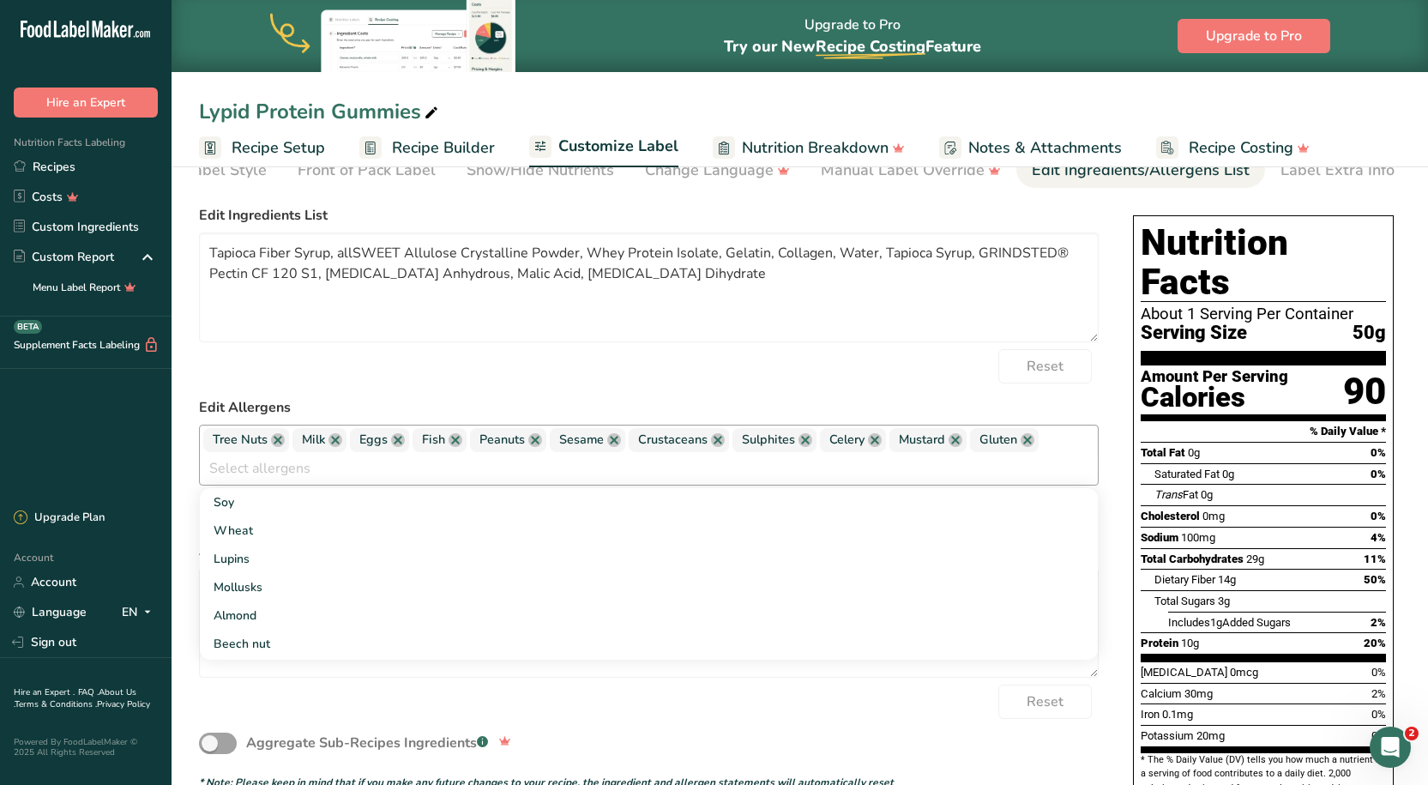
click at [247, 442] on span "Tree Nuts" at bounding box center [240, 439] width 55 height 19
click at [275, 447] on link at bounding box center [278, 440] width 14 height 14
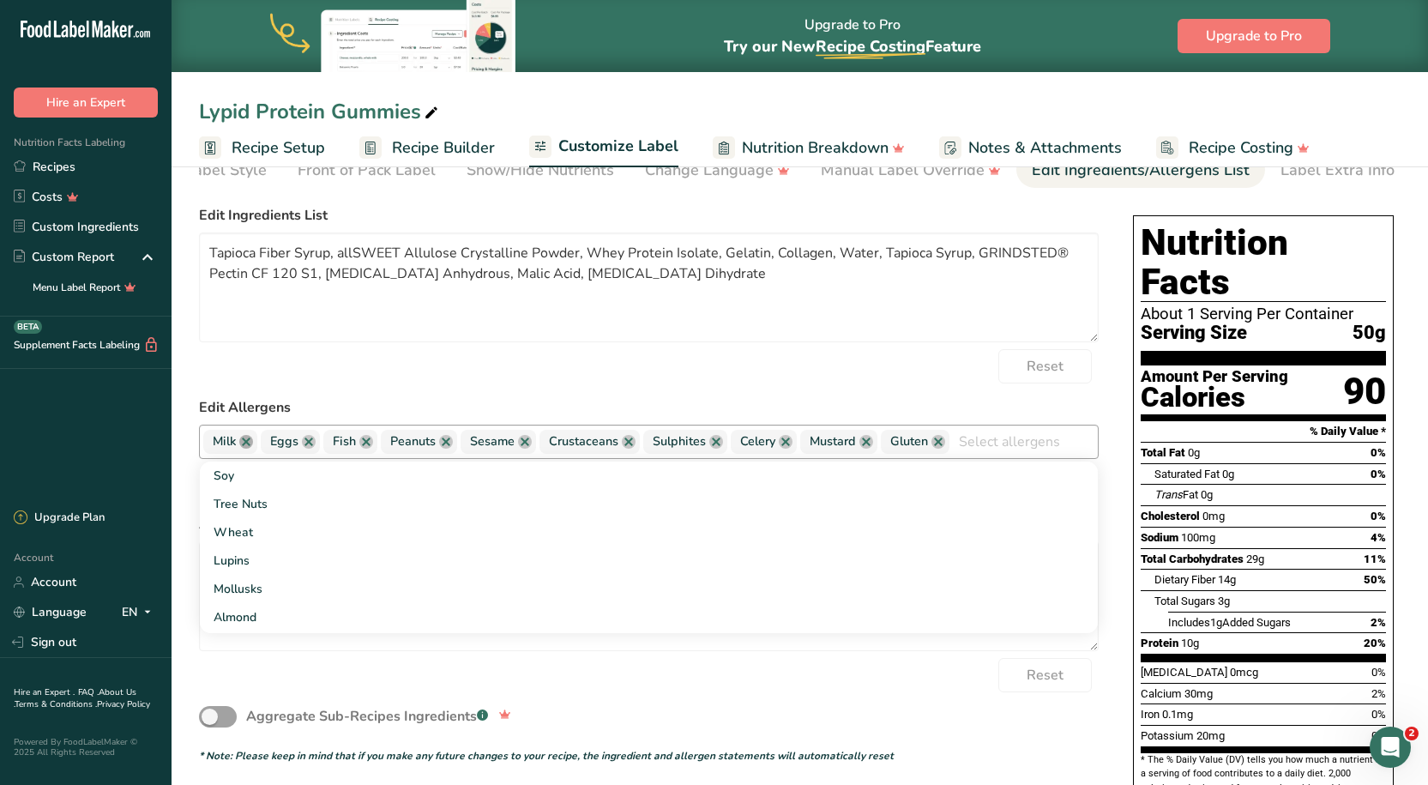
click at [250, 445] on link at bounding box center [246, 442] width 14 height 14
click at [250, 445] on link at bounding box center [251, 442] width 14 height 14
click at [250, 445] on link at bounding box center [246, 442] width 14 height 14
click at [267, 448] on link at bounding box center [269, 442] width 14 height 14
click at [269, 446] on link at bounding box center [268, 442] width 14 height 14
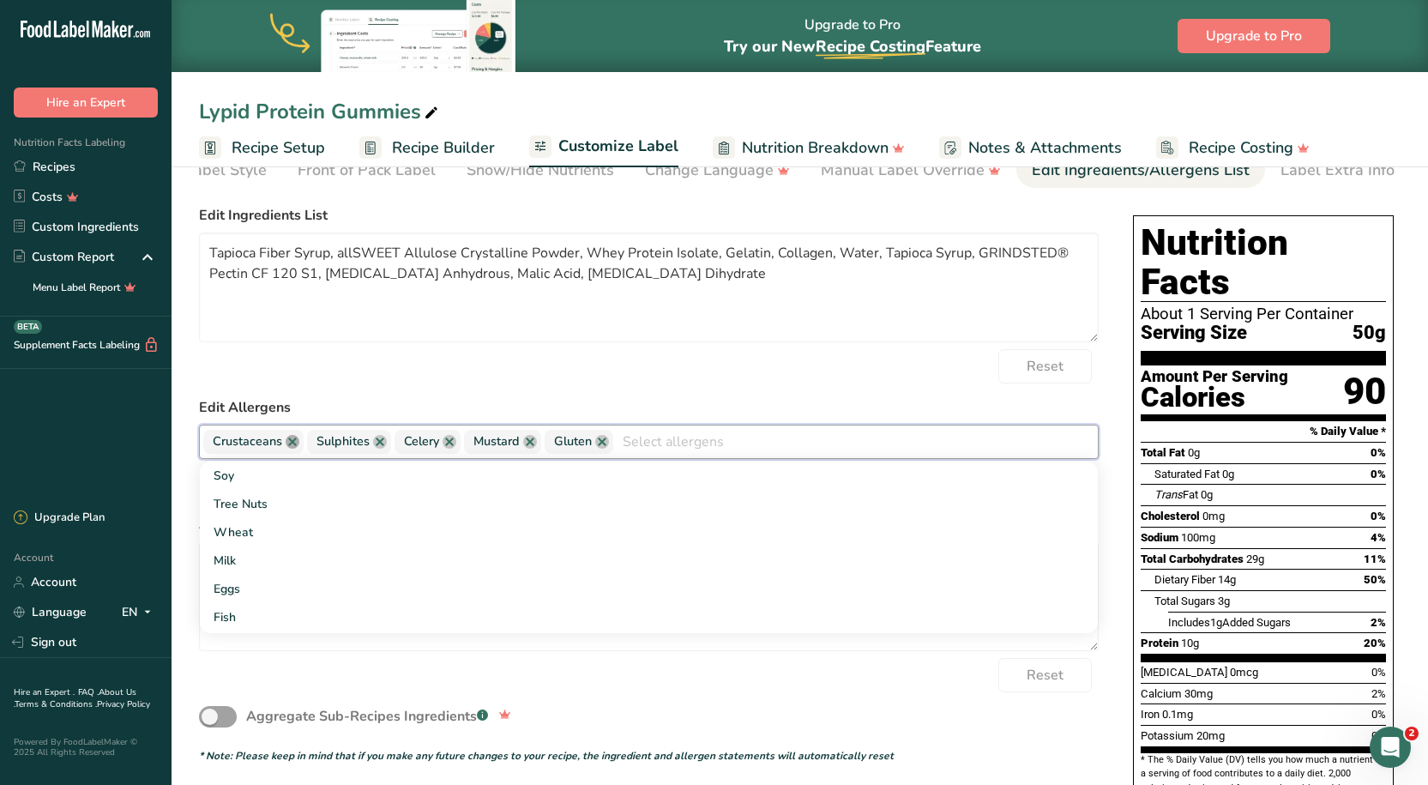
click at [286, 447] on link at bounding box center [293, 442] width 14 height 14
click at [279, 444] on link at bounding box center [276, 442] width 14 height 14
click at [261, 448] on link at bounding box center [258, 442] width 14 height 14
click at [268, 448] on link at bounding box center [269, 442] width 14 height 14
click at [267, 446] on link at bounding box center [261, 442] width 14 height 14
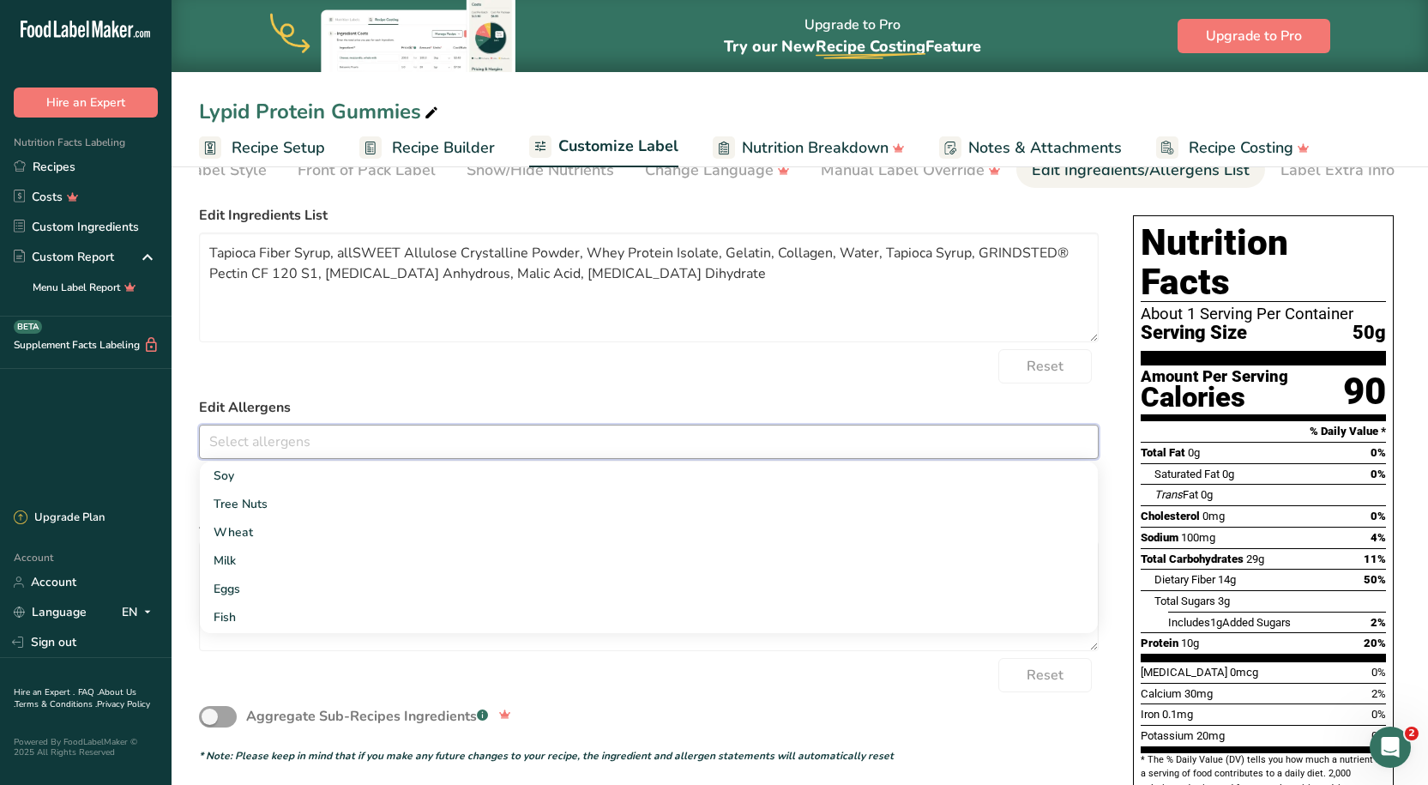
click at [841, 378] on div "Reset" at bounding box center [648, 366] width 899 height 34
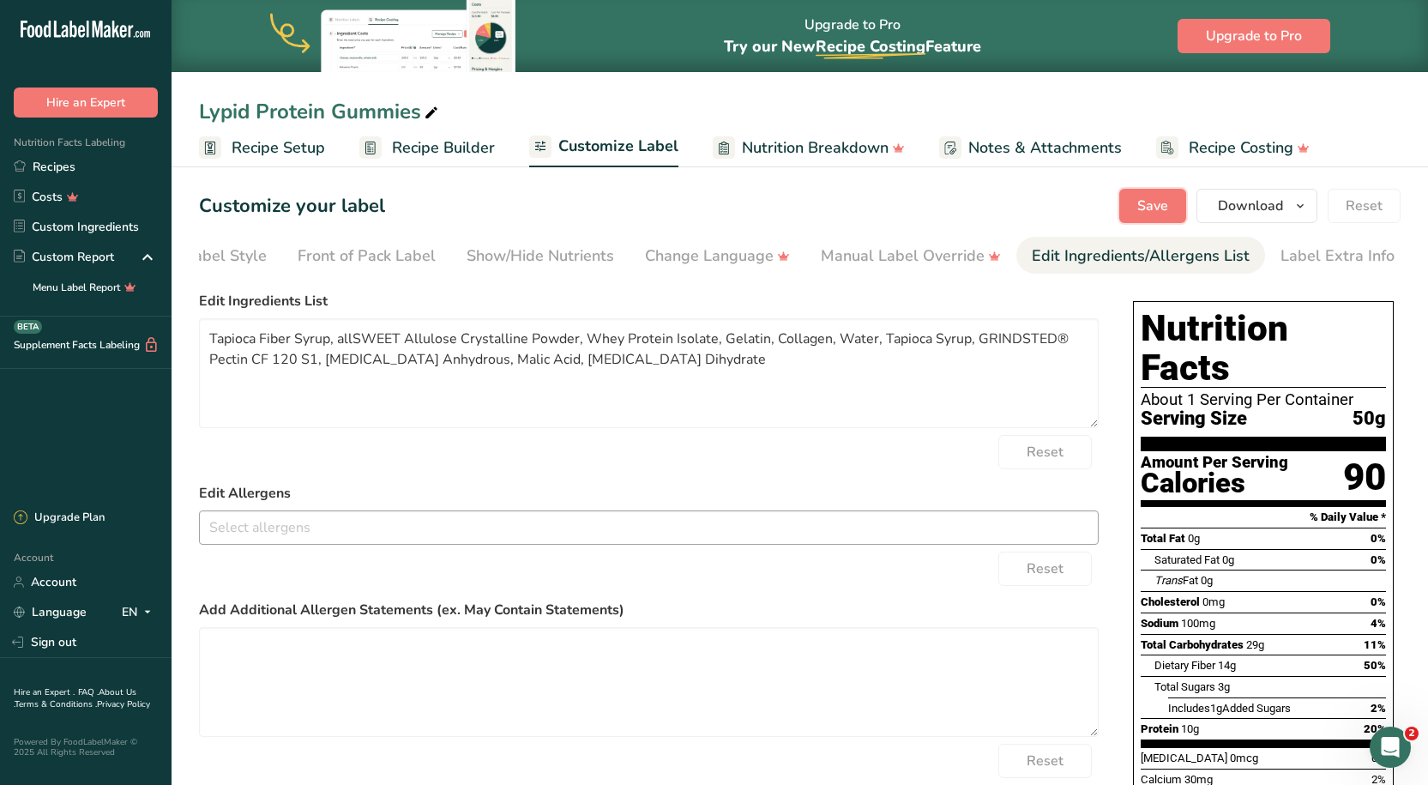
click at [1172, 208] on button "Save" at bounding box center [1152, 206] width 67 height 34
click at [1009, 158] on span "Notes & Attachments" at bounding box center [1044, 147] width 153 height 23
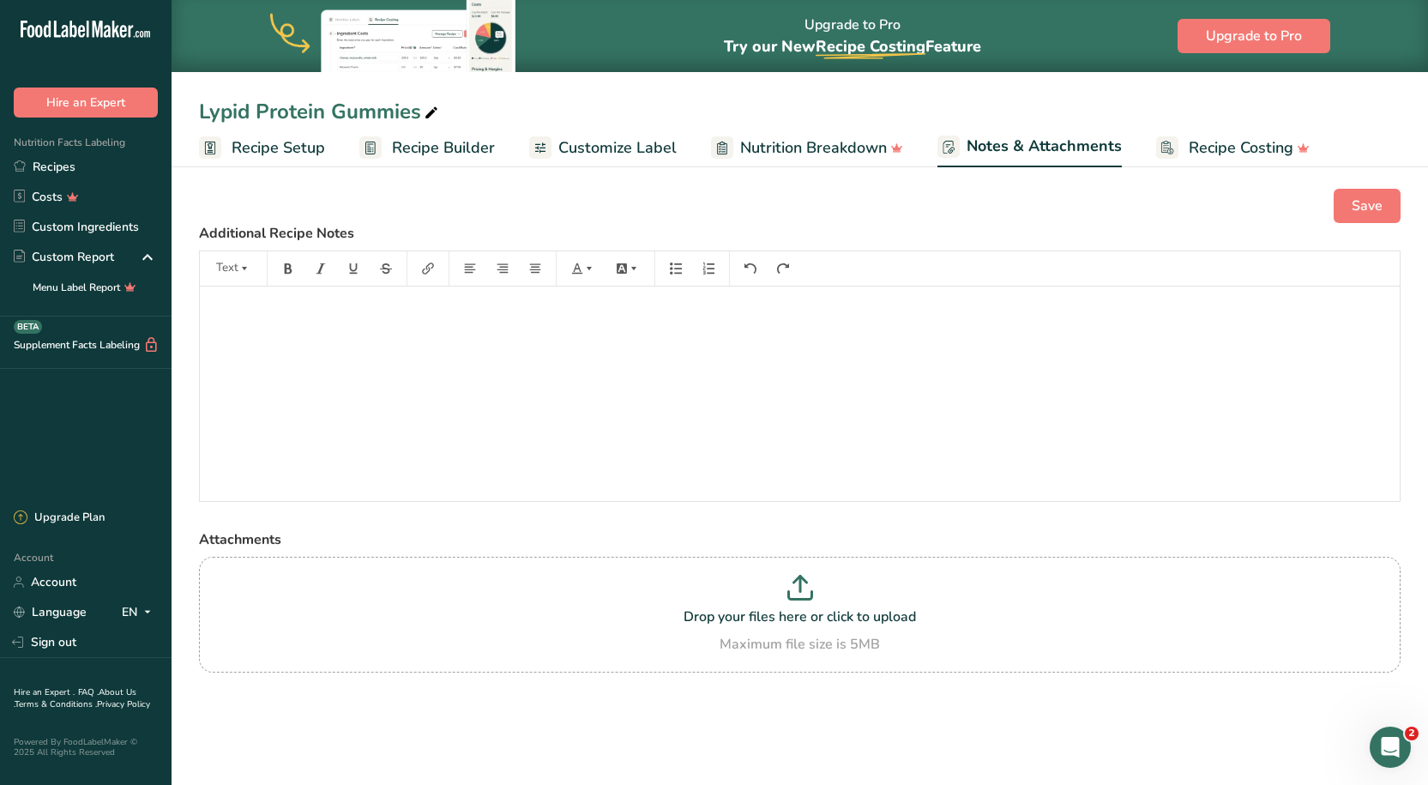
click at [670, 143] on span "Customize Label" at bounding box center [617, 147] width 118 height 23
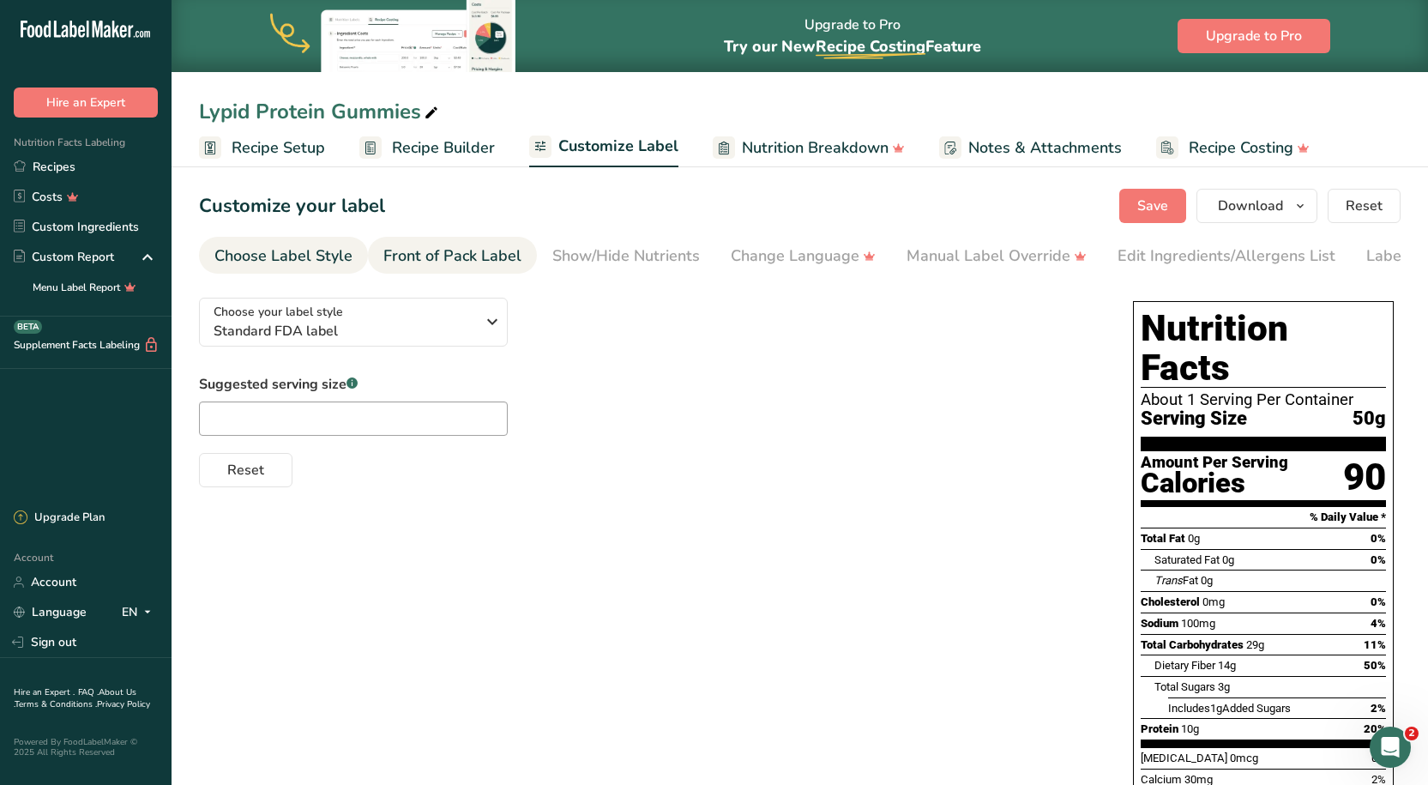
click at [472, 241] on link "Front of Pack Label" at bounding box center [452, 256] width 138 height 39
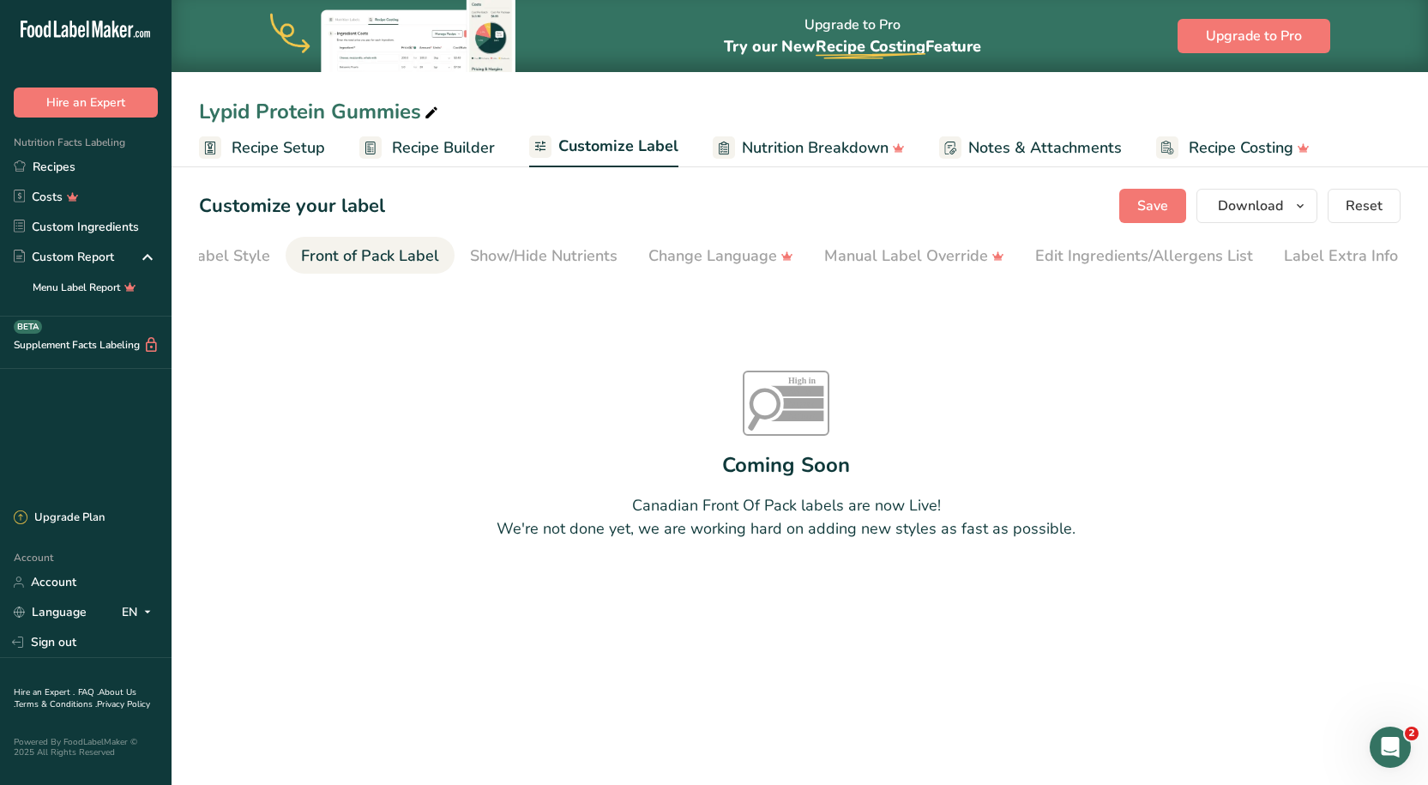
scroll to position [0, 86]
click at [501, 245] on div "Show/Hide Nutrients" at bounding box center [539, 255] width 147 height 23
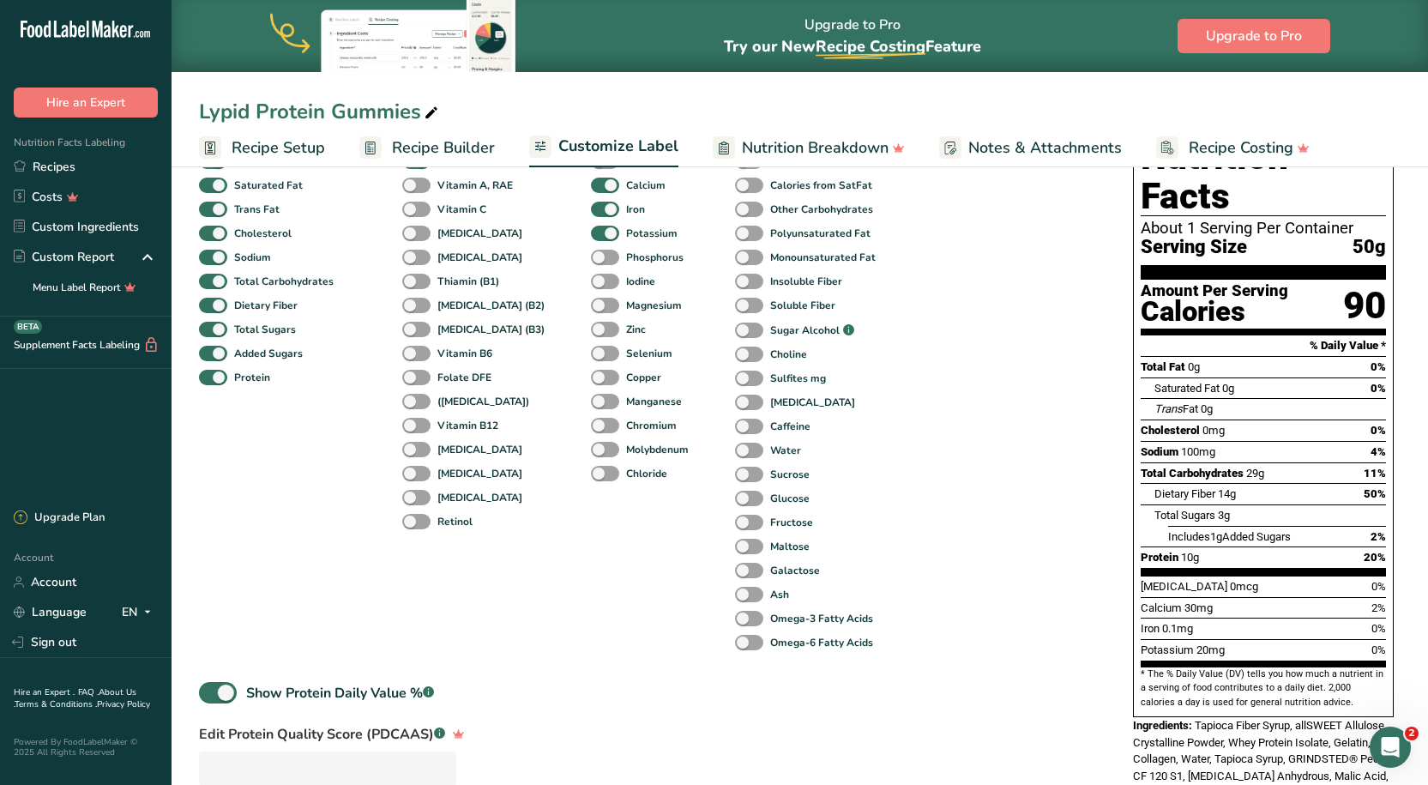
scroll to position [86, 0]
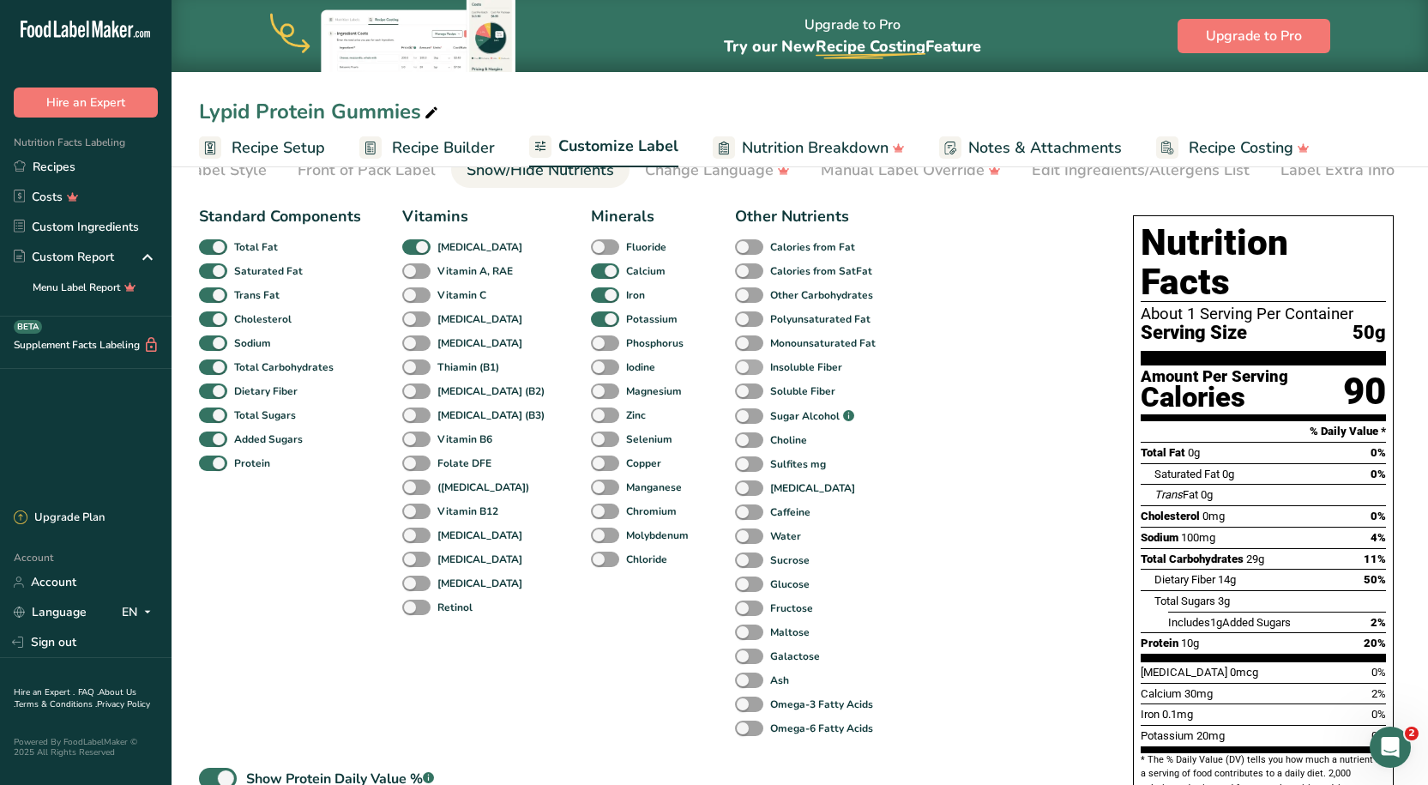
click at [735, 373] on span at bounding box center [749, 367] width 28 height 16
click at [735, 372] on input "Insoluble Fiber" at bounding box center [740, 366] width 11 height 11
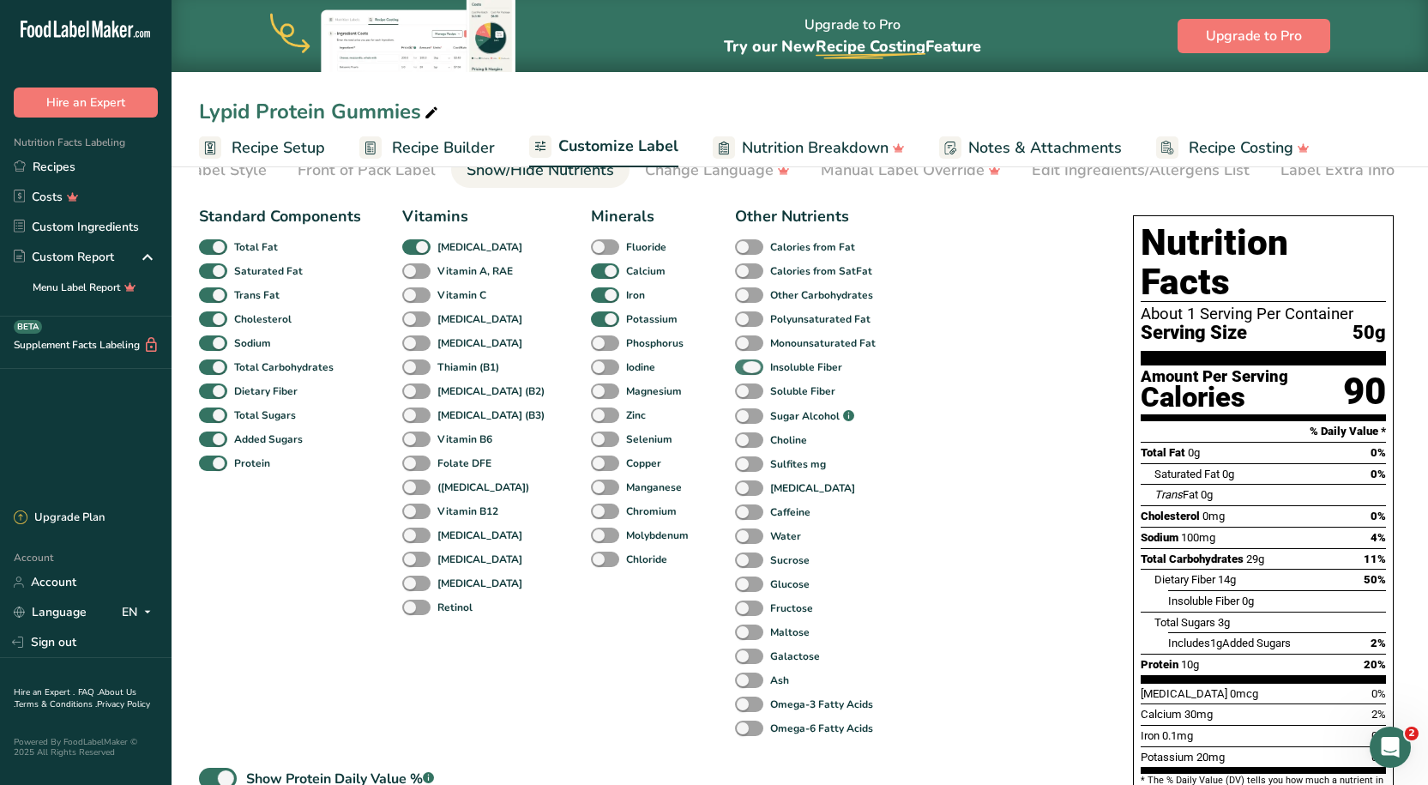
click at [735, 373] on span at bounding box center [749, 367] width 28 height 16
click at [735, 372] on input "Insoluble Fiber" at bounding box center [740, 366] width 11 height 11
checkbox input "false"
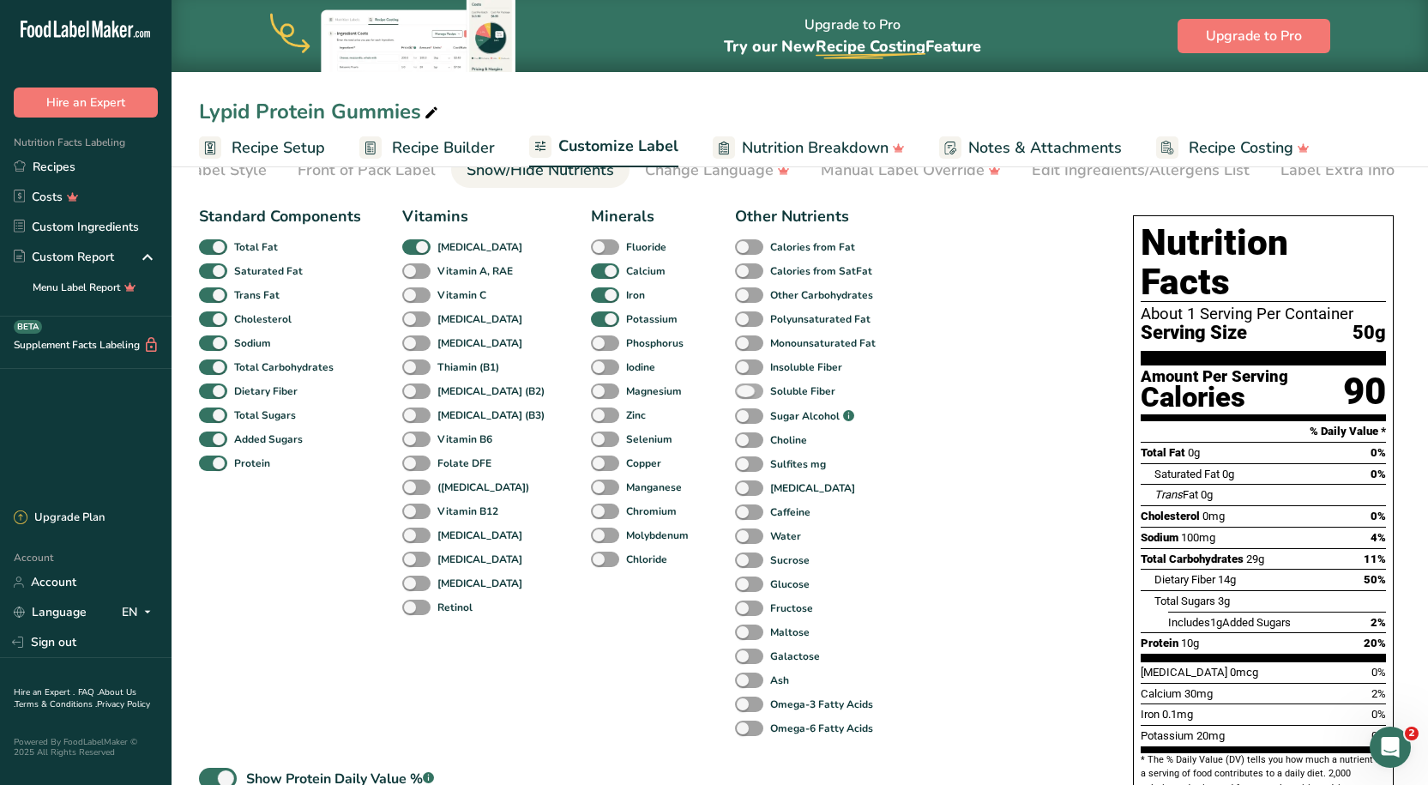
click at [735, 388] on span at bounding box center [749, 391] width 28 height 16
click at [735, 388] on input "Soluble Fiber" at bounding box center [740, 390] width 11 height 11
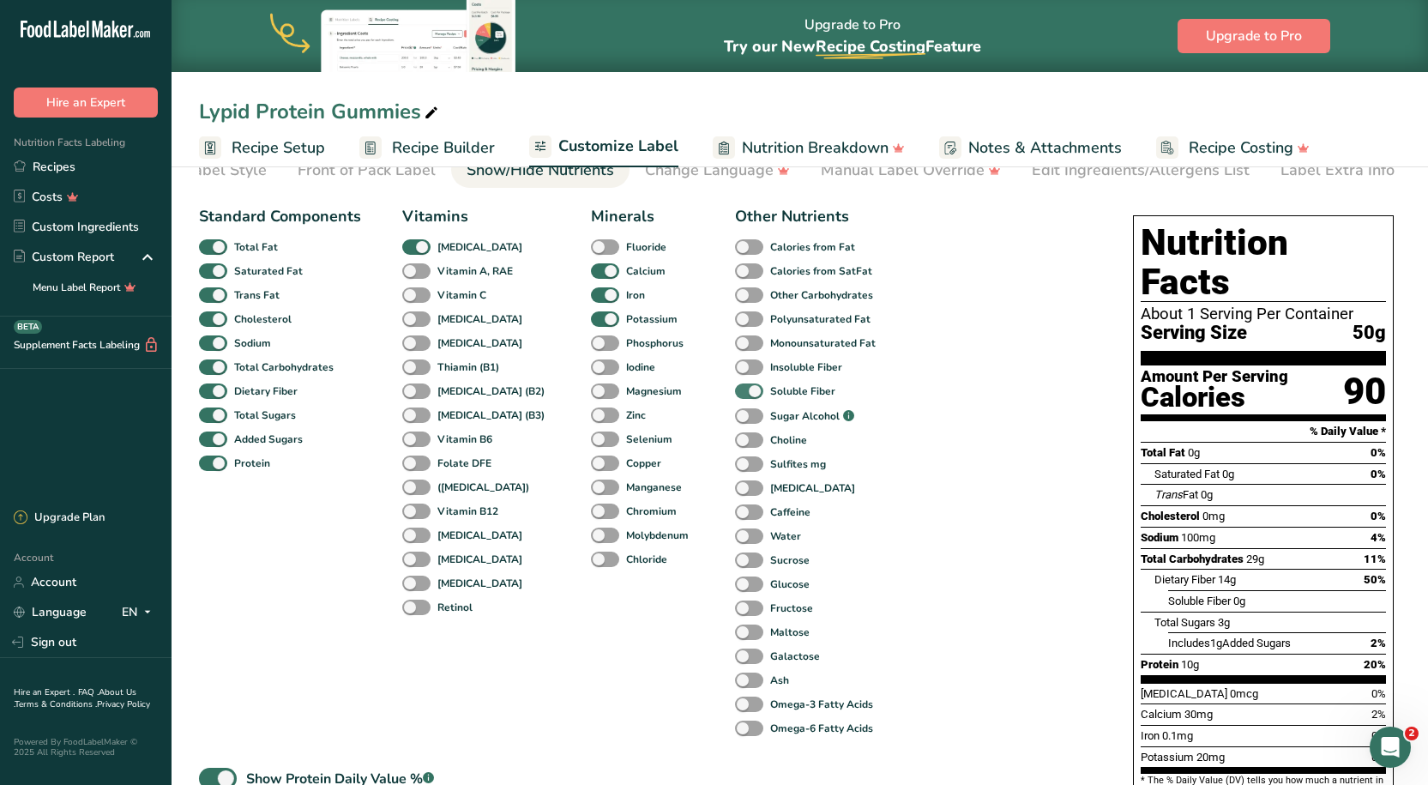
click at [735, 388] on span at bounding box center [749, 391] width 28 height 16
click at [735, 388] on input "Soluble Fiber" at bounding box center [740, 390] width 11 height 11
checkbox input "false"
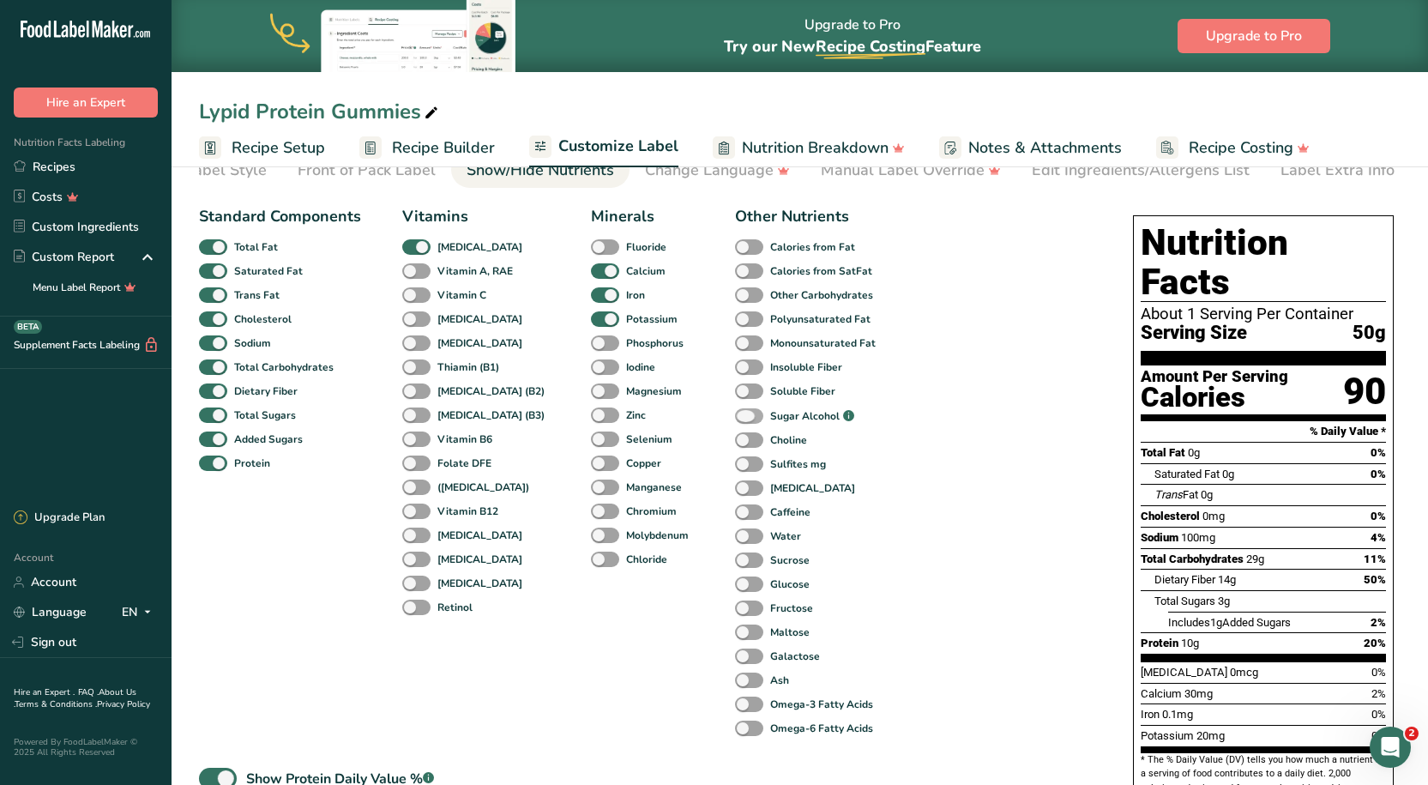
click at [735, 416] on span at bounding box center [749, 416] width 28 height 16
click at [735, 416] on input "Sugar Alcohol .a-a{fill:#347362;}.b-a{fill:#fff;}" at bounding box center [740, 416] width 11 height 11
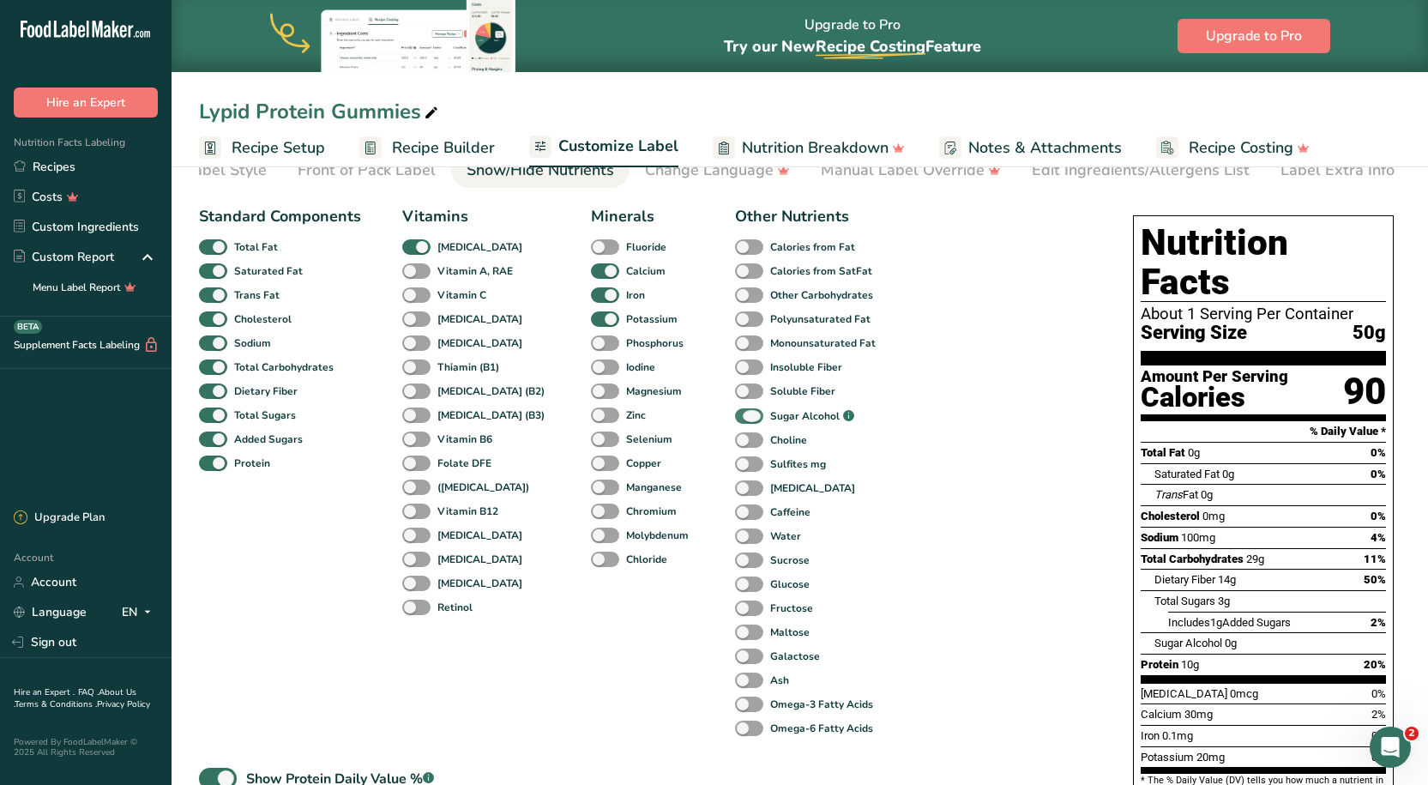
click at [735, 416] on span at bounding box center [749, 416] width 28 height 16
click at [735, 416] on input "Sugar Alcohol .a-a{fill:#347362;}.b-a{fill:#fff;}" at bounding box center [740, 416] width 11 height 11
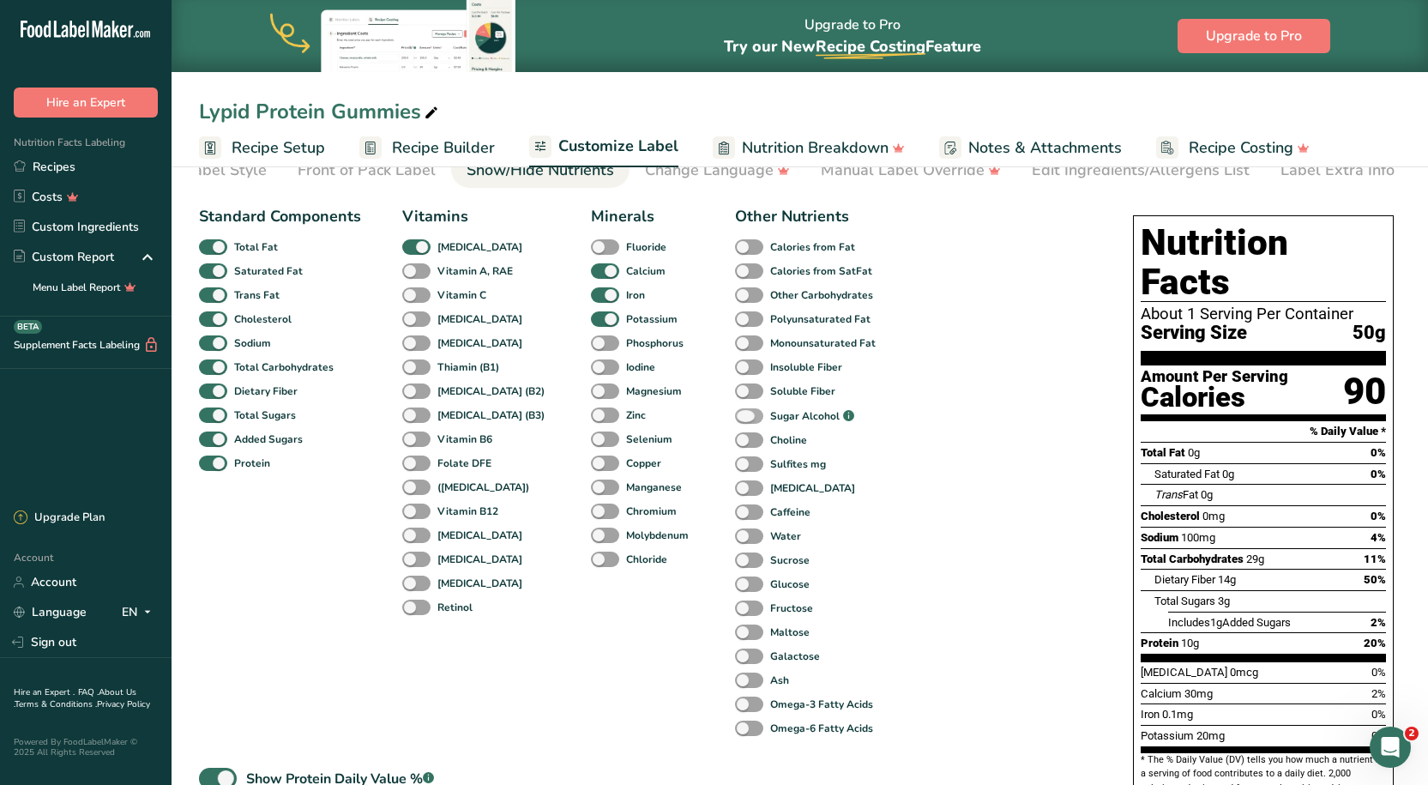
click at [735, 416] on span at bounding box center [749, 416] width 28 height 16
click at [735, 416] on input "Sugar Alcohol .a-a{fill:#347362;}.b-a{fill:#fff;}" at bounding box center [740, 416] width 11 height 11
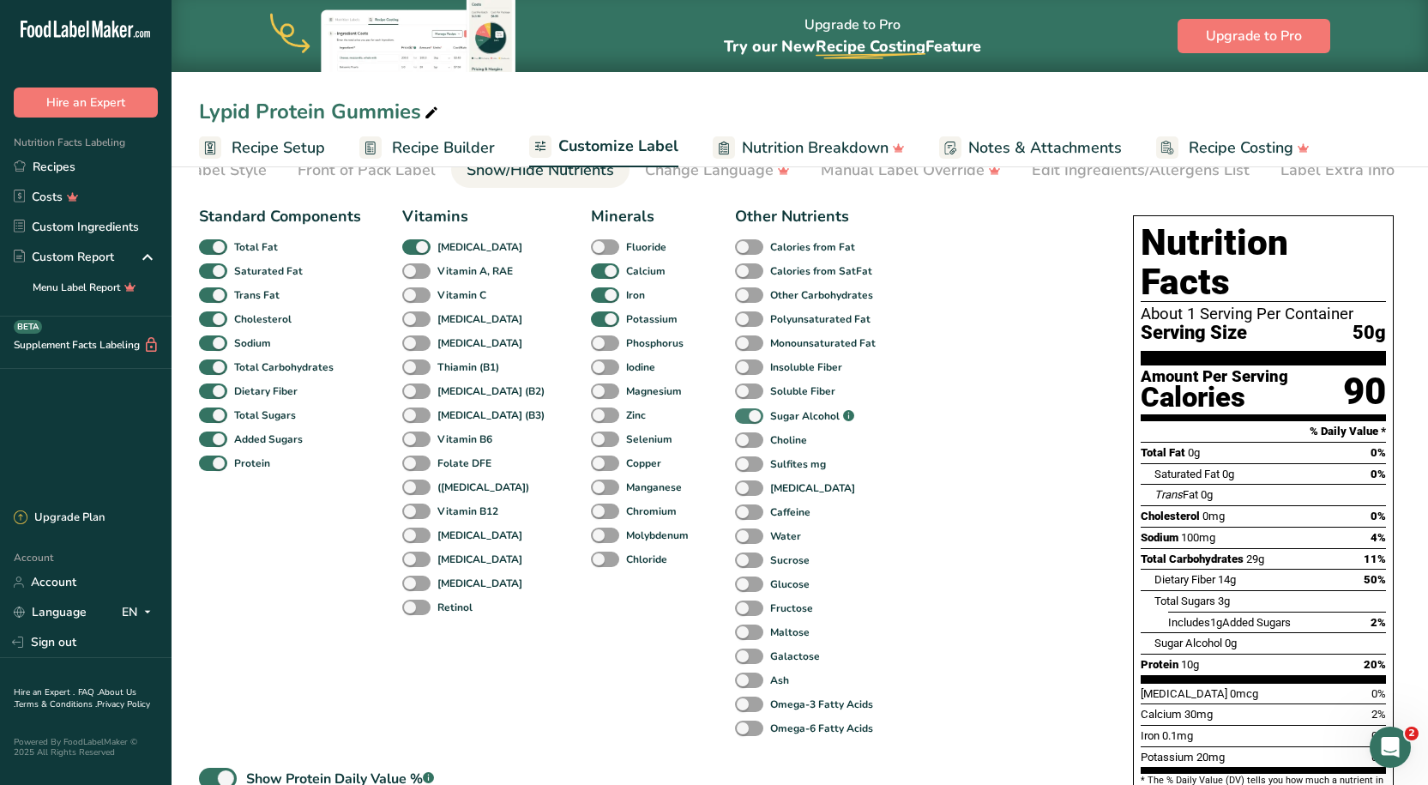
click at [735, 424] on span at bounding box center [749, 416] width 28 height 16
click at [735, 422] on input "Sugar Alcohol .a-a{fill:#347362;}.b-a{fill:#fff;}" at bounding box center [740, 416] width 11 height 11
checkbox input "false"
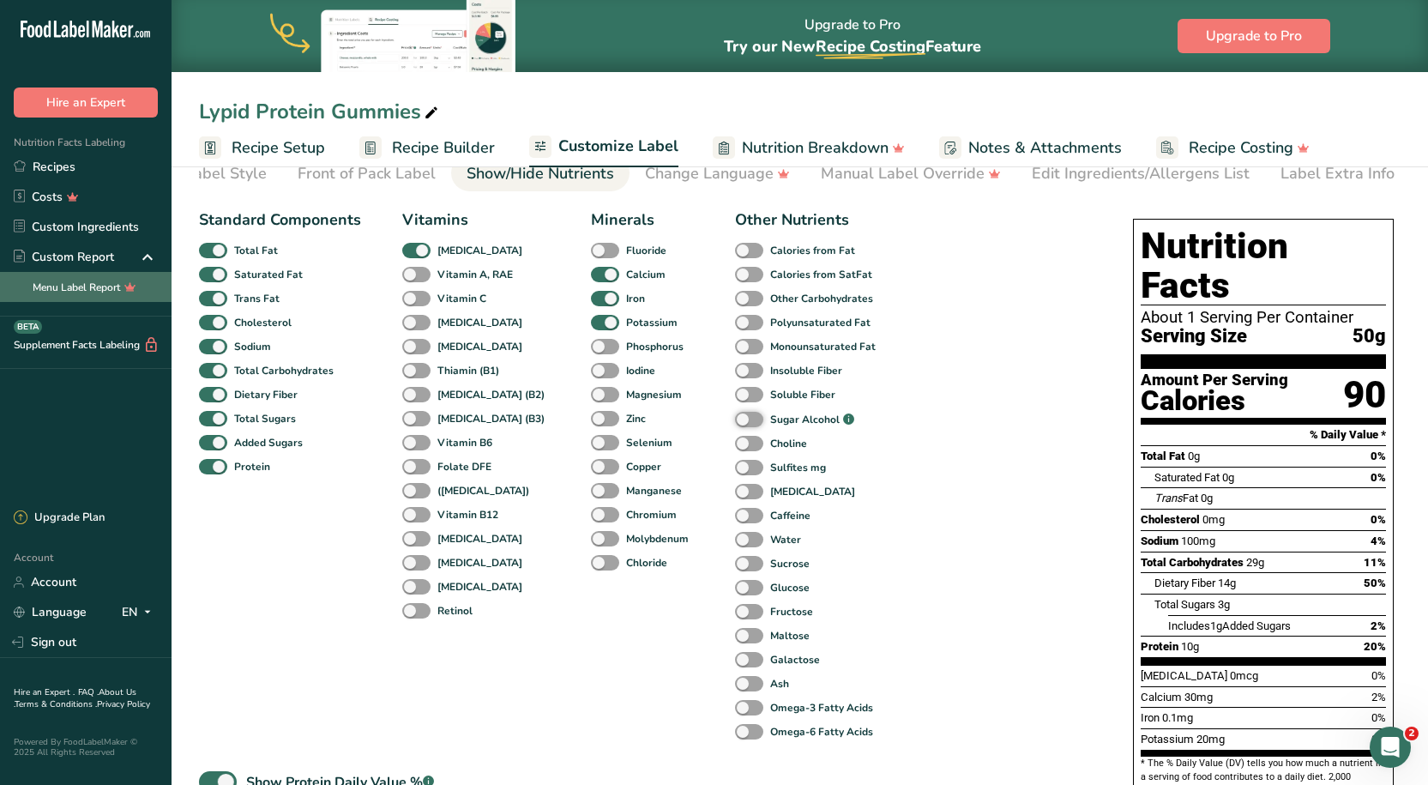
scroll to position [0, 0]
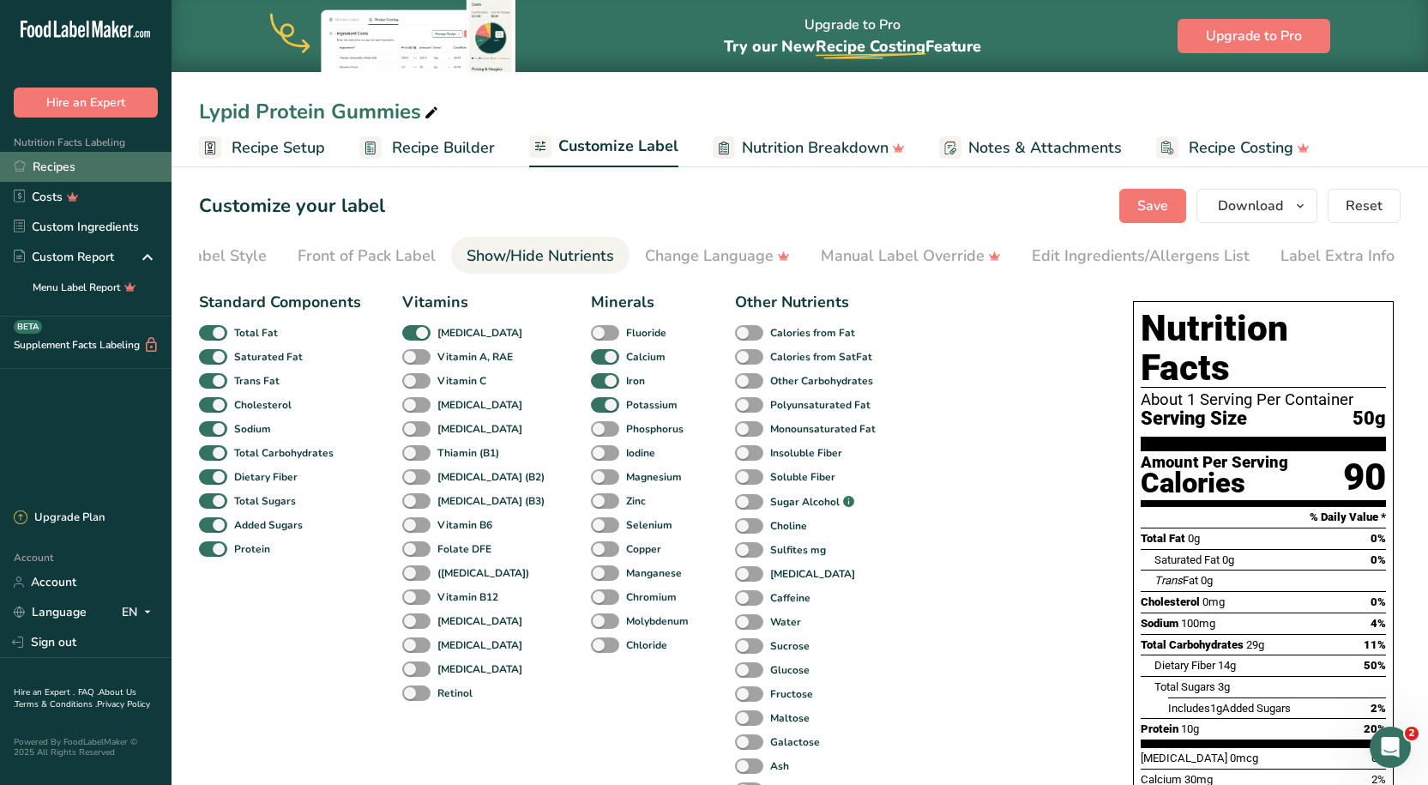
click at [97, 170] on link "Recipes" at bounding box center [85, 167] width 171 height 30
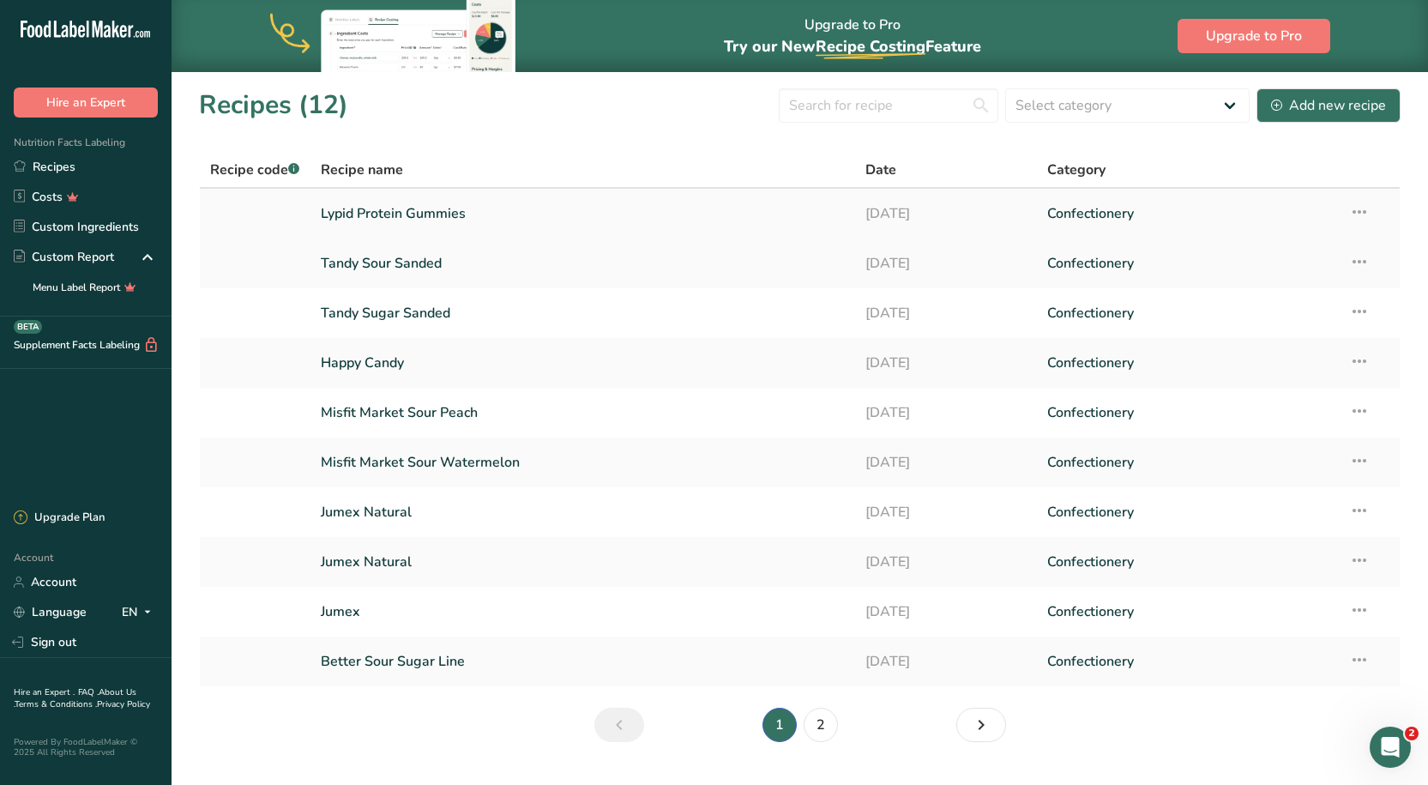
click at [434, 217] on link "Lypid Protein Gummies" at bounding box center [583, 214] width 524 height 36
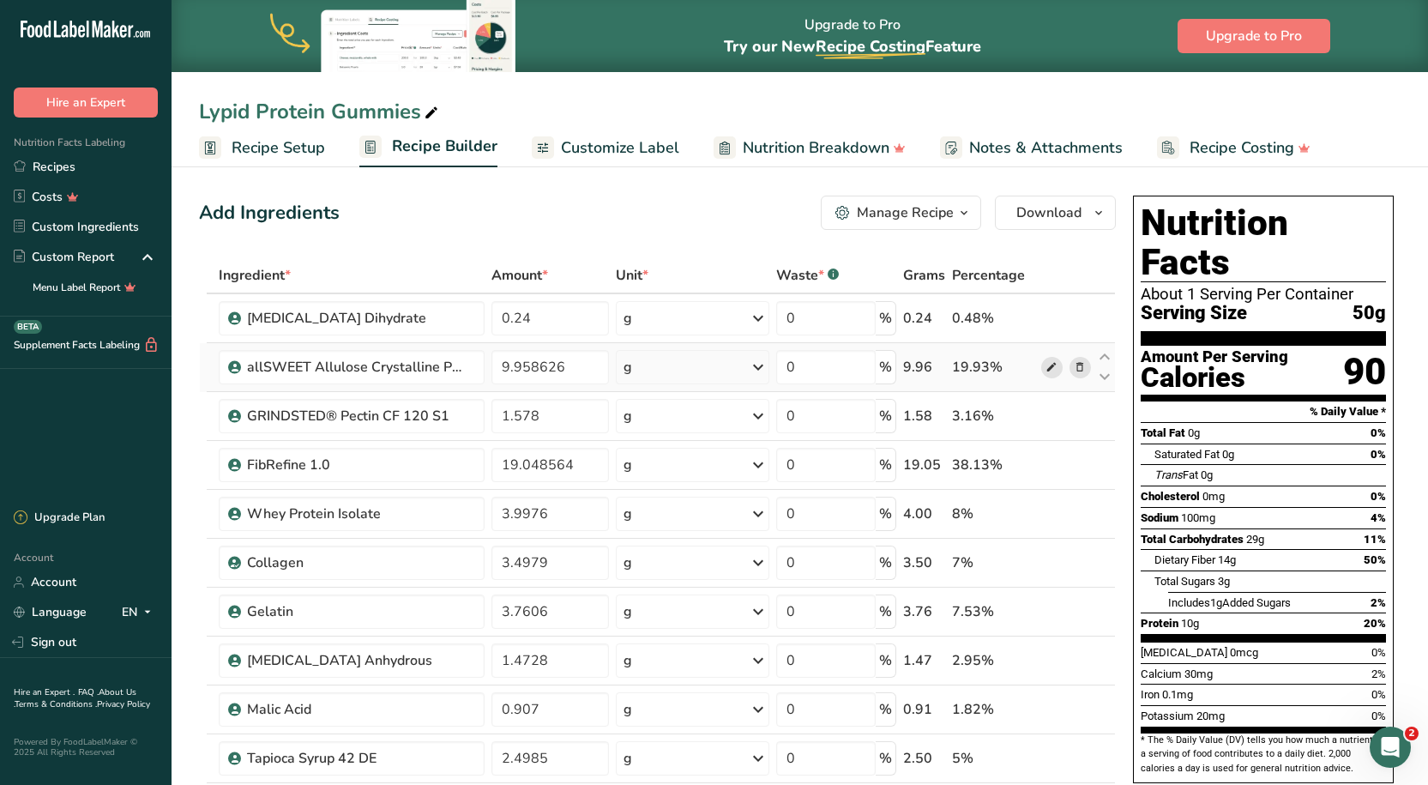
click at [1048, 367] on icon at bounding box center [1051, 367] width 12 height 18
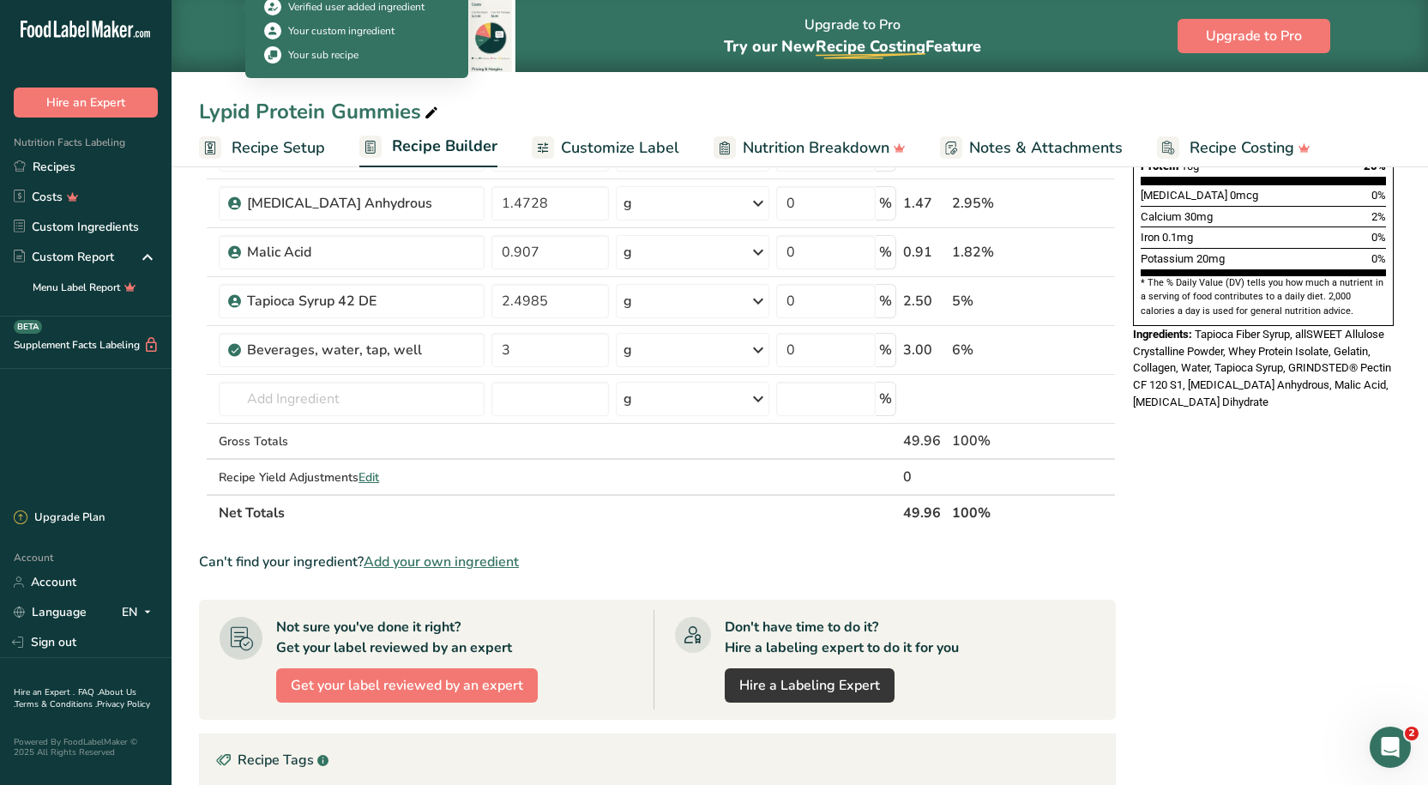
scroll to position [514, 0]
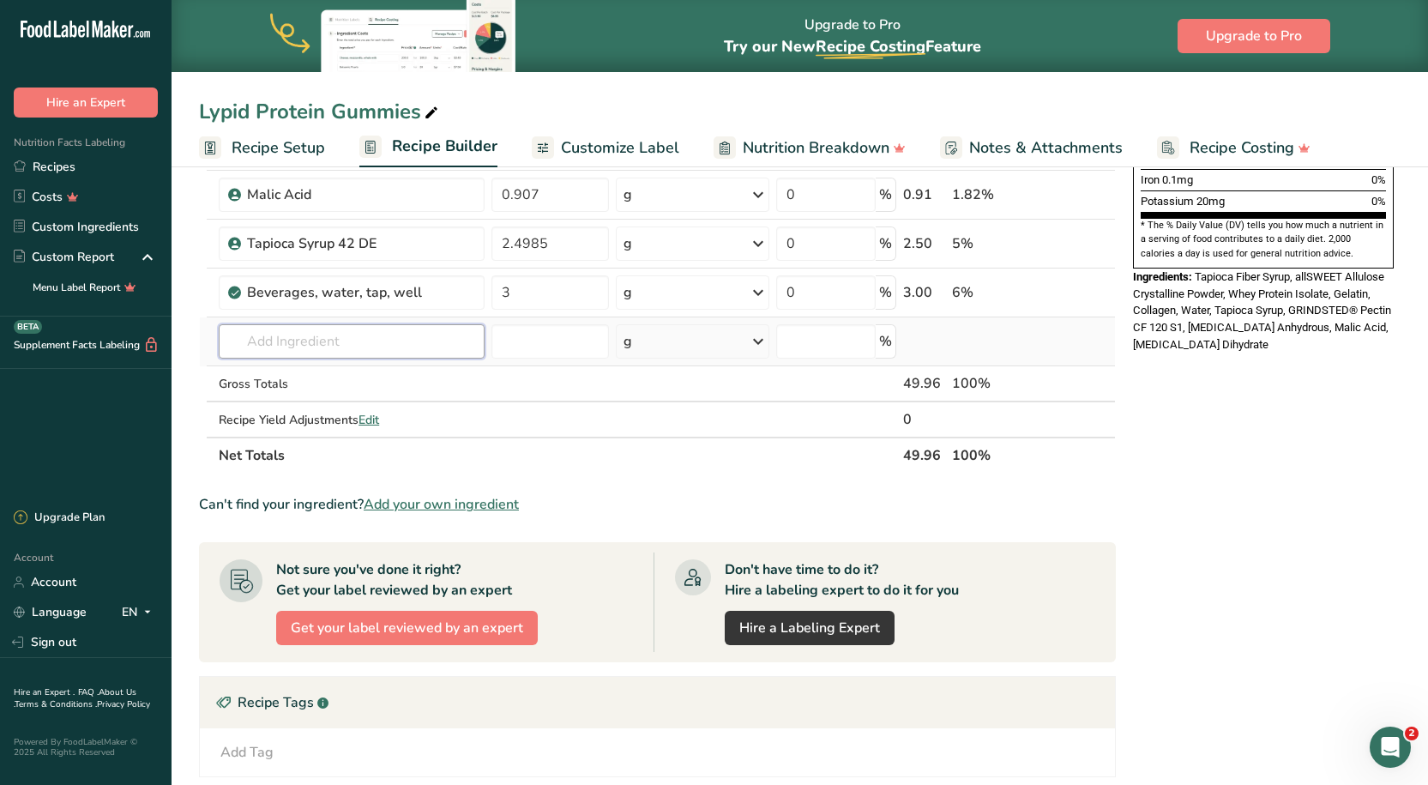
click at [310, 350] on input "text" at bounding box center [351, 341] width 265 height 34
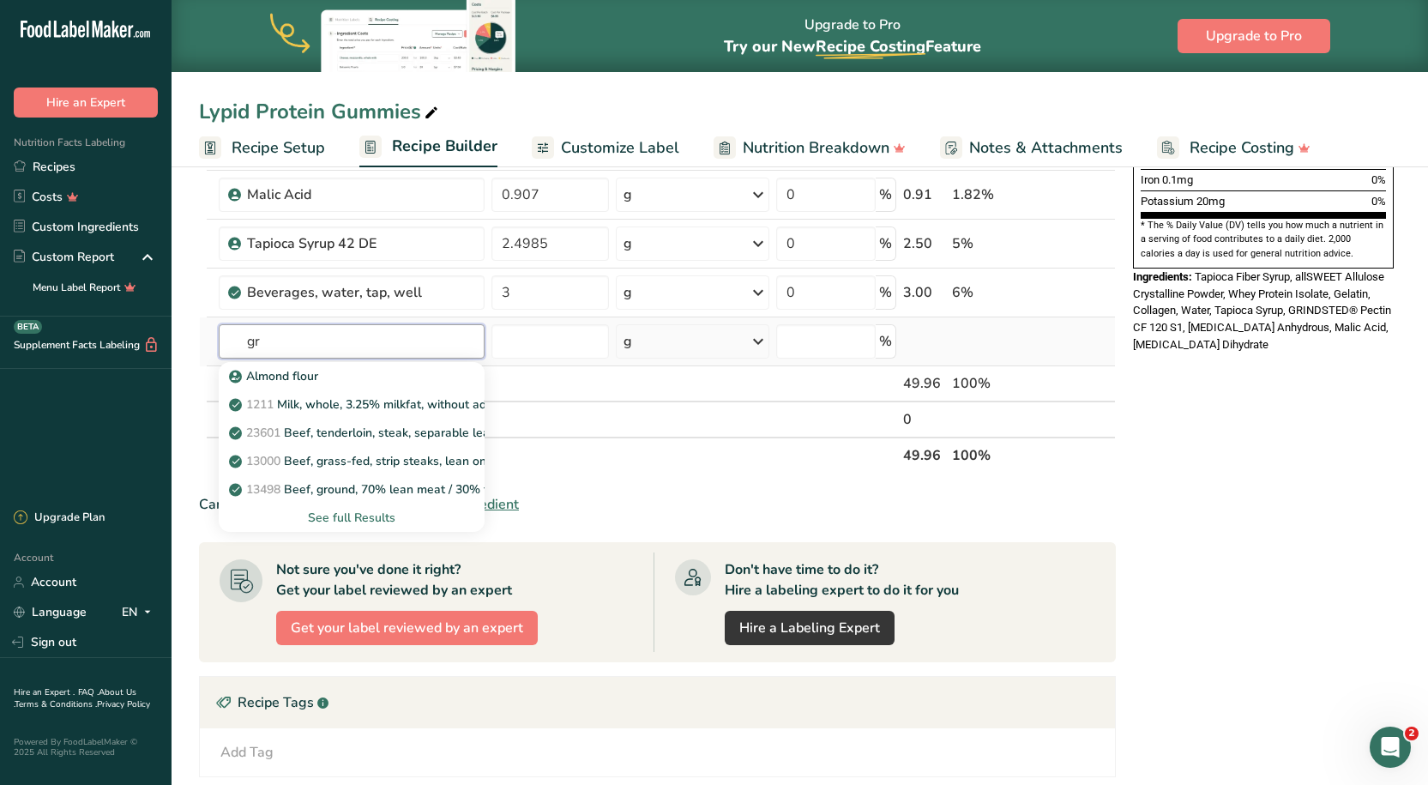
type input "g"
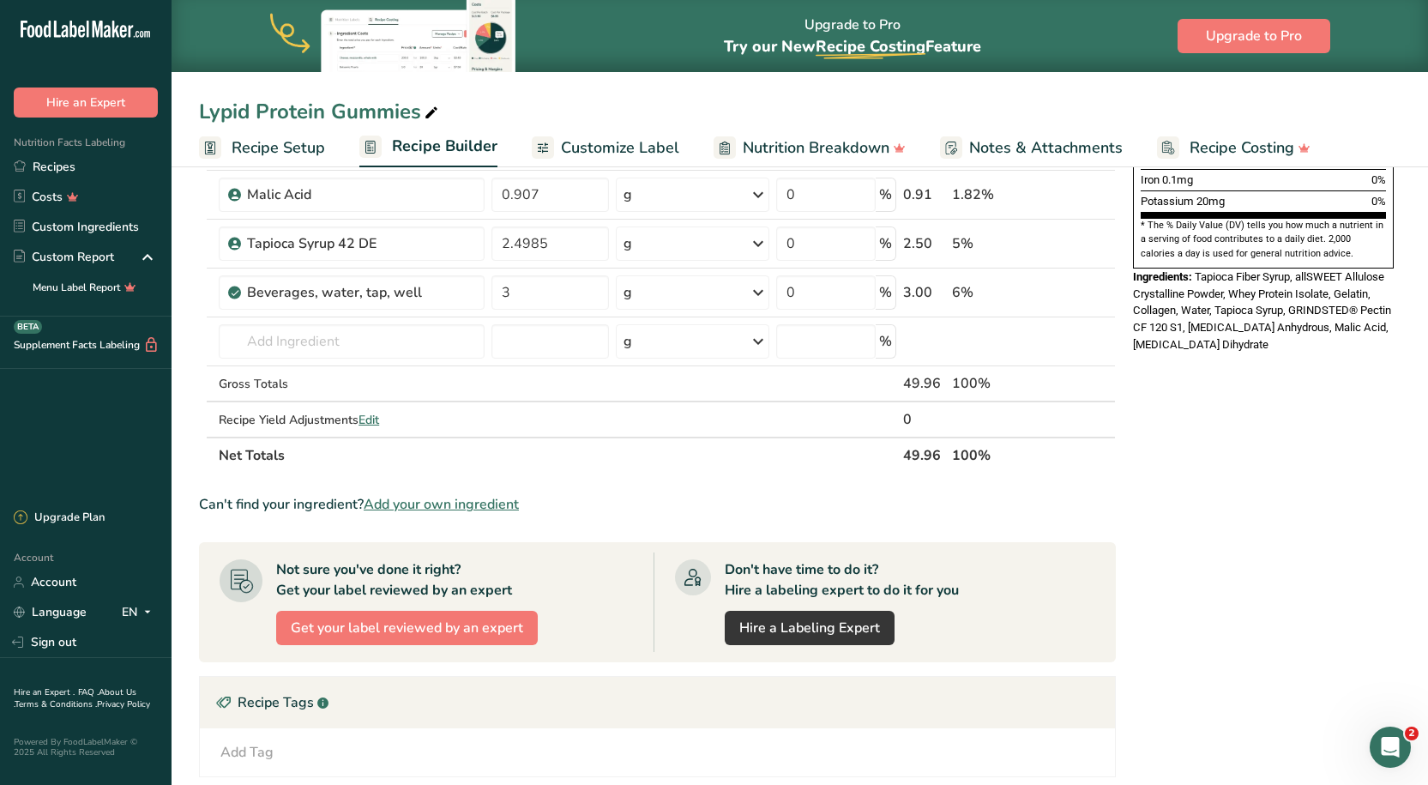
click at [1417, 420] on section "Add Ingredients Manage Recipe Delete Recipe Duplicate Recipe Scale Recipe Save …" at bounding box center [799, 346] width 1256 height 1399
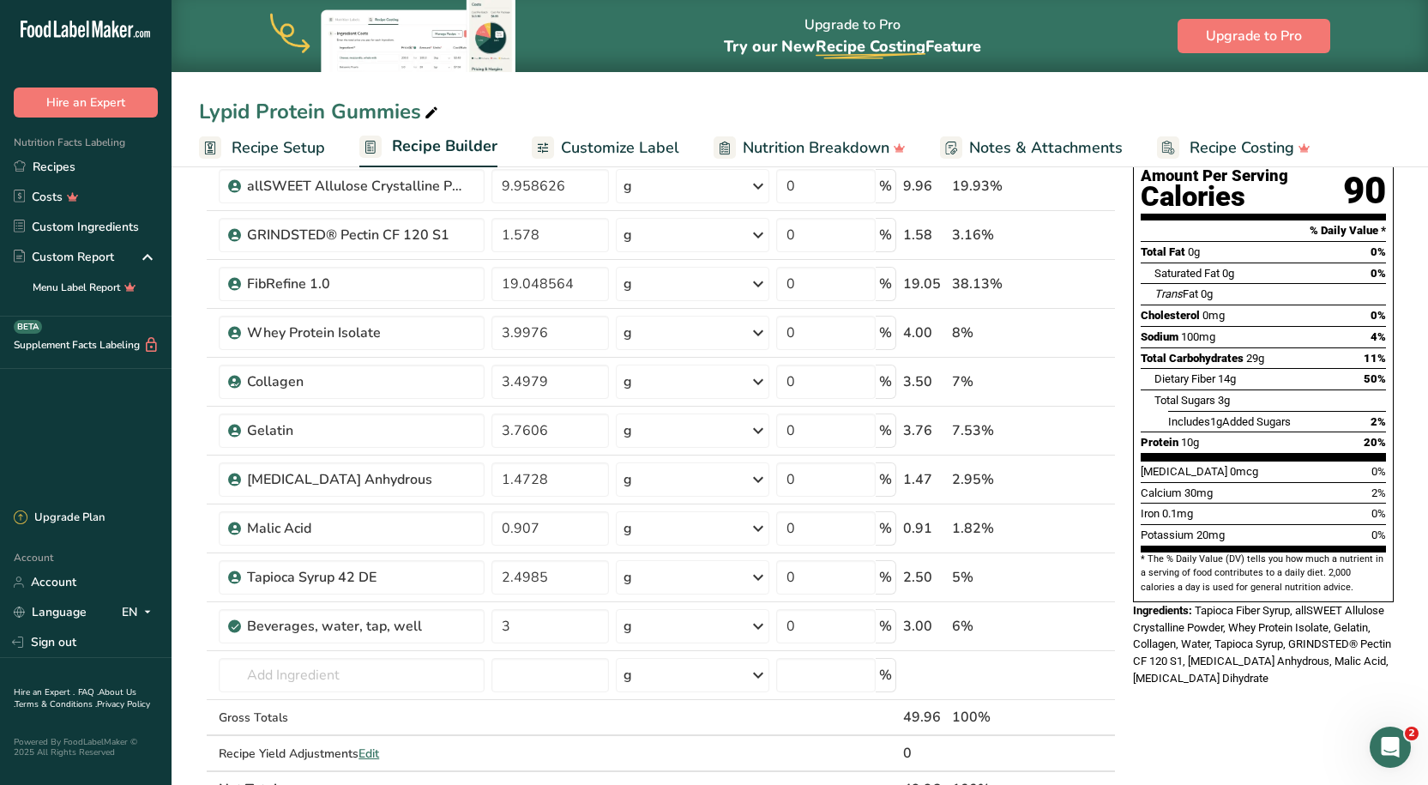
scroll to position [0, 0]
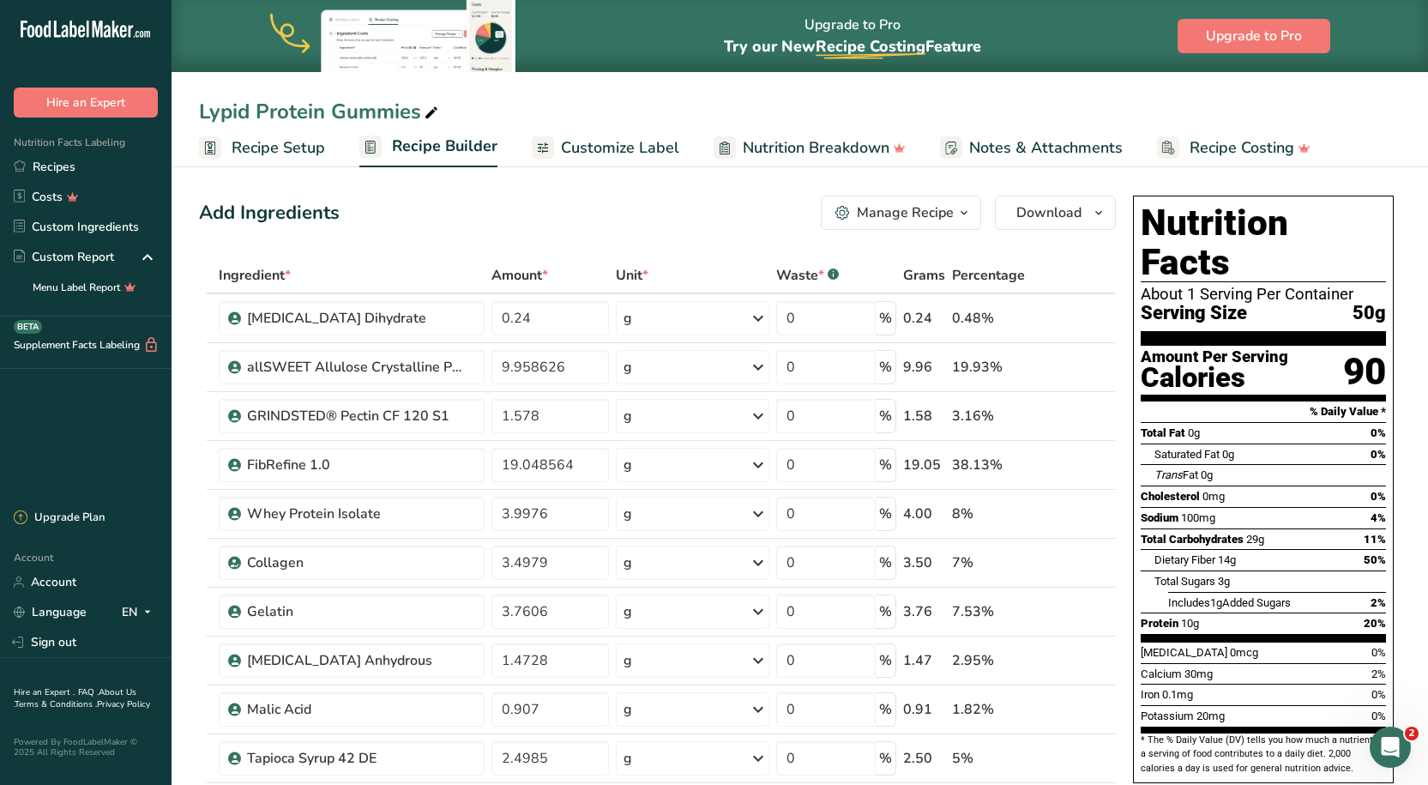
click at [631, 145] on span "Customize Label" at bounding box center [620, 147] width 118 height 23
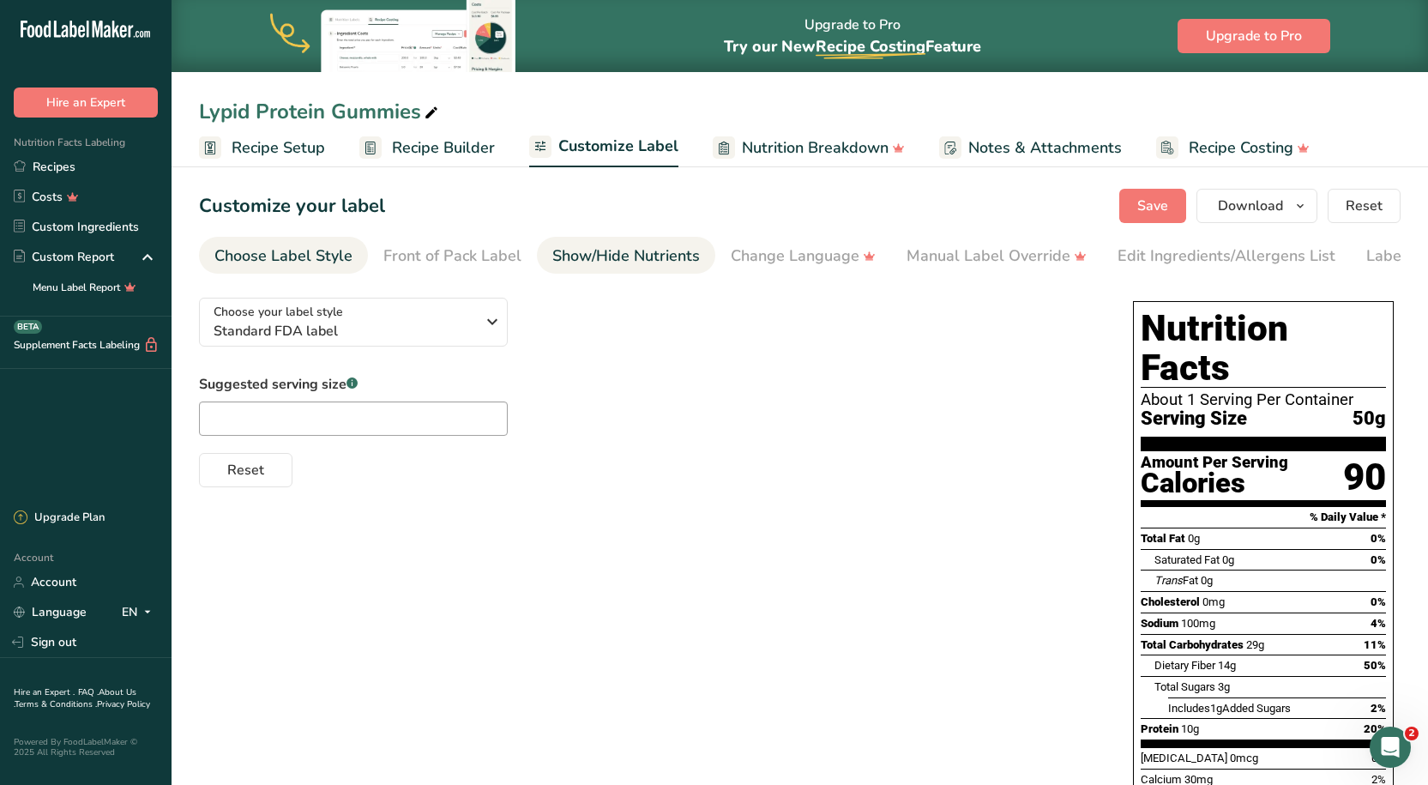
click at [638, 249] on div "Show/Hide Nutrients" at bounding box center [625, 255] width 147 height 23
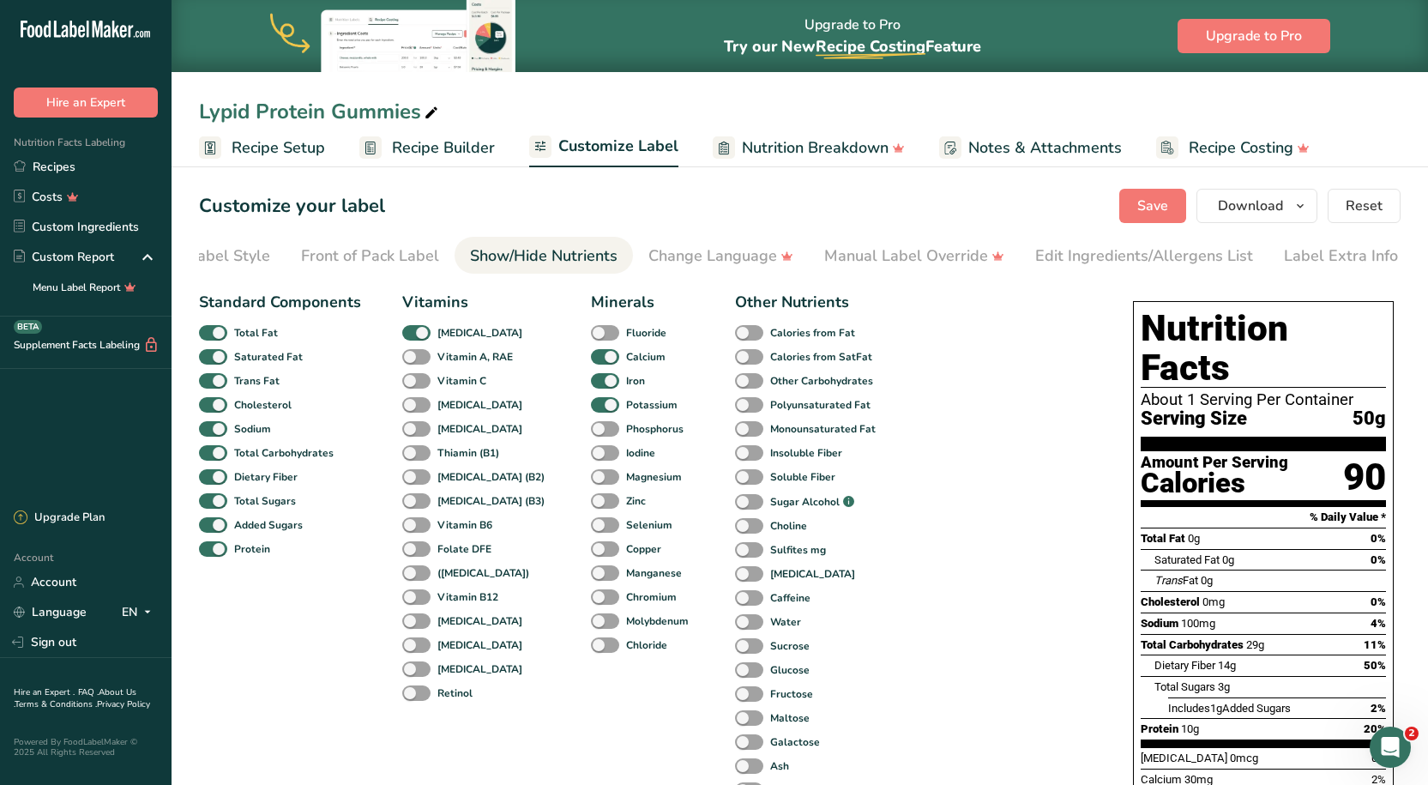
scroll to position [0, 86]
click at [1121, 251] on div "Edit Ingredients/Allergens List" at bounding box center [1141, 255] width 218 height 23
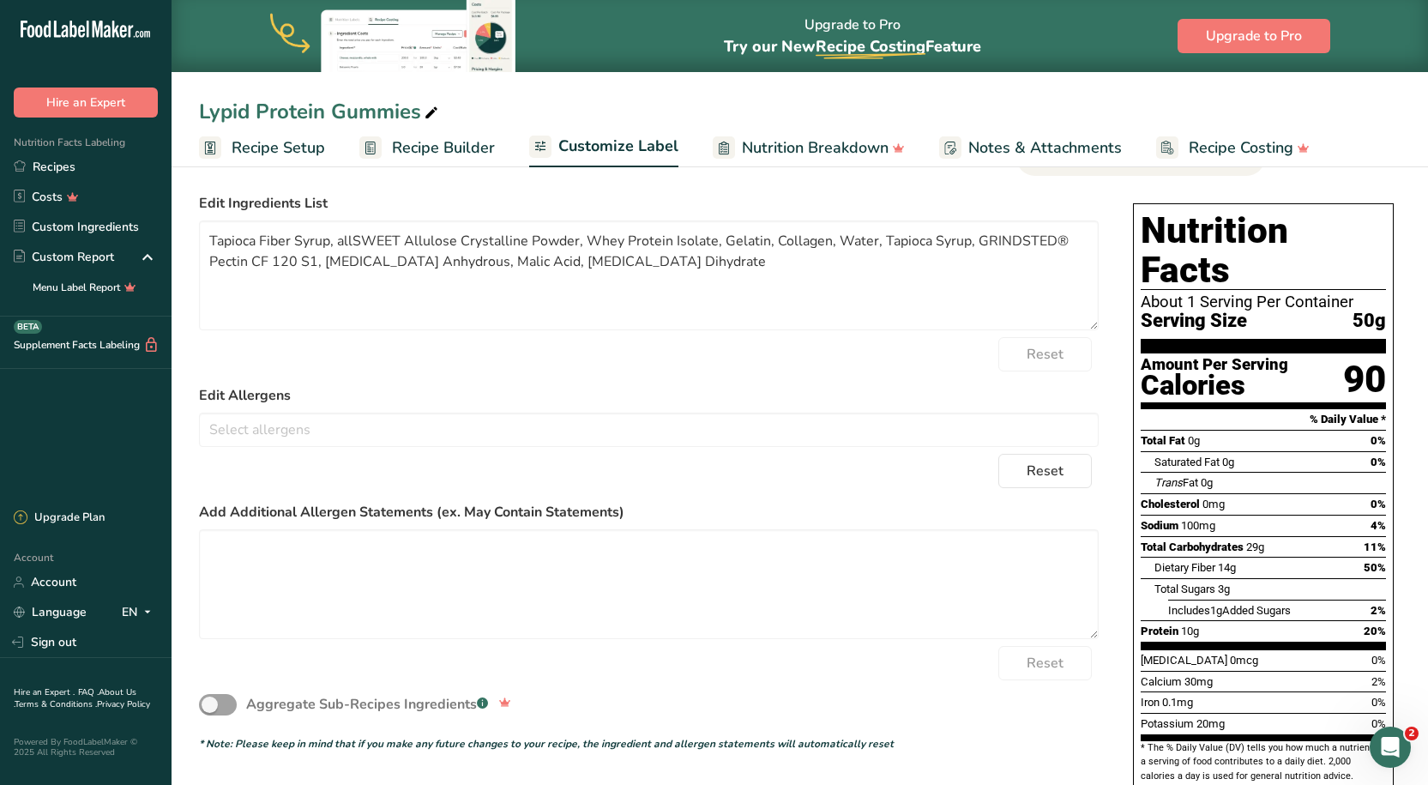
scroll to position [0, 0]
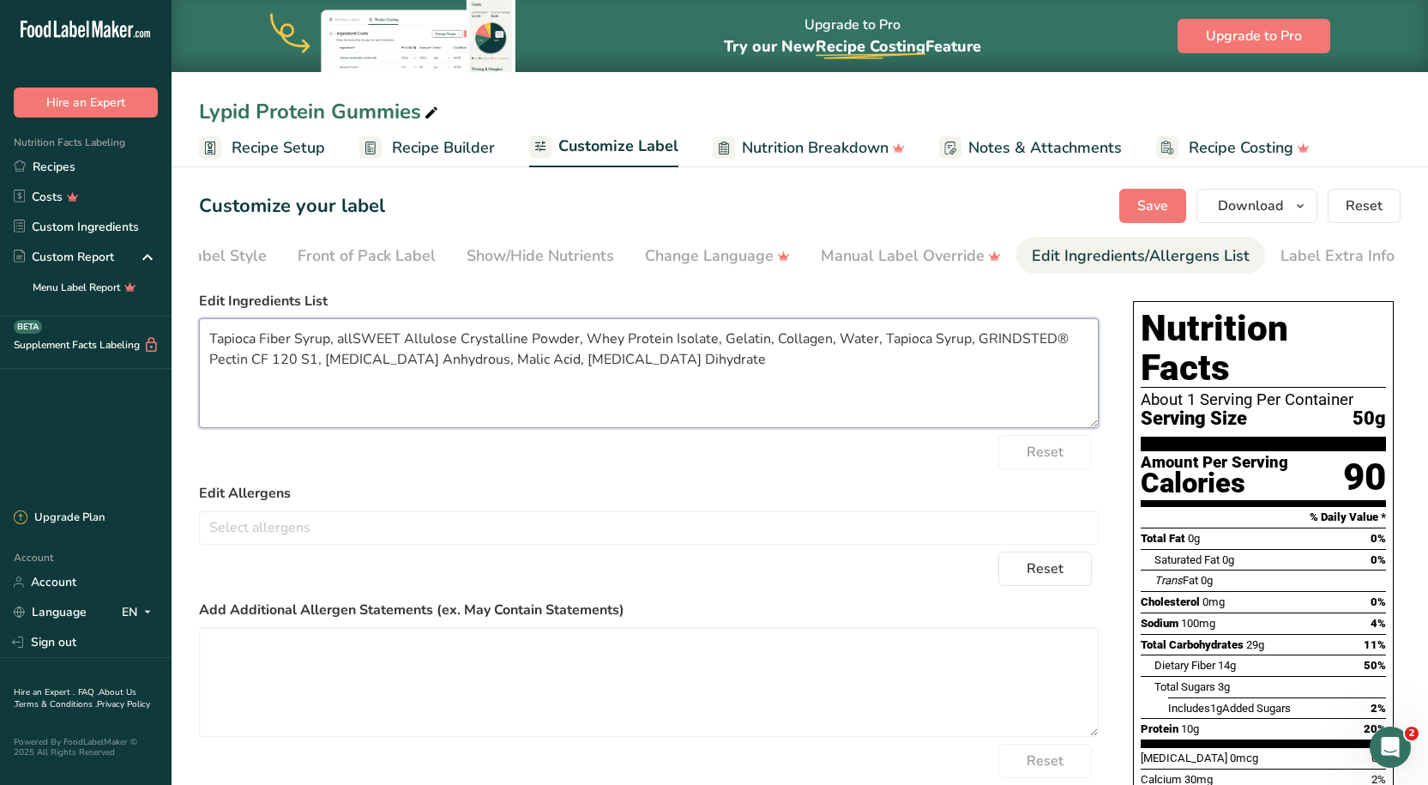
click at [752, 371] on textarea "Tapioca Fiber Syrup, allSWEET Allulose Crystalline Powder, Whey Protein Isolate…" at bounding box center [648, 373] width 899 height 110
drag, startPoint x: 749, startPoint y: 369, endPoint x: 195, endPoint y: 338, distance: 555.6
click at [195, 338] on section "Customize your label Save Download Choose what to show on your downloaded label…" at bounding box center [799, 589] width 1256 height 856
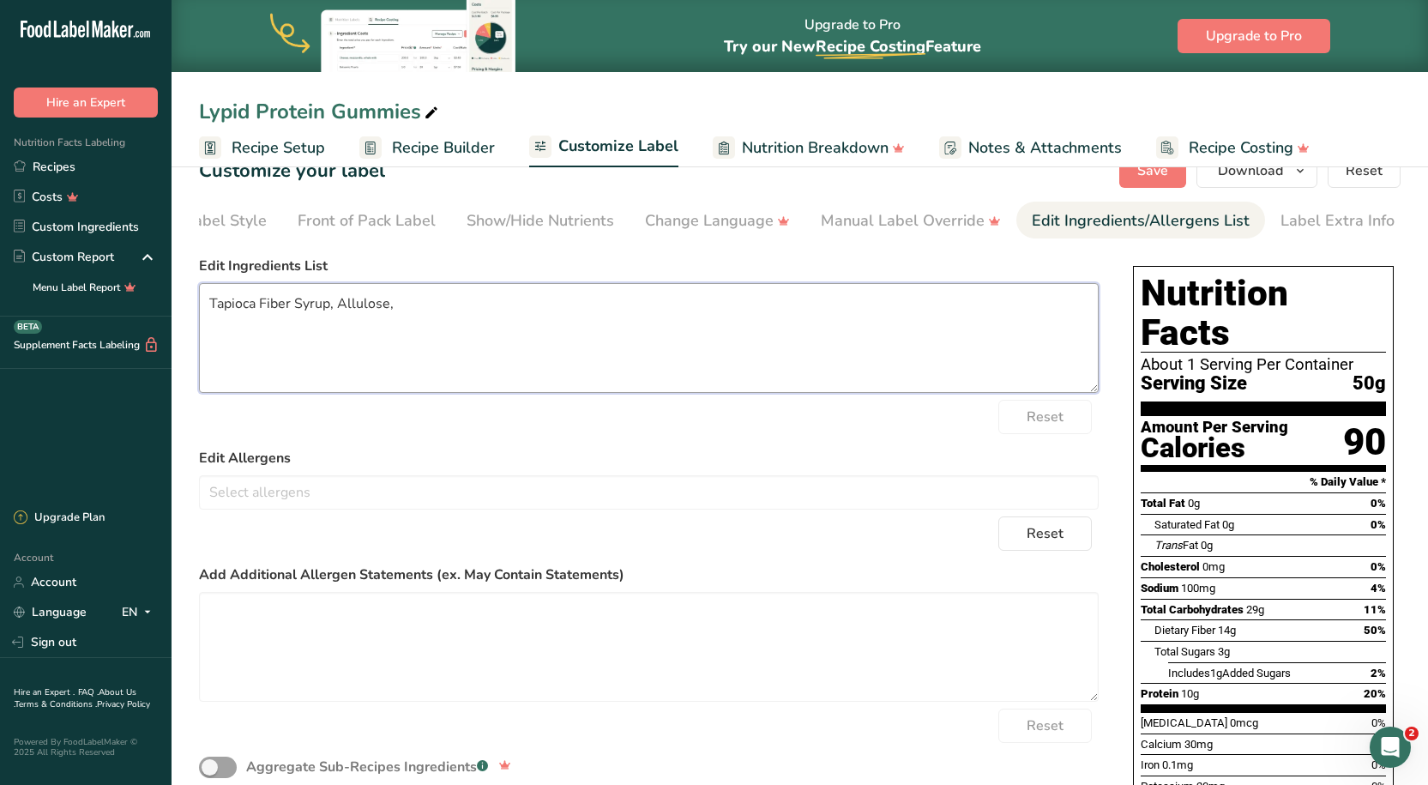
scroll to position [27, 0]
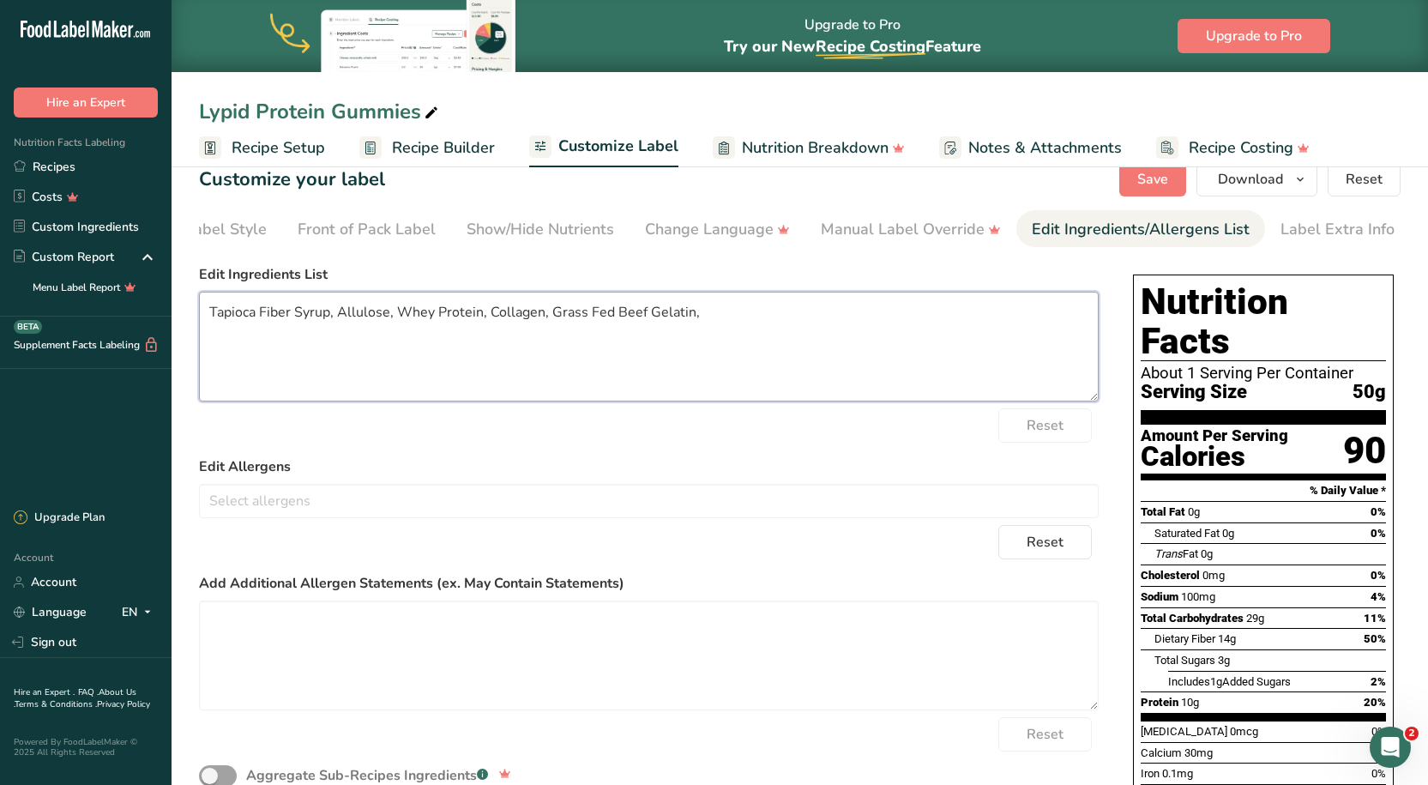
click at [755, 318] on textarea "Tapioca Fiber Syrup, Allulose, Whey Protein, Collagen, Grass Fed Beef Gelatin," at bounding box center [648, 347] width 899 height 110
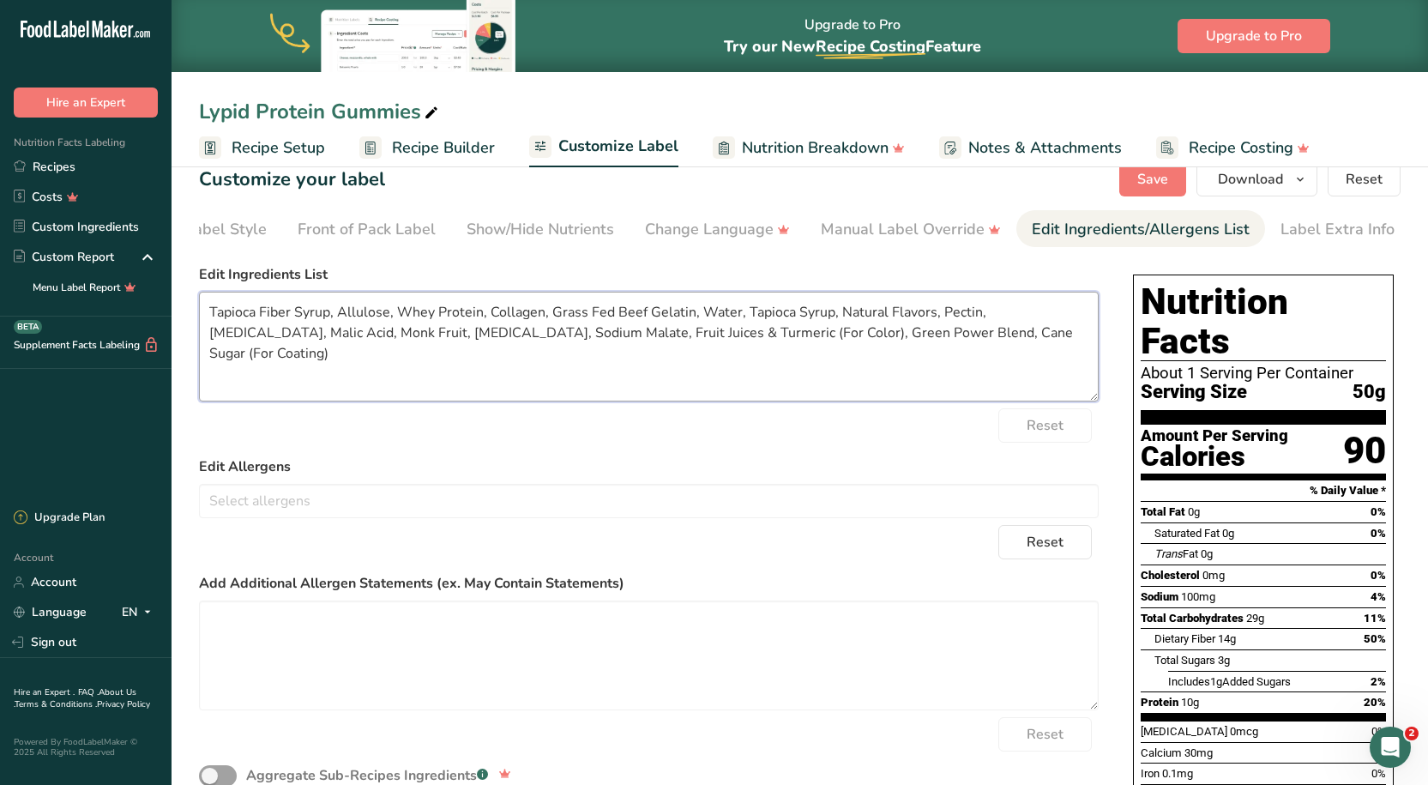
click at [806, 339] on textarea "Tapioca Fiber Syrup, Allulose, Whey Protein, Collagen, Grass Fed Beef Gelatin, …" at bounding box center [648, 347] width 899 height 110
click at [1076, 341] on textarea "Tapioca Fiber Syrup, Allulose, Whey Protein, Collagen, Grass Fed Beef Gelatin, …" at bounding box center [648, 347] width 899 height 110
click at [1165, 170] on span "Save" at bounding box center [1152, 179] width 31 height 21
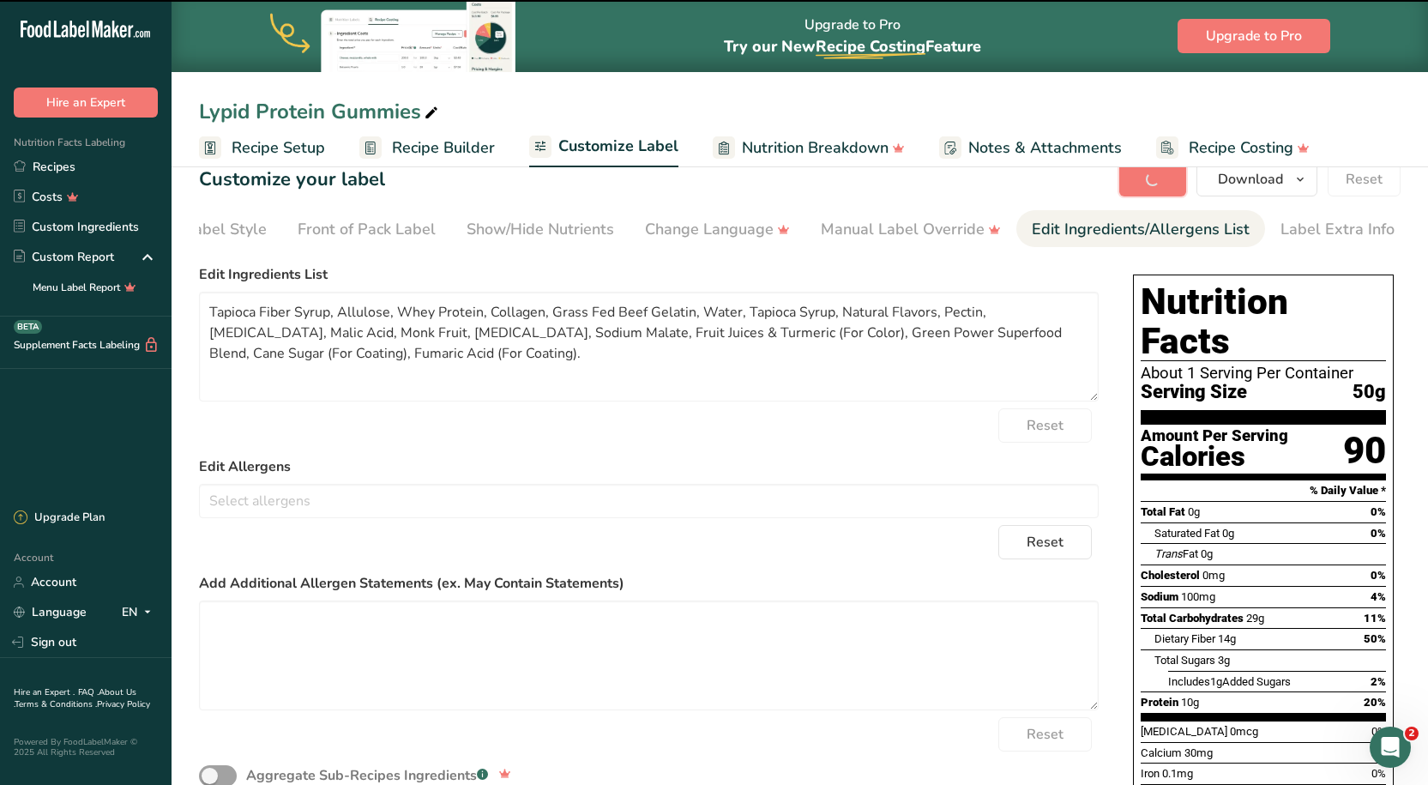
type textarea "Tapioca Fiber Syrup, Allulose, Whey Protein, Collagen, Grass Fed Beef Gelatin, …"
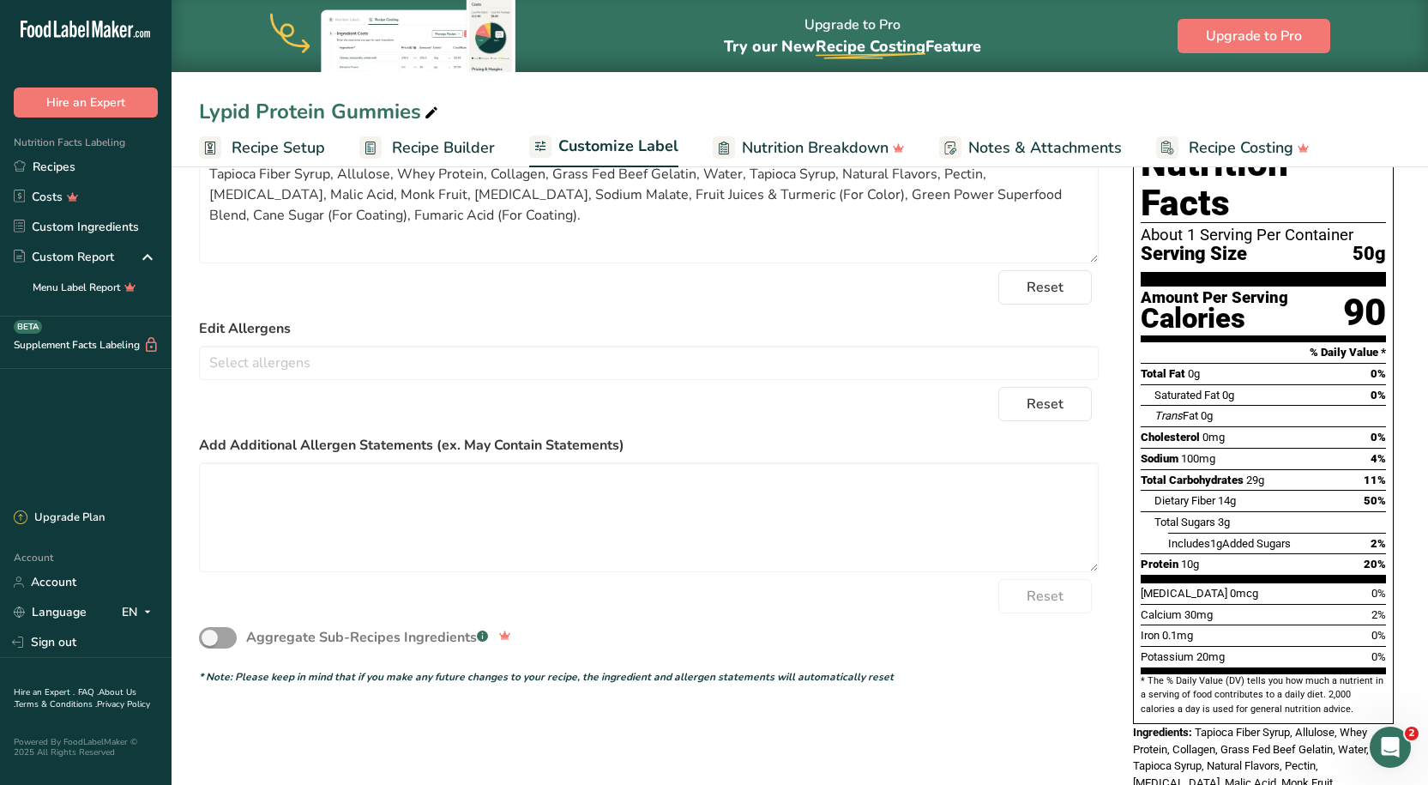
scroll to position [60, 0]
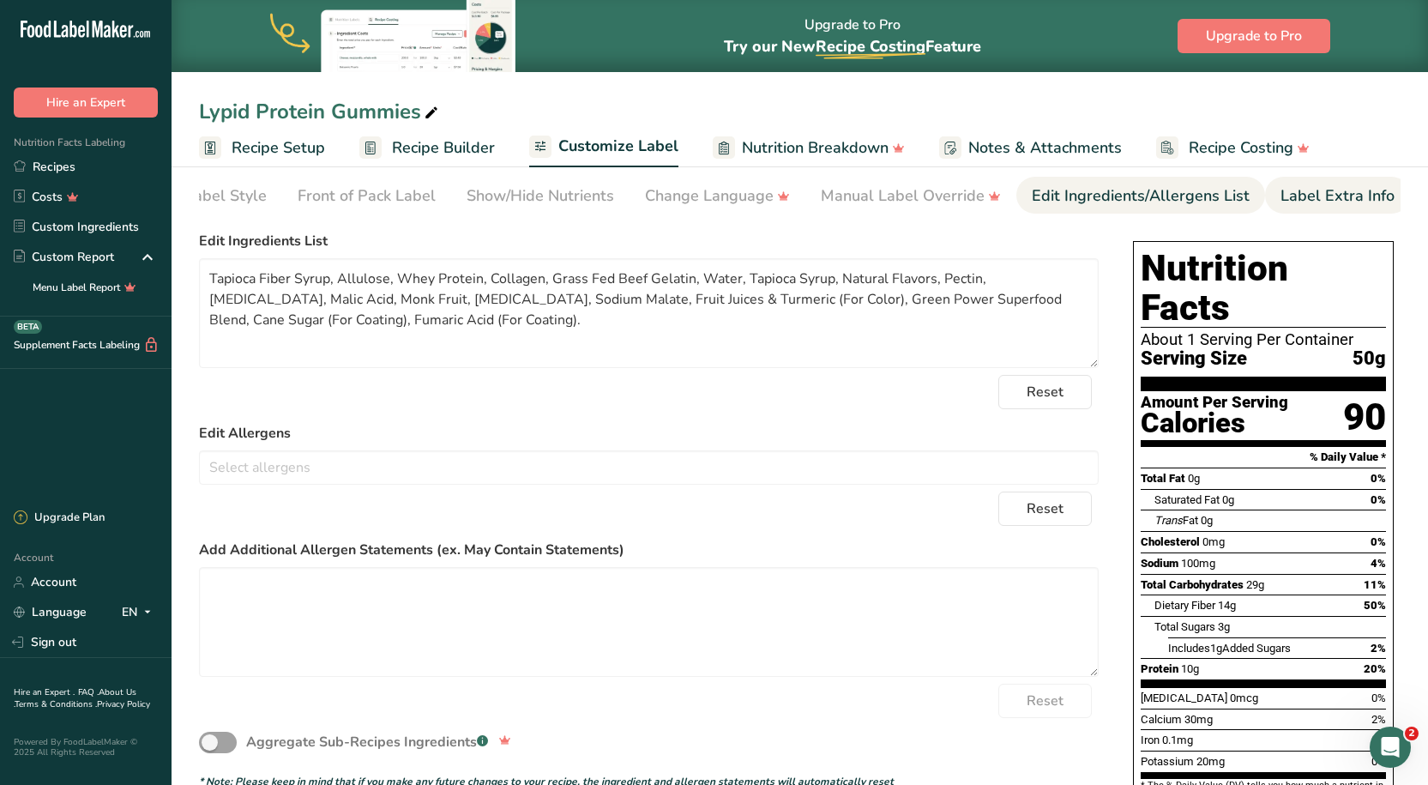
click at [1322, 177] on link "Label Extra Info" at bounding box center [1337, 196] width 114 height 39
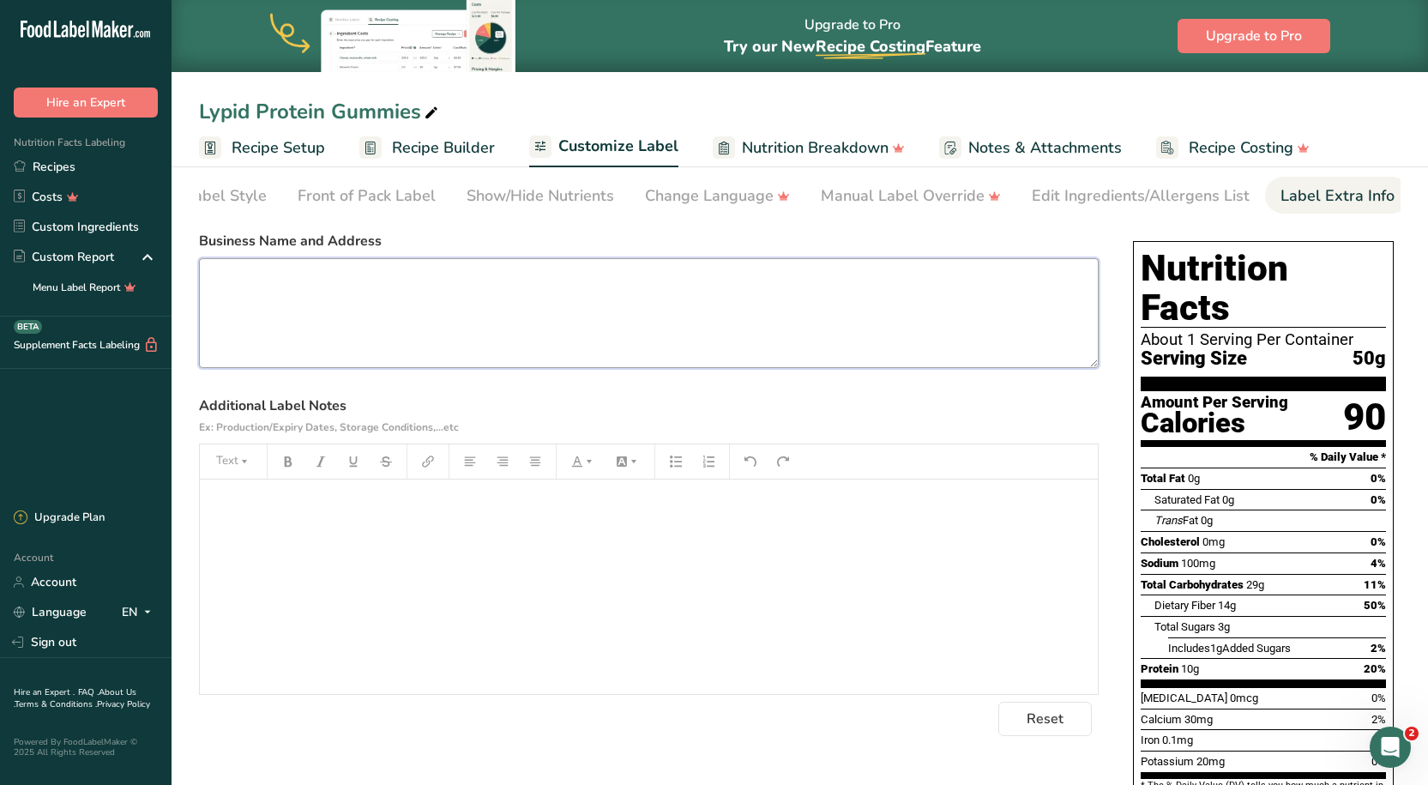
click at [334, 298] on textarea at bounding box center [648, 313] width 899 height 110
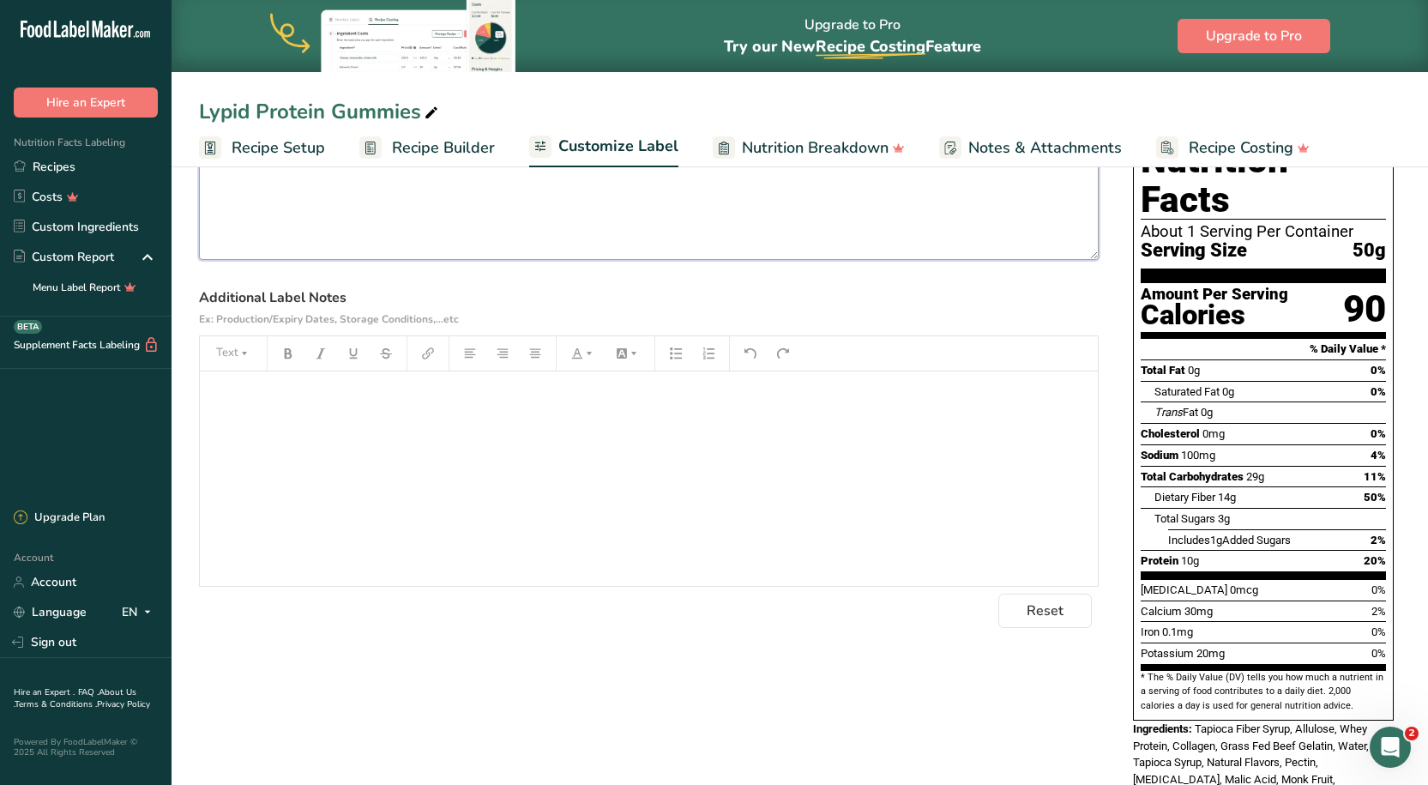
scroll to position [232, 0]
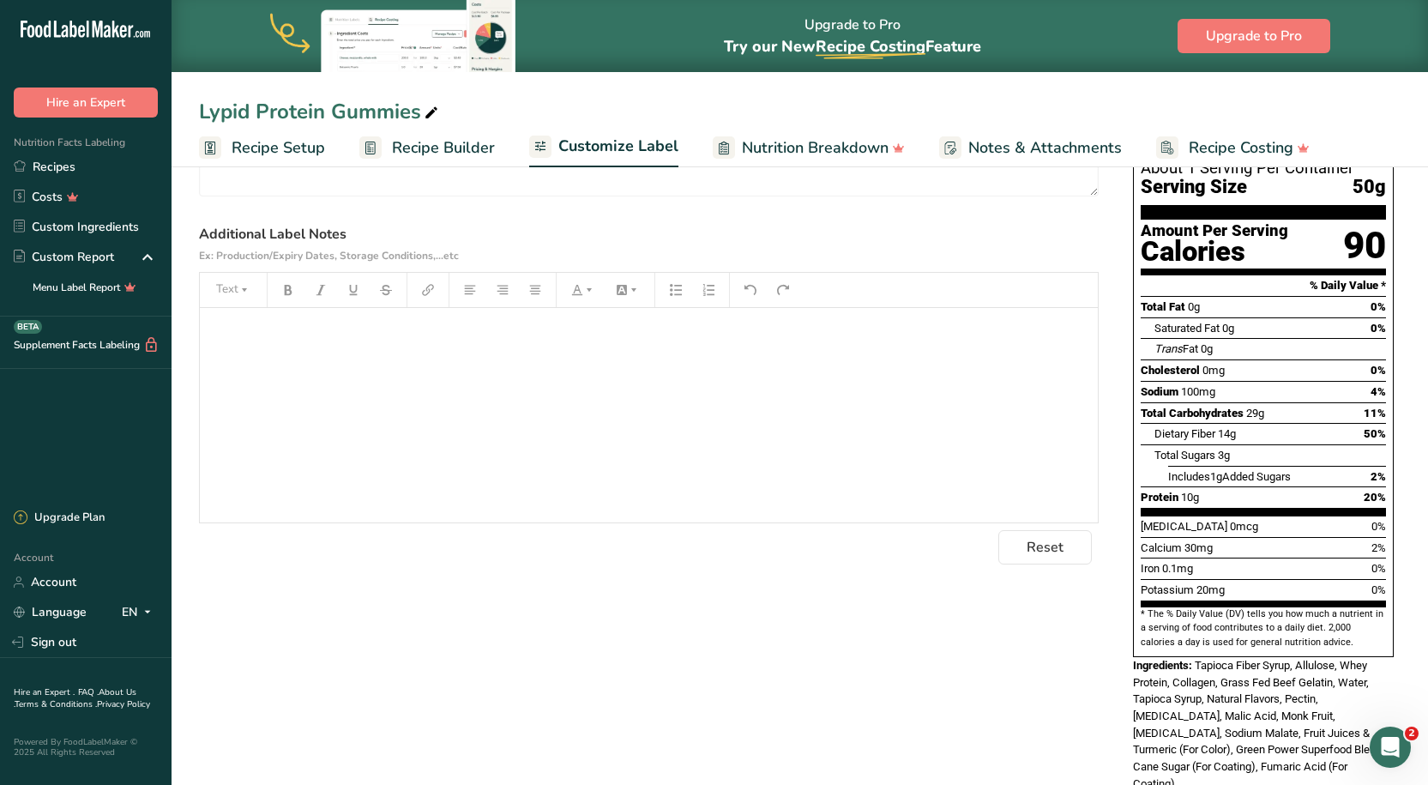
click at [270, 358] on div "﻿" at bounding box center [649, 415] width 898 height 214
click at [320, 402] on span "Green Power SuperFood Blend Znatural" at bounding box center [327, 398] width 238 height 16
click at [324, 403] on span "Green Power SuperFood Blend Znatural" at bounding box center [327, 398] width 238 height 16
click at [409, 404] on span "Green Power Super Food Blend Znatural" at bounding box center [329, 398] width 242 height 16
click at [479, 407] on p "Green Power Super Food Blend Z natural" at bounding box center [648, 398] width 881 height 21
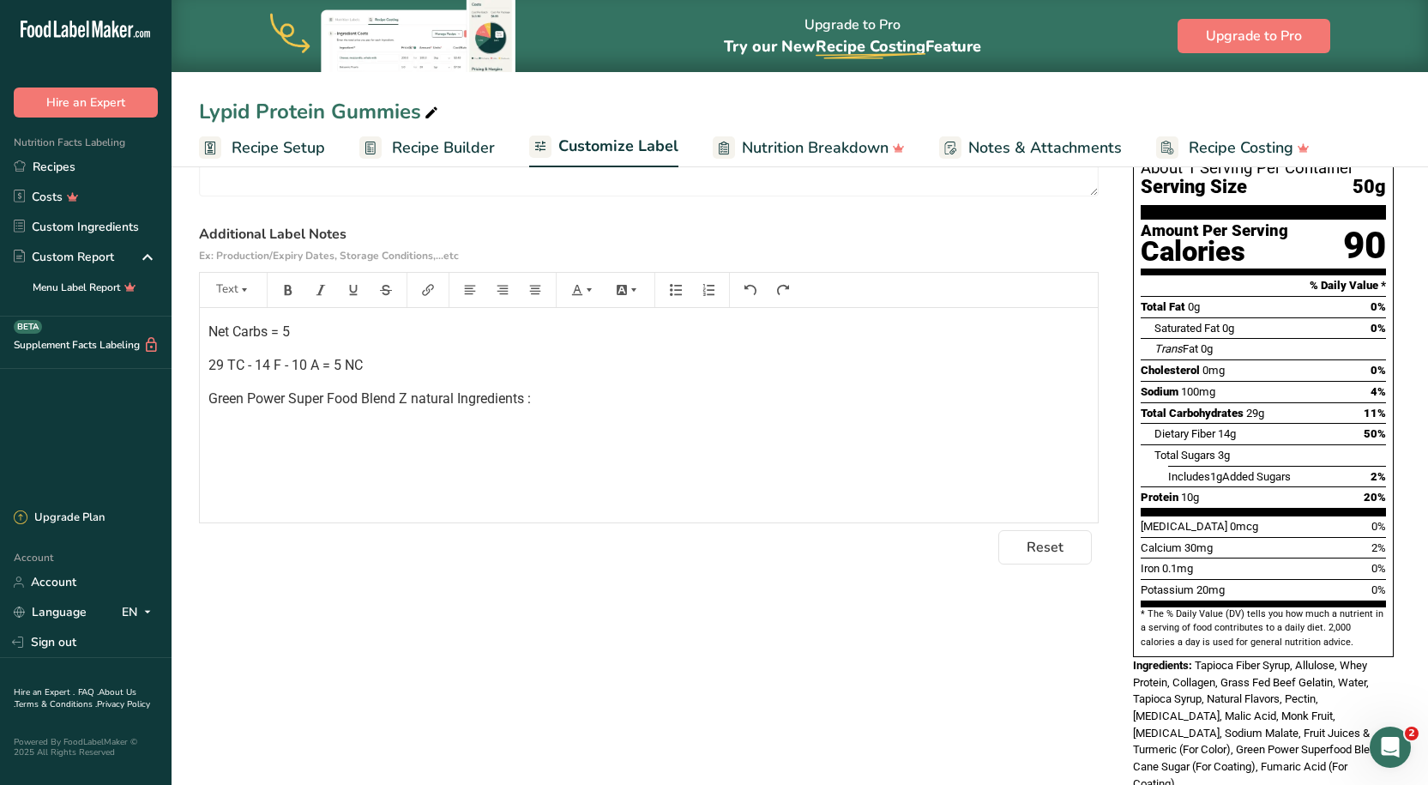
click at [629, 399] on p "Green Power Super Food Blend Z natural Ingredients :" at bounding box center [648, 398] width 881 height 21
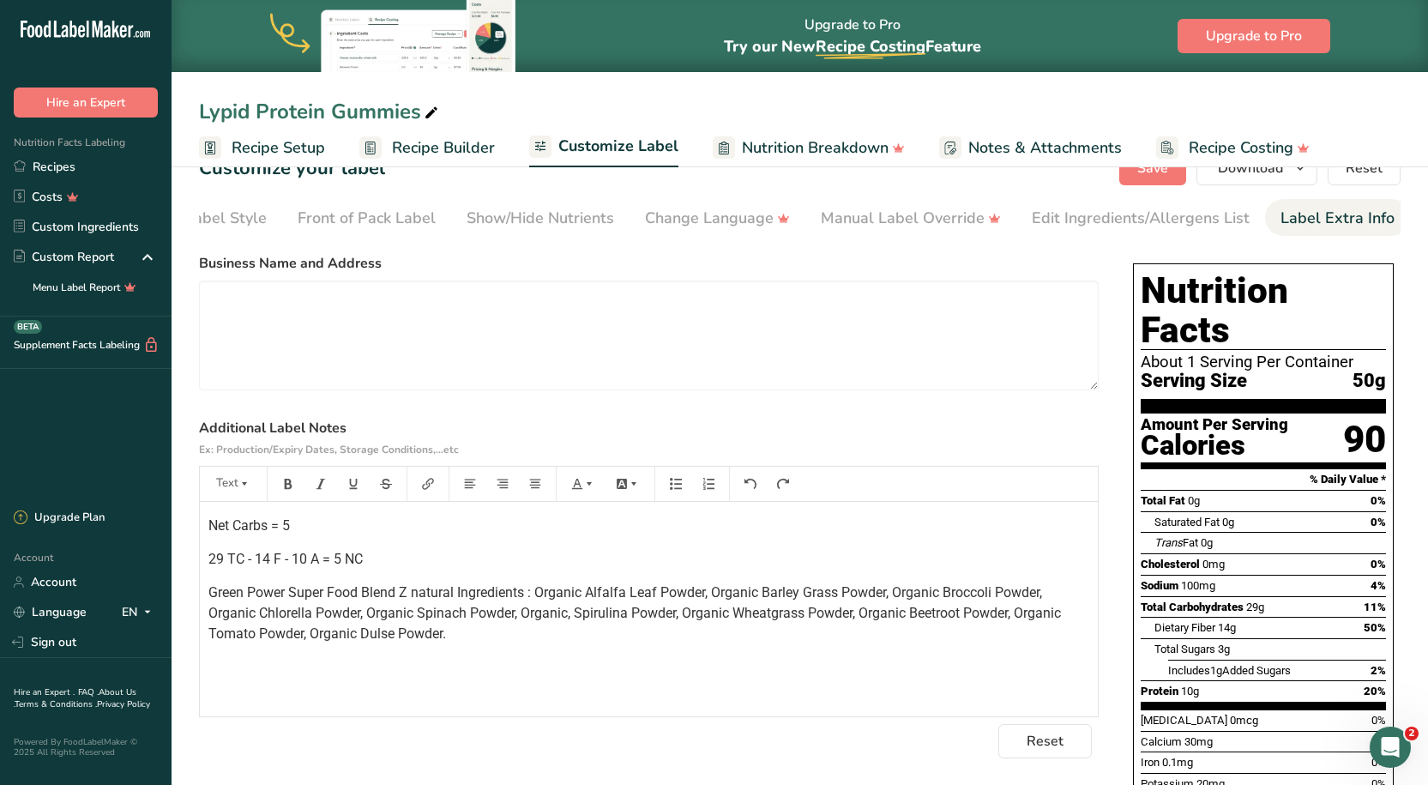
scroll to position [0, 0]
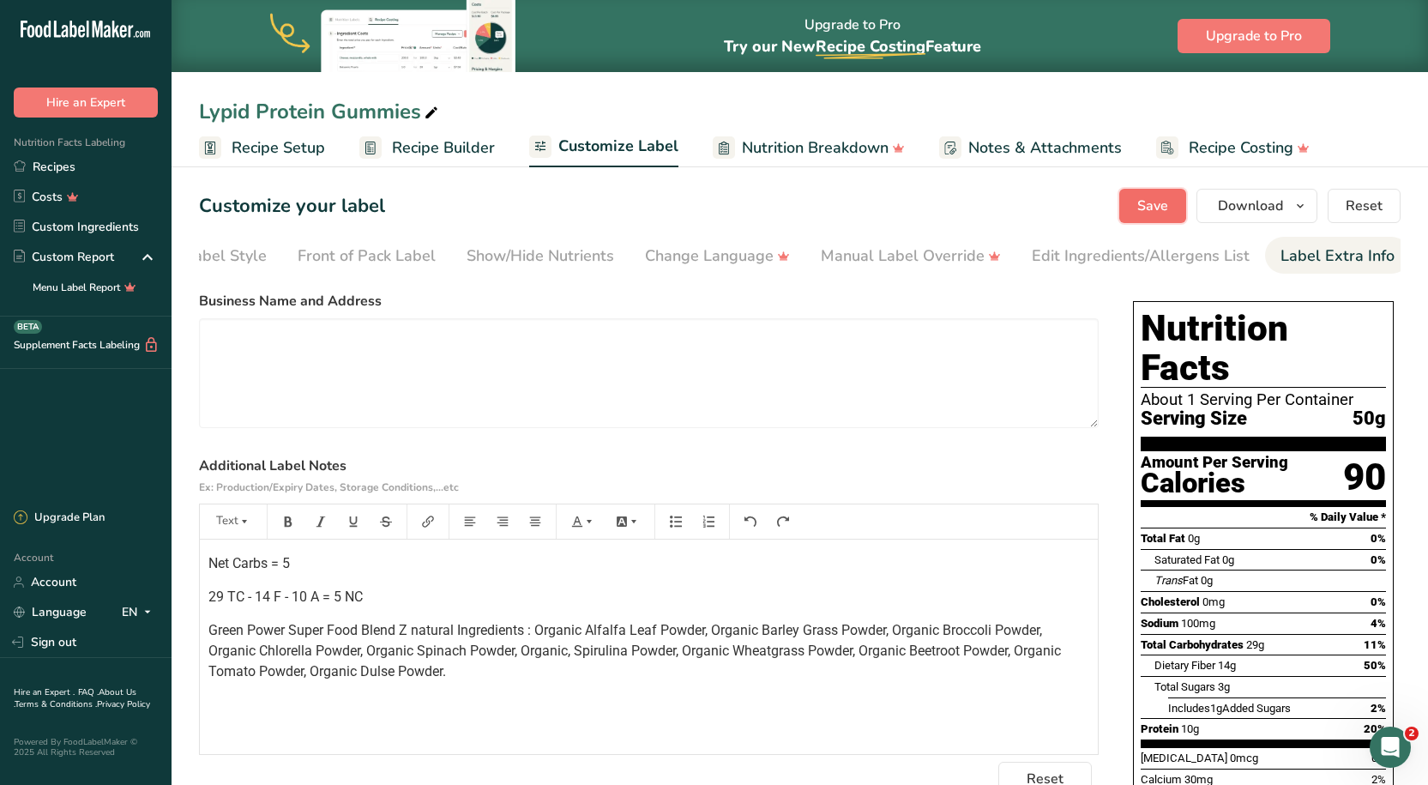
click at [1149, 215] on span "Save" at bounding box center [1152, 206] width 31 height 21
click at [1256, 204] on span "Download" at bounding box center [1250, 206] width 65 height 21
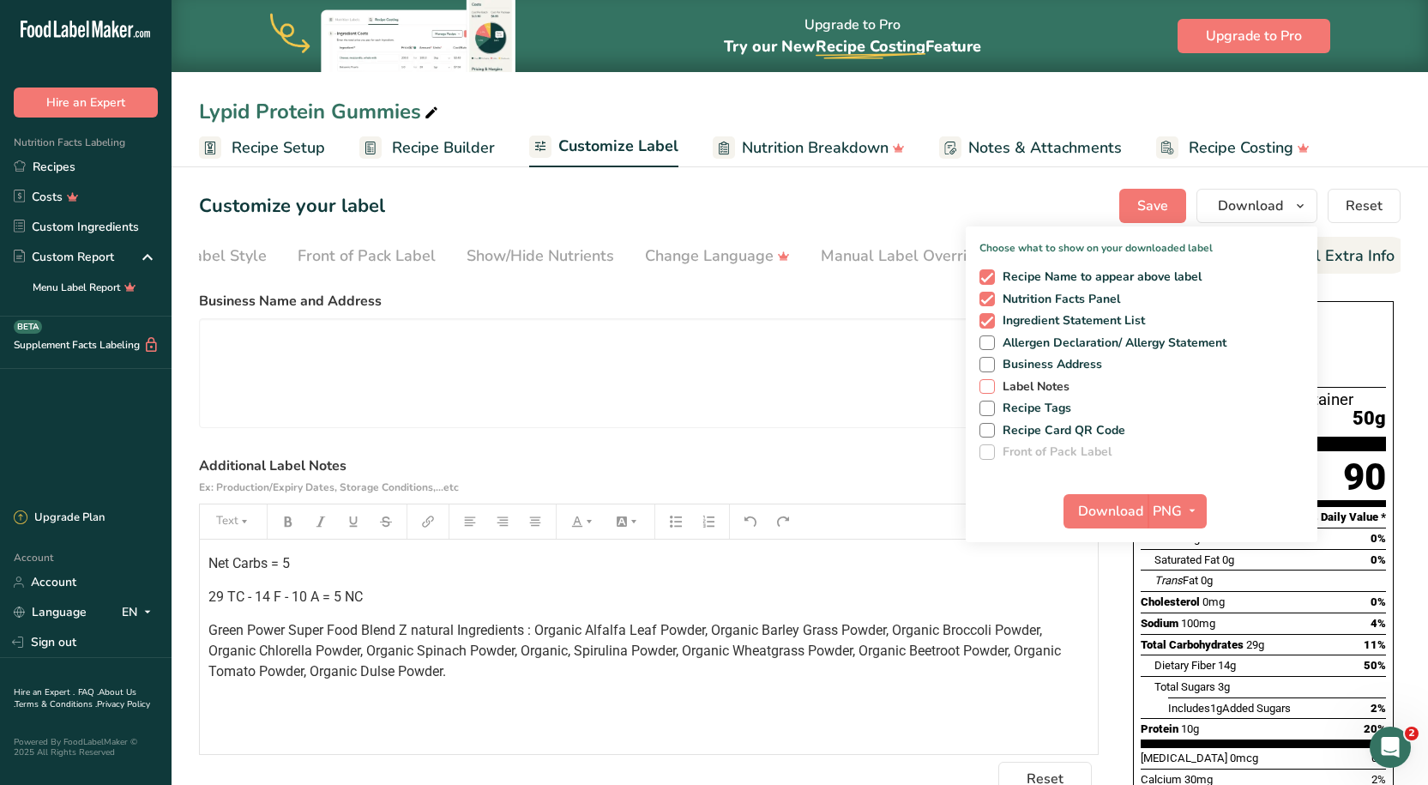
click at [989, 390] on span at bounding box center [986, 386] width 15 height 15
click at [989, 390] on input "Label Notes" at bounding box center [984, 386] width 11 height 11
checkbox input "true"
click at [1172, 503] on span "PNG" at bounding box center [1166, 511] width 29 height 21
click at [1181, 631] on link "PDF" at bounding box center [1179, 631] width 55 height 28
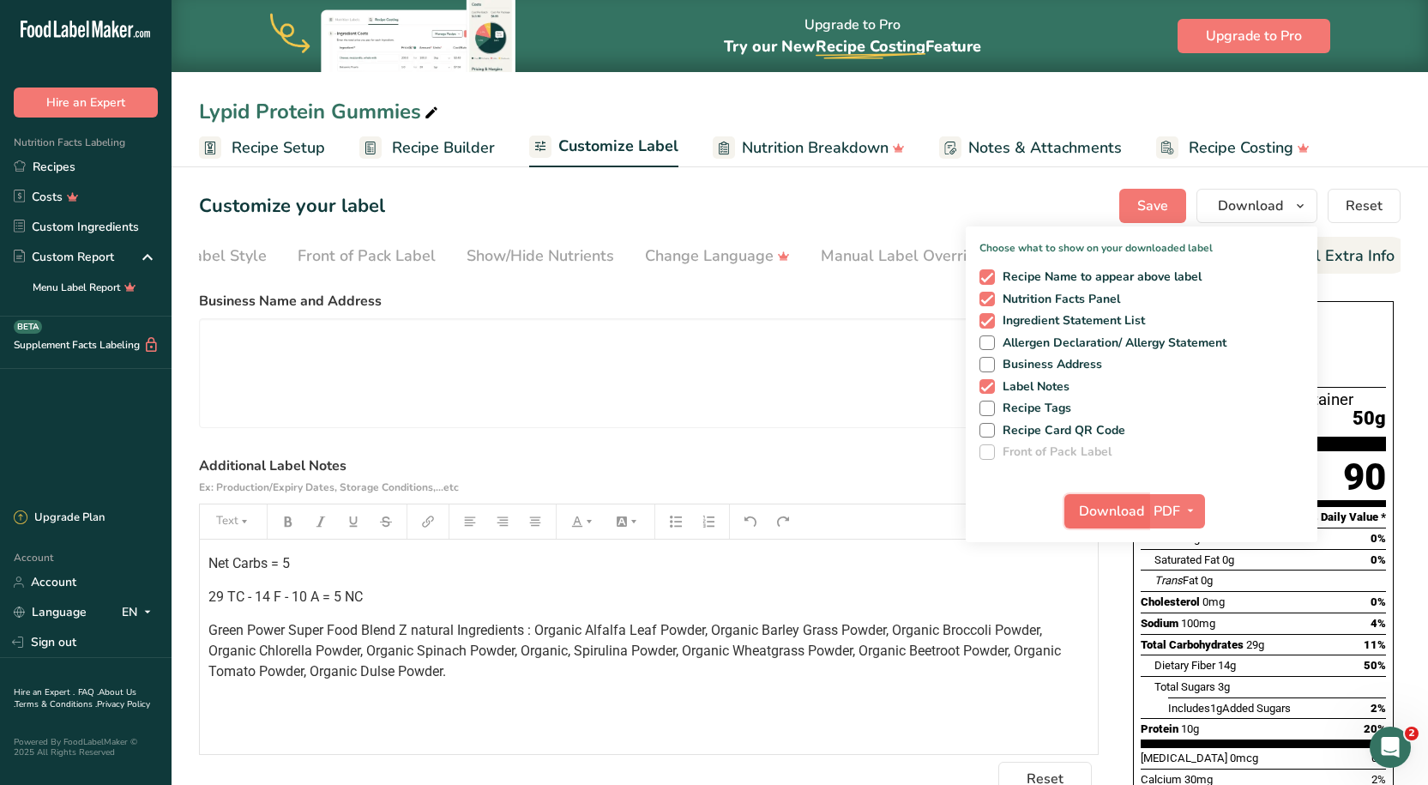
click at [1105, 504] on span "Download" at bounding box center [1111, 511] width 65 height 21
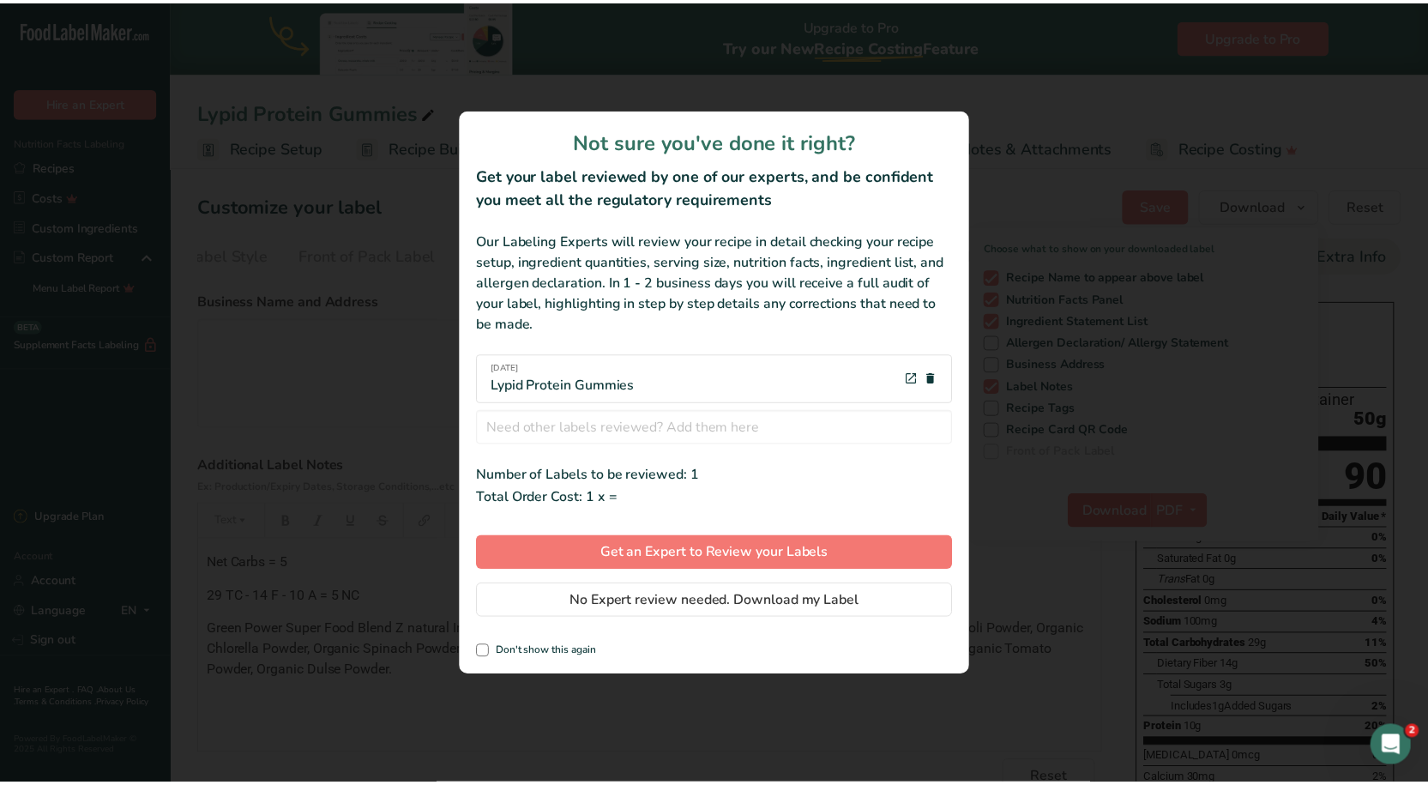
scroll to position [0, 73]
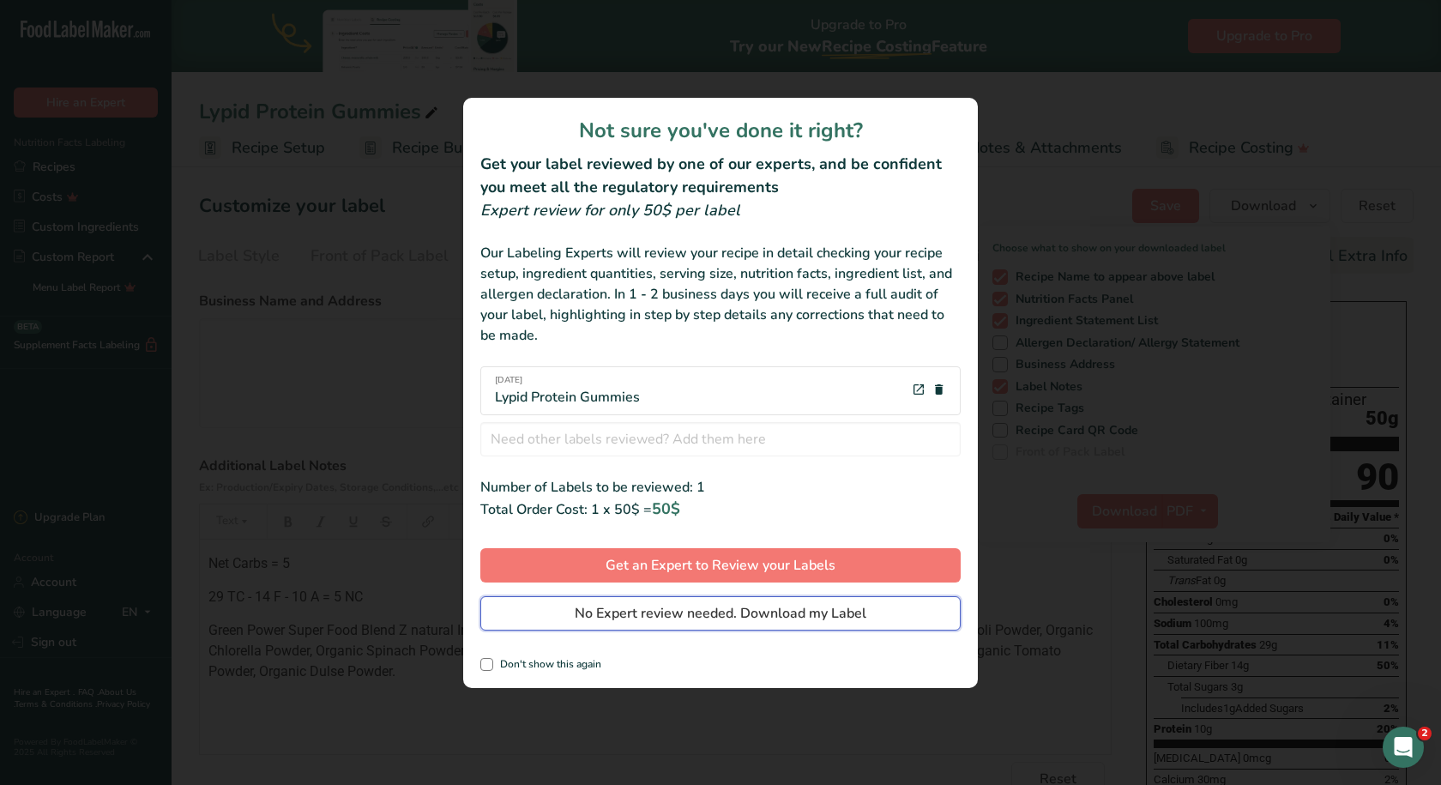
click at [733, 606] on span "No Expert review needed. Download my Label" at bounding box center [721, 613] width 292 height 21
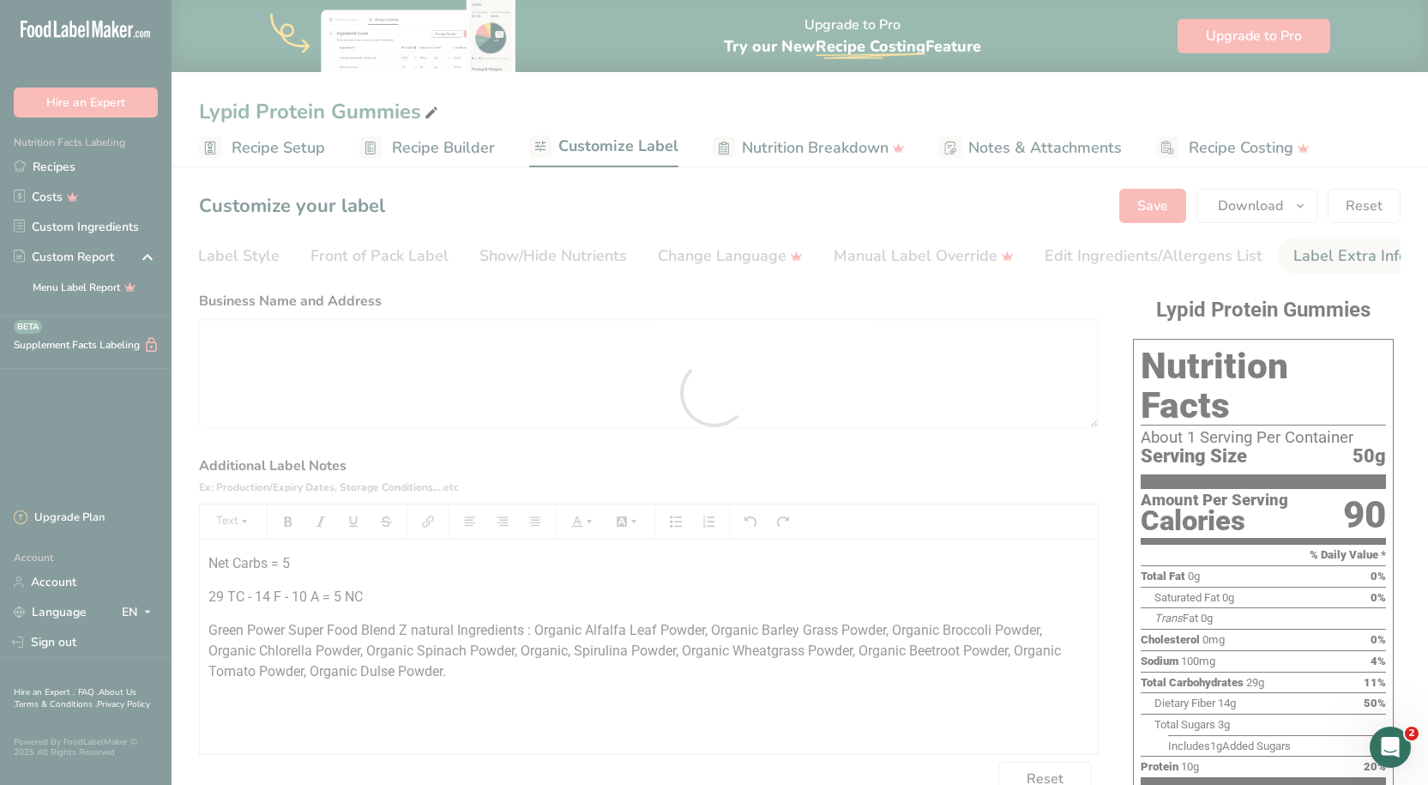
scroll to position [0, 0]
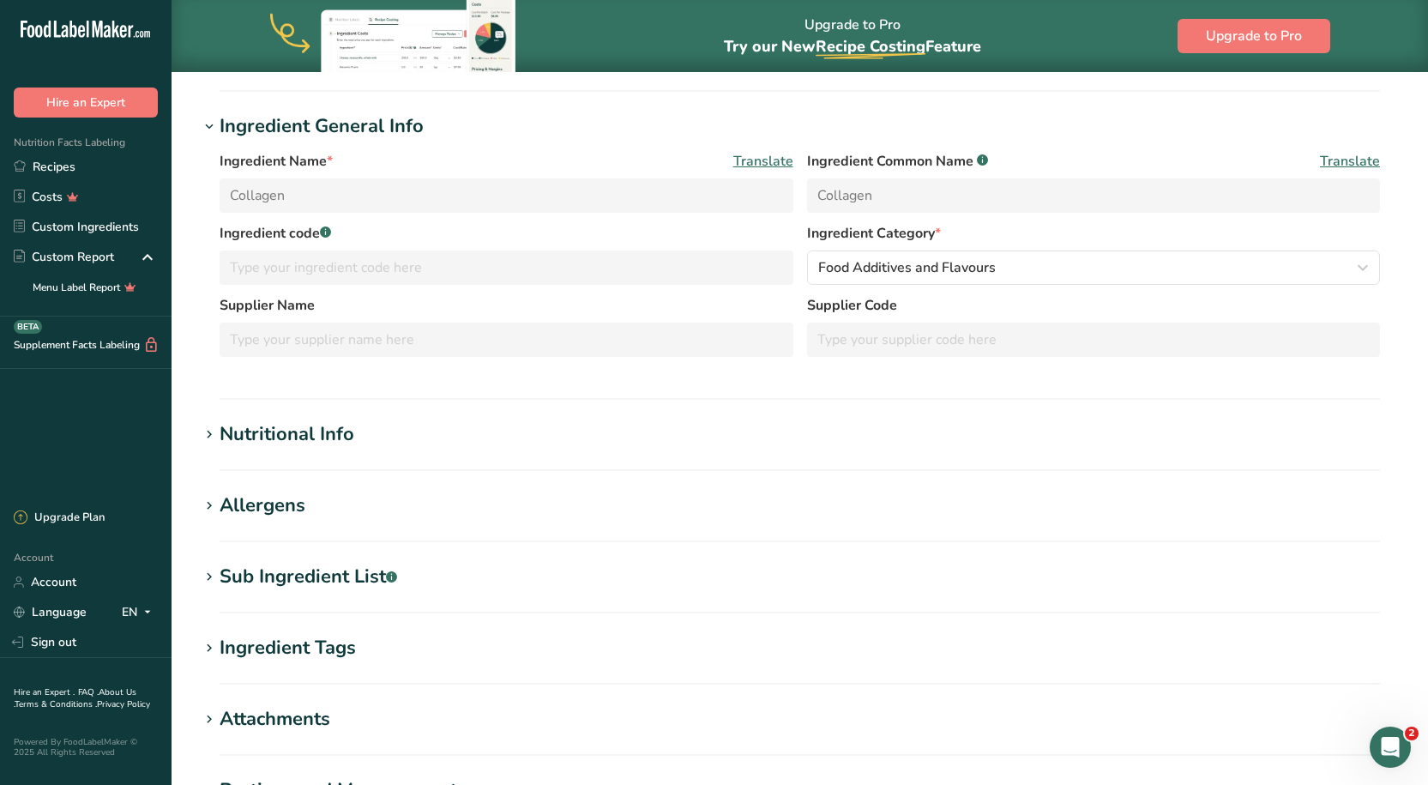
scroll to position [171, 0]
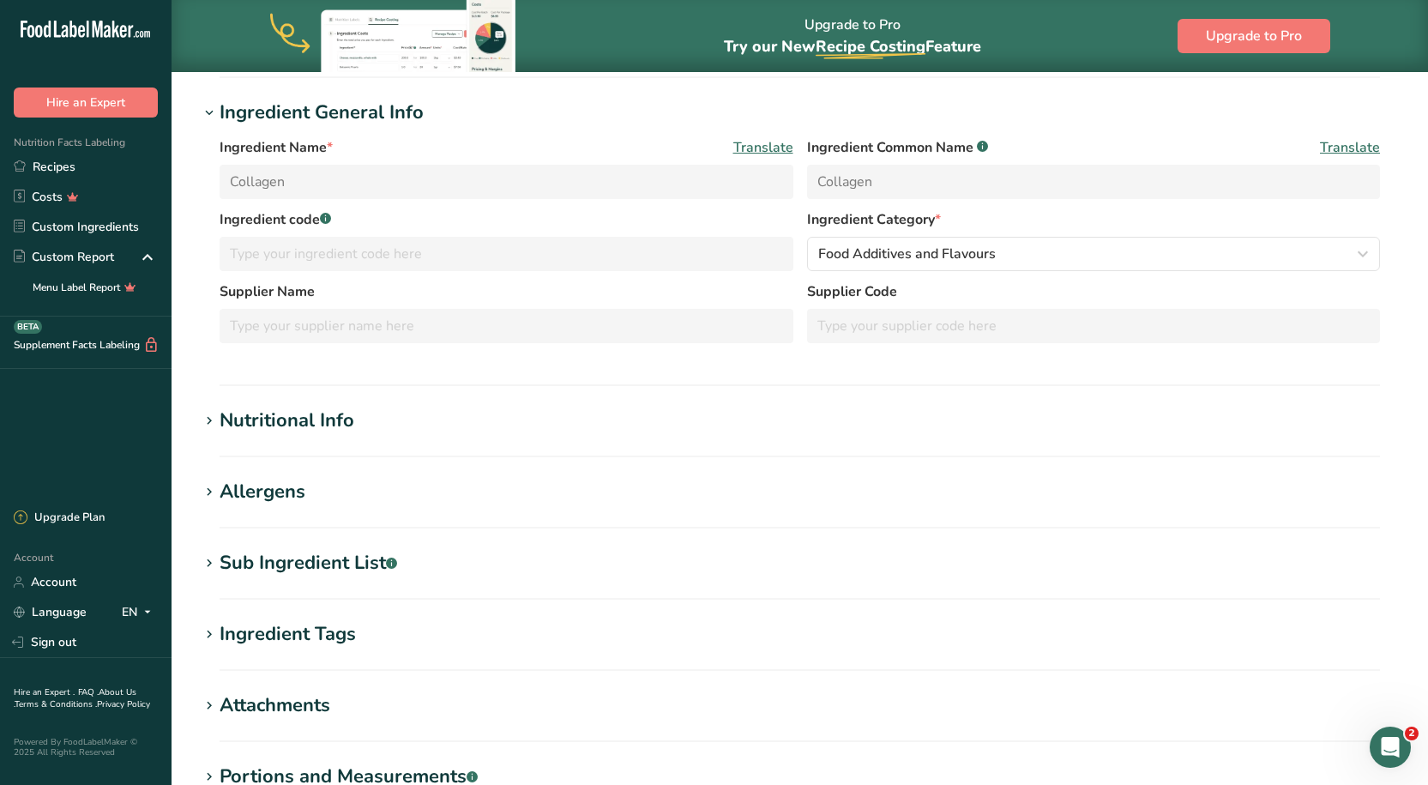
drag, startPoint x: 390, startPoint y: 392, endPoint x: 504, endPoint y: 406, distance: 114.9
click at [389, 392] on section "Collagen Ingredient Spec Sheet .a-a{fill:#347362;}.b-a{fill:#fff;} Upload an in…" at bounding box center [799, 433] width 1256 height 1066
click at [352, 409] on div "Nutritional Info" at bounding box center [287, 420] width 135 height 28
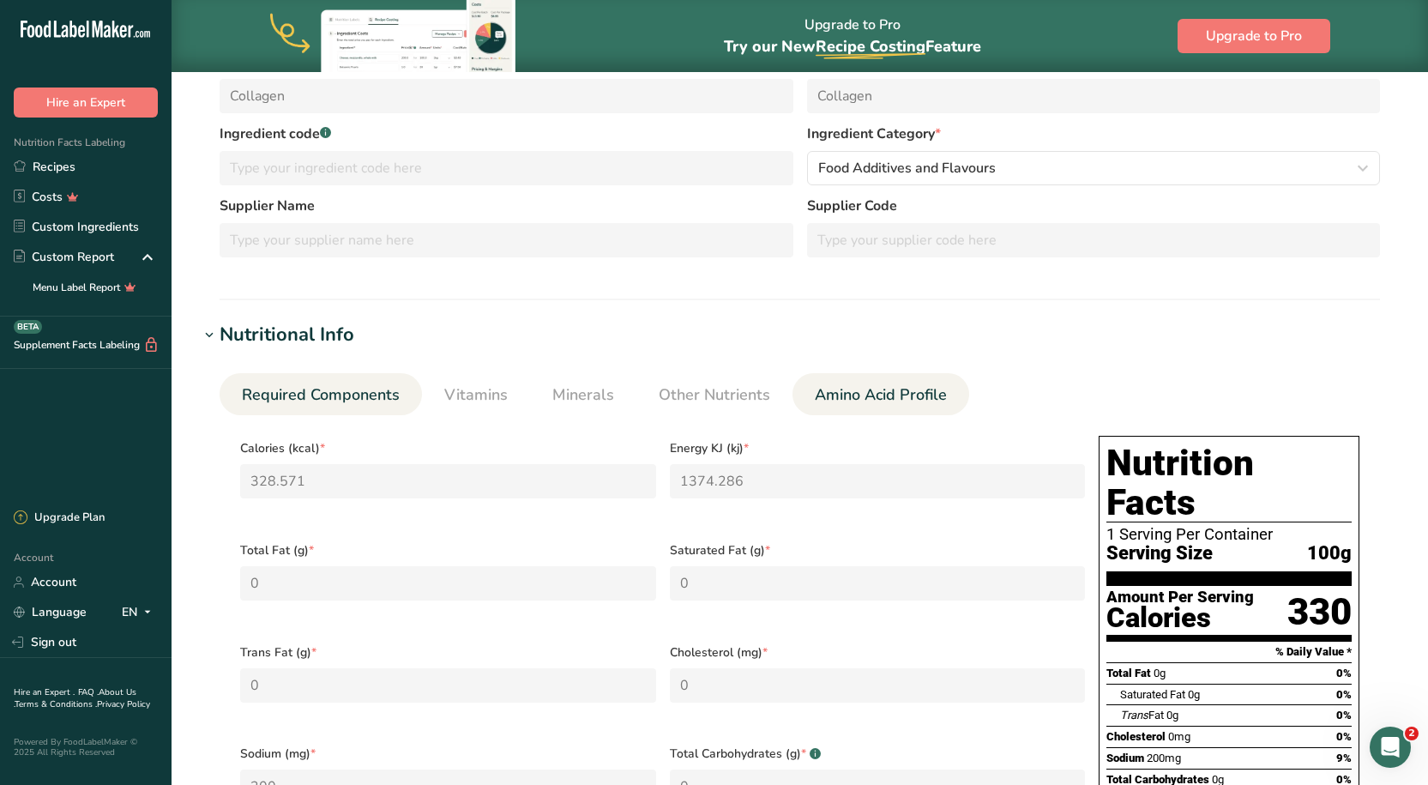
click at [856, 390] on span "Amino Acid Profile" at bounding box center [881, 394] width 132 height 23
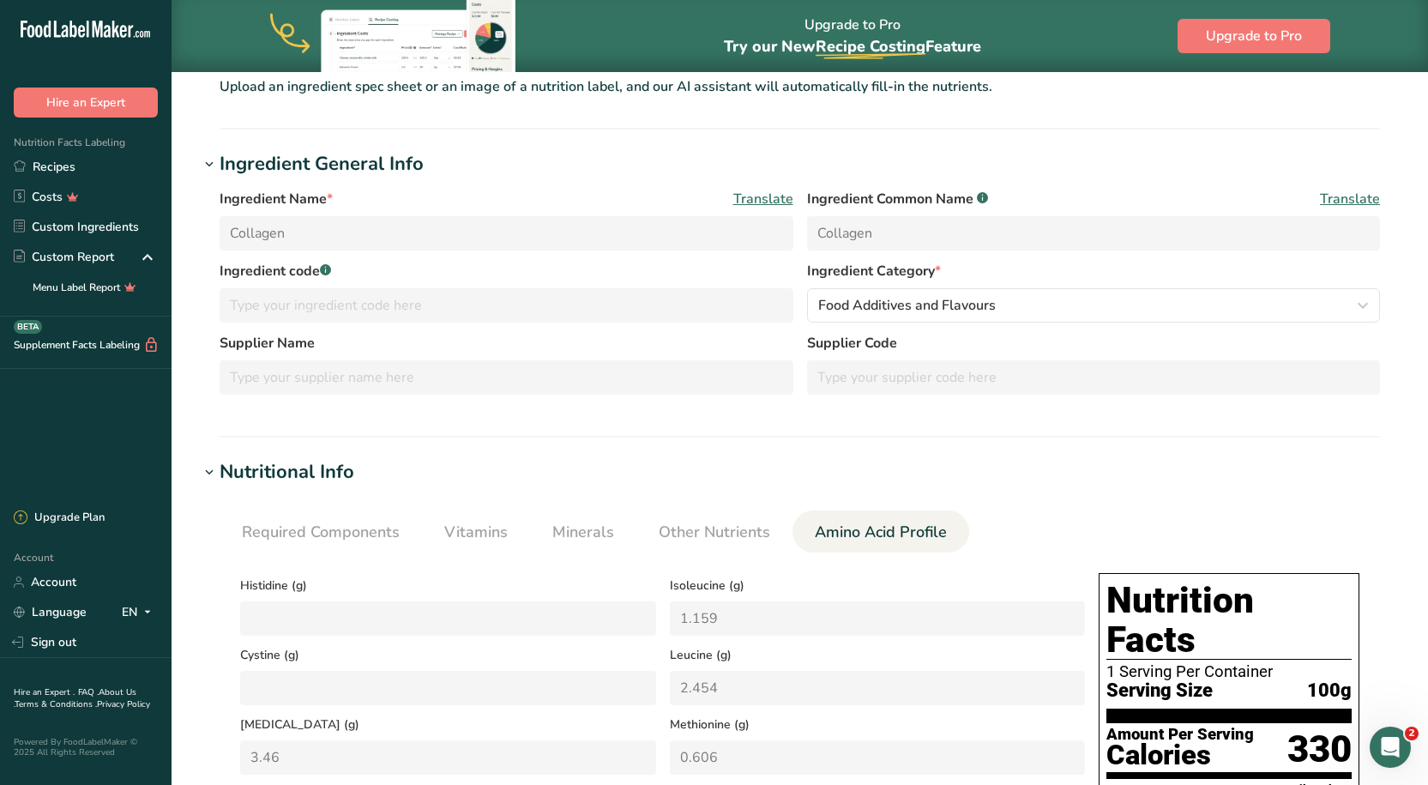
scroll to position [0, 0]
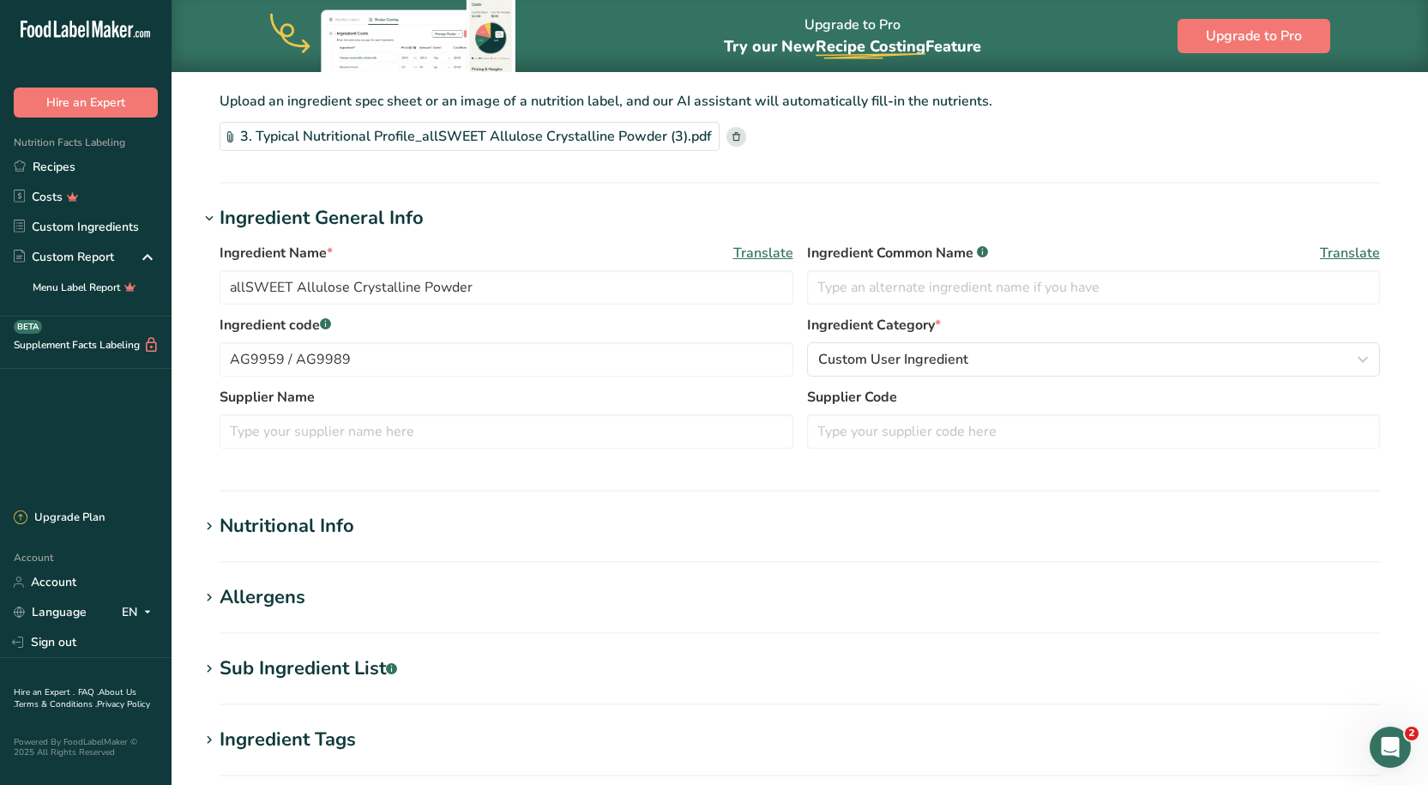
scroll to position [257, 0]
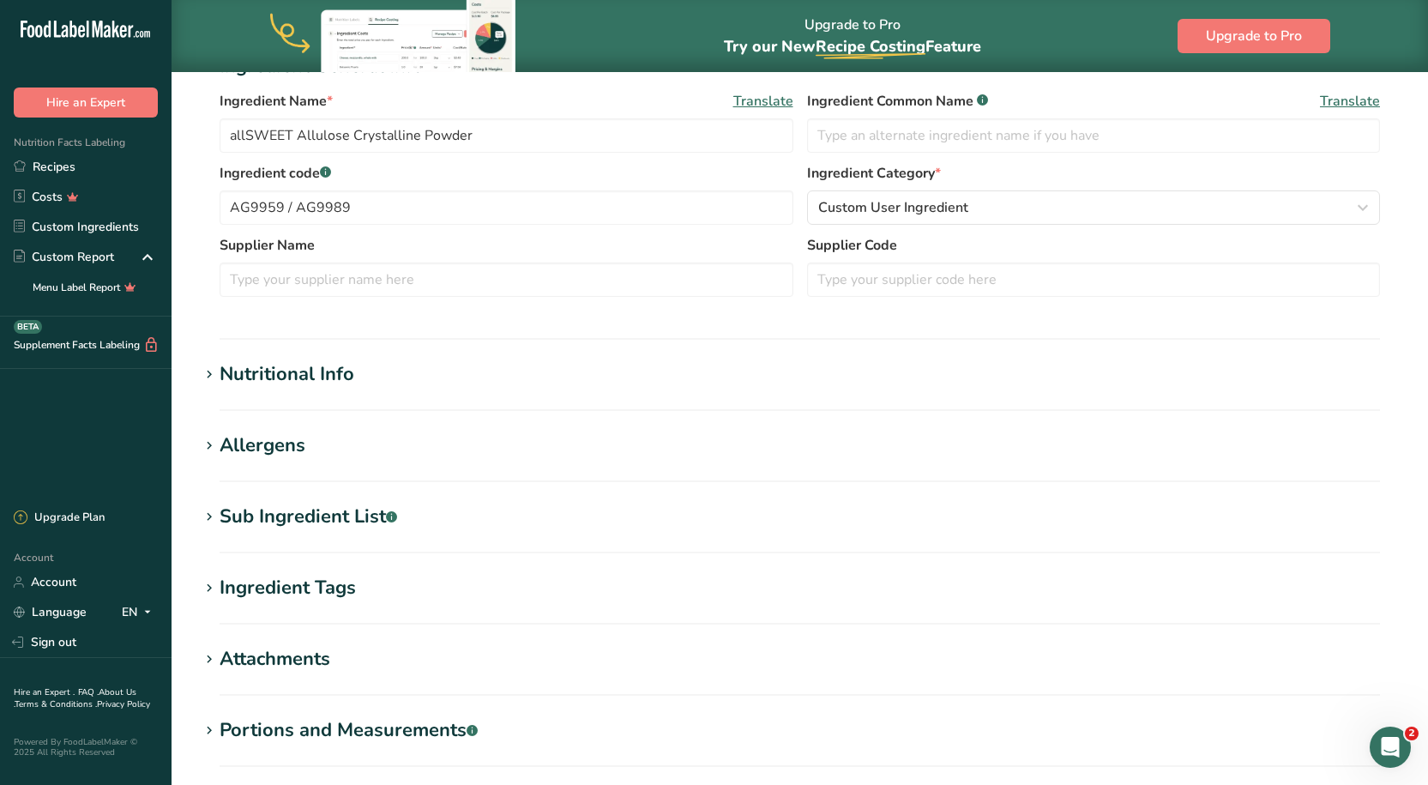
click at [396, 362] on h1 "Nutritional Info" at bounding box center [799, 374] width 1201 height 28
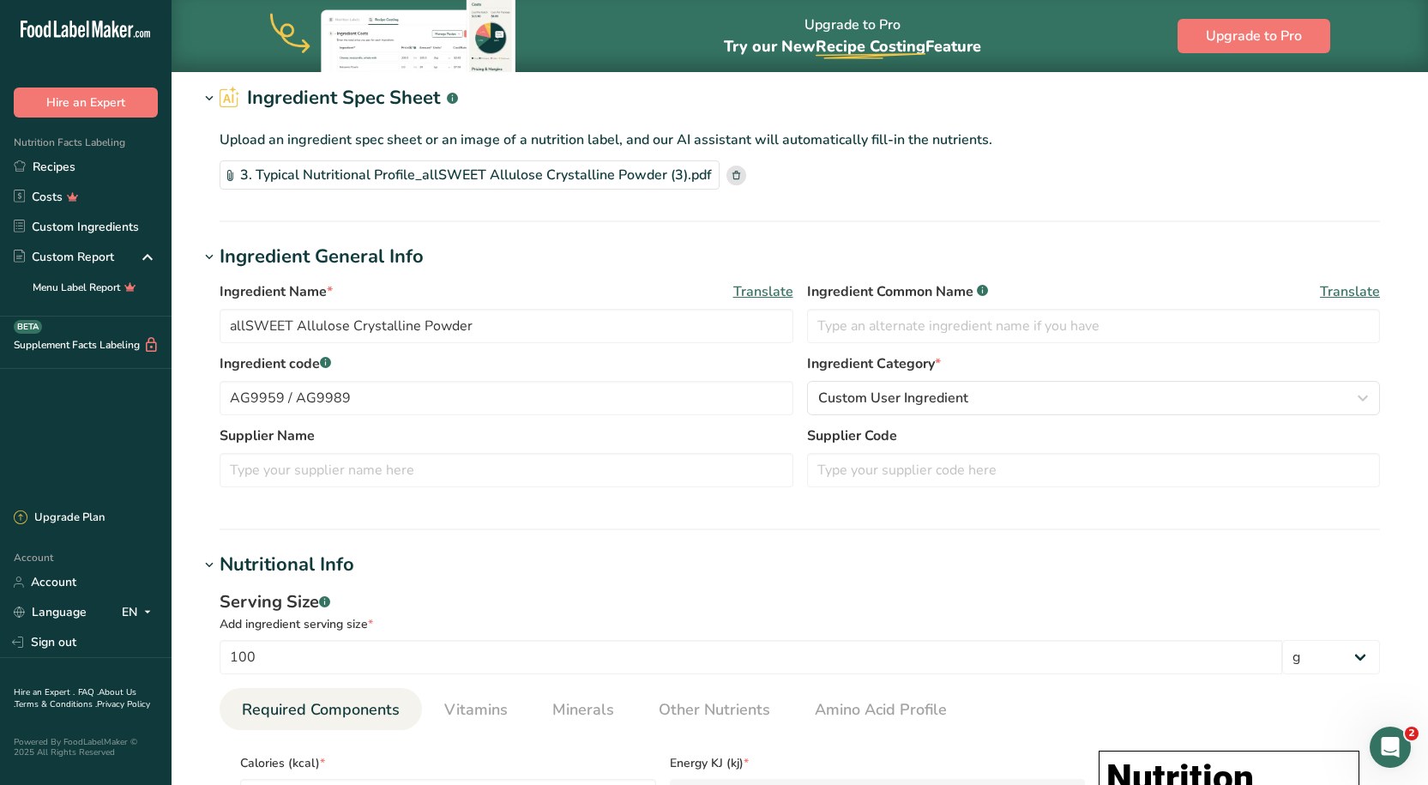
scroll to position [0, 0]
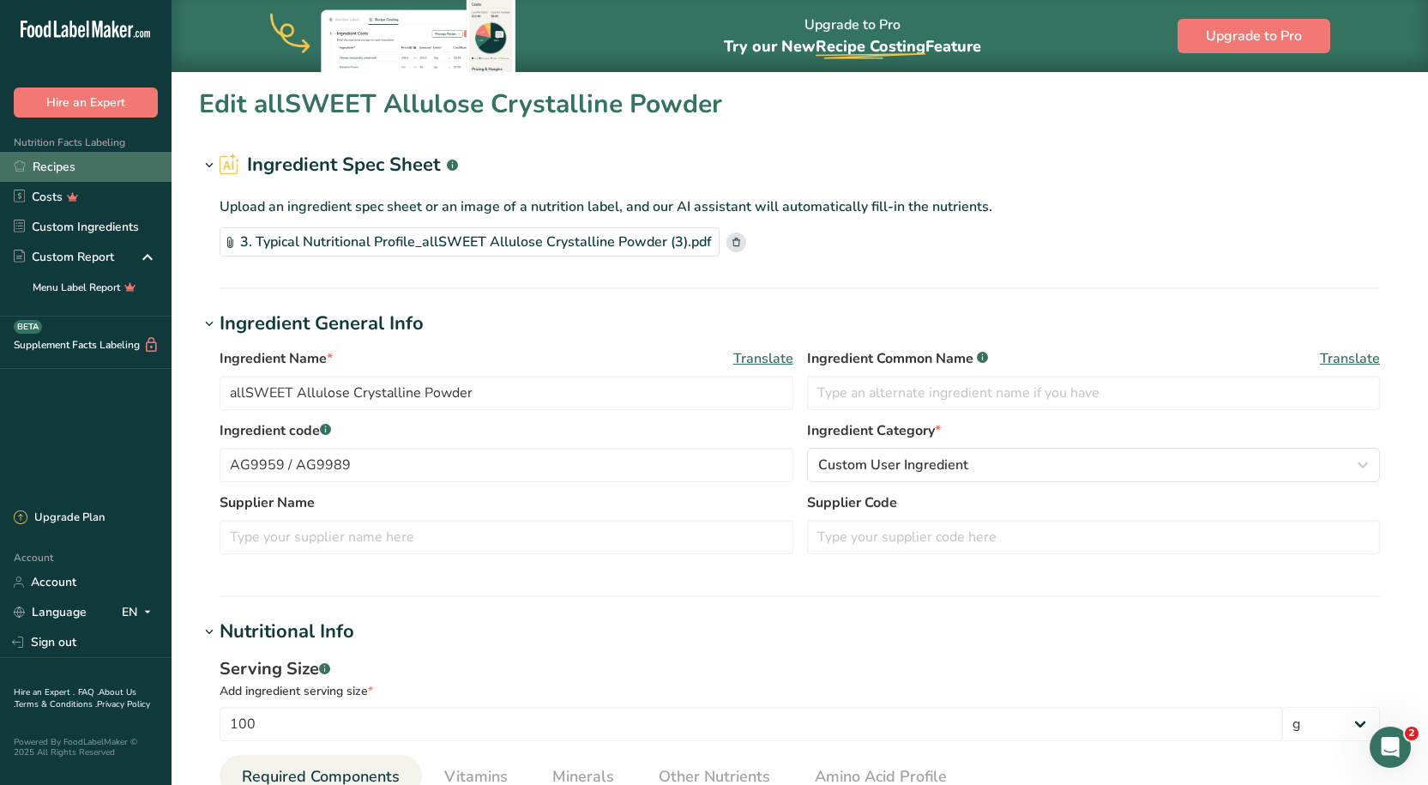
click at [122, 174] on link "Recipes" at bounding box center [85, 167] width 171 height 30
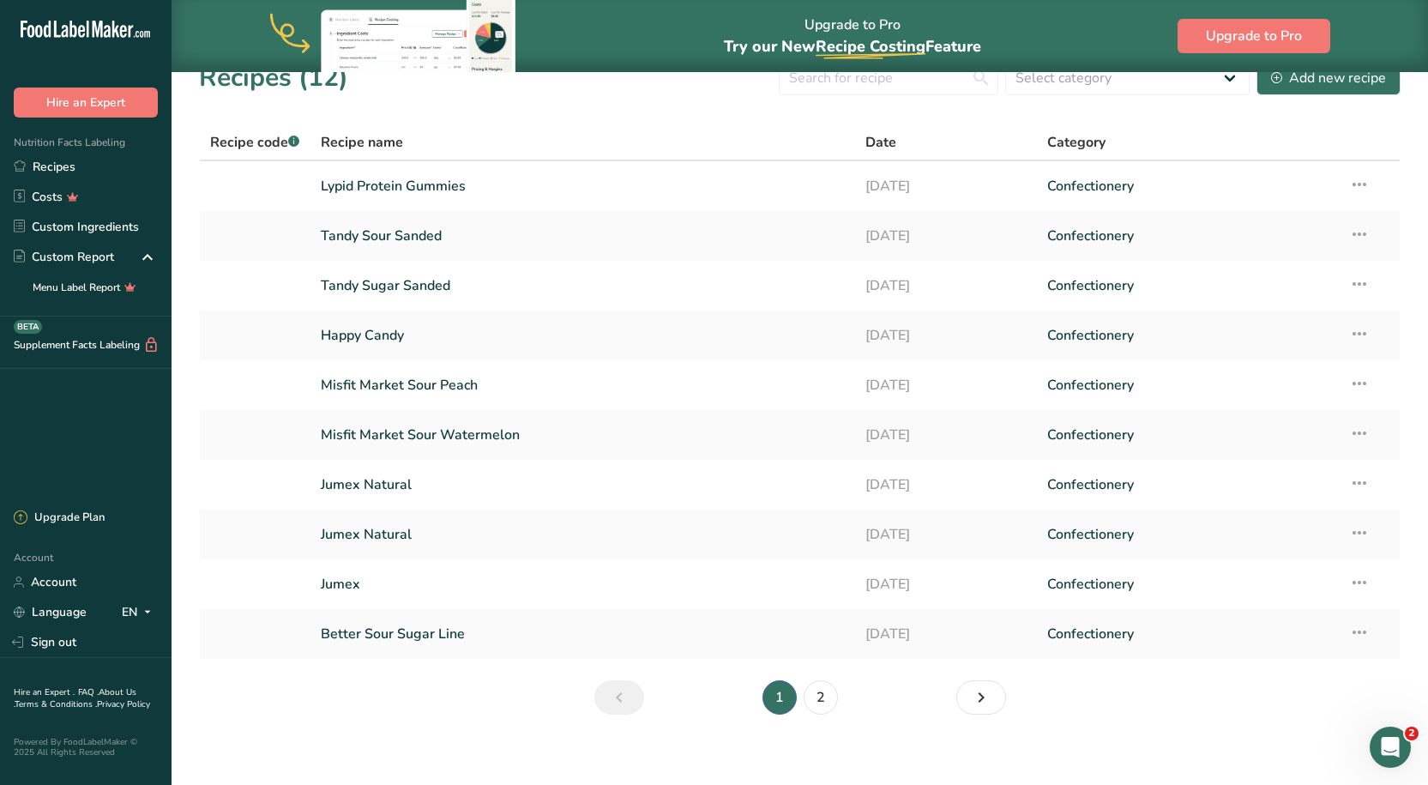
scroll to position [39, 0]
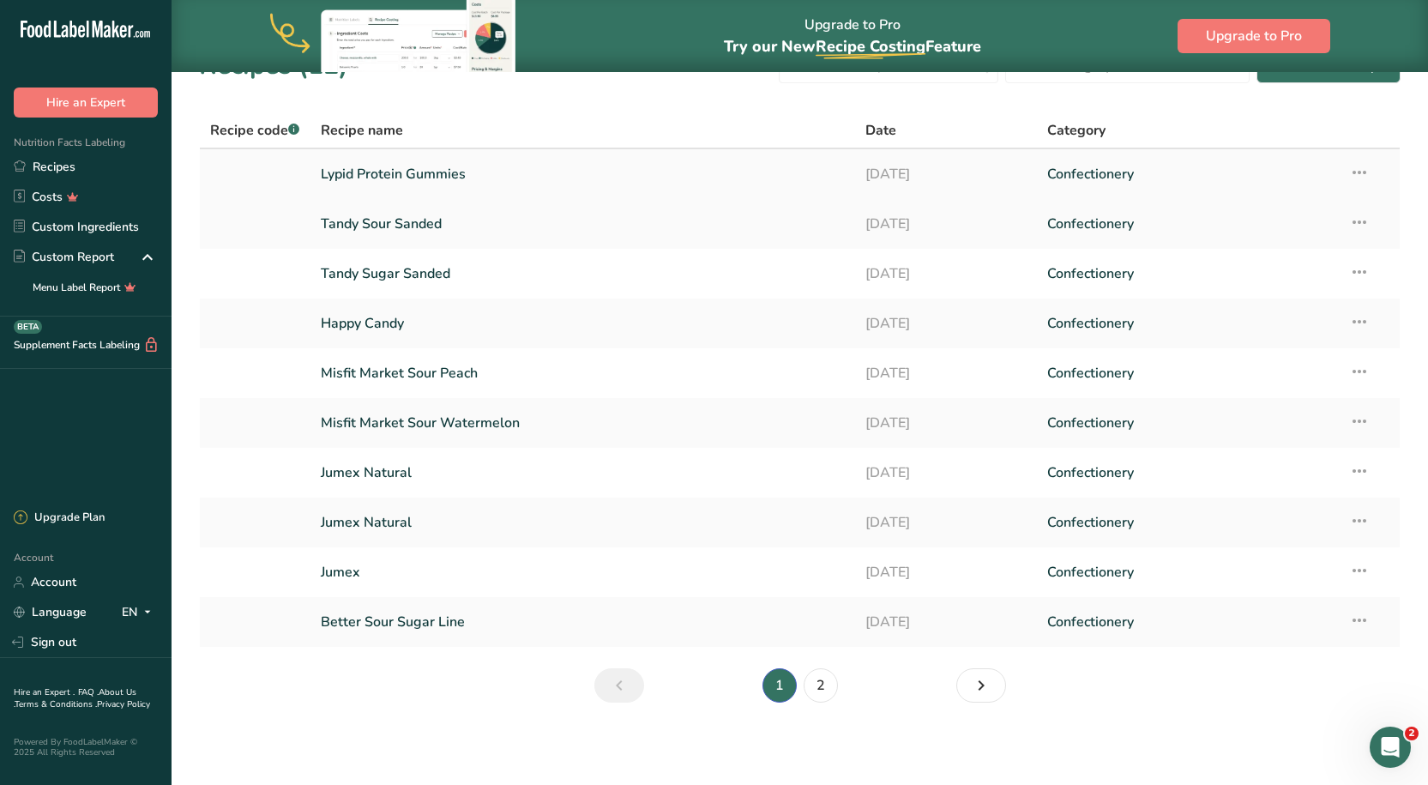
click at [365, 157] on link "Lypid Protein Gummies" at bounding box center [583, 174] width 524 height 36
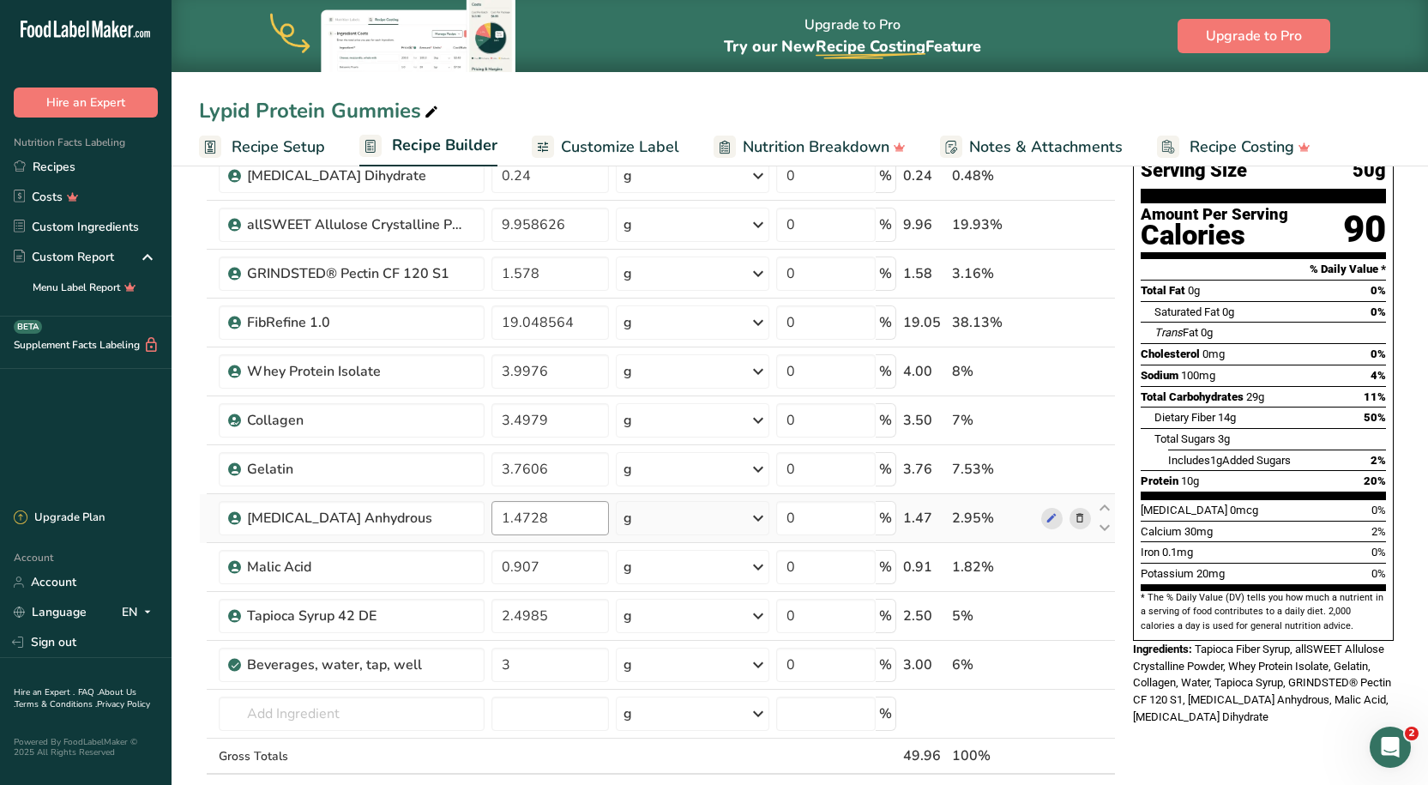
scroll to position [171, 0]
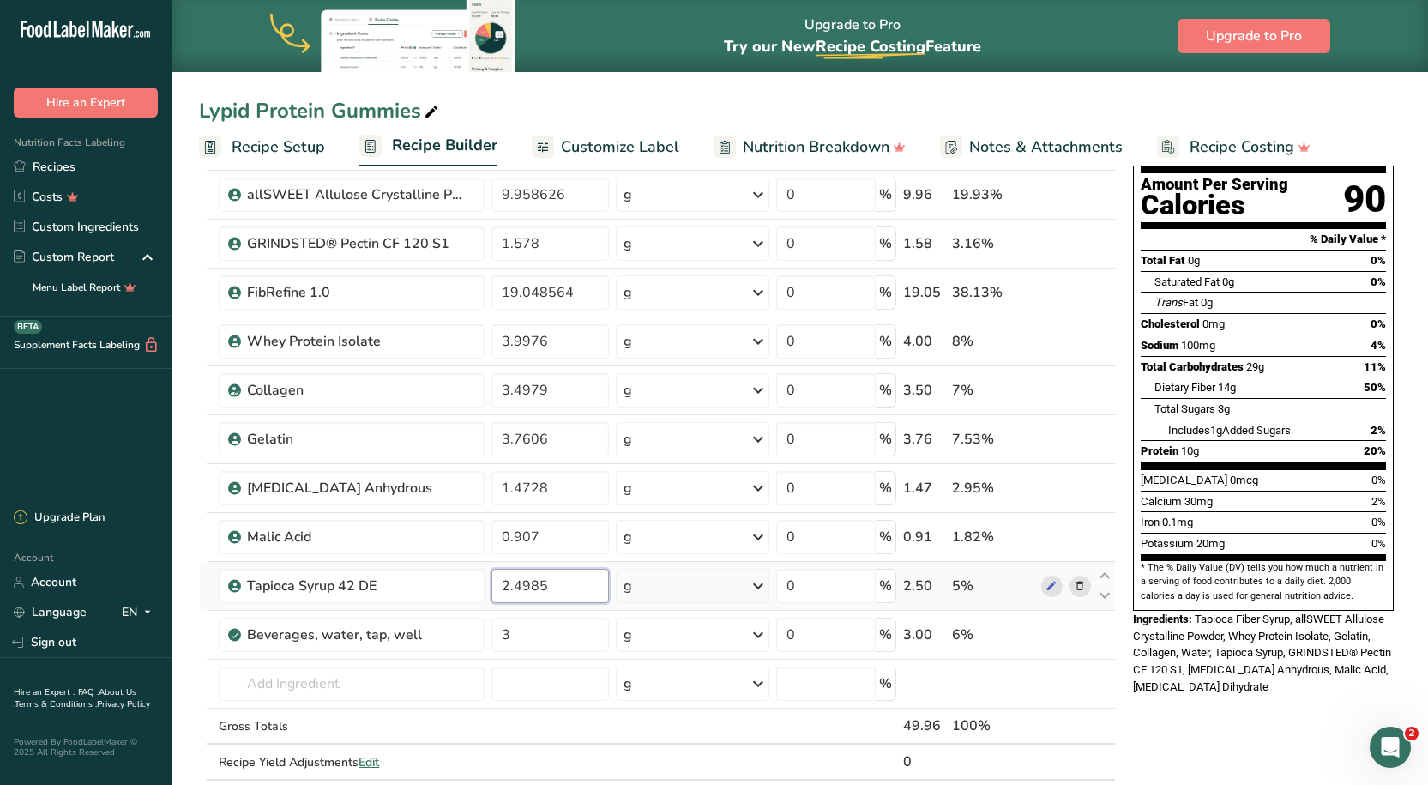
click at [508, 590] on input "2.4985" at bounding box center [550, 586] width 118 height 34
click at [508, 587] on input "0.4985" at bounding box center [550, 586] width 118 height 34
click at [510, 582] on input "0.4985" at bounding box center [550, 586] width 118 height 34
type input "5.4985"
click at [567, 644] on div "Ingredient * Amount * Unit * Waste * .a-a{fill:#347362;}.b-a{fill:#fff;} Grams …" at bounding box center [657, 450] width 917 height 731
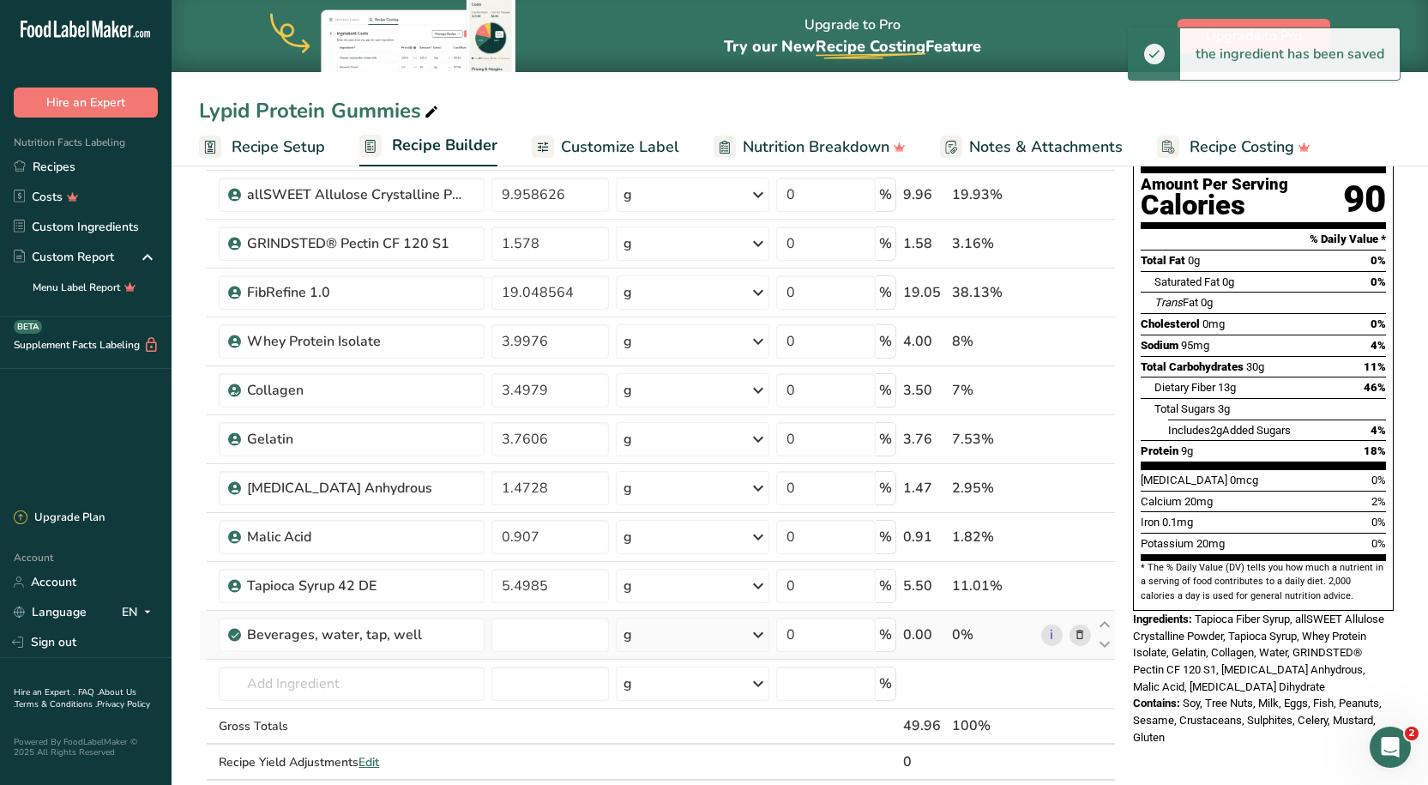
click at [1086, 636] on div "Ingredient * Amount * Unit * Waste * .a-a{fill:#347362;}.b-a{fill:#fff;} Grams …" at bounding box center [657, 450] width 917 height 731
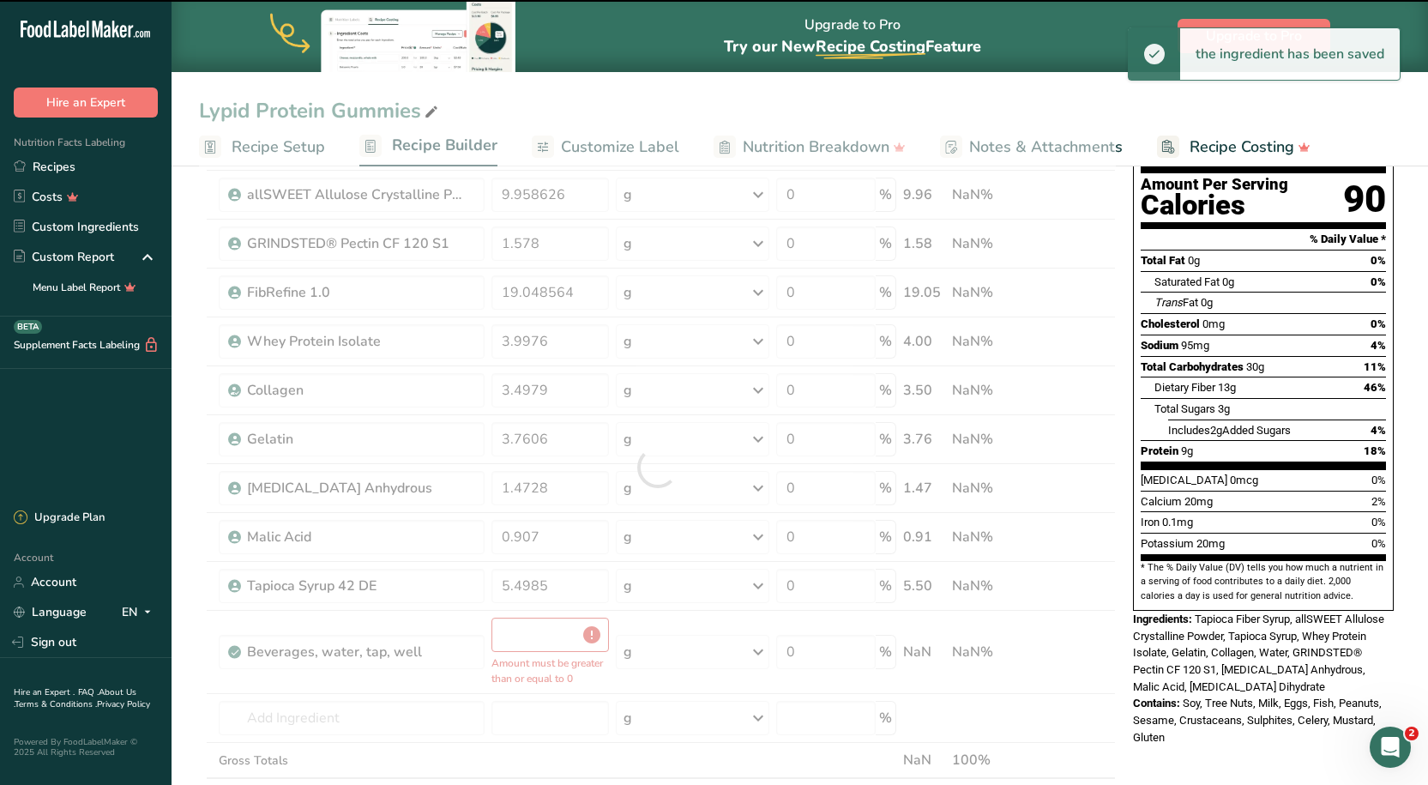
type input "0"
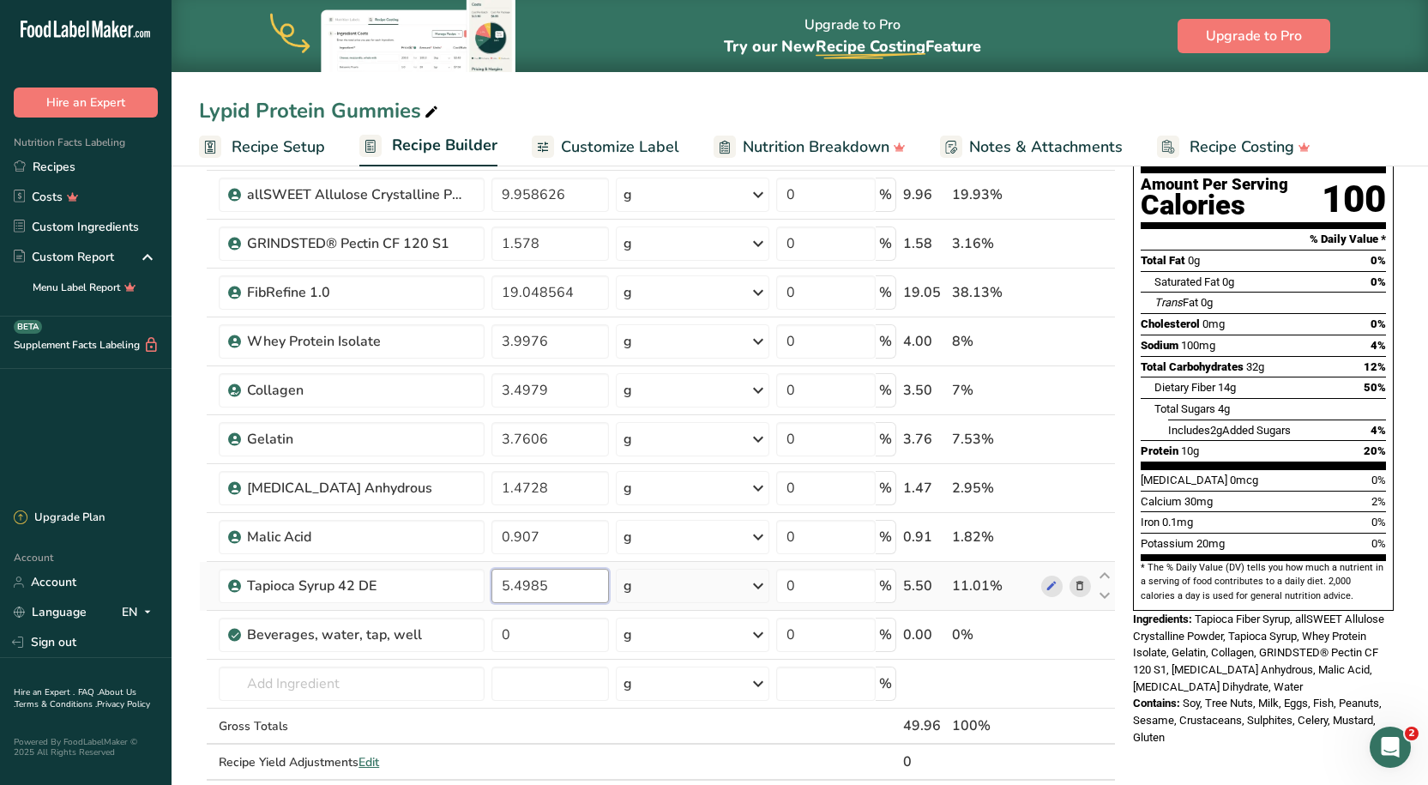
click at [513, 587] on input "5.4985" at bounding box center [550, 586] width 118 height 34
click at [511, 587] on input "5.4985" at bounding box center [550, 586] width 118 height 34
click at [506, 587] on input "5.4985" at bounding box center [550, 586] width 118 height 34
click at [505, 587] on input "0.4985" at bounding box center [550, 586] width 118 height 34
type input "2.4985"
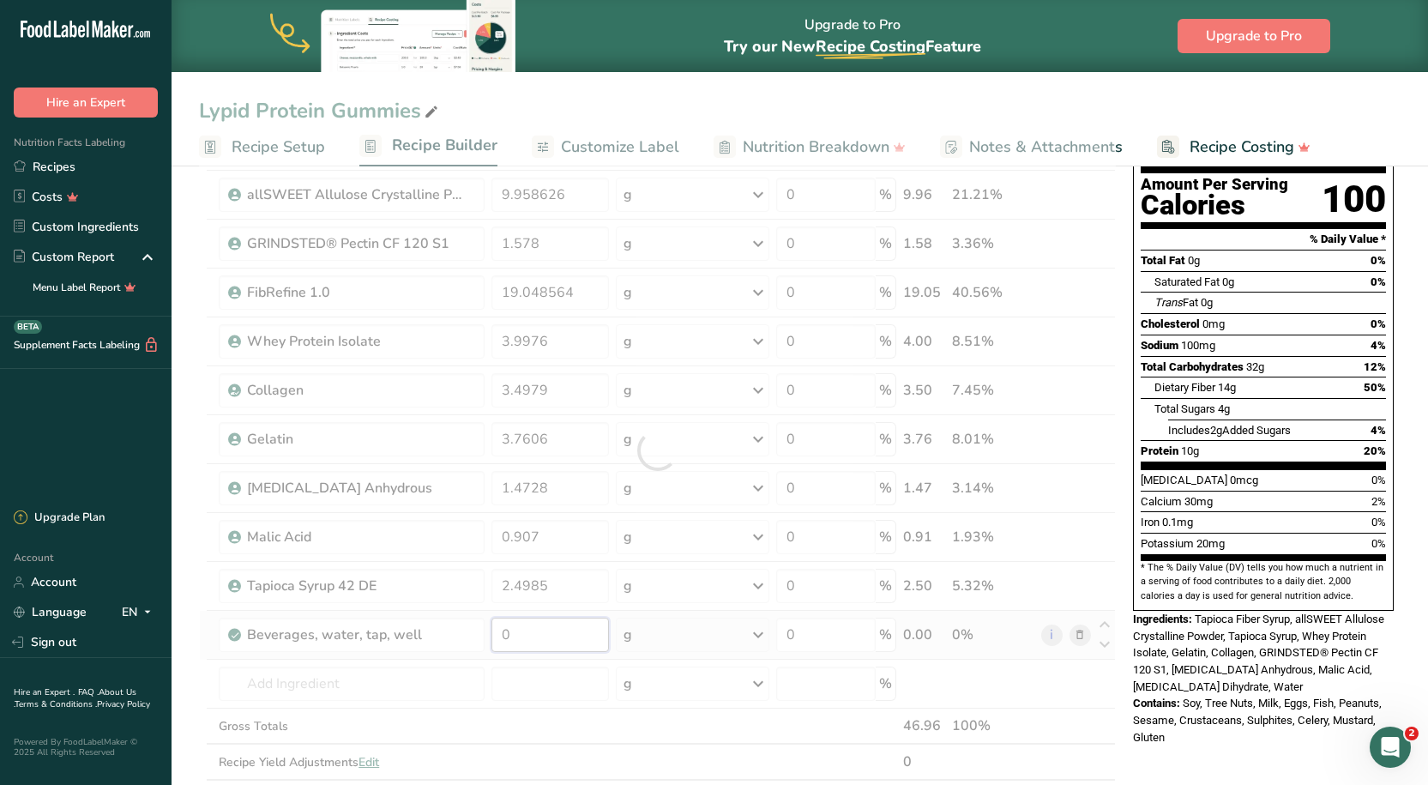
click at [539, 634] on div "Ingredient * Amount * Unit * Waste * .a-a{fill:#347362;}.b-a{fill:#fff;} Grams …" at bounding box center [657, 450] width 917 height 731
click at [520, 720] on div at bounding box center [657, 450] width 917 height 731
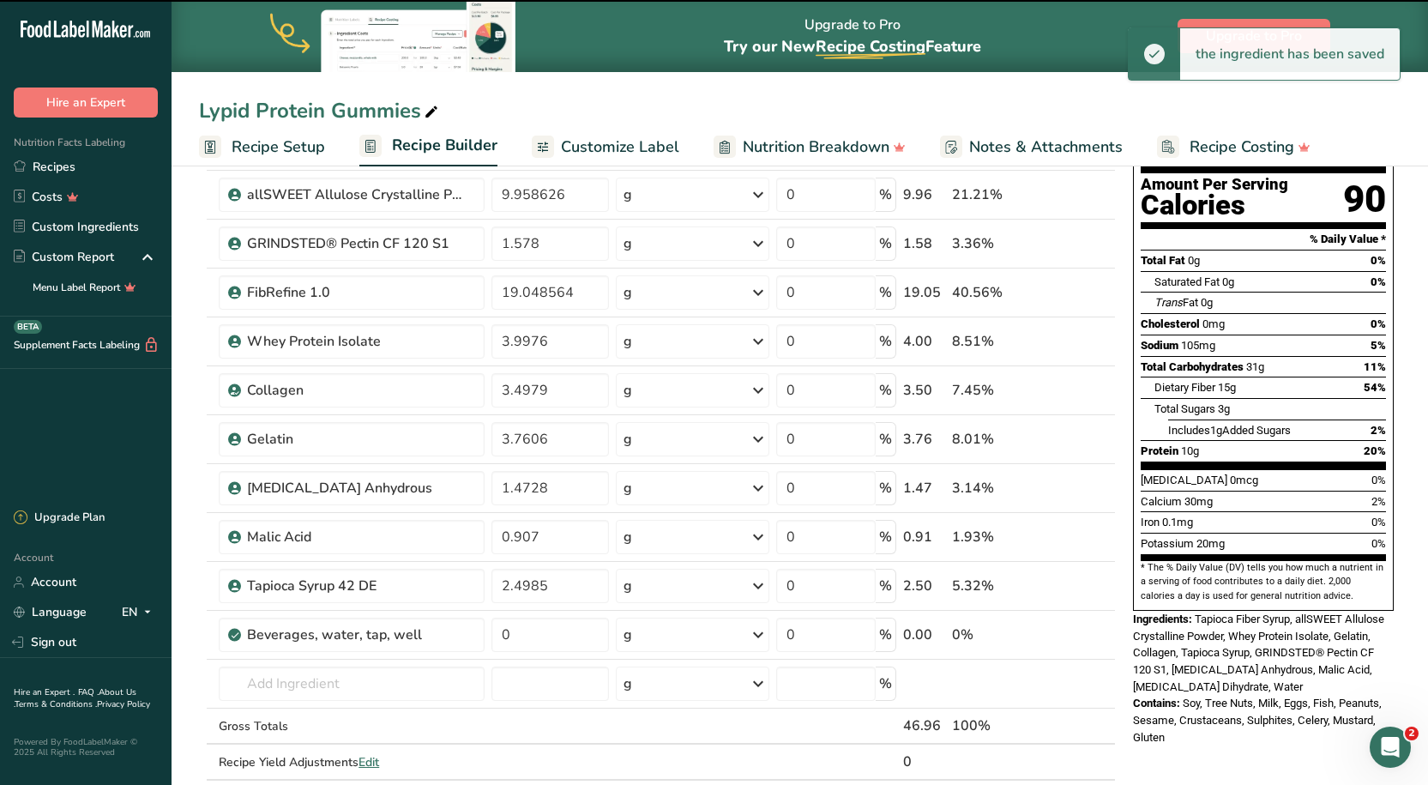
type input "3"
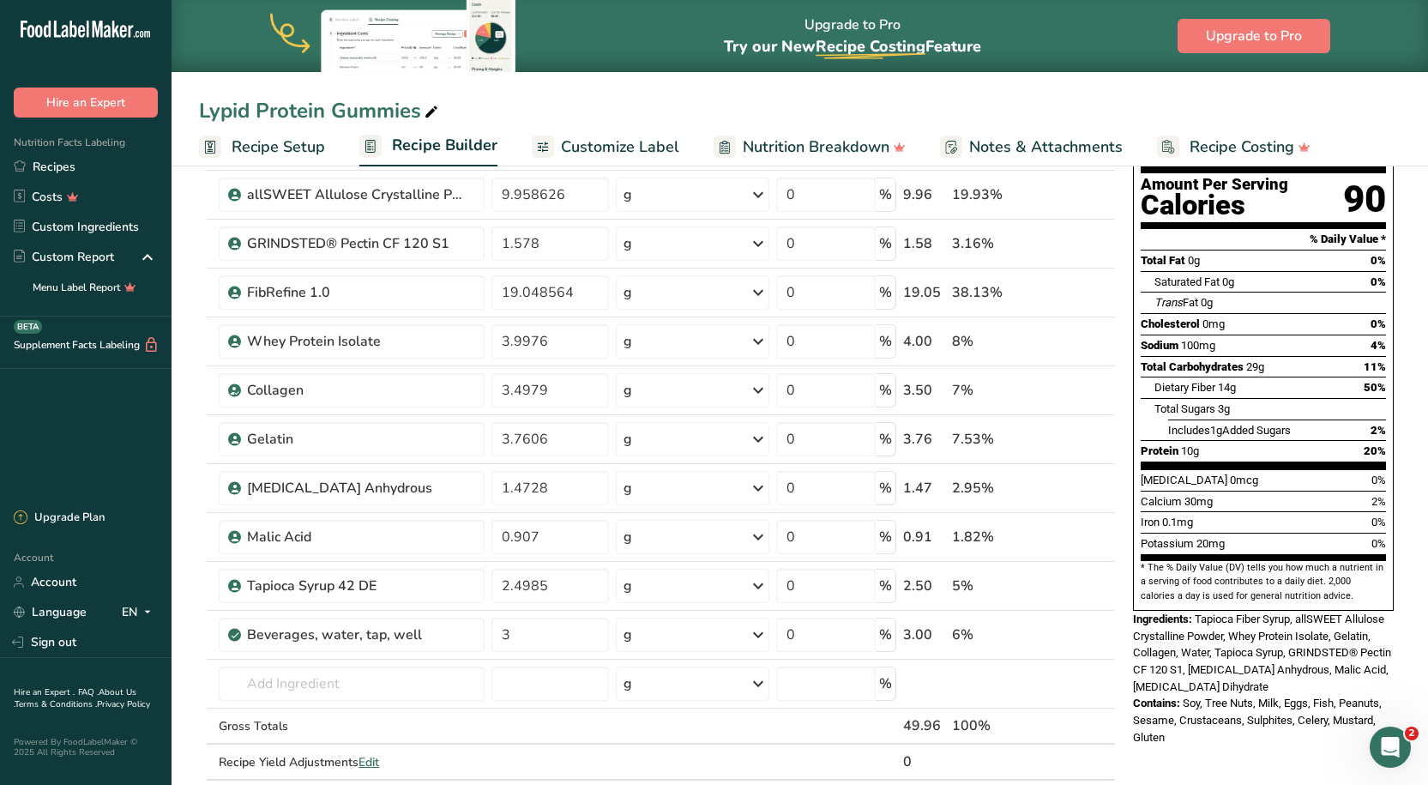
click at [641, 136] on span "Customize Label" at bounding box center [620, 146] width 118 height 23
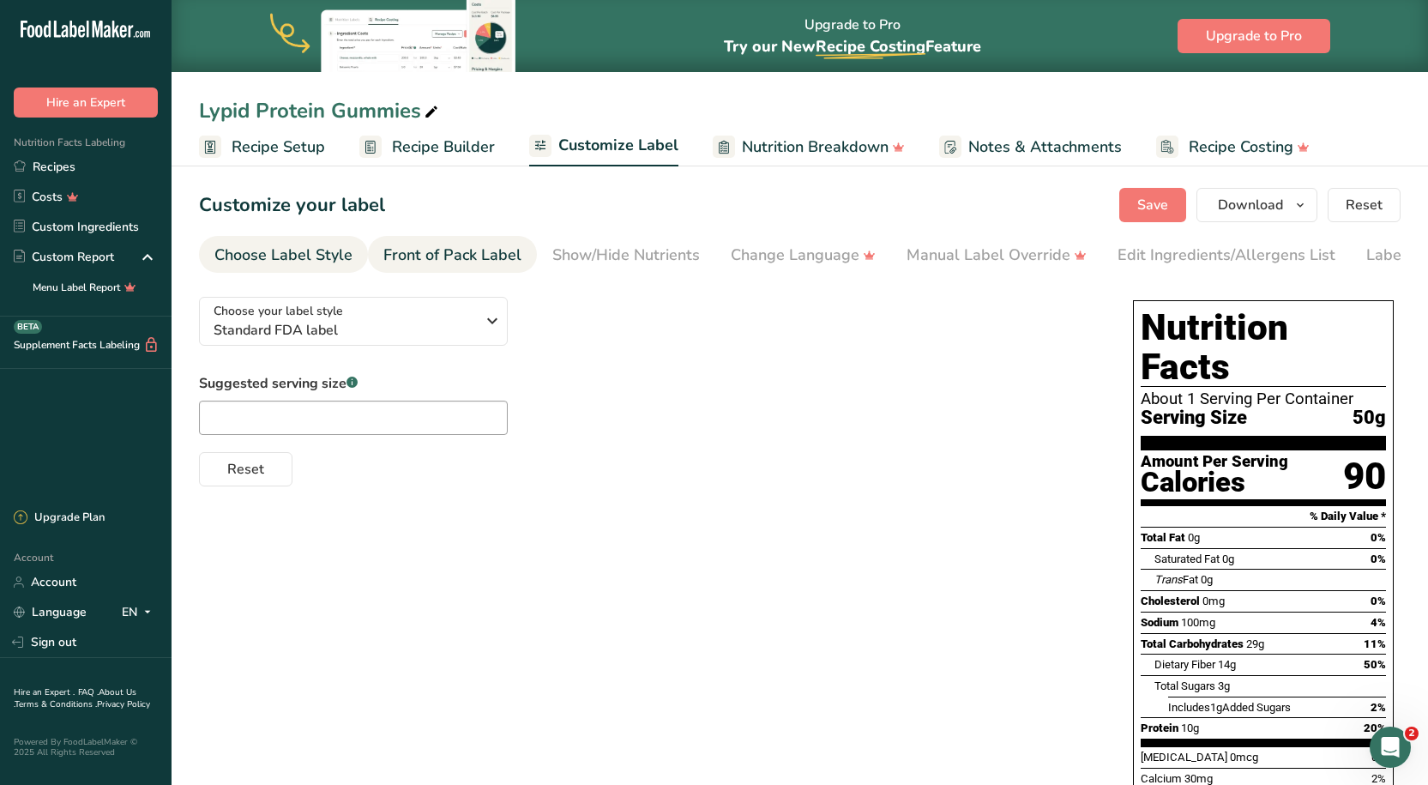
click at [450, 241] on link "Front of Pack Label" at bounding box center [452, 255] width 138 height 39
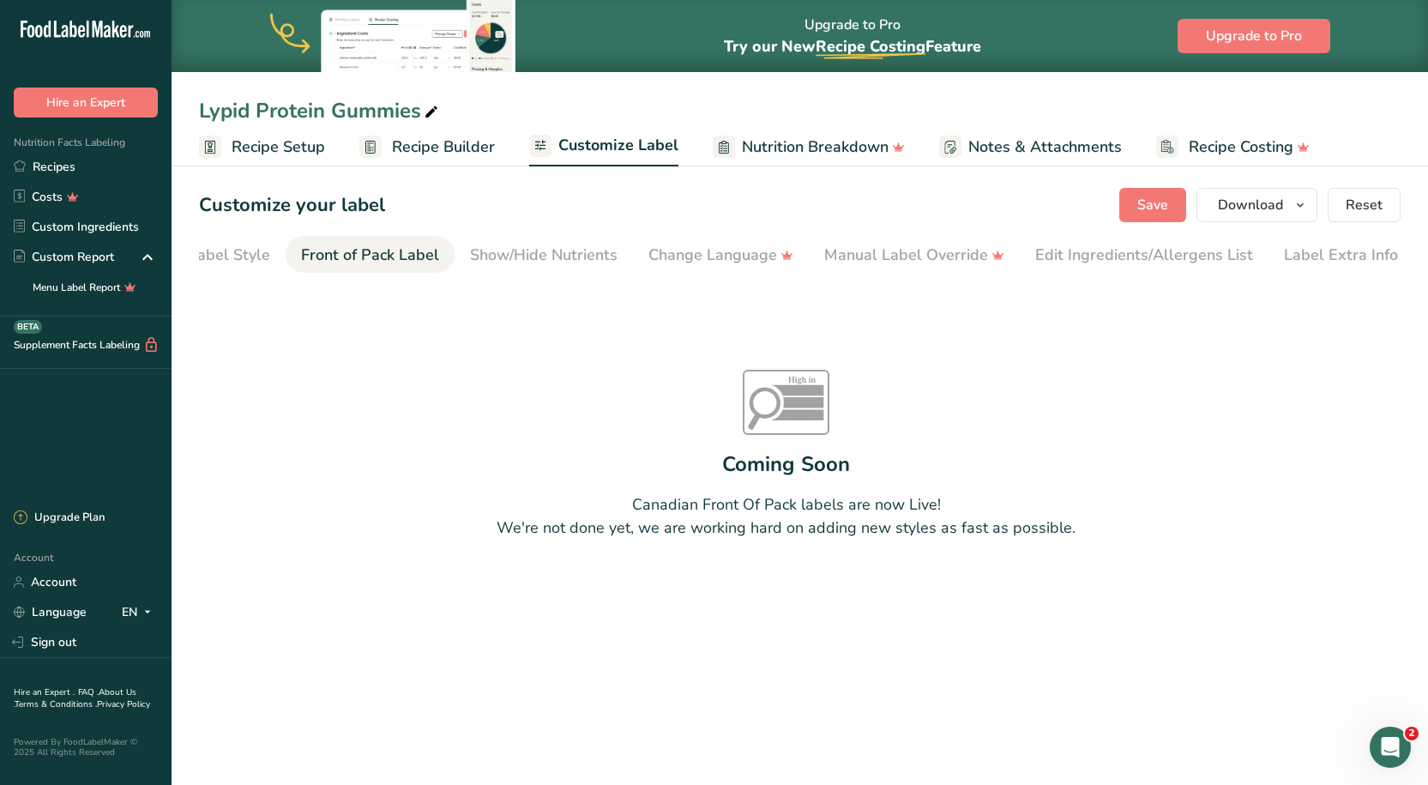
scroll to position [0, 86]
click at [535, 243] on link "Show/Hide Nutrients" at bounding box center [539, 255] width 147 height 39
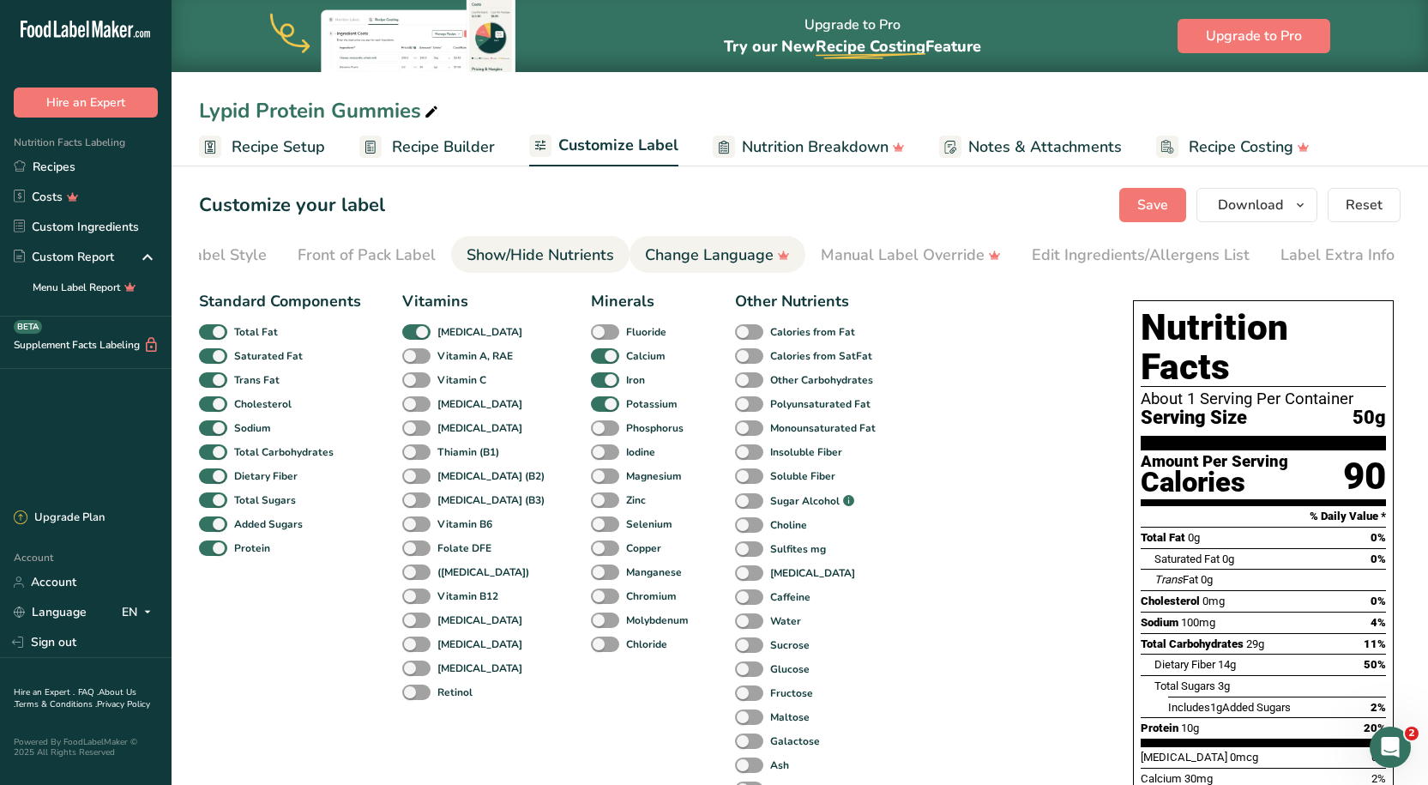
click at [733, 260] on div "Change Language" at bounding box center [717, 255] width 145 height 23
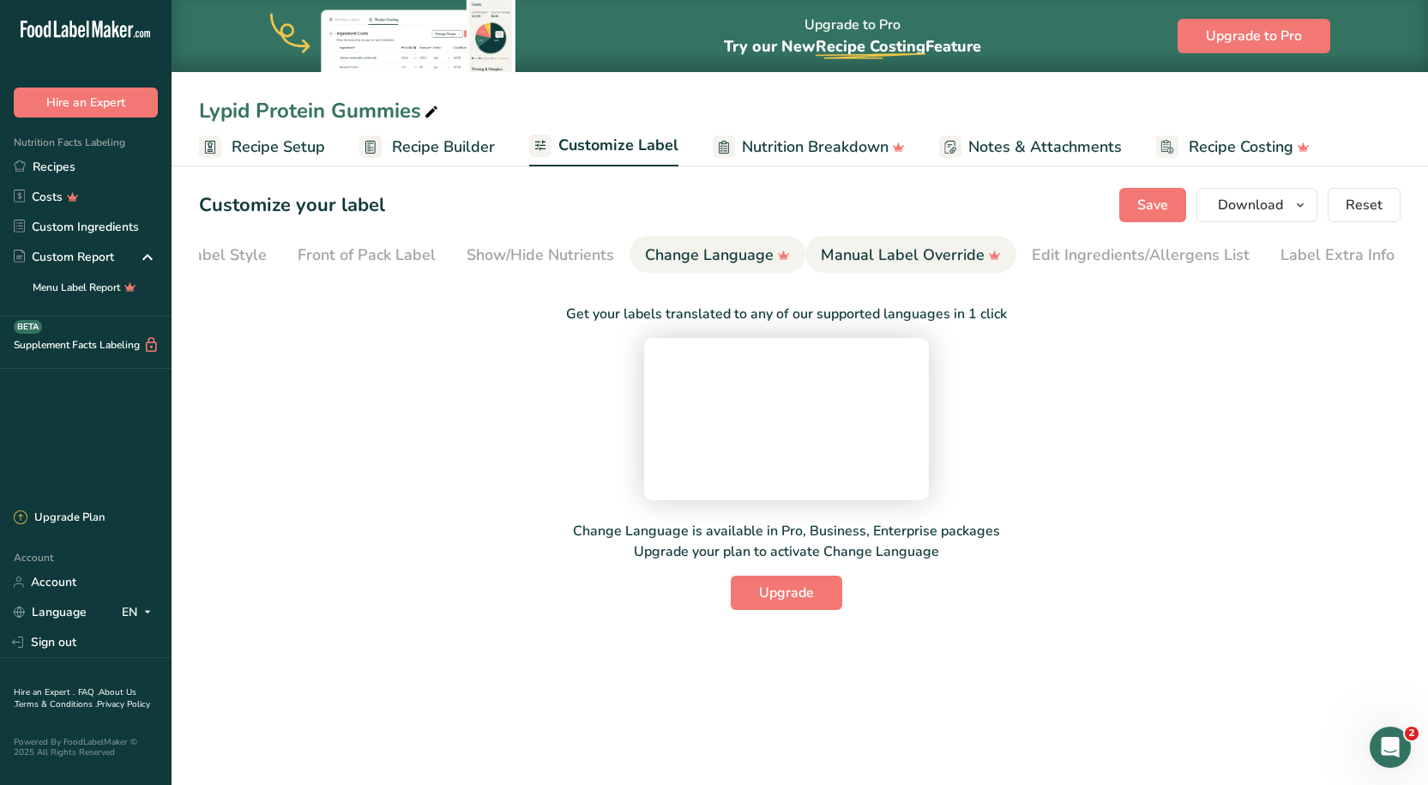
click at [837, 254] on div "Manual Label Override" at bounding box center [911, 255] width 180 height 23
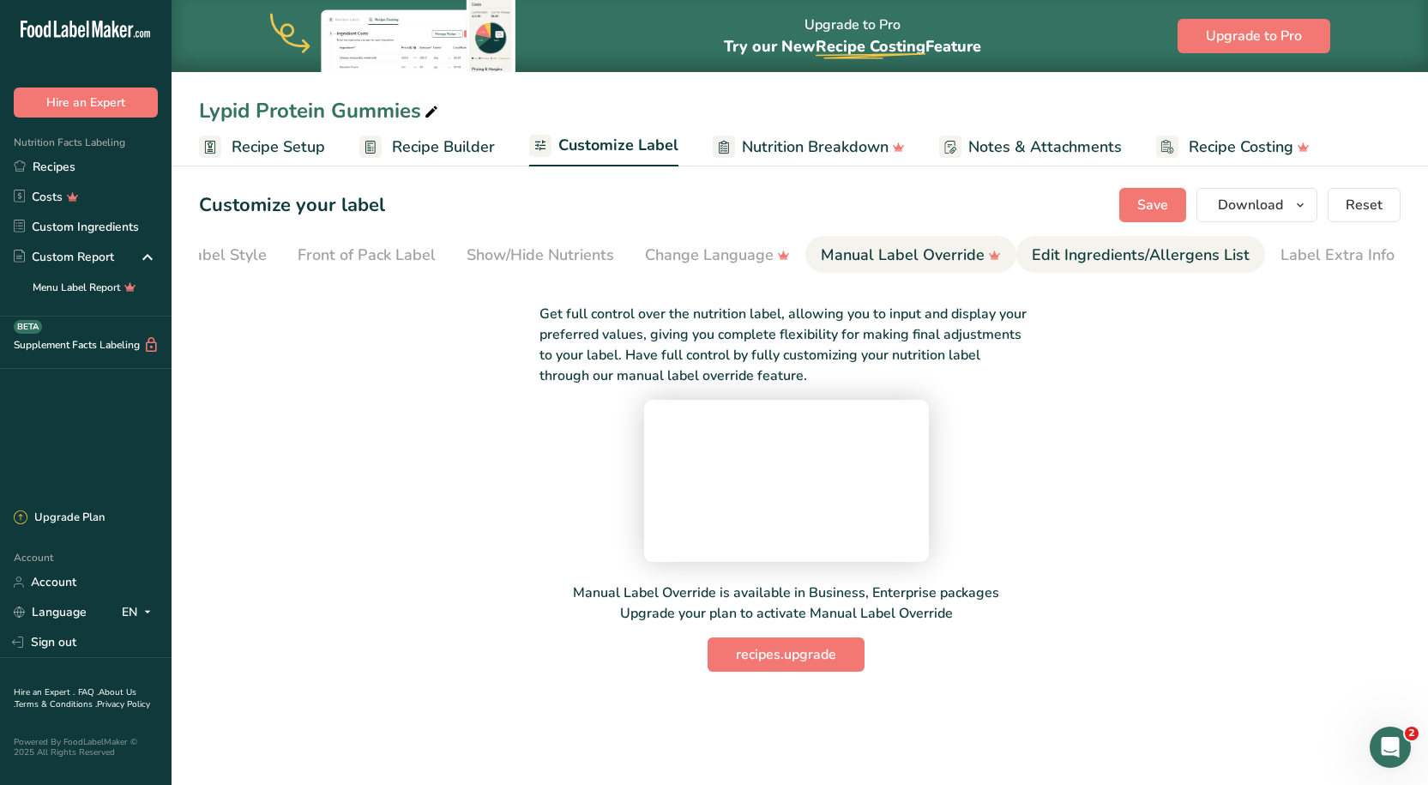
click at [1055, 244] on link "Edit Ingredients/Allergens List" at bounding box center [1141, 255] width 218 height 39
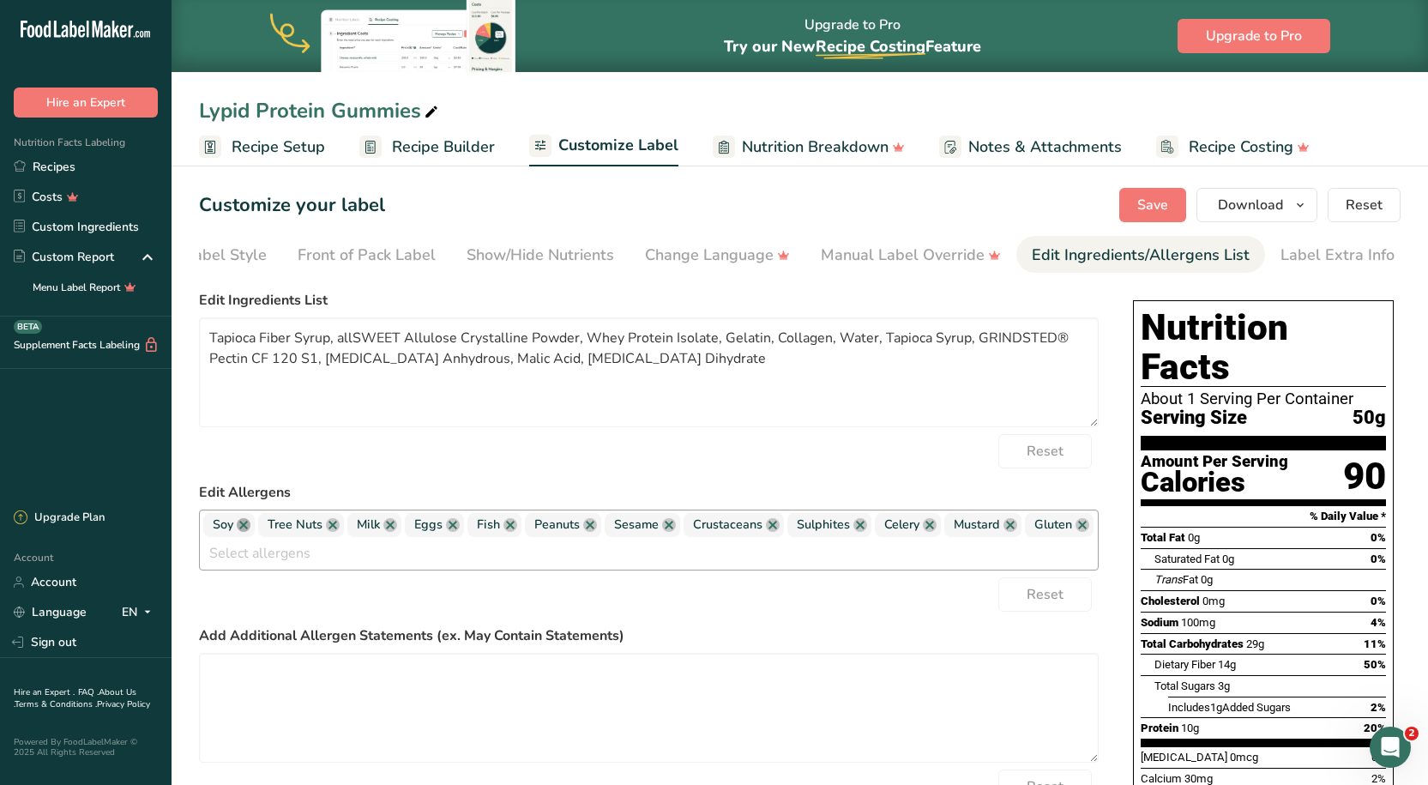
click at [246, 529] on link at bounding box center [244, 525] width 14 height 14
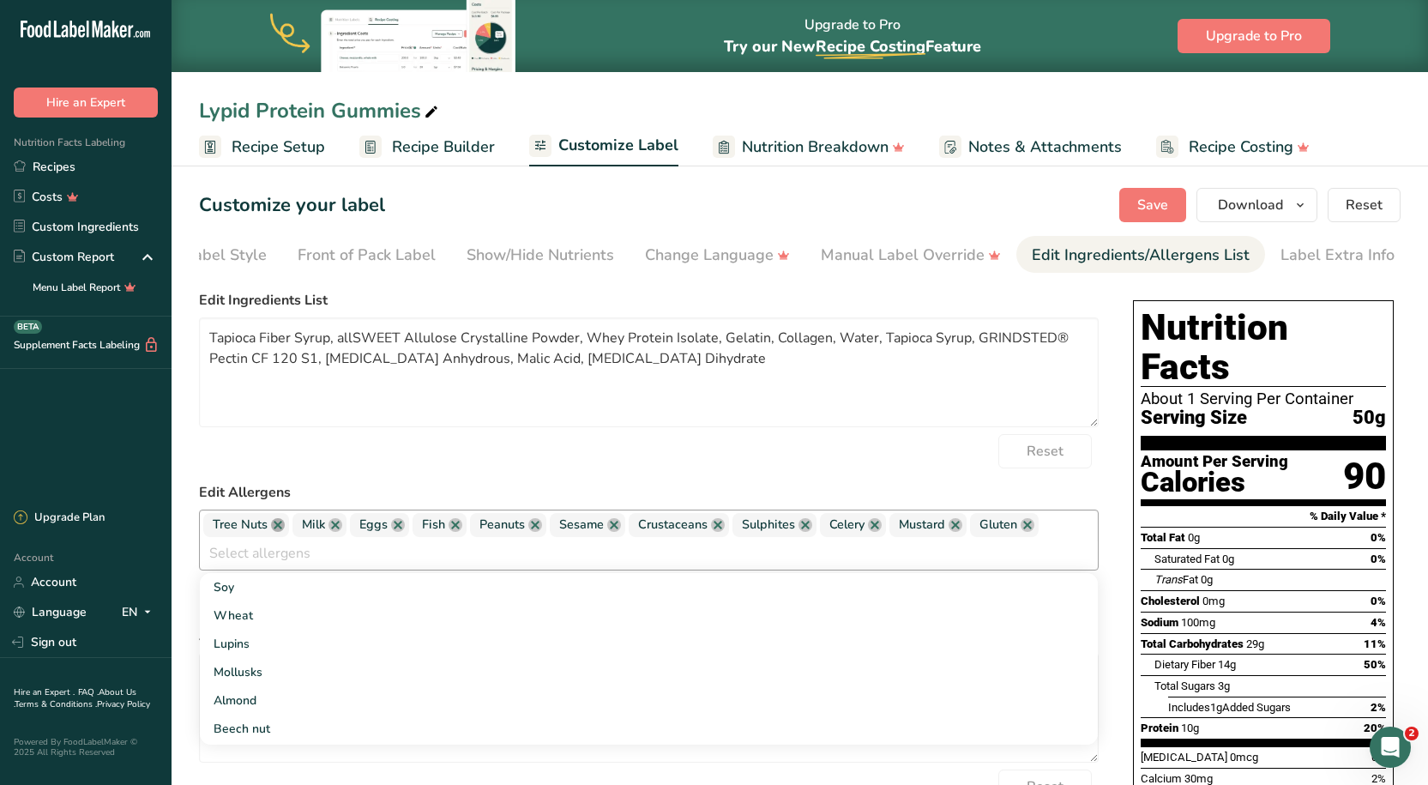
click at [271, 529] on link at bounding box center [278, 525] width 14 height 14
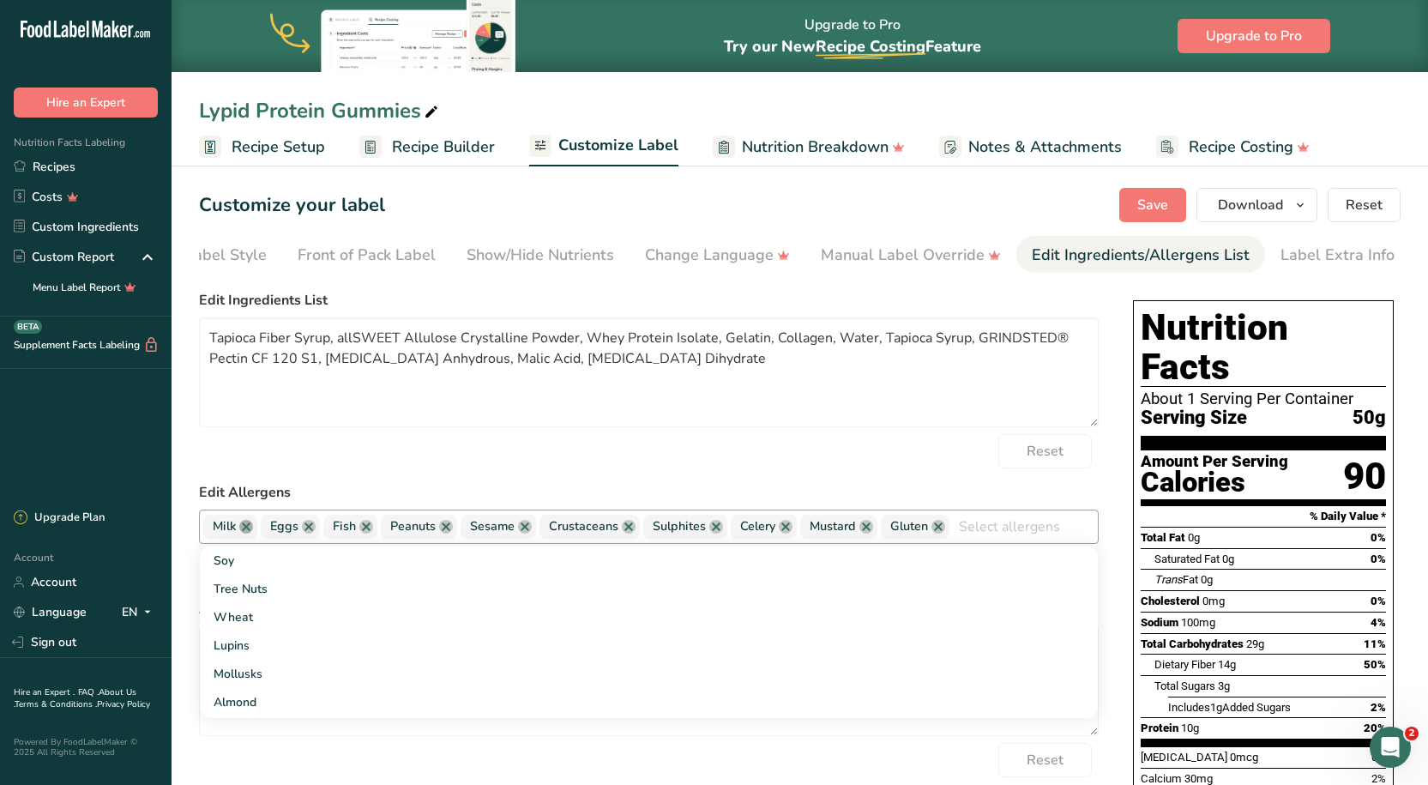
click at [244, 532] on link at bounding box center [246, 527] width 14 height 14
click at [245, 531] on link at bounding box center [251, 527] width 14 height 14
click at [244, 529] on link at bounding box center [246, 527] width 14 height 14
click at [272, 533] on link at bounding box center [269, 527] width 14 height 14
click at [274, 532] on link at bounding box center [268, 527] width 14 height 14
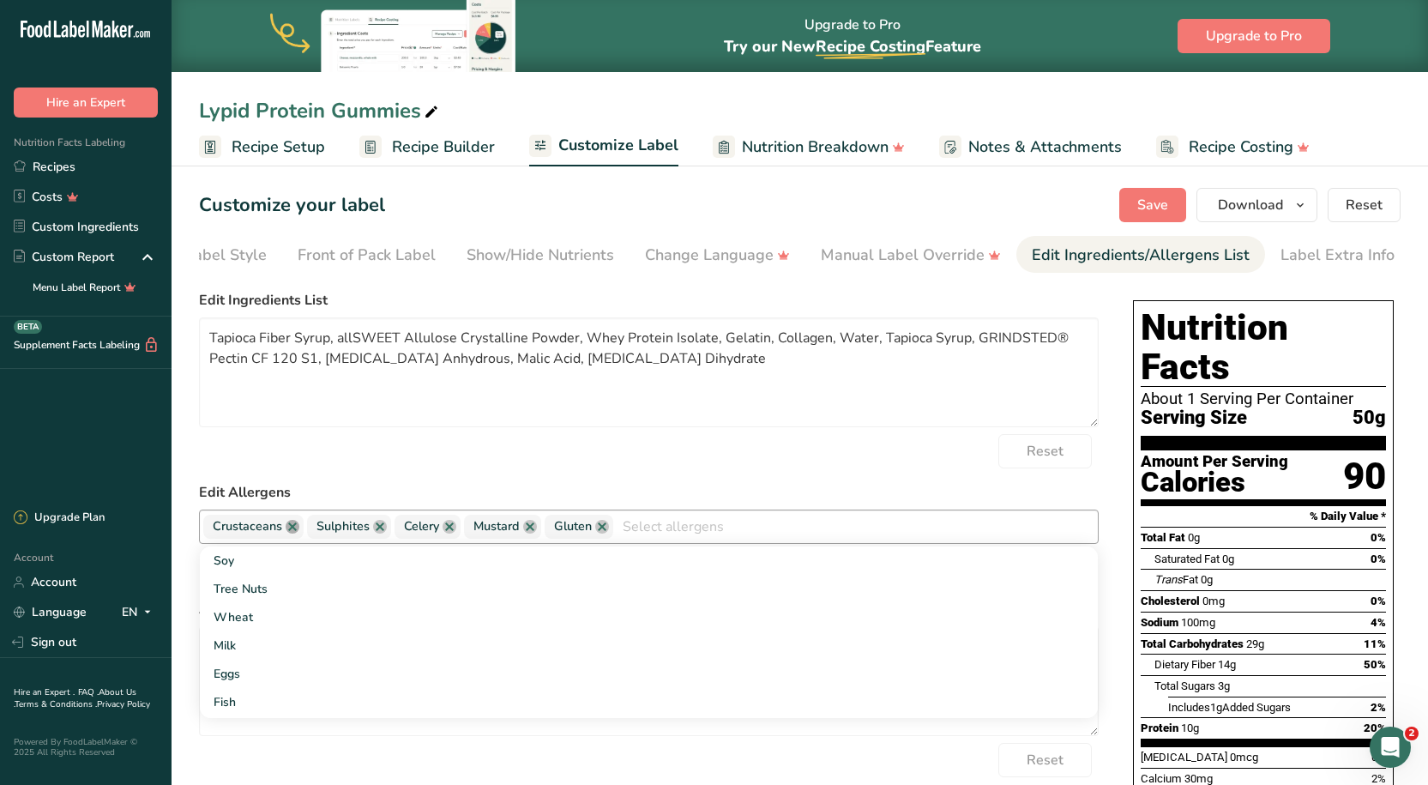
click at [296, 532] on link at bounding box center [293, 527] width 14 height 14
click at [280, 533] on link at bounding box center [276, 527] width 14 height 14
click at [248, 524] on span "Celery" at bounding box center [230, 526] width 35 height 19
click at [256, 531] on link at bounding box center [258, 527] width 14 height 14
click at [268, 528] on link at bounding box center [269, 527] width 14 height 14
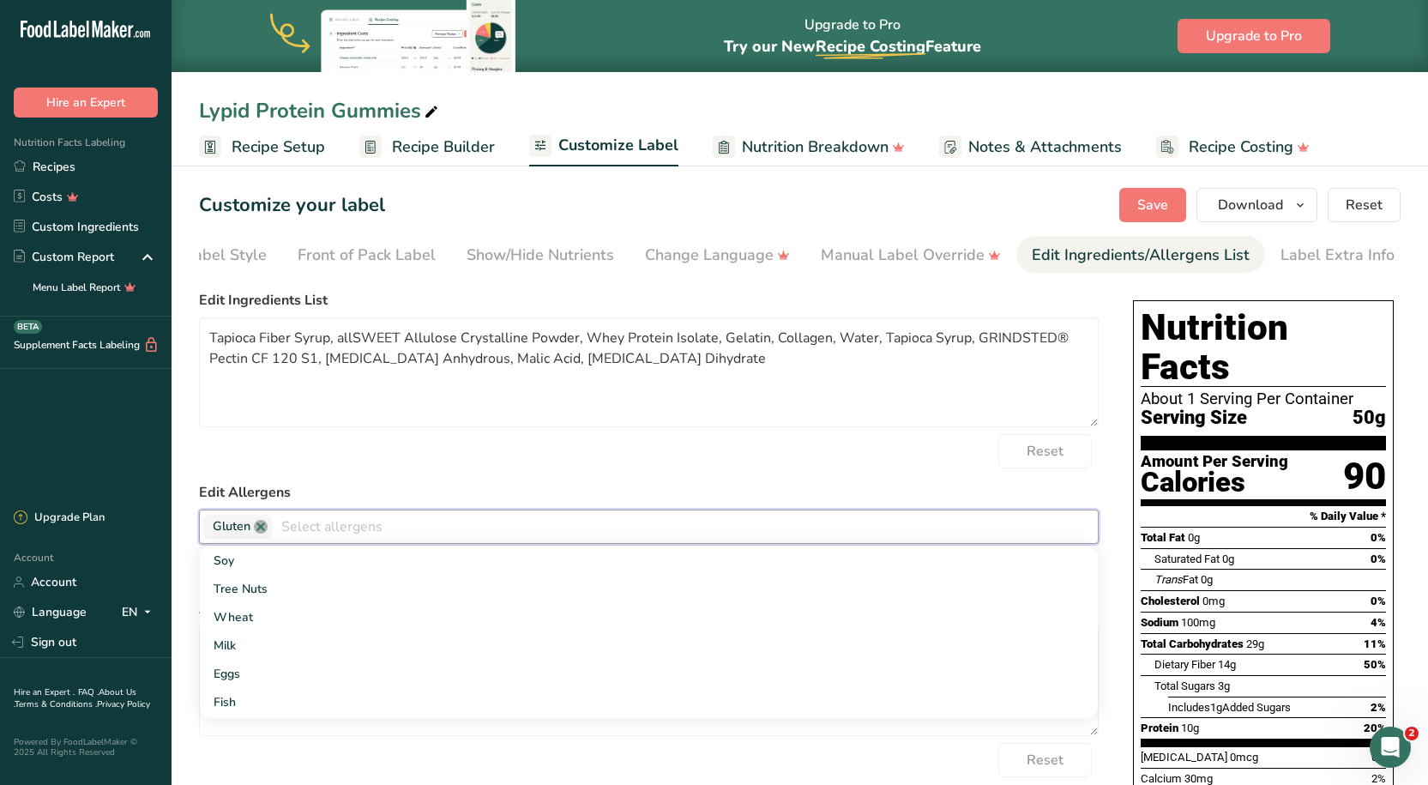
click at [261, 531] on link at bounding box center [261, 527] width 14 height 14
click at [407, 443] on div "Reset" at bounding box center [648, 451] width 899 height 34
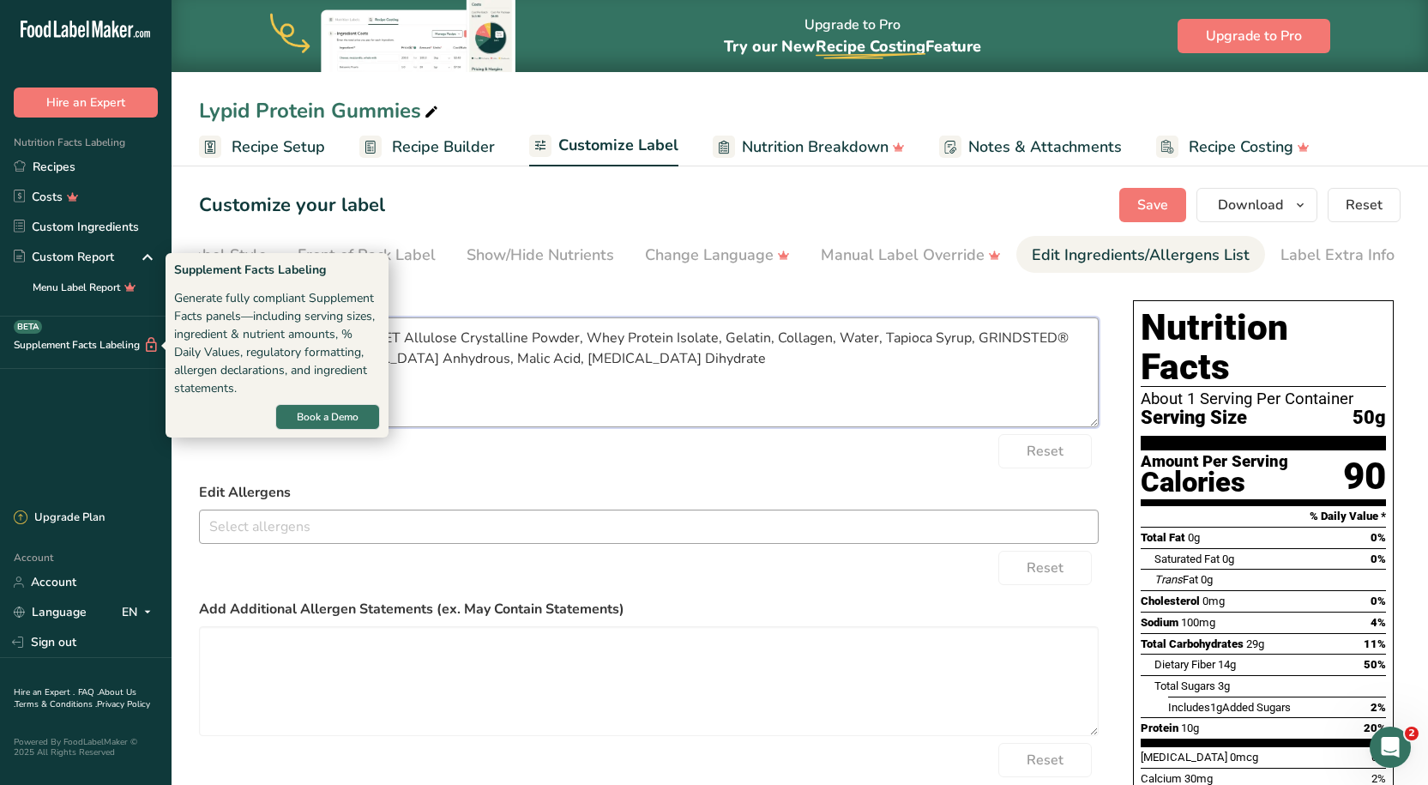
drag, startPoint x: 718, startPoint y: 357, endPoint x: 102, endPoint y: 340, distance: 615.9
click at [102, 340] on div ".a-20{fill:#fff;} Hire an Expert Nutrition Facts Labeling Recipes Costs Custom …" at bounding box center [714, 533] width 1428 height 1067
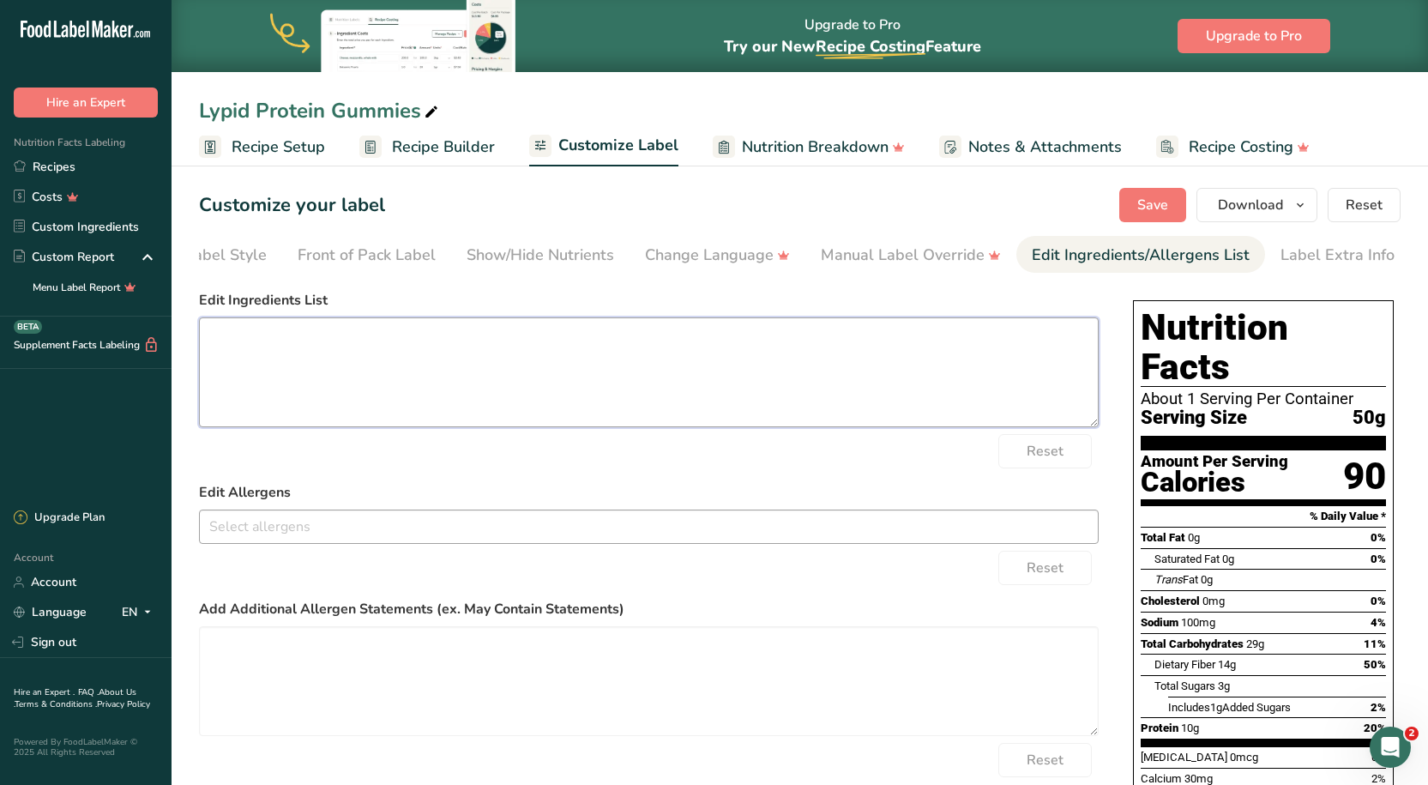
click at [271, 344] on textarea at bounding box center [648, 372] width 899 height 110
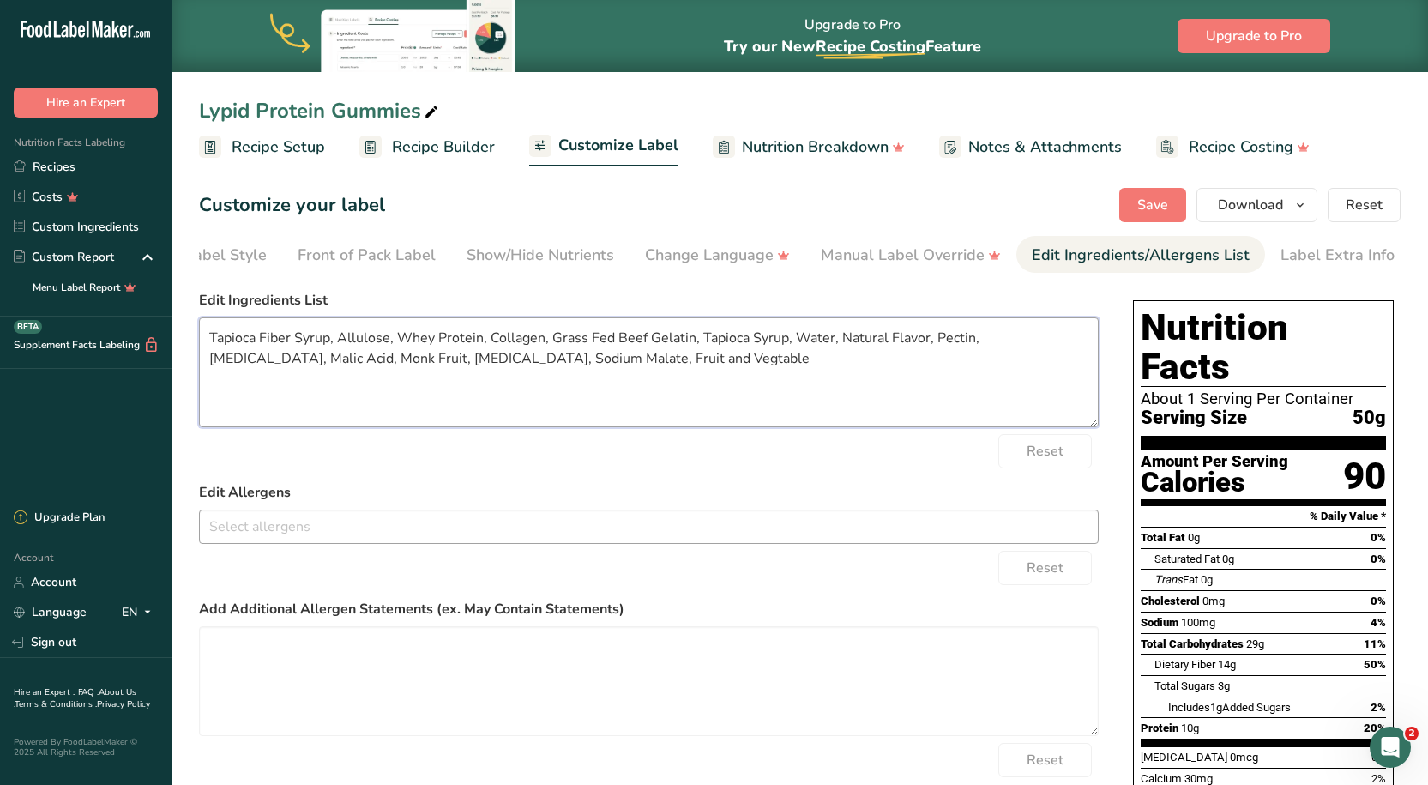
click at [615, 359] on textarea "Tapioca Fiber Syrup, Allulose, Whey Protein, Collagen, Grass Fed Beef Gelatin, …" at bounding box center [648, 372] width 899 height 110
click at [591, 354] on textarea "Tapioca Fiber Syrup, Allulose, Whey Protein, Collagen, Grass Fed Beef Gelatin, …" at bounding box center [648, 372] width 899 height 110
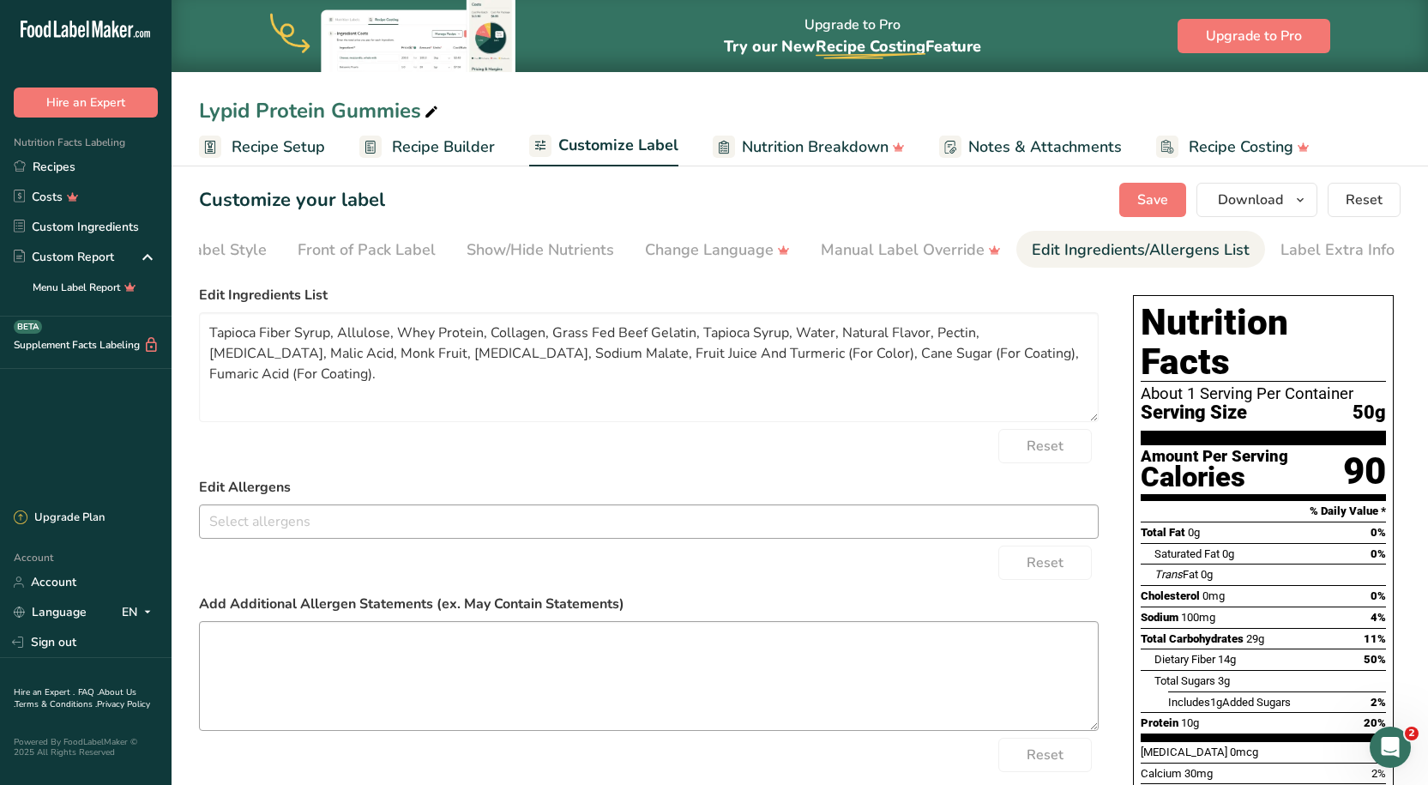
scroll to position [0, 0]
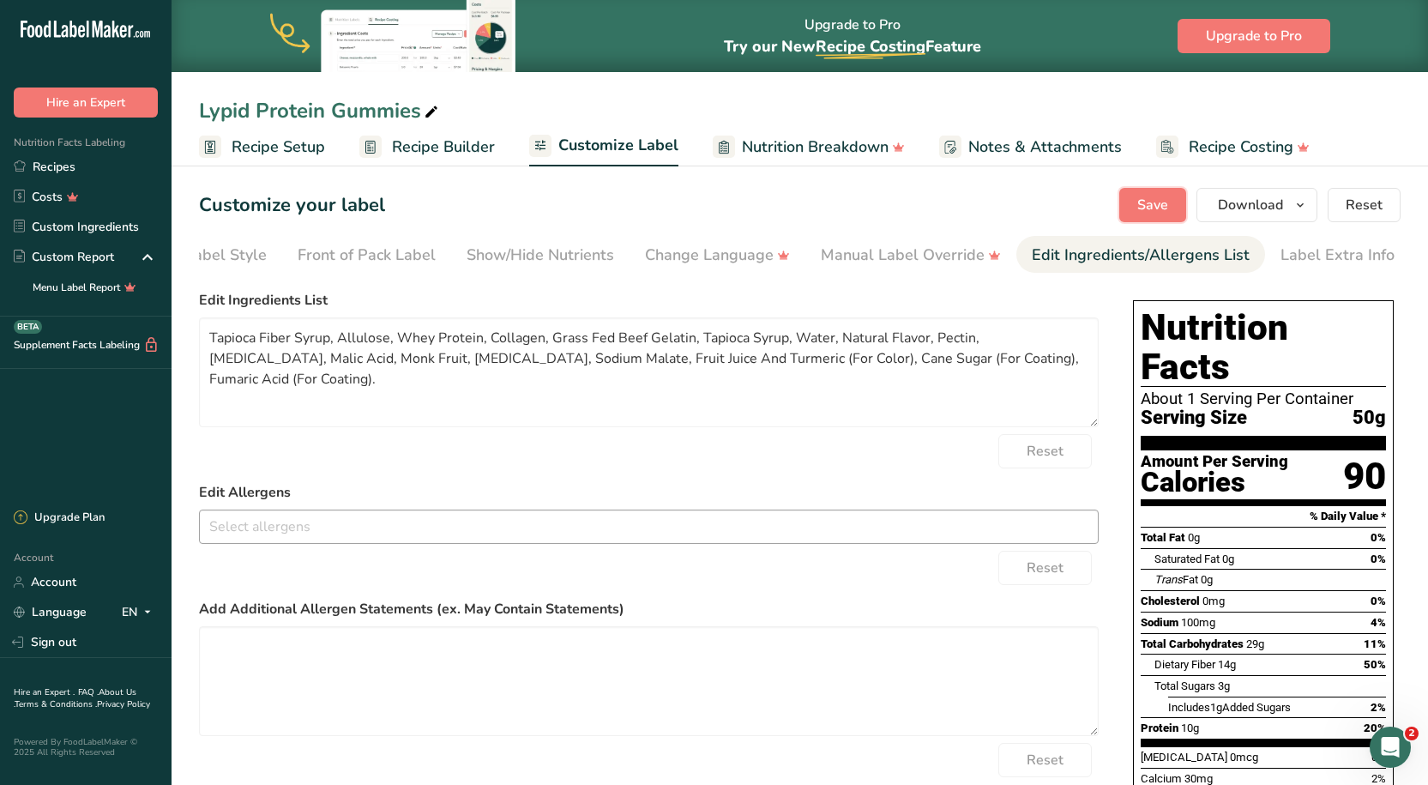
drag, startPoint x: 1153, startPoint y: 205, endPoint x: 1182, endPoint y: 349, distance: 146.8
click at [1153, 205] on span "Save" at bounding box center [1152, 205] width 31 height 21
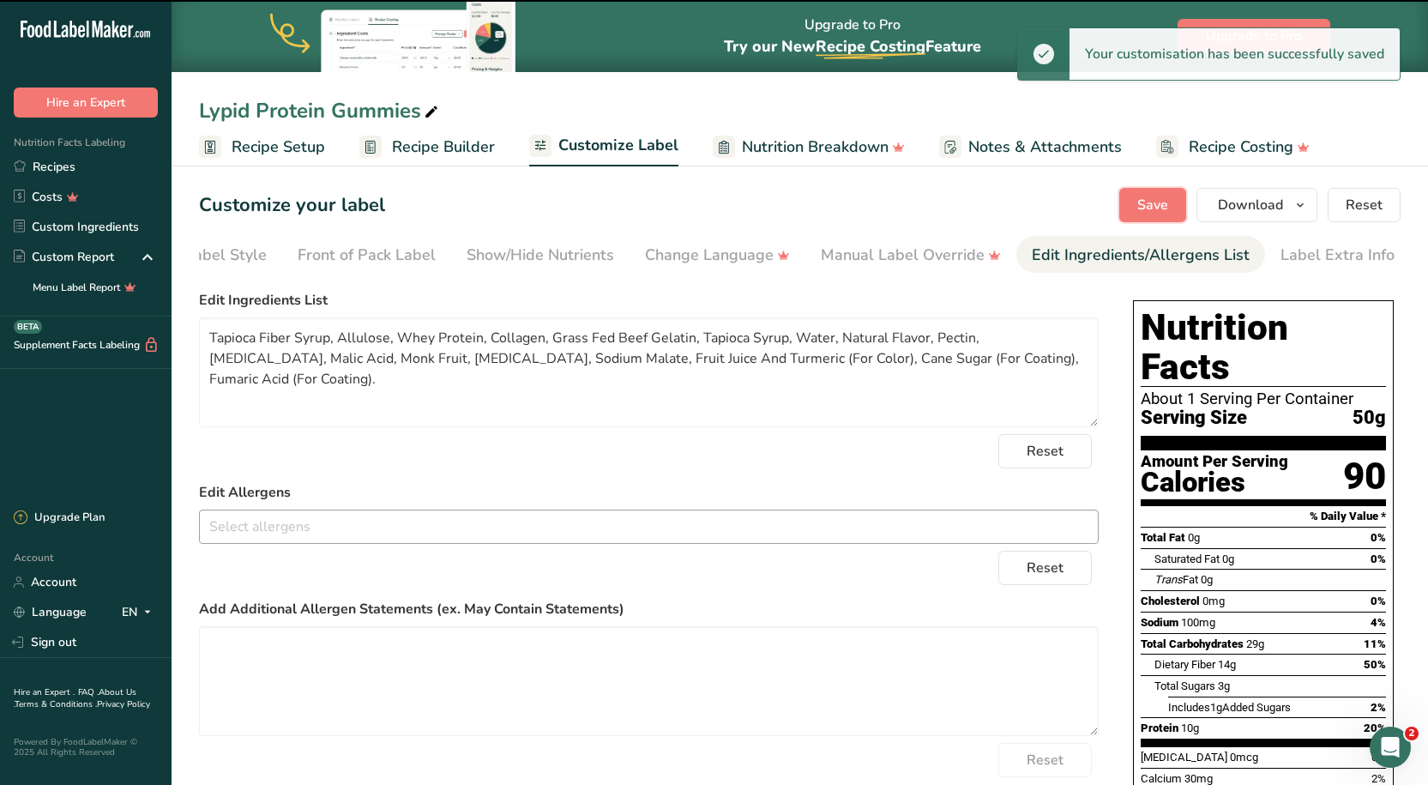
type textarea "Tapioca Fiber Syrup, Allulose, Whey Protein, Collagen, Grass Fed Beef Gelatin, …"
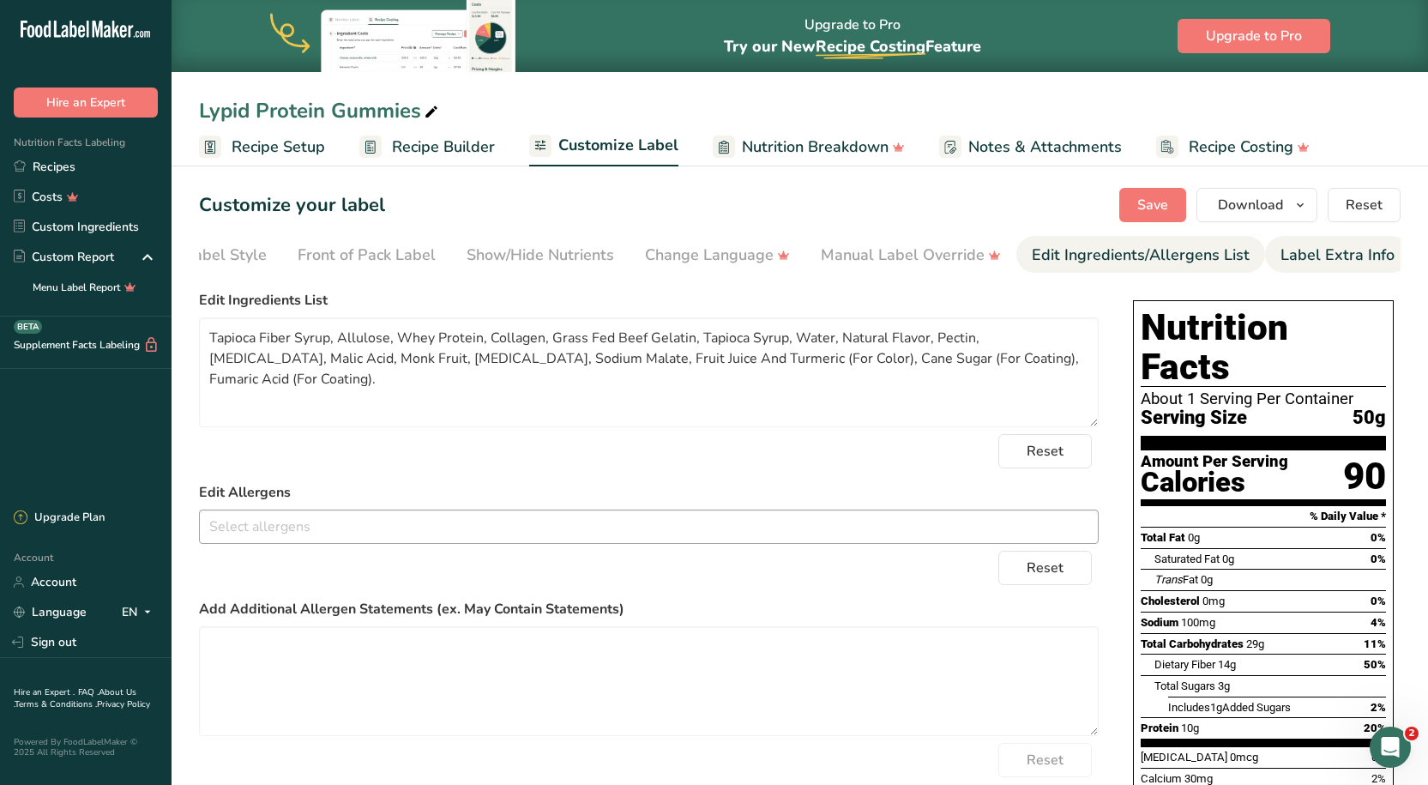
click at [1289, 257] on div "Label Extra Info" at bounding box center [1337, 255] width 114 height 23
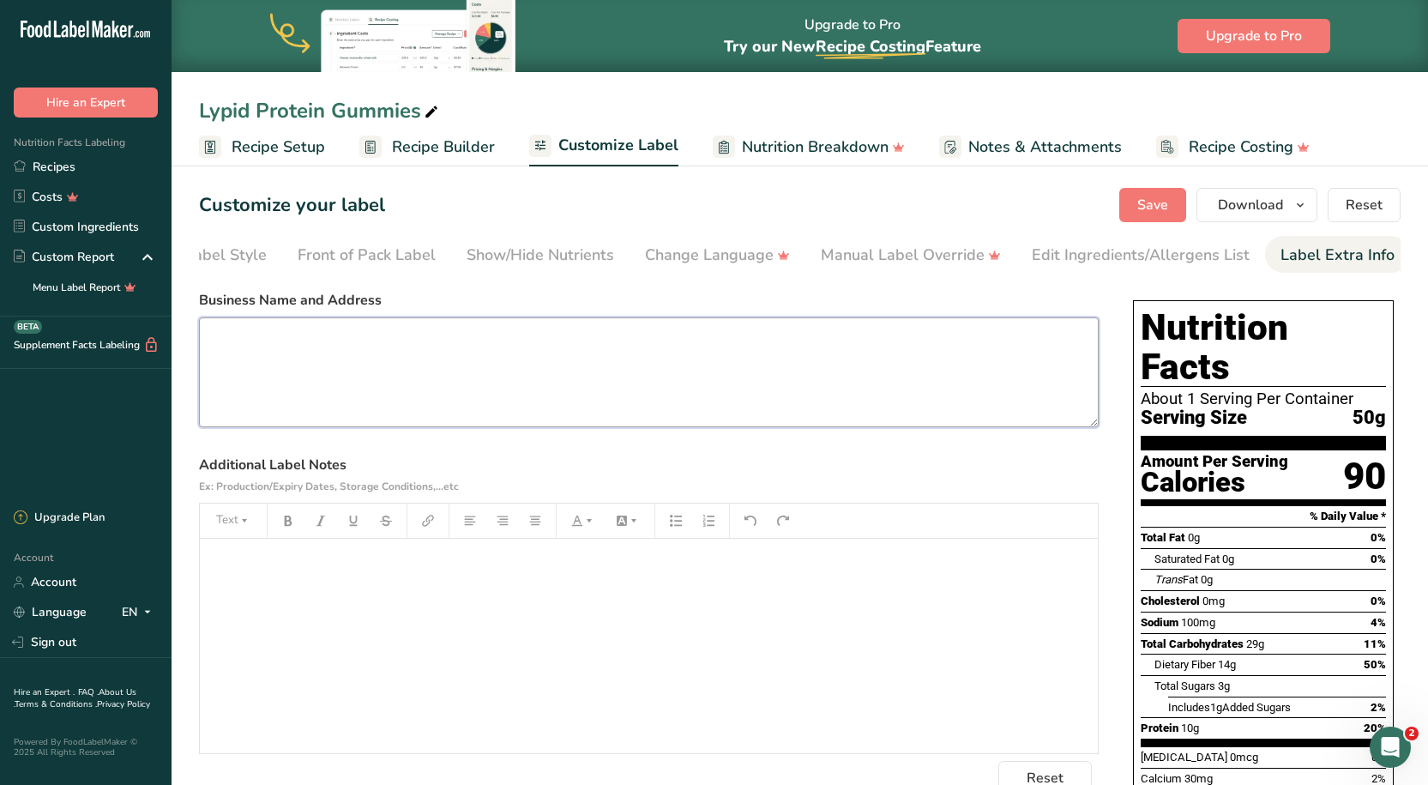
click at [408, 333] on textarea at bounding box center [648, 372] width 899 height 110
click at [325, 584] on div "﻿" at bounding box center [649, 645] width 898 height 214
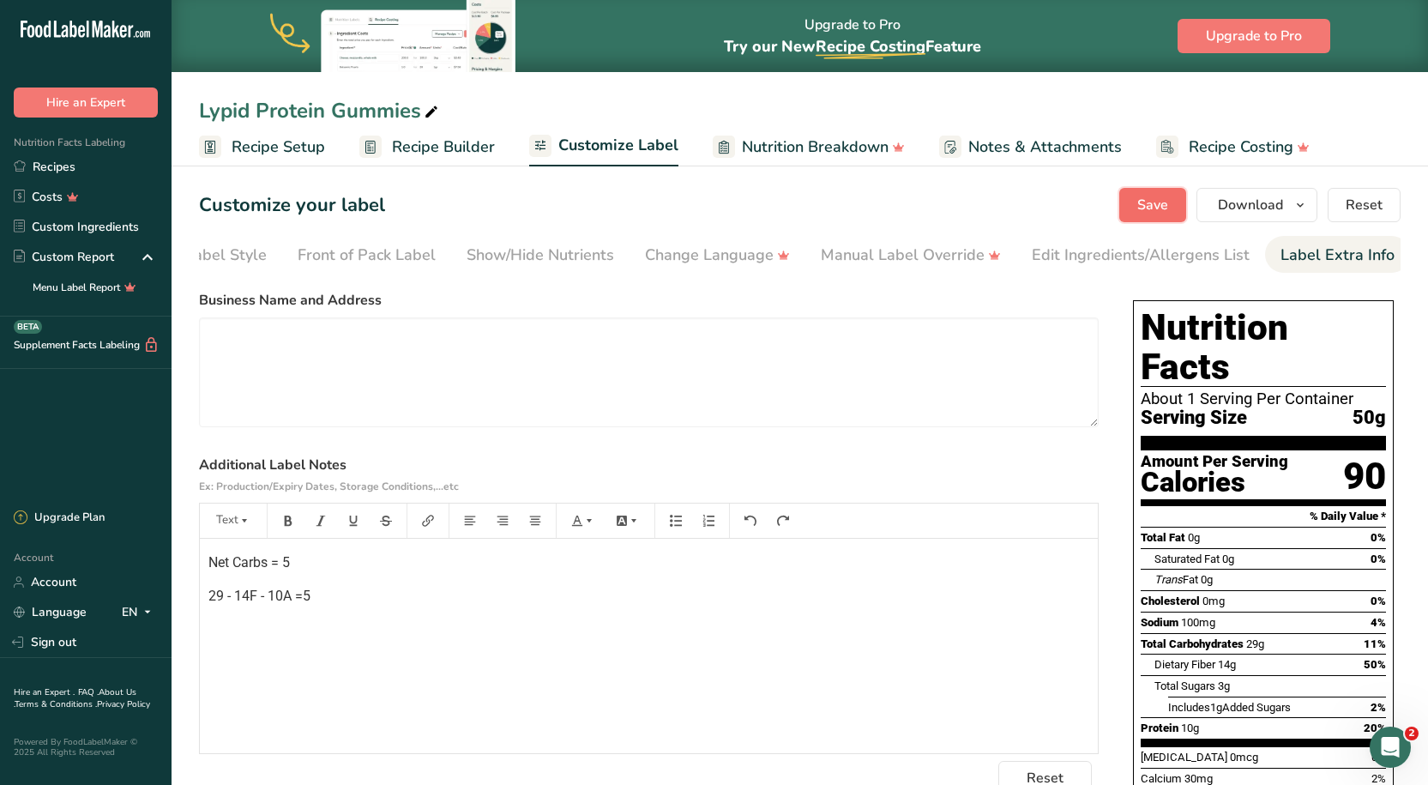
click at [1144, 213] on span "Save" at bounding box center [1152, 205] width 31 height 21
click at [1251, 194] on button "Download" at bounding box center [1256, 205] width 121 height 34
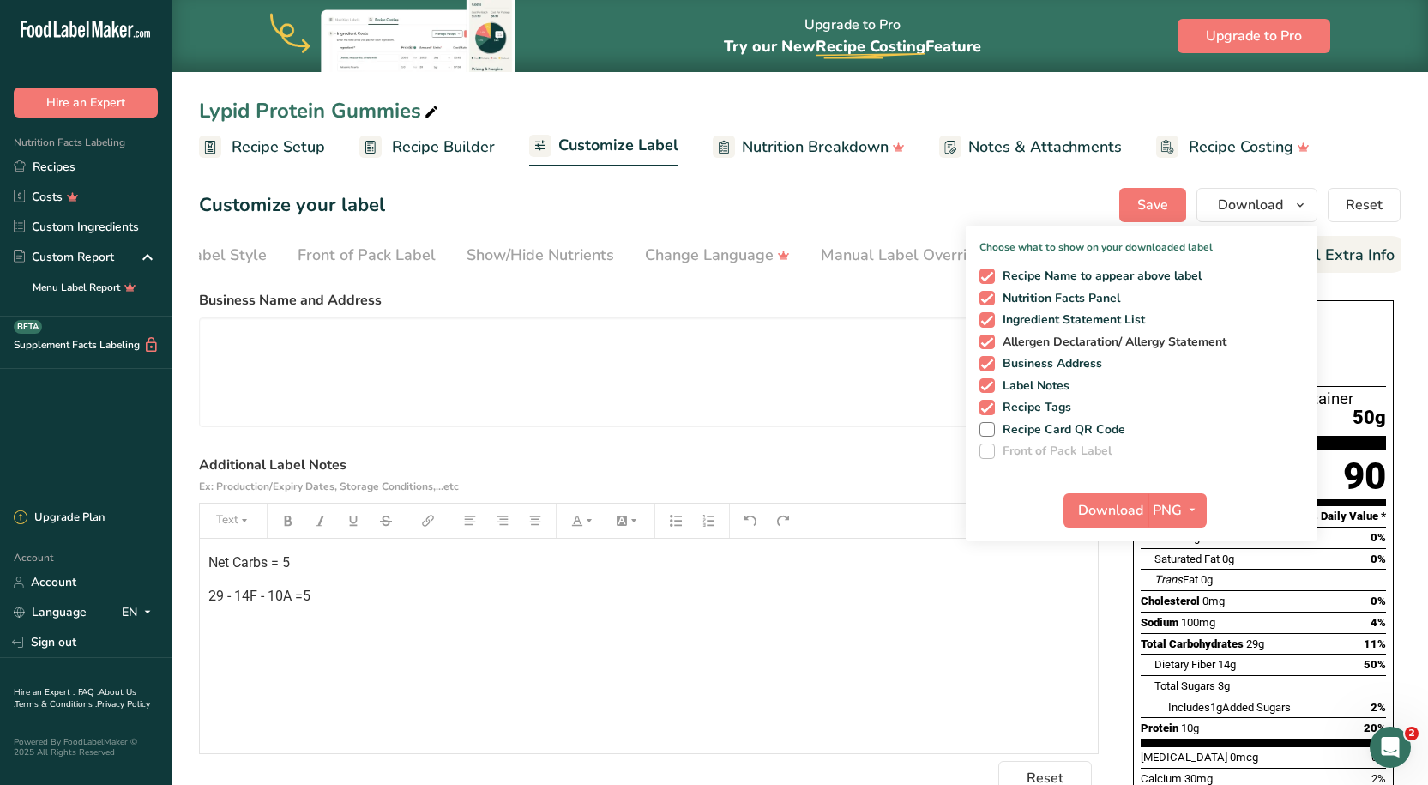
click at [991, 338] on span at bounding box center [986, 341] width 15 height 15
click at [990, 338] on input "Allergen Declaration/ Allergy Statement" at bounding box center [984, 341] width 11 height 11
checkbox input "false"
click at [993, 358] on span at bounding box center [986, 363] width 15 height 15
click at [990, 358] on input "Business Address" at bounding box center [984, 363] width 11 height 11
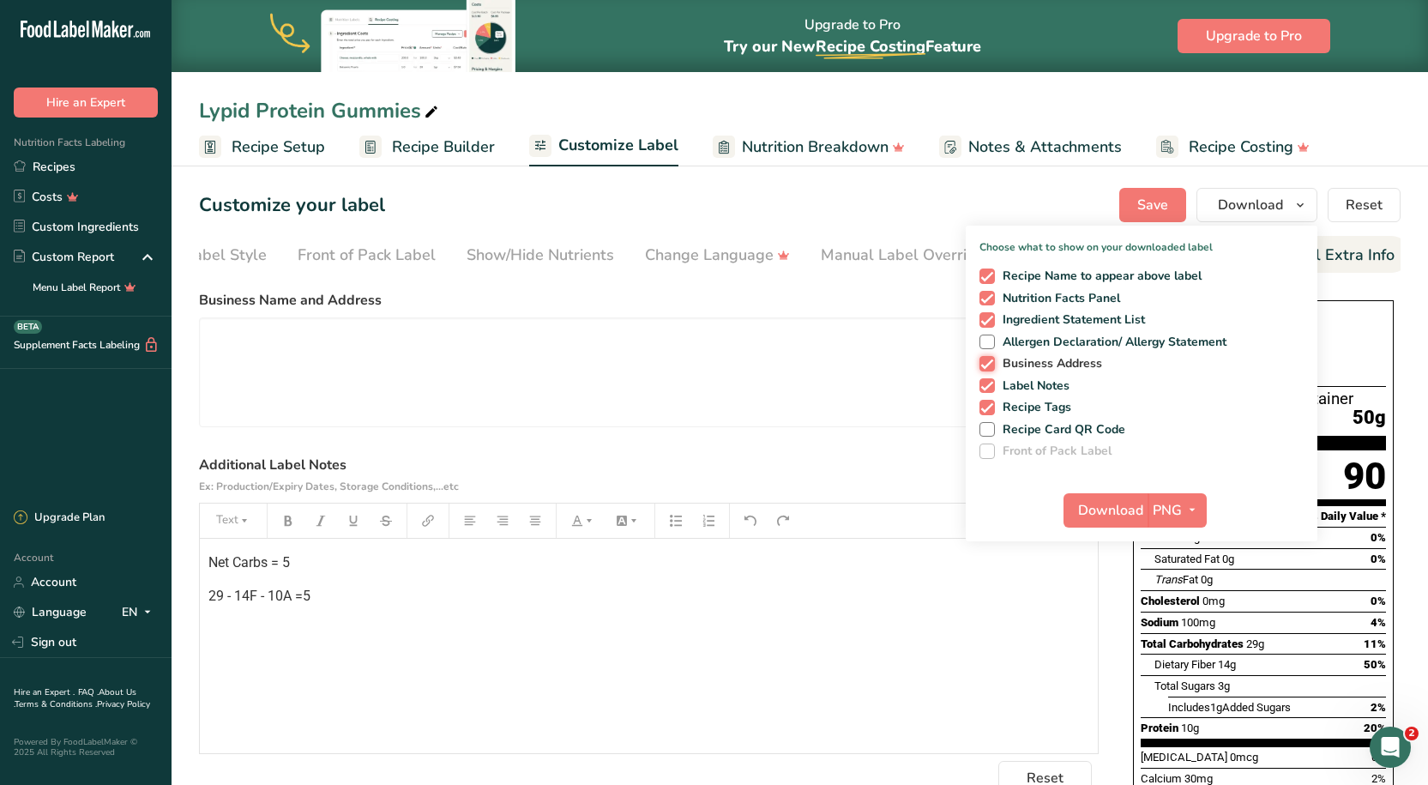
checkbox input "false"
click at [988, 374] on div "Recipe Name to appear above label Nutrition Facts Panel Ingredient Statement Li…" at bounding box center [1142, 360] width 352 height 197
click at [987, 394] on div "Recipe Name to appear above label Nutrition Facts Panel Ingredient Statement Li…" at bounding box center [1142, 360] width 352 height 197
click at [987, 406] on span at bounding box center [986, 407] width 15 height 15
click at [987, 406] on input "Recipe Tags" at bounding box center [984, 406] width 11 height 11
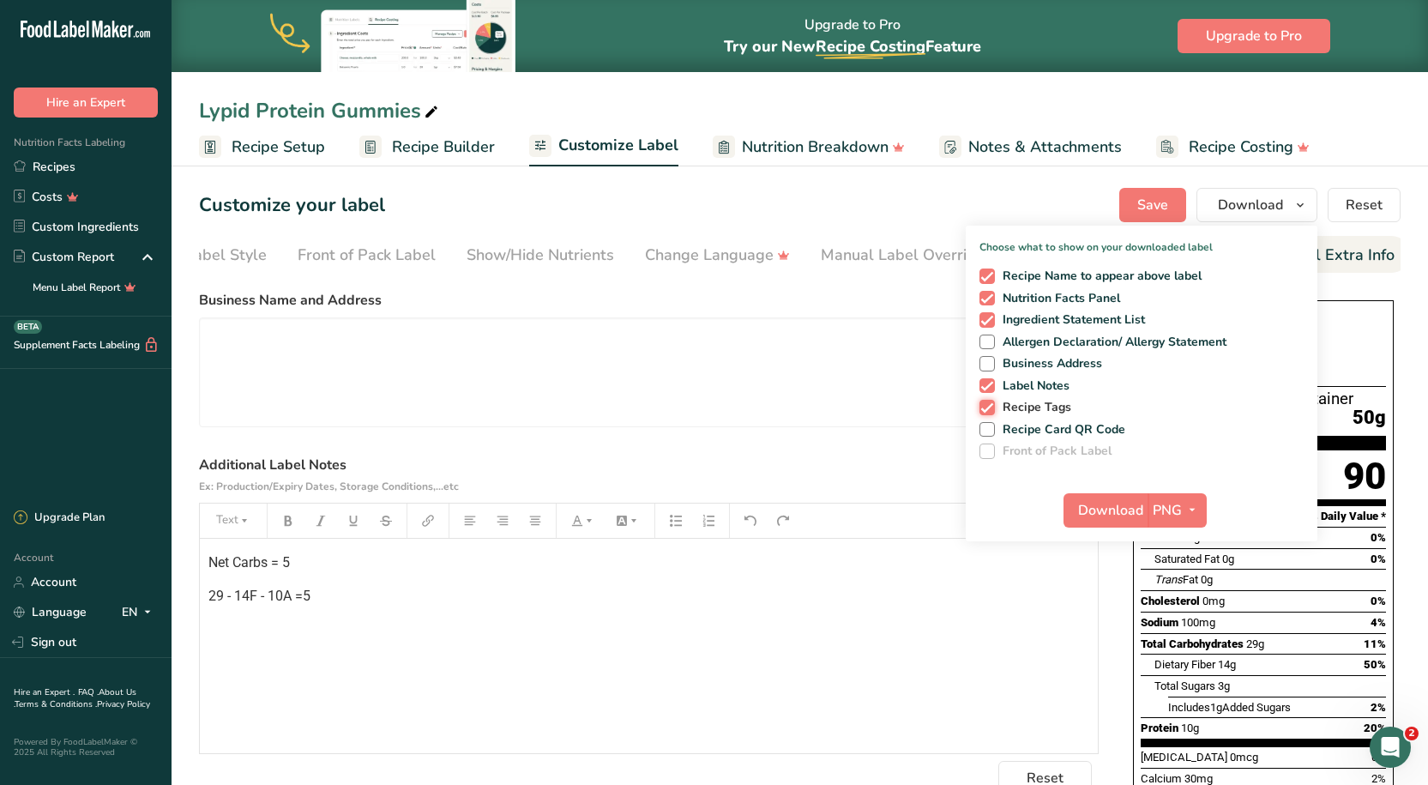
checkbox input "false"
click at [1170, 512] on span "PNG" at bounding box center [1166, 510] width 29 height 21
click at [1172, 509] on span "PNG" at bounding box center [1166, 510] width 29 height 21
click at [1176, 636] on link "PDF" at bounding box center [1179, 630] width 55 height 28
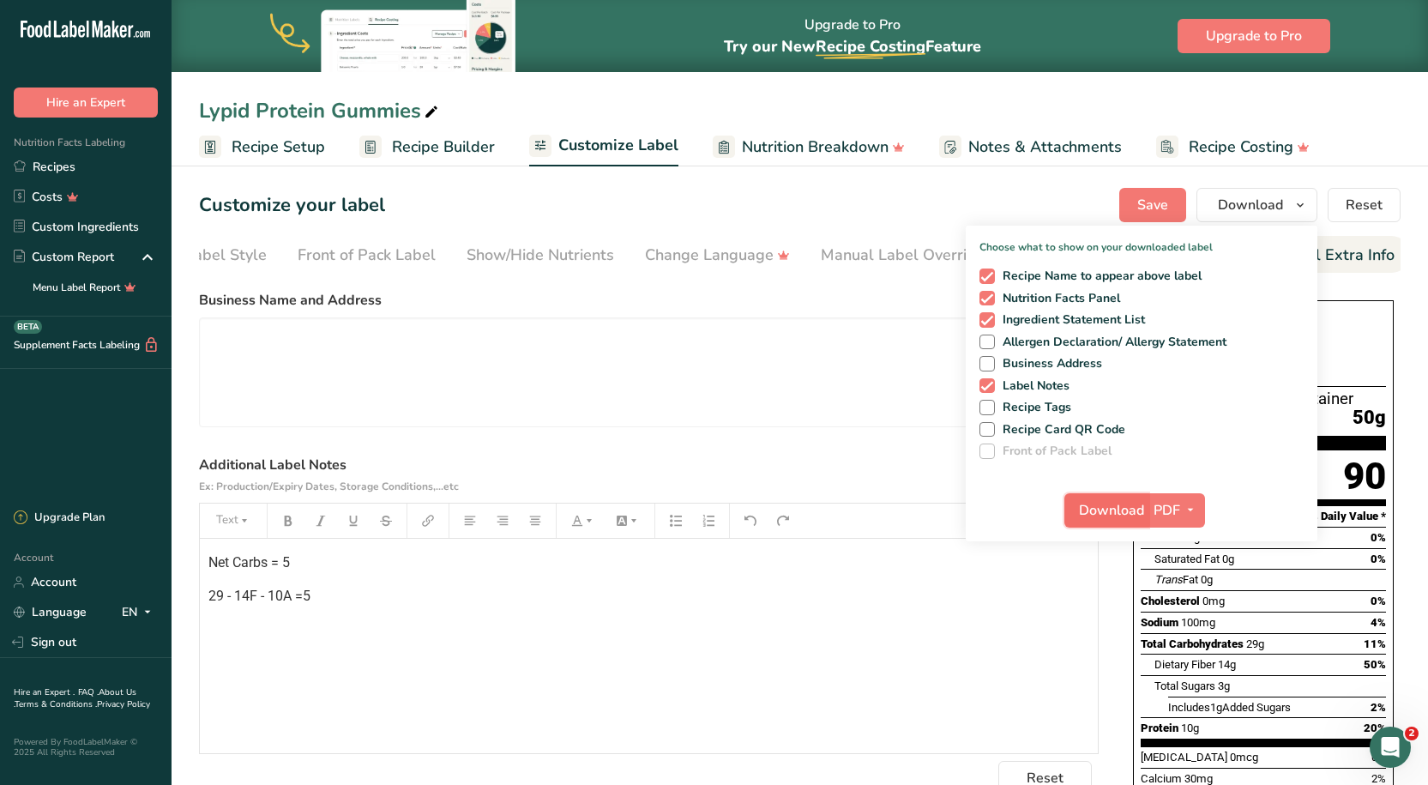
click at [1116, 504] on span "Download" at bounding box center [1111, 510] width 65 height 21
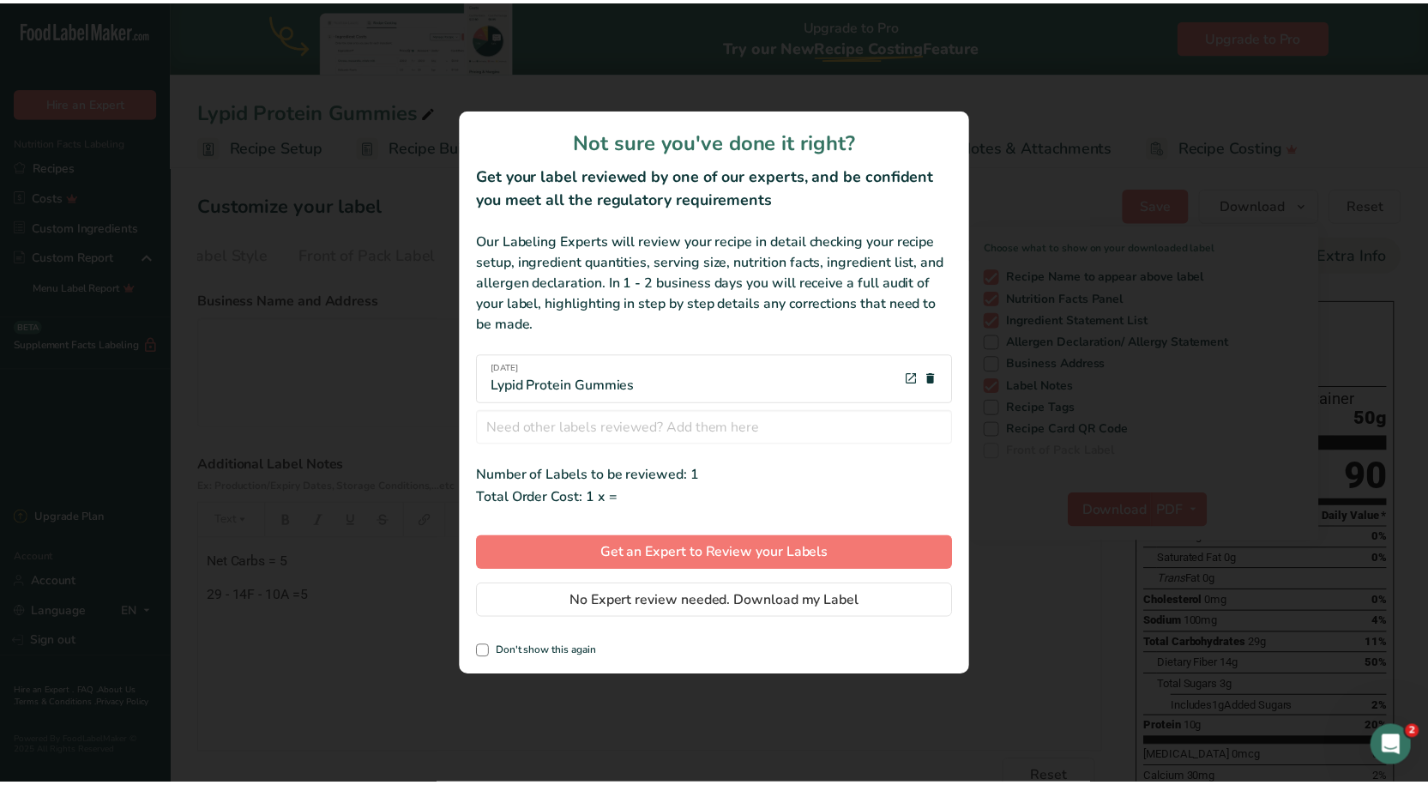
scroll to position [0, 73]
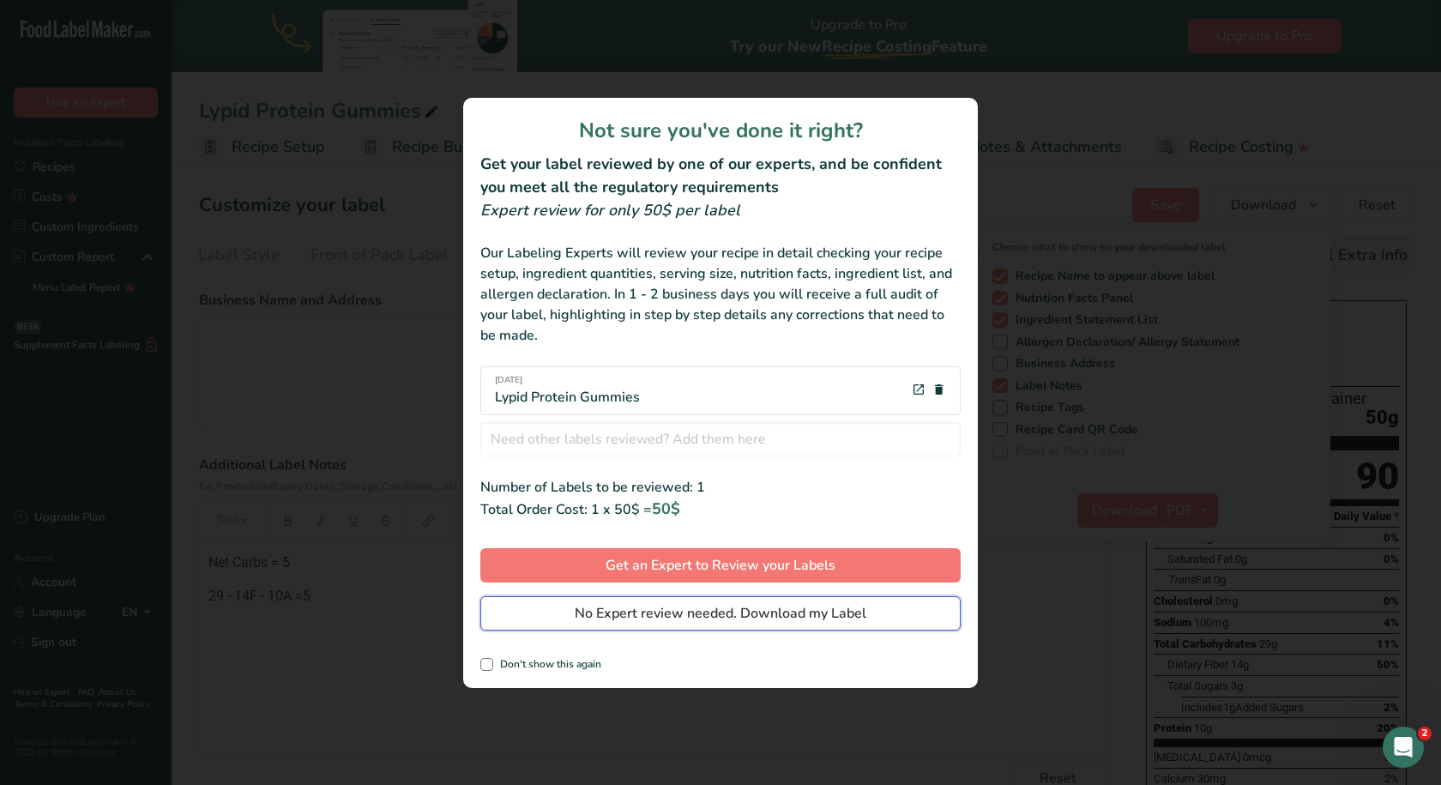
click at [677, 626] on button "No Expert review needed. Download my Label" at bounding box center [720, 613] width 480 height 34
